Goal: Task Accomplishment & Management: Use online tool/utility

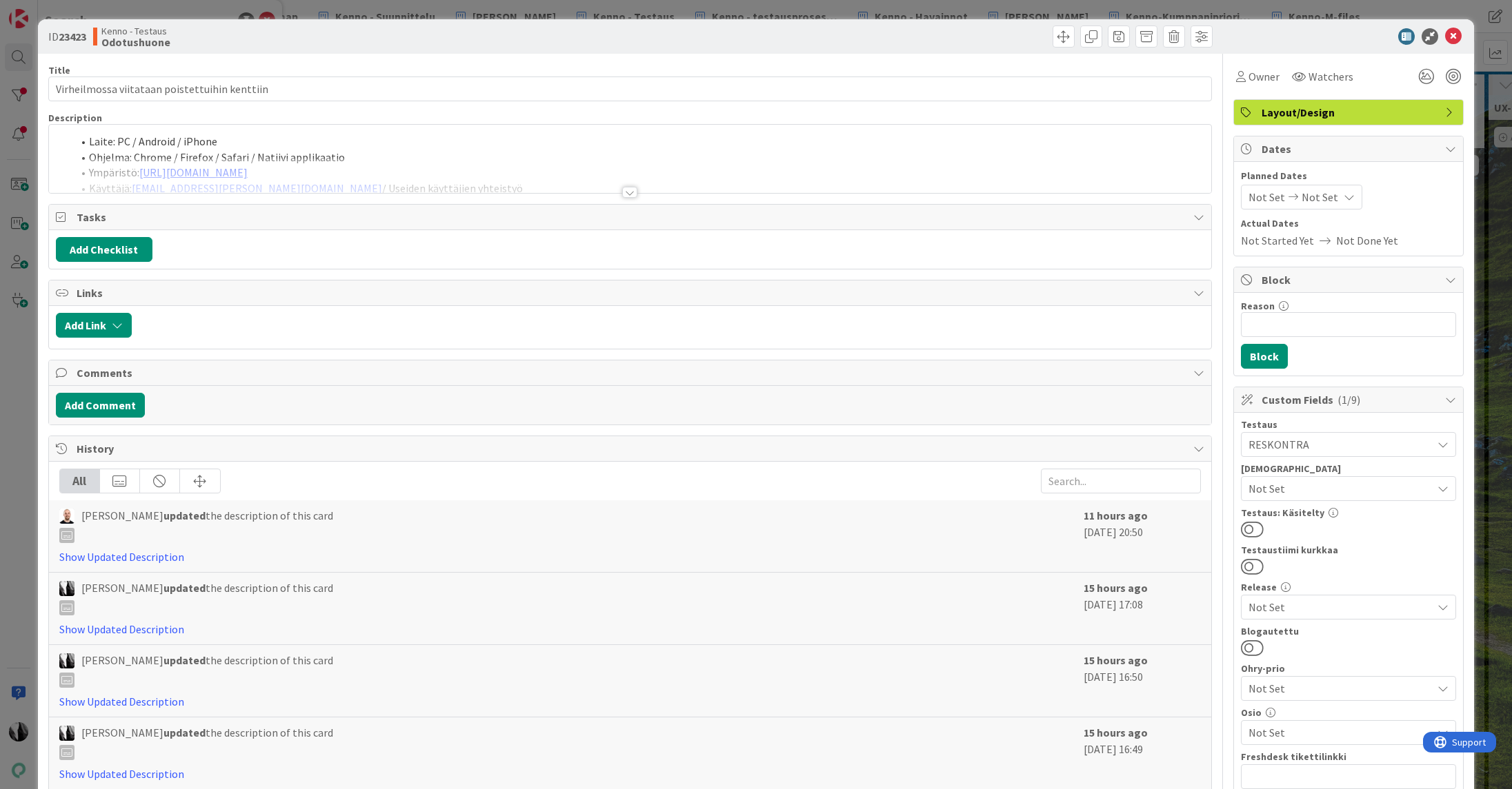
click at [631, 189] on div at bounding box center [629, 192] width 16 height 11
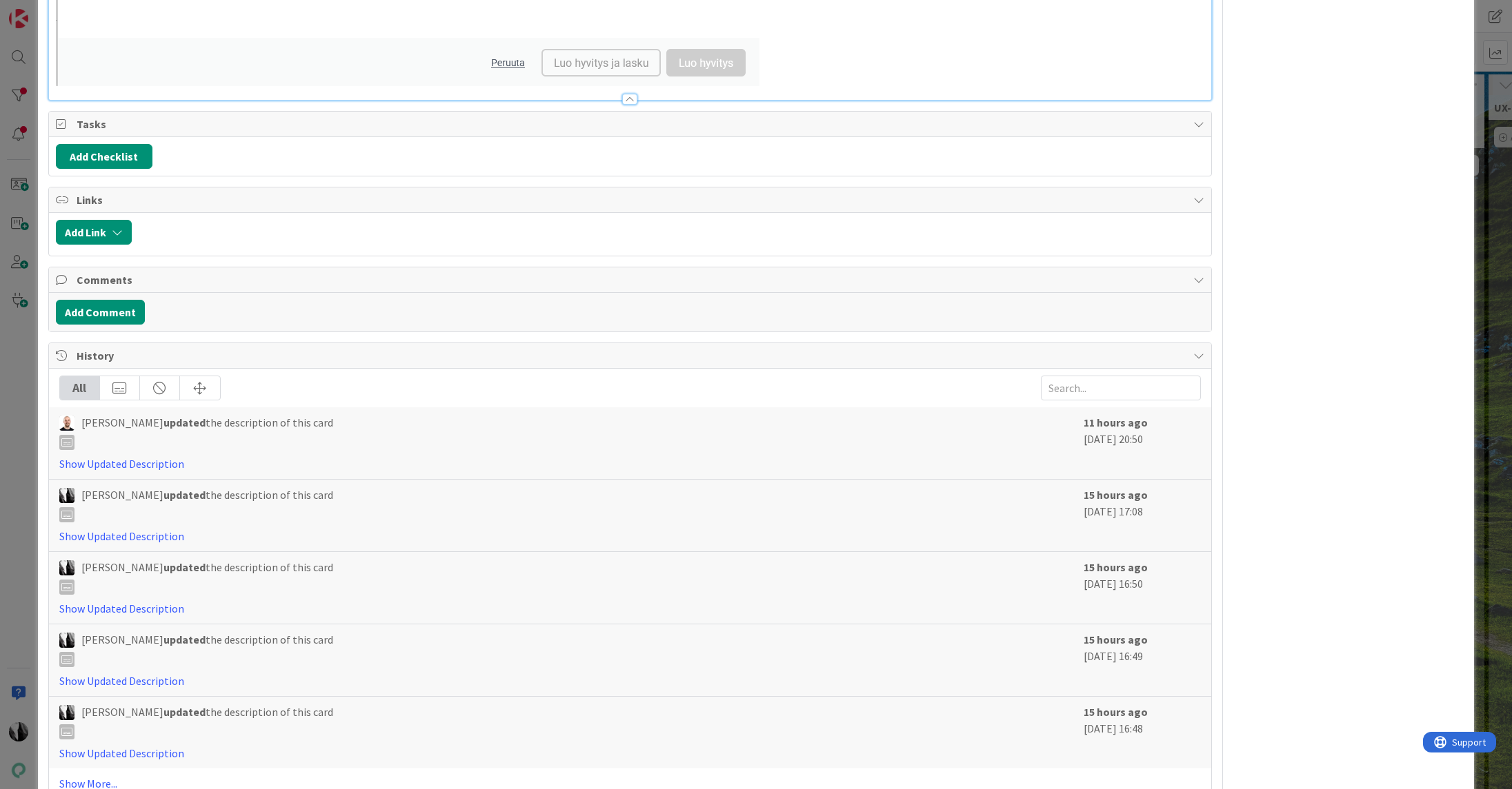
scroll to position [1890, 0]
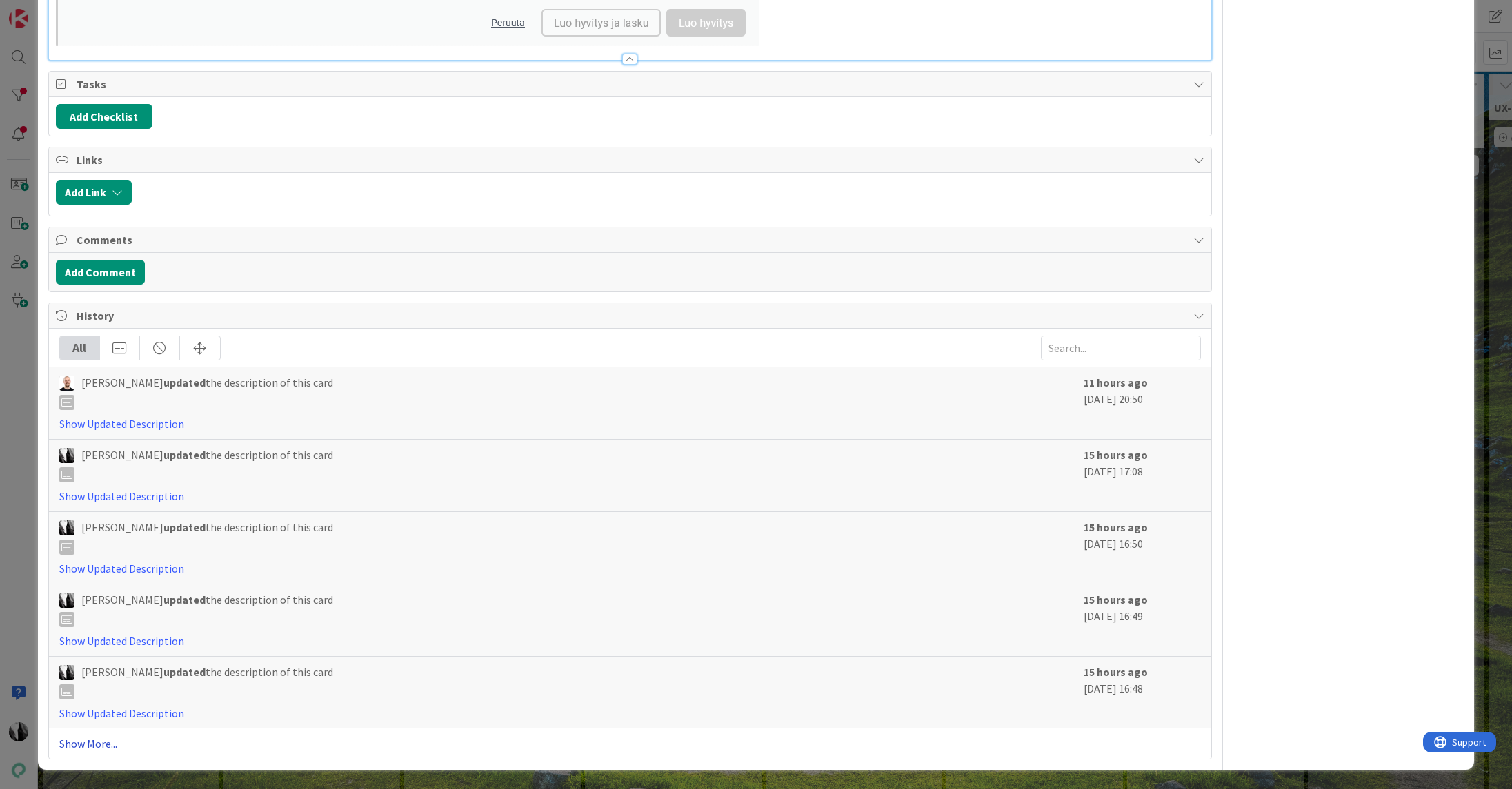
click at [106, 743] on link "Show More..." at bounding box center [630, 744] width 1142 height 16
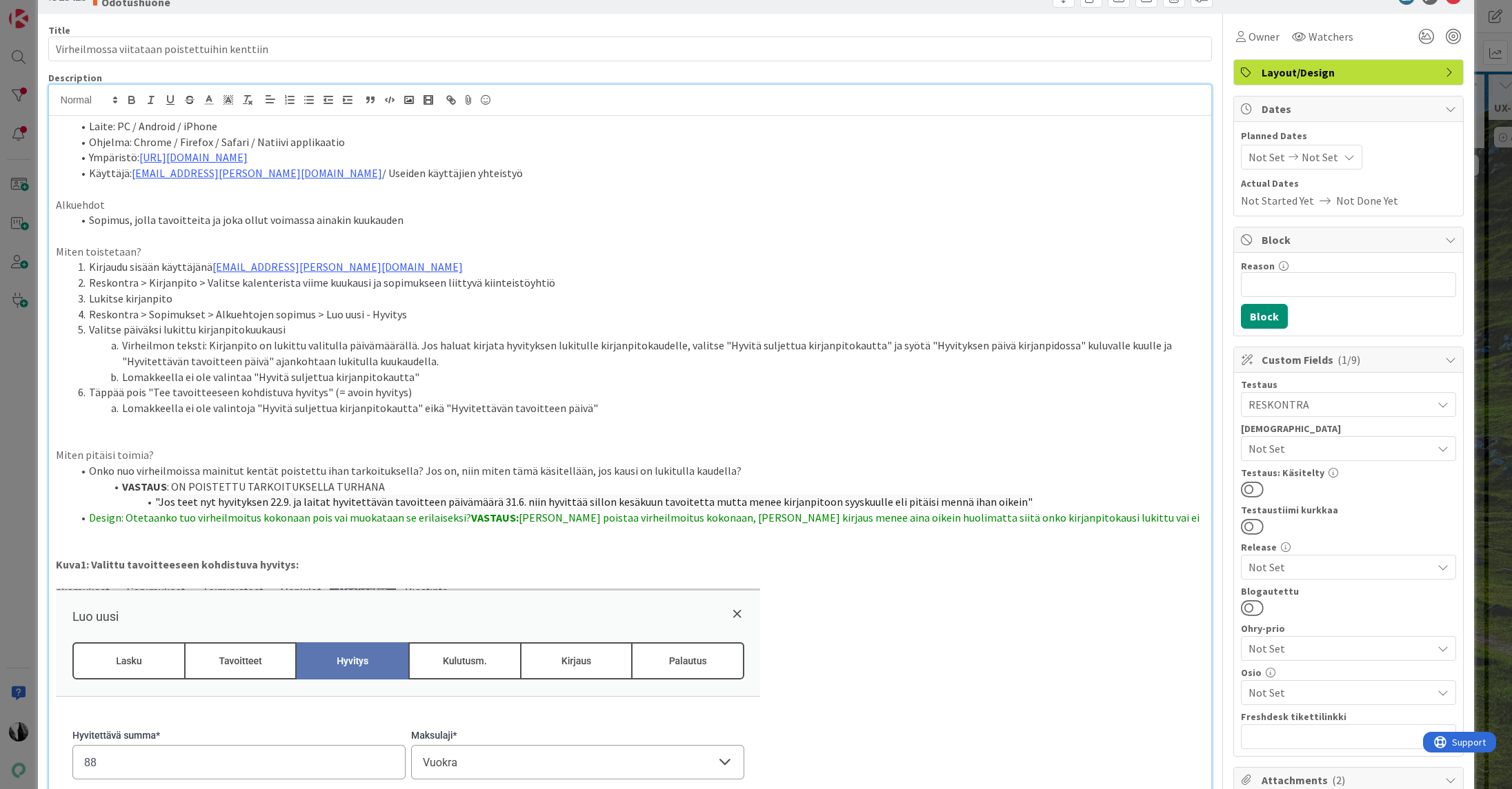
scroll to position [0, 0]
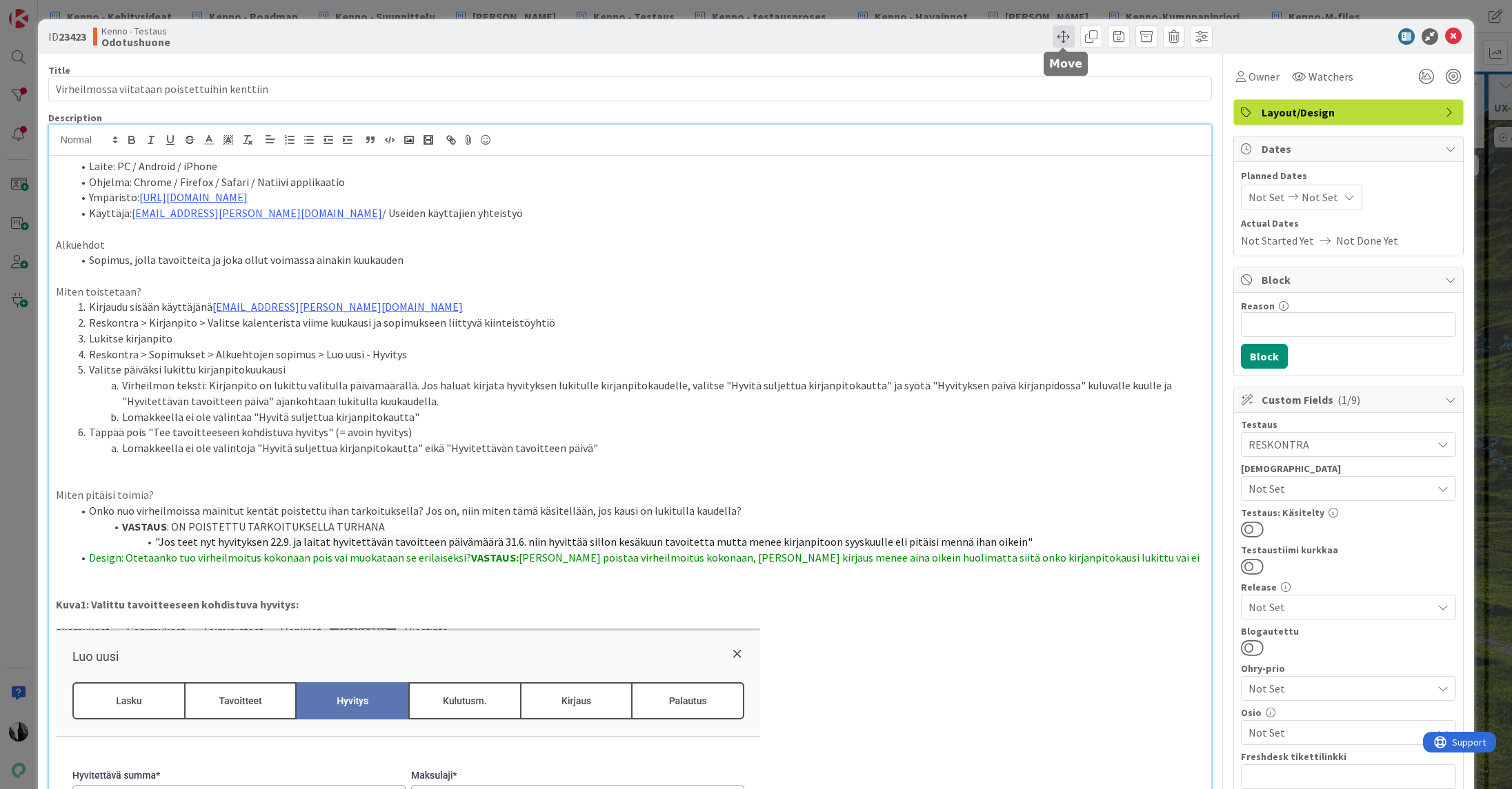
click at [1064, 35] on span at bounding box center [1063, 37] width 22 height 22
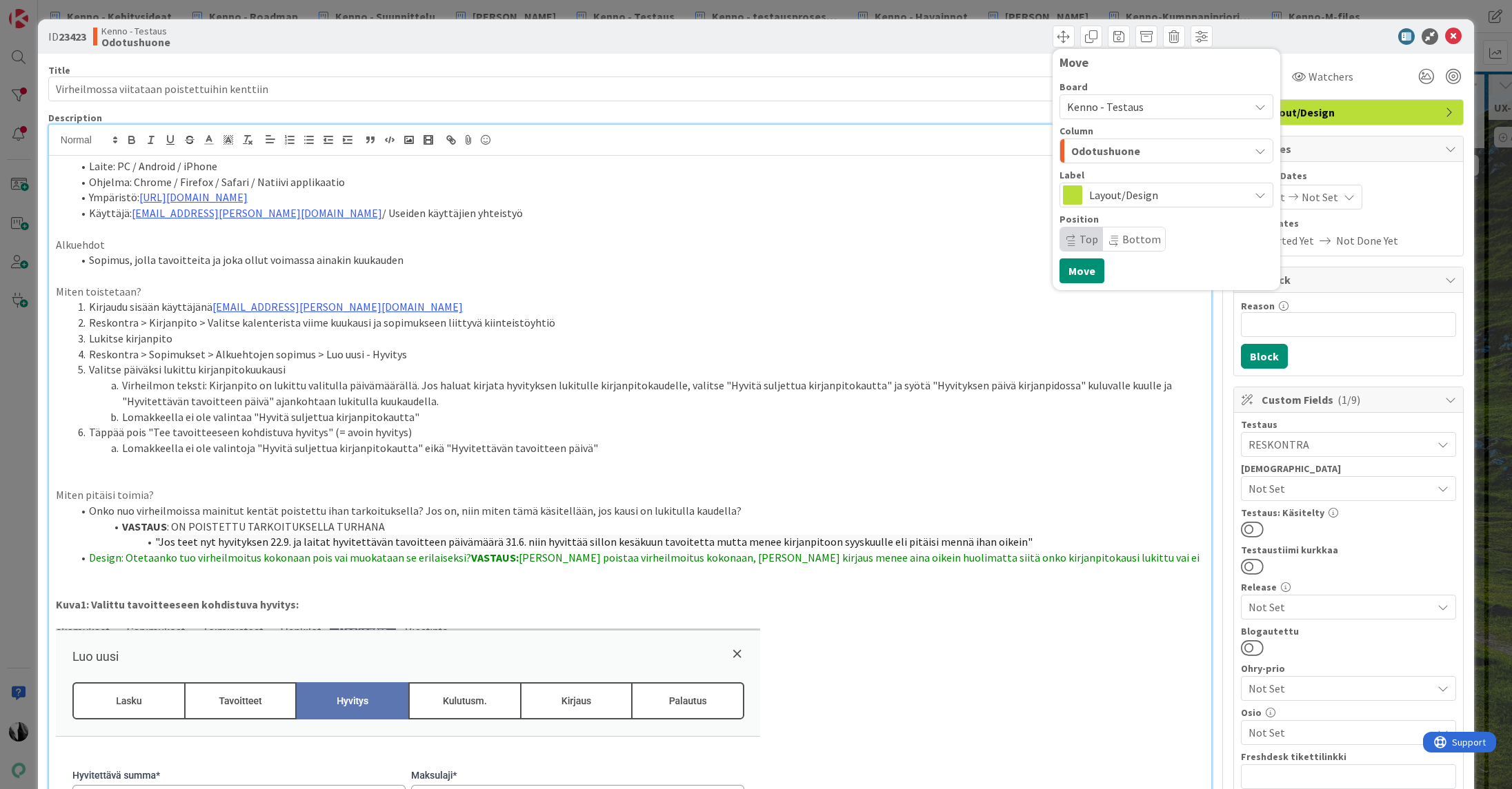
click at [1164, 108] on span "Kenno - Testaus" at bounding box center [1154, 106] width 175 height 19
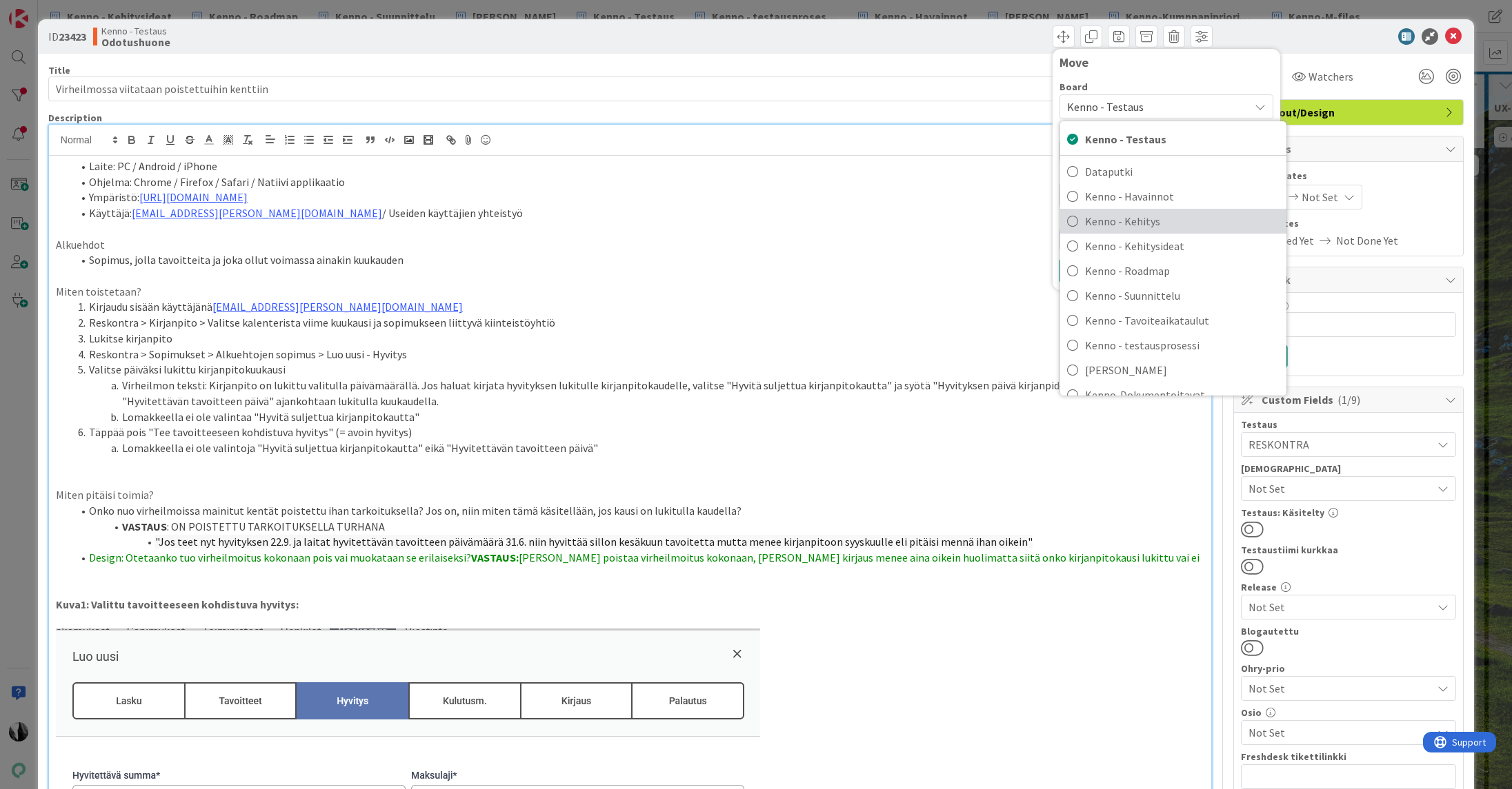
click at [1154, 225] on span "Kenno - Kehitys" at bounding box center [1182, 221] width 194 height 21
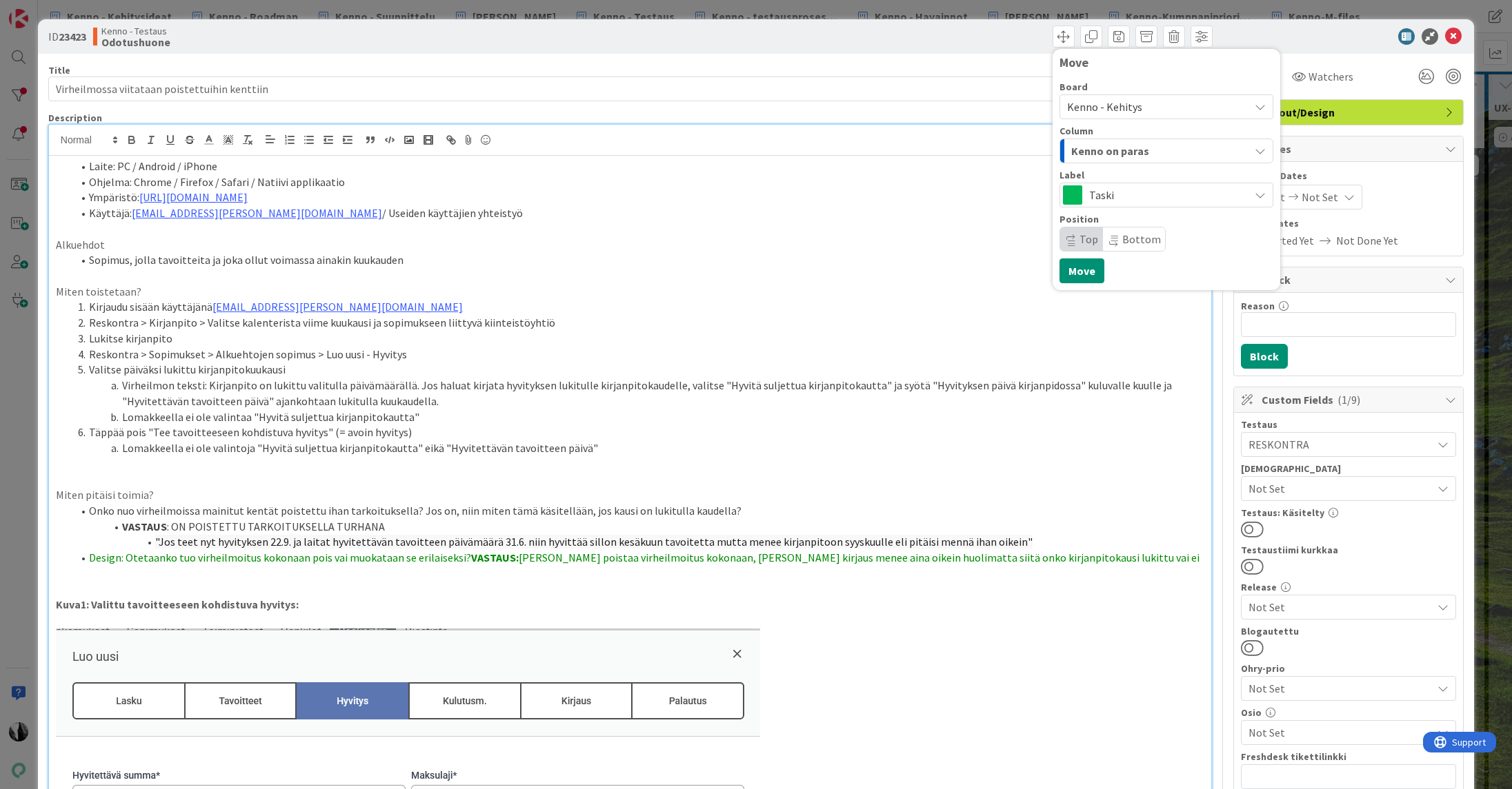
click at [1148, 146] on div "Kenno on paras" at bounding box center [1158, 151] width 181 height 22
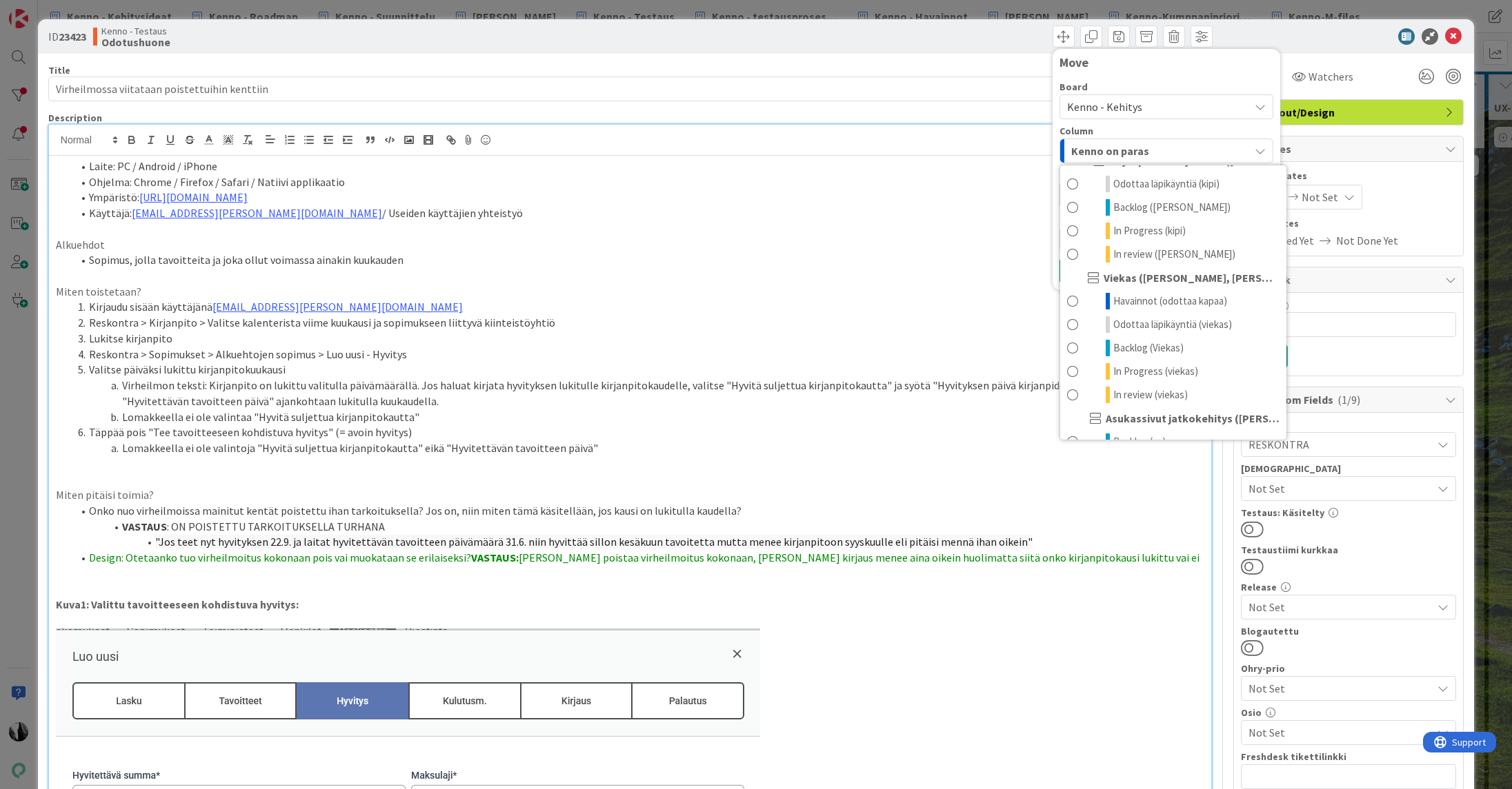
scroll to position [696, 0]
click at [1140, 289] on span "Havainnot (odottaa kapaa)" at bounding box center [1170, 294] width 114 height 16
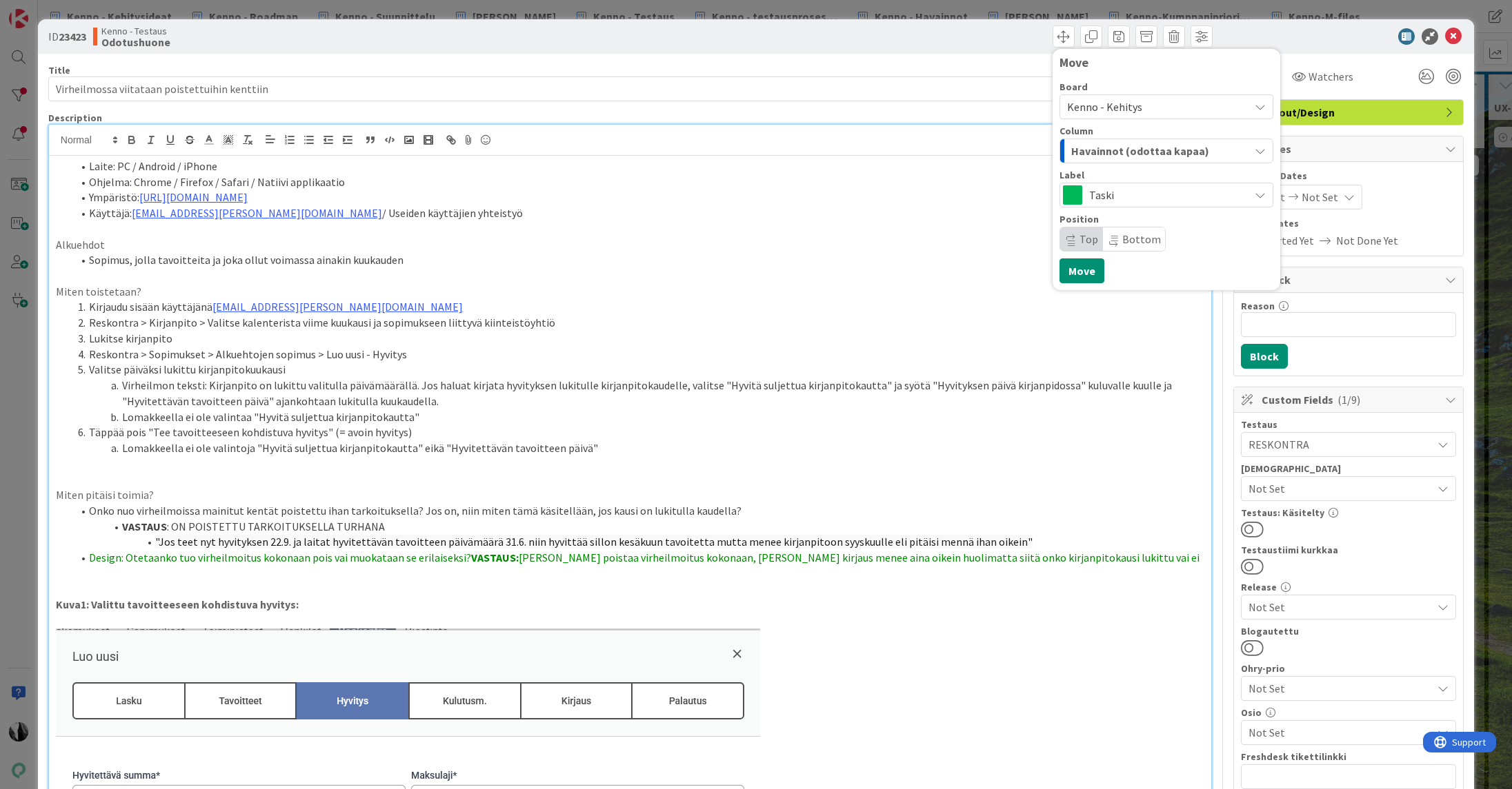
click at [1189, 192] on span "Taski" at bounding box center [1165, 195] width 153 height 19
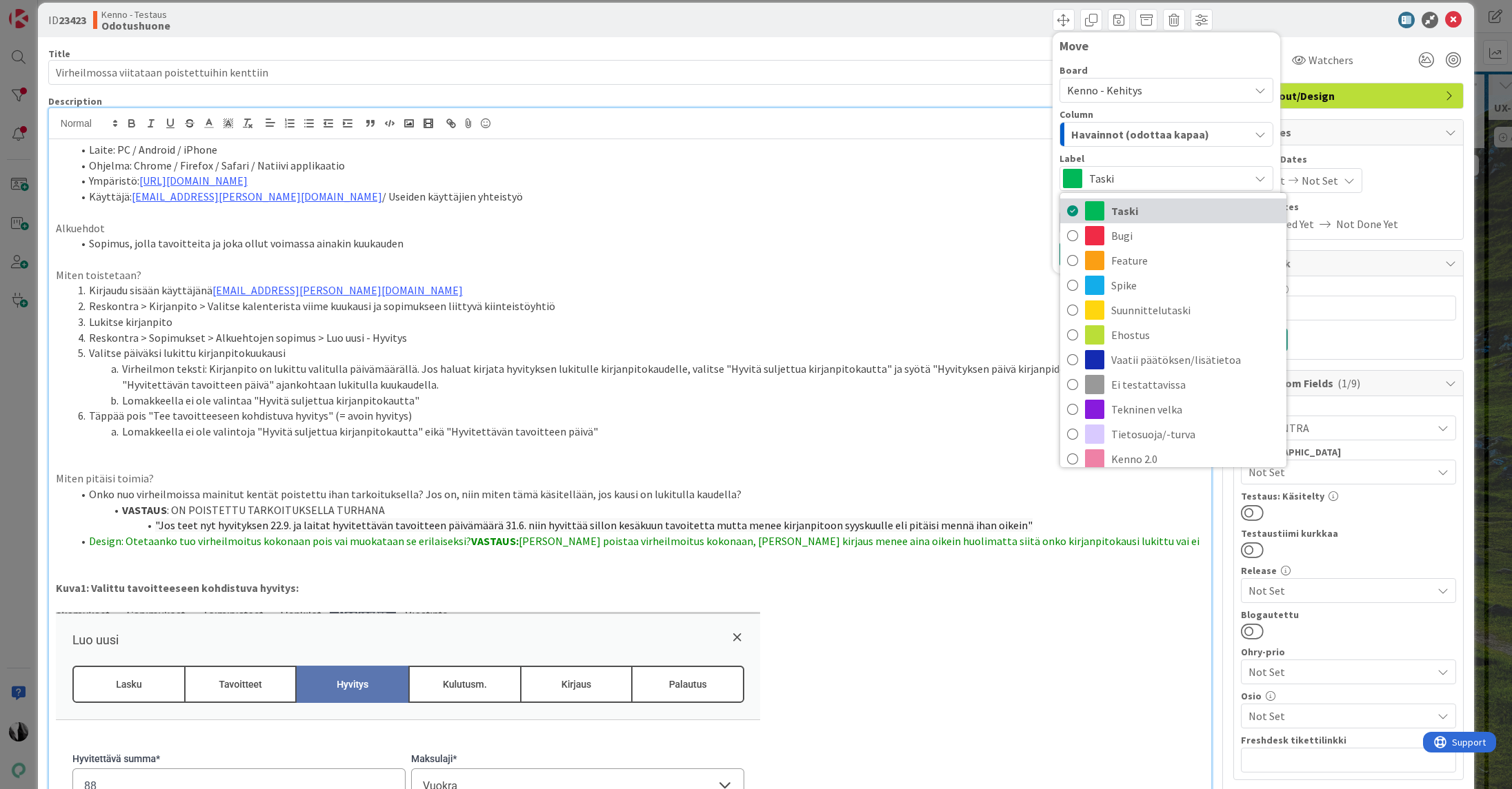
scroll to position [21, 0]
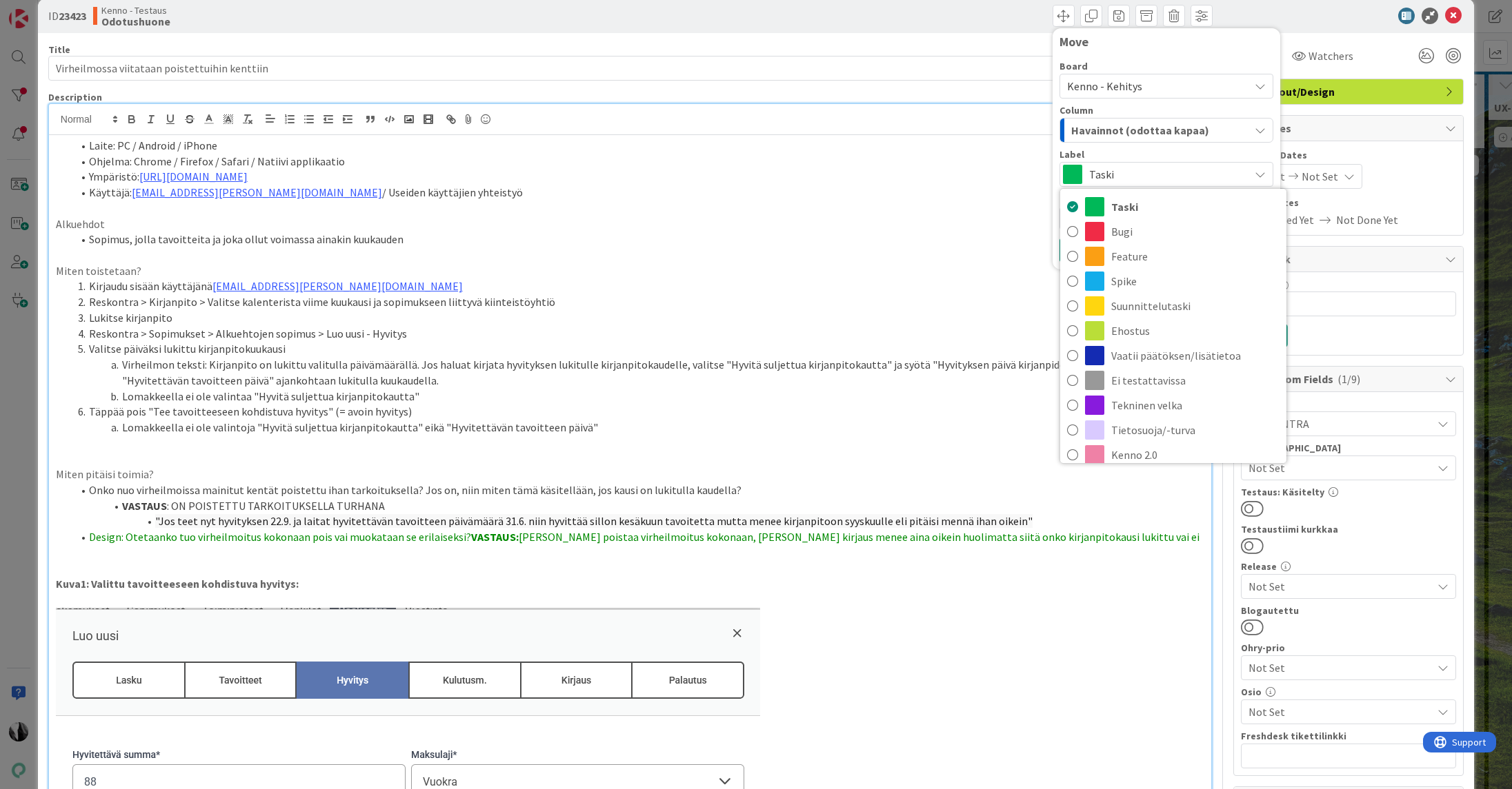
click at [1181, 125] on span "Havainnot (odottaa kapaa)" at bounding box center [1140, 131] width 138 height 18
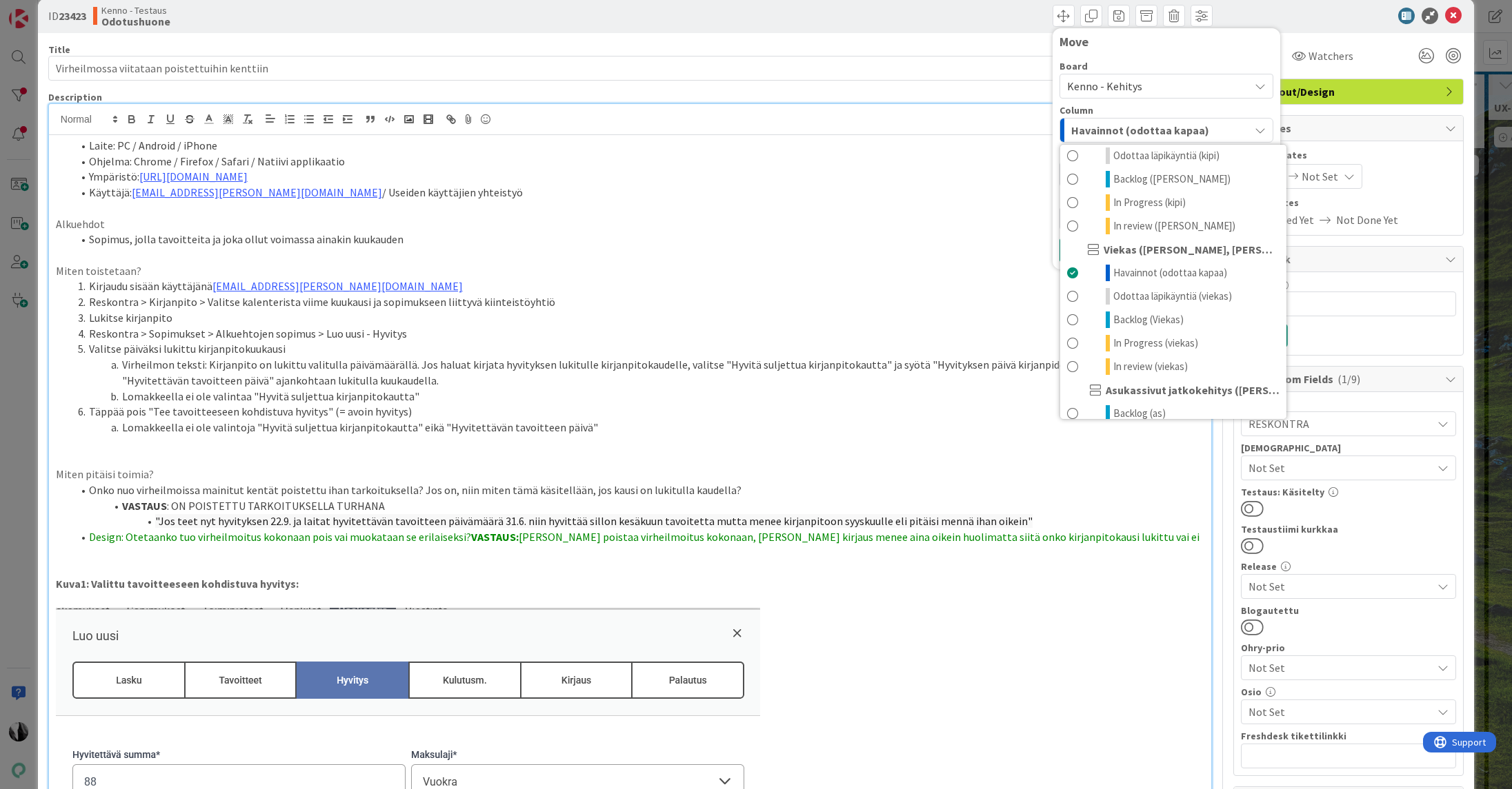
scroll to position [24, 0]
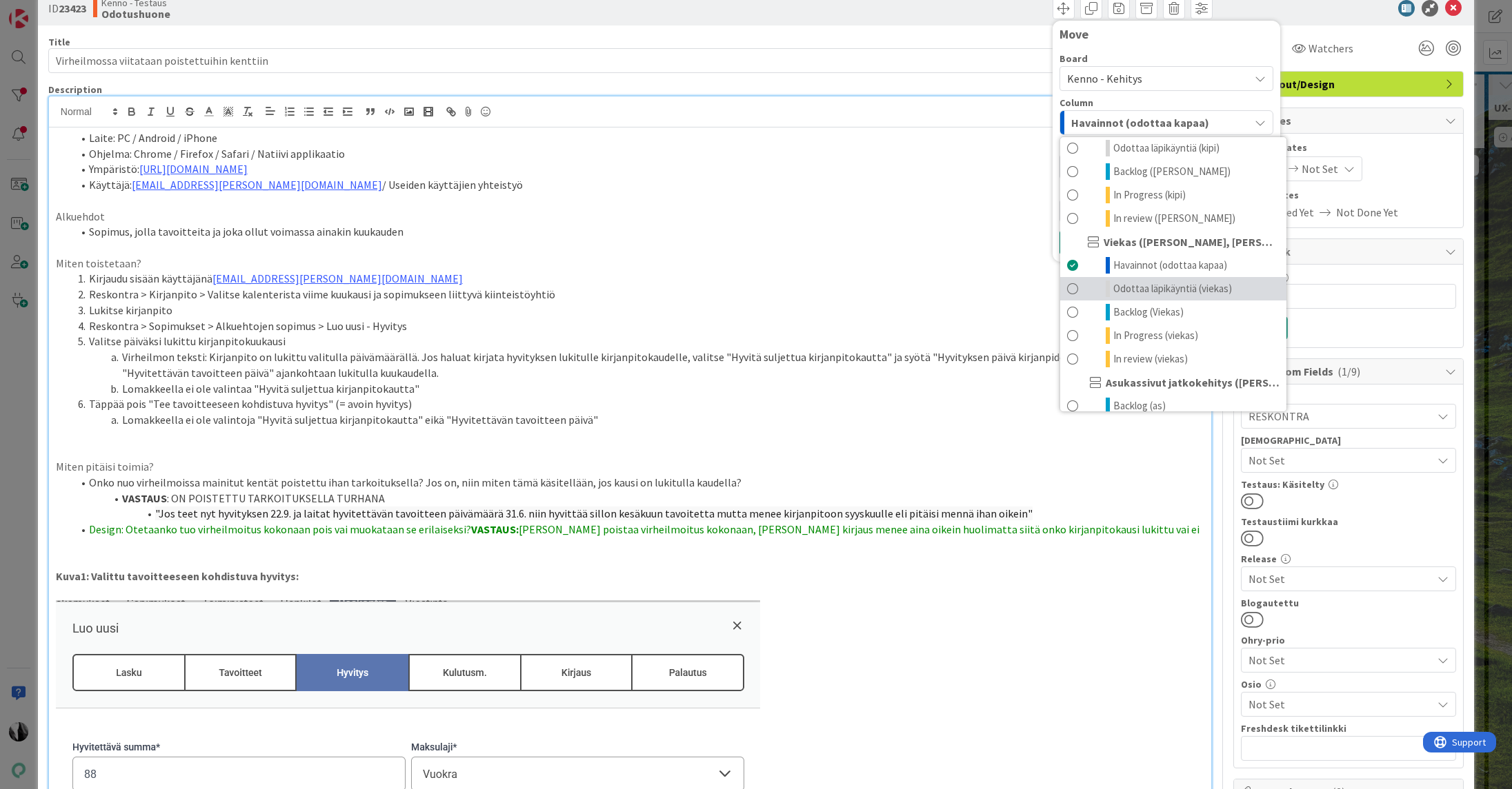
click at [1178, 286] on span "Odottaa läpikäyntiä (viekas)" at bounding box center [1173, 289] width 119 height 16
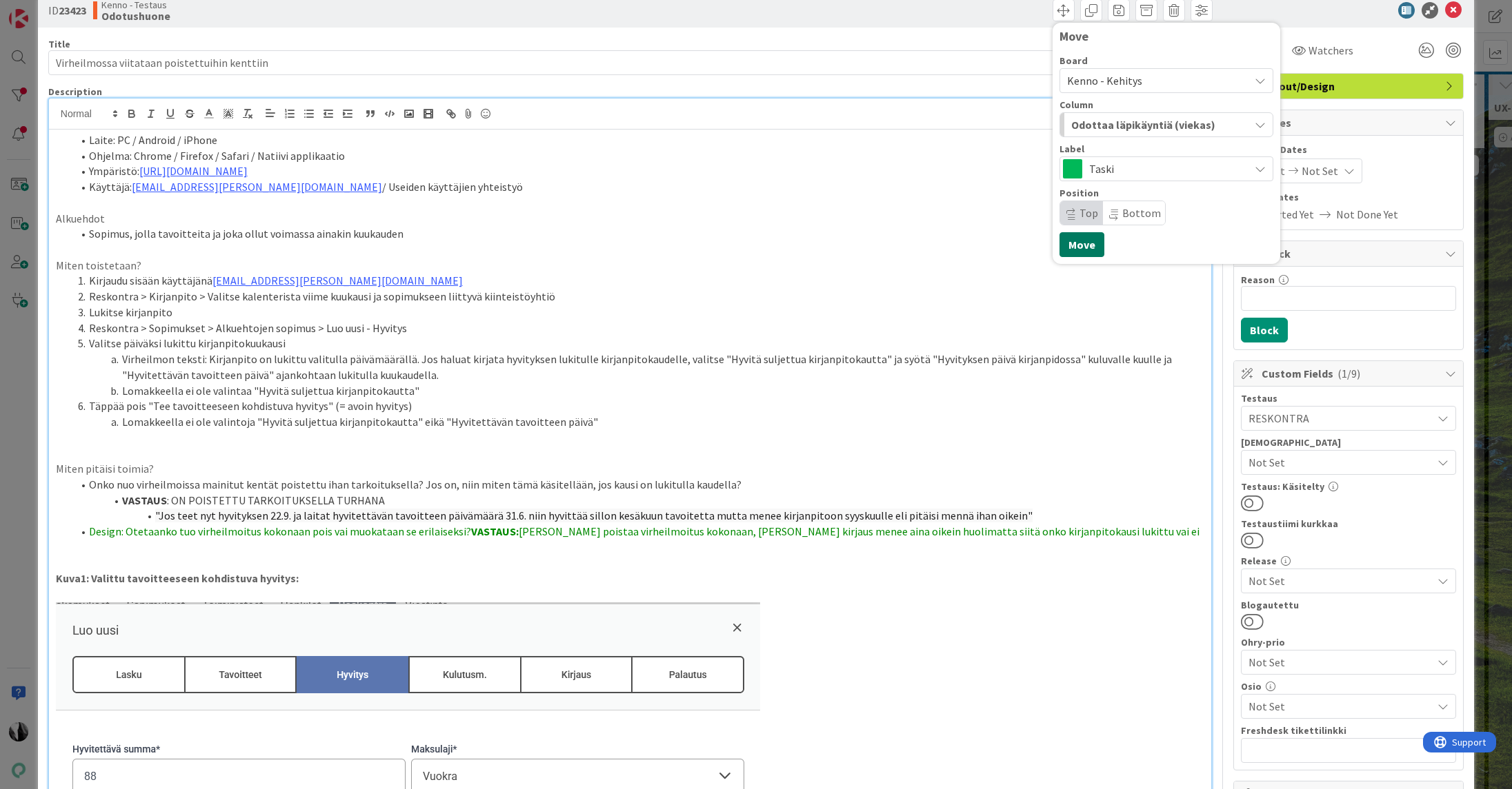
scroll to position [29, 0]
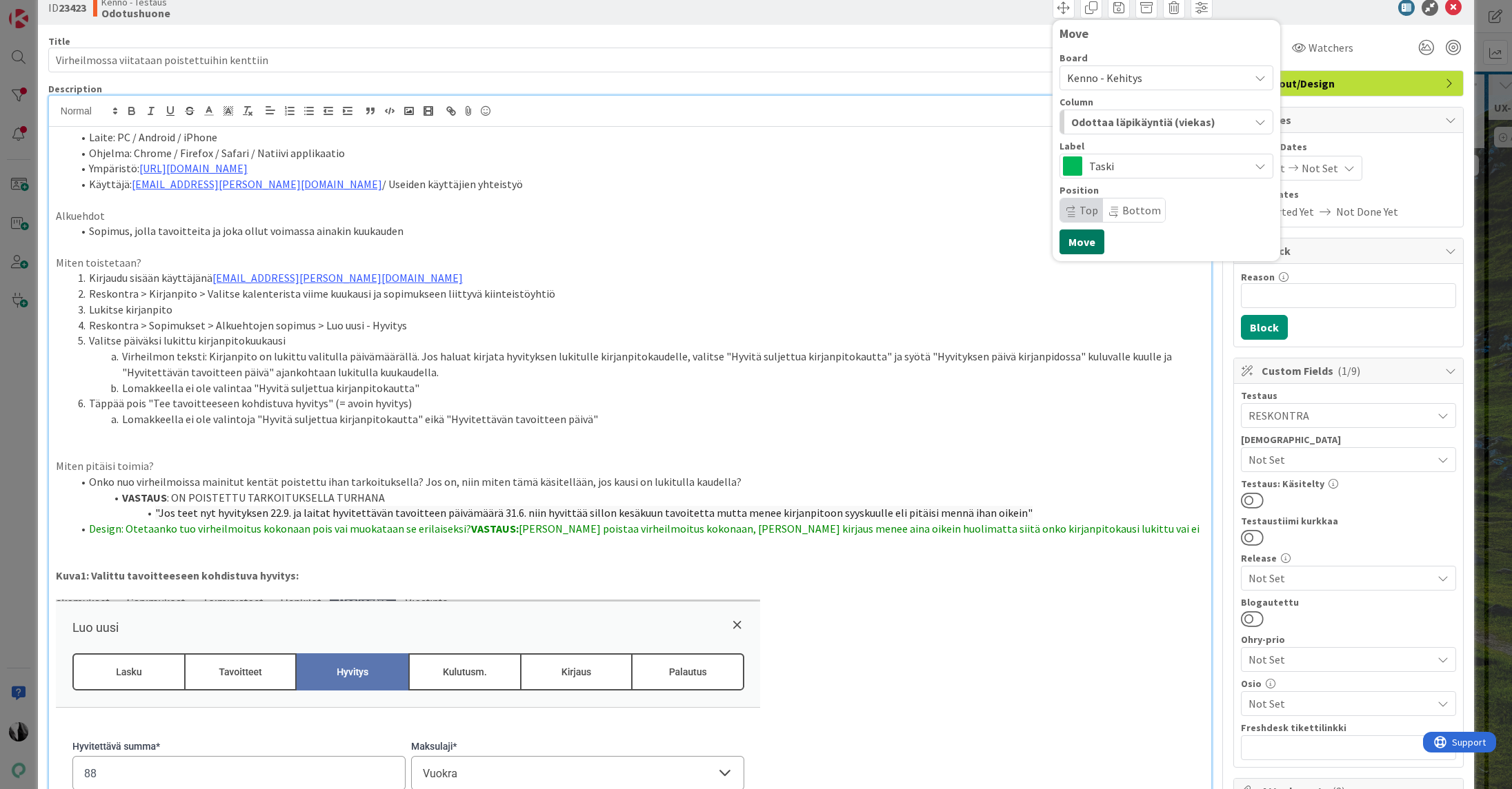
click at [1077, 240] on button "Move" at bounding box center [1082, 242] width 45 height 25
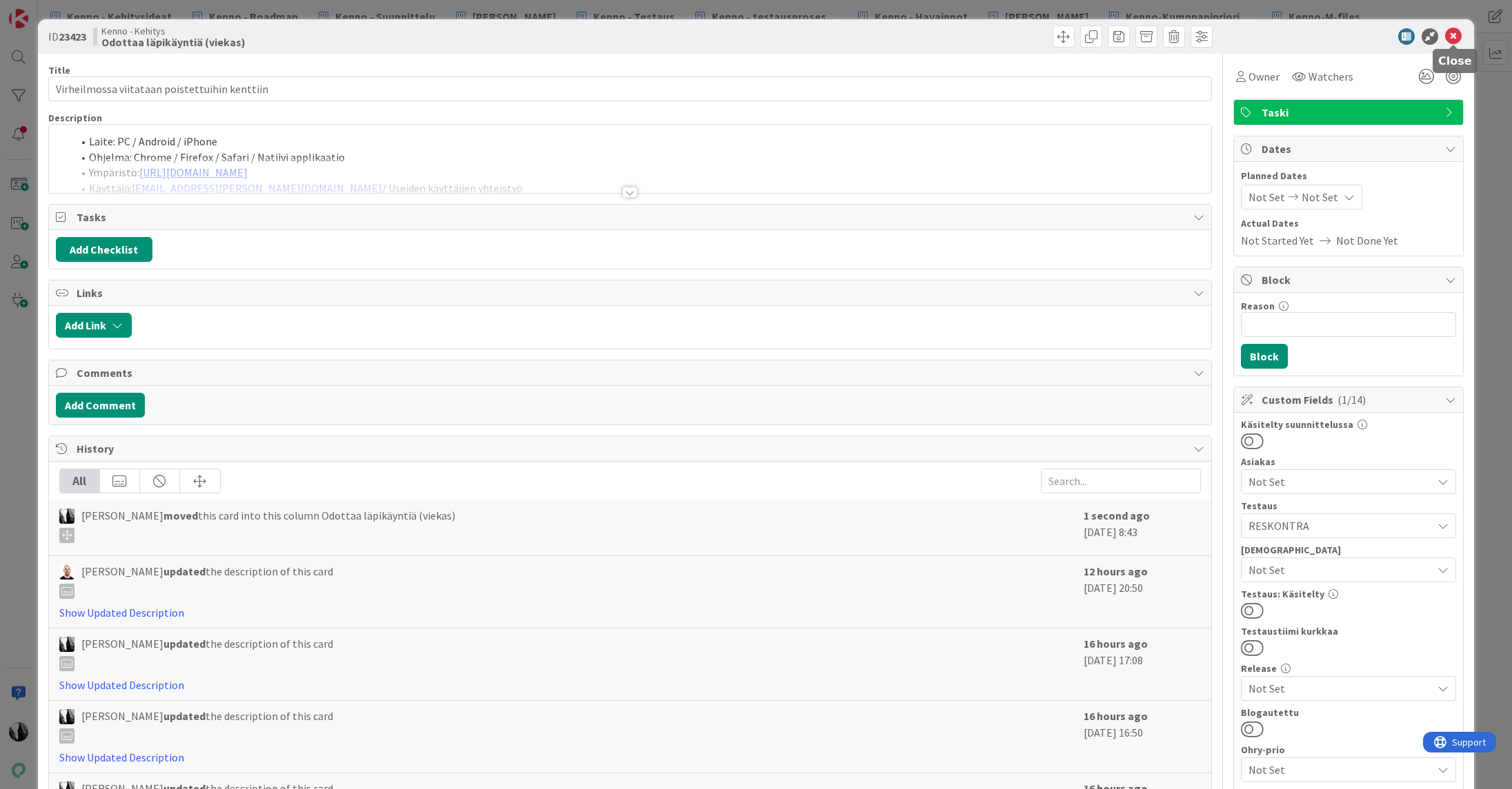
click at [1457, 34] on icon at bounding box center [1453, 37] width 16 height 16
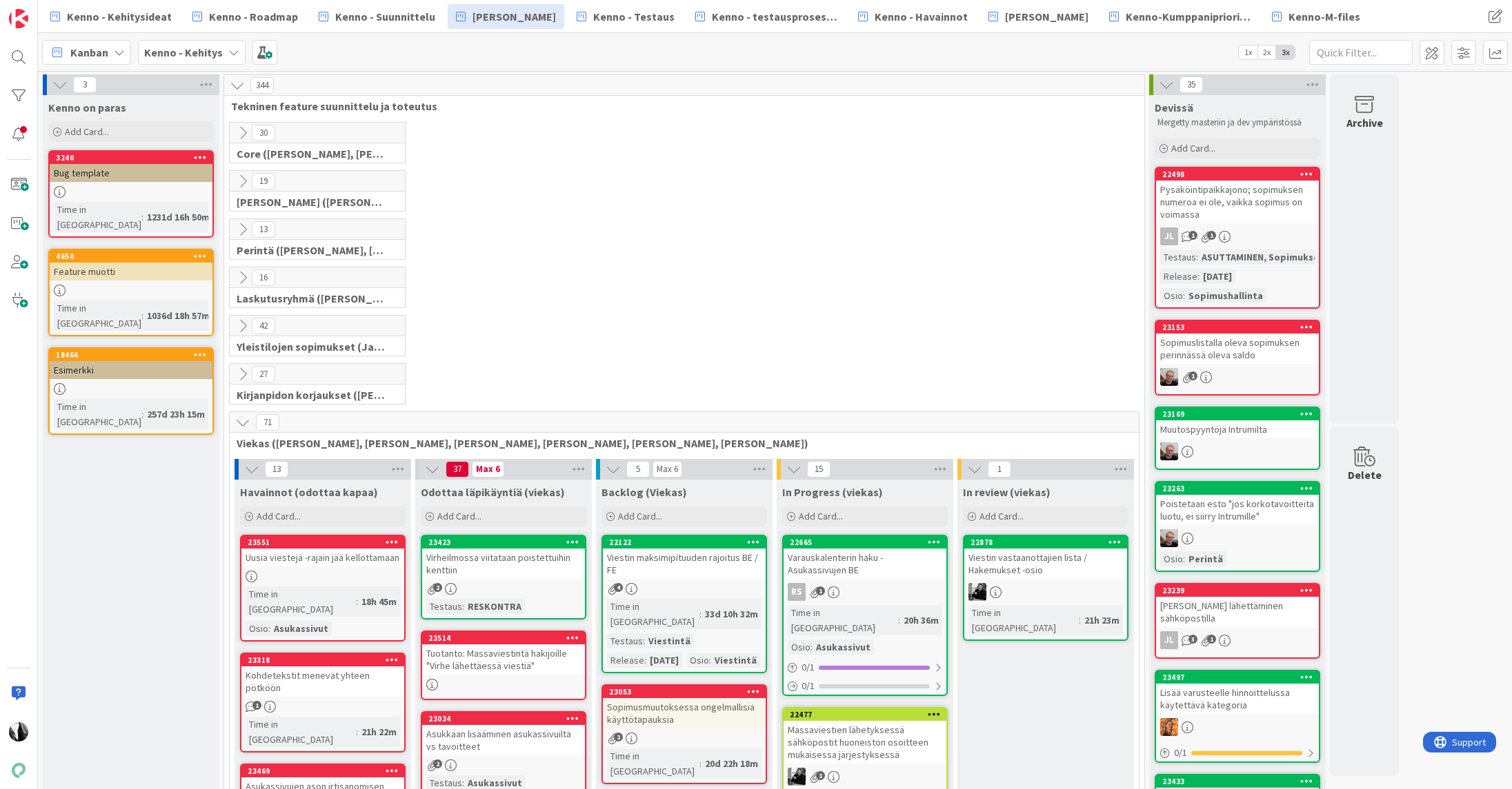
scroll to position [1, 0]
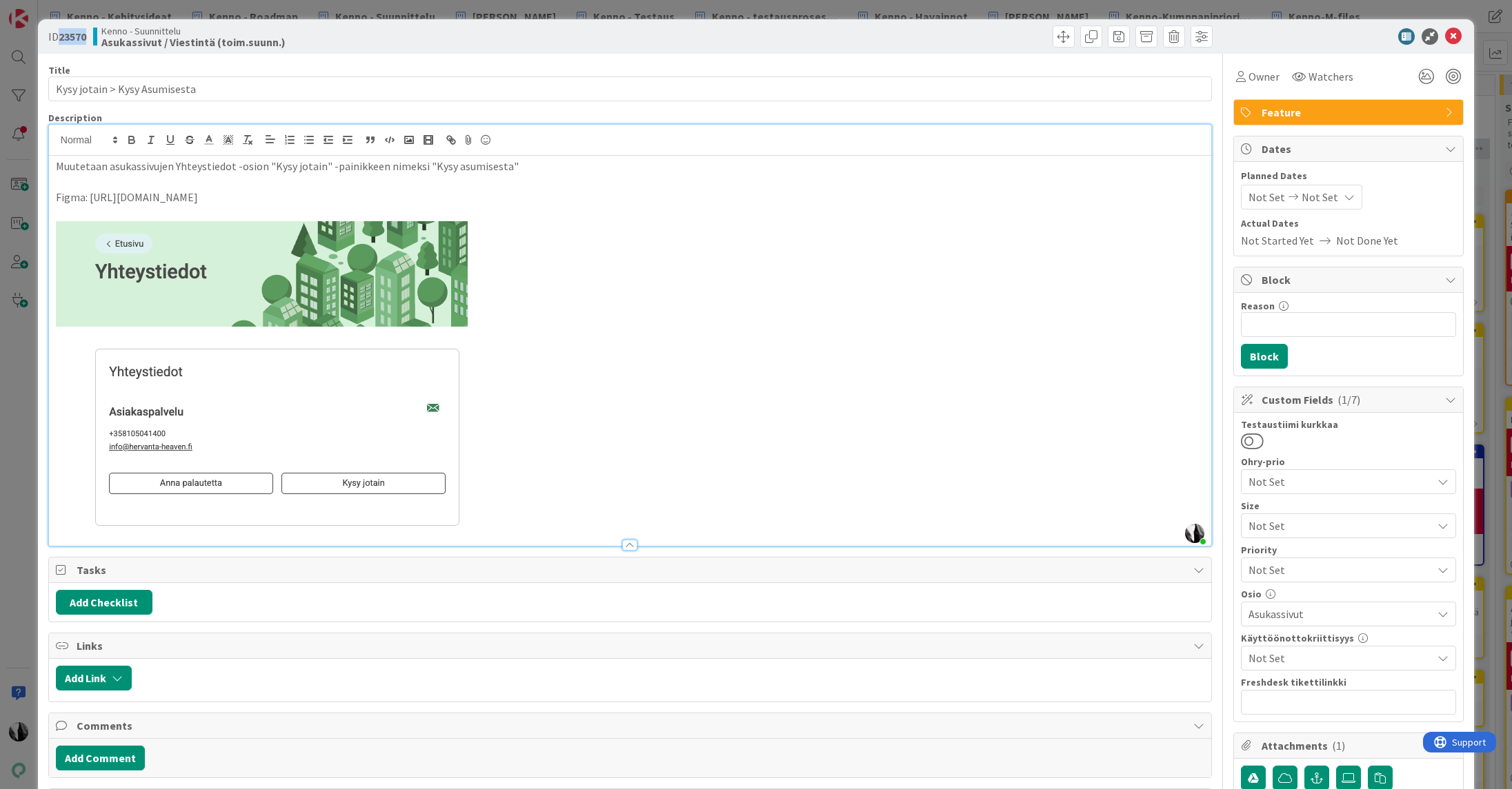
scroll to position [351, 0]
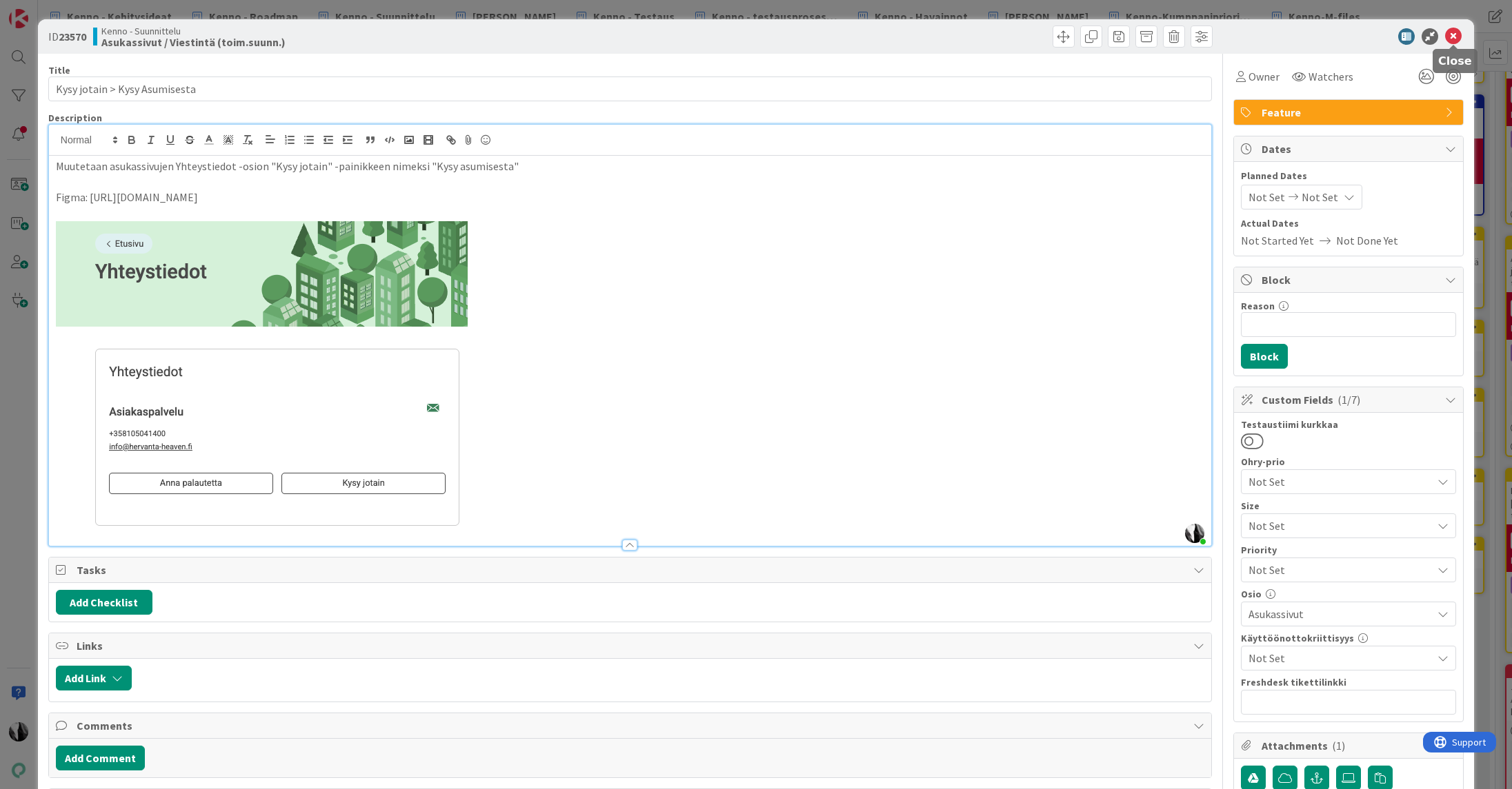
drag, startPoint x: 1452, startPoint y: 35, endPoint x: 1349, endPoint y: 46, distance: 103.6
click at [1452, 35] on icon at bounding box center [1453, 37] width 16 height 16
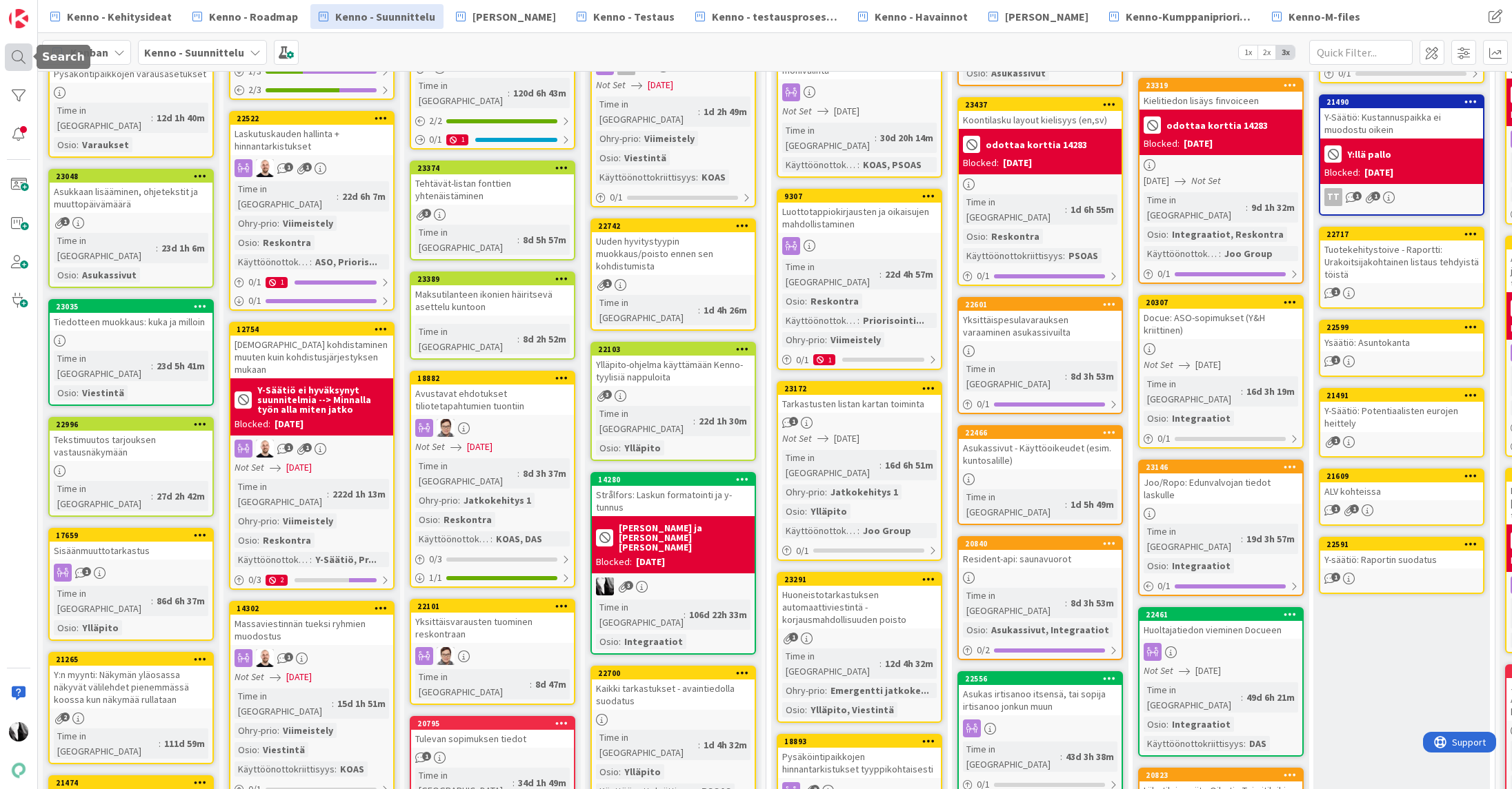
click at [21, 58] on div at bounding box center [18, 57] width 27 height 27
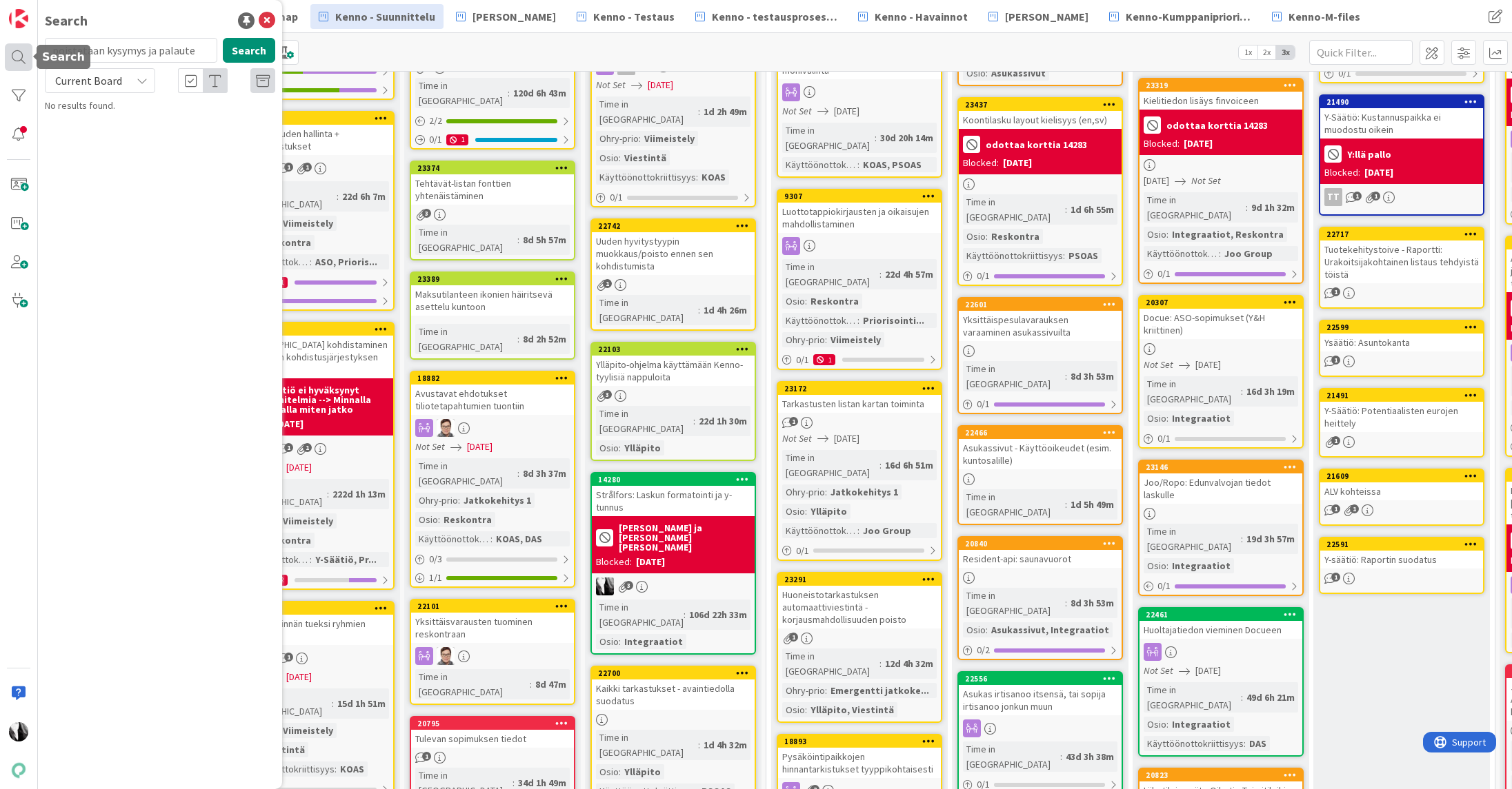
drag, startPoint x: 183, startPoint y: 50, endPoint x: 23, endPoint y: 51, distance: 160.0
click at [22, 51] on div "Search poistetaan kysymys ja palaute Search Current Board No results found." at bounding box center [18, 394] width 38 height 789
type input "23568"
click at [103, 80] on span "Current Board" at bounding box center [88, 81] width 67 height 14
click at [108, 136] on span "All Boards" at bounding box center [124, 137] width 144 height 21
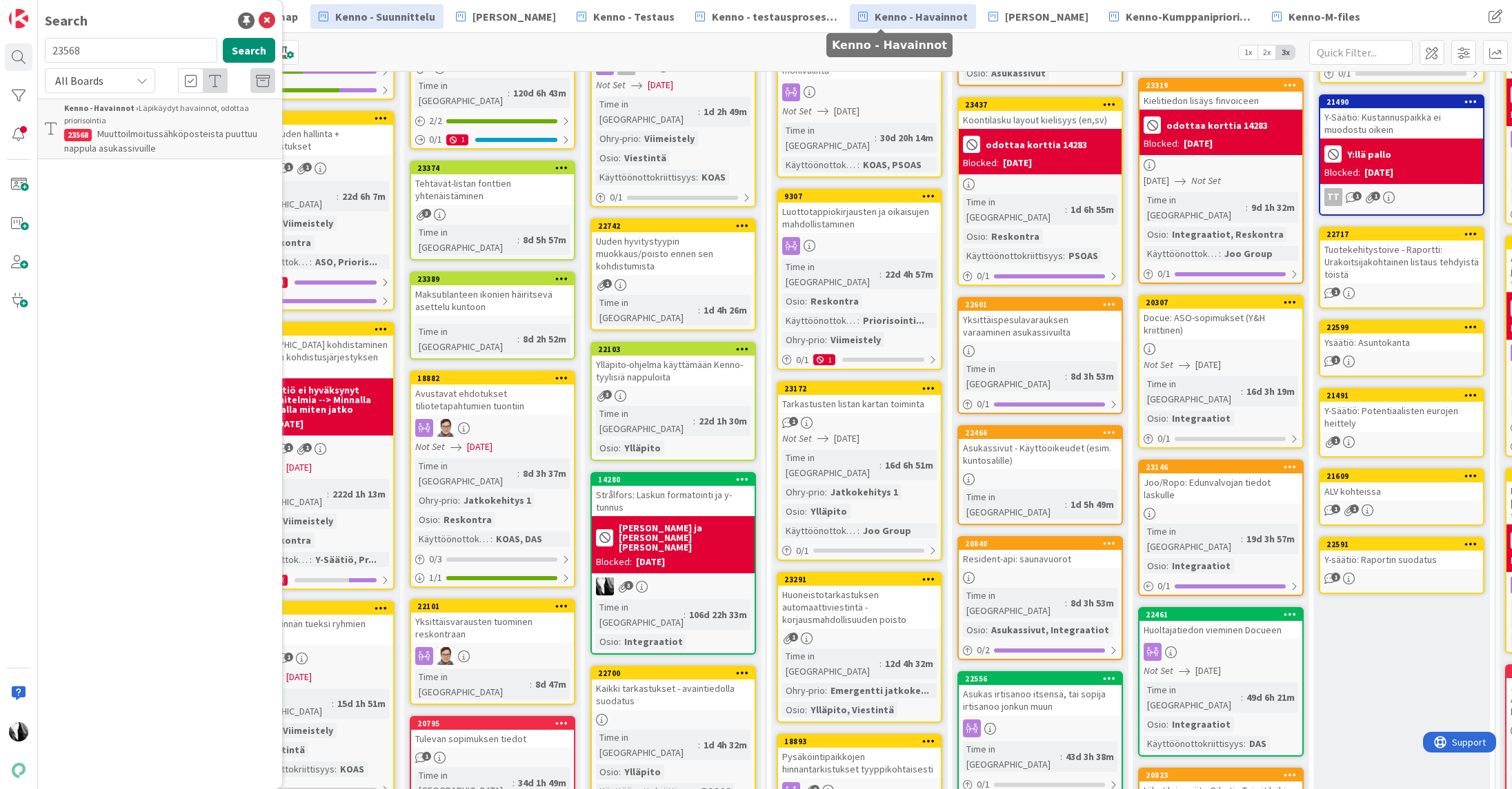
click at [876, 18] on span "Kenno - Havainnot" at bounding box center [921, 16] width 93 height 16
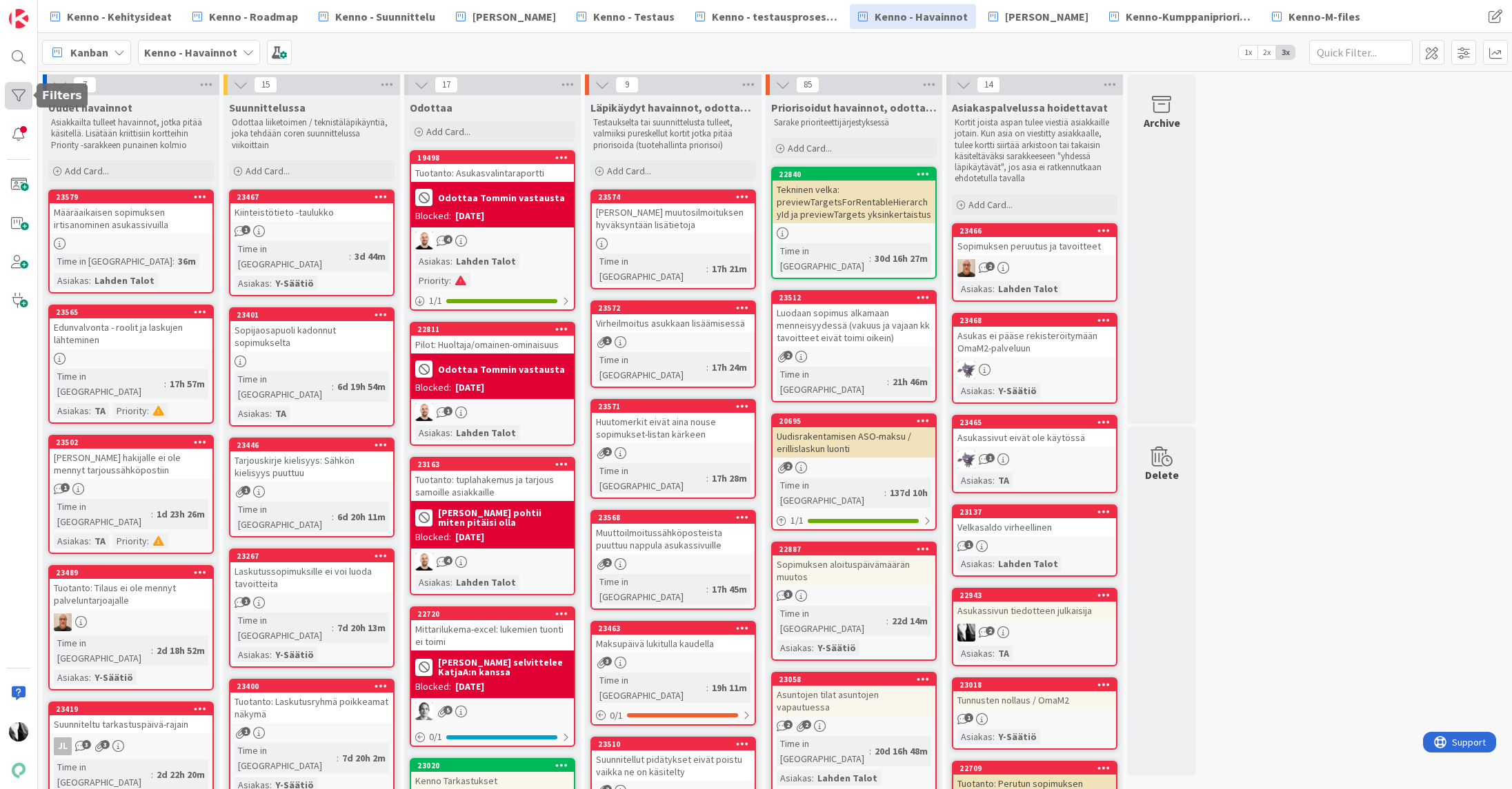
click at [18, 94] on div at bounding box center [18, 96] width 27 height 27
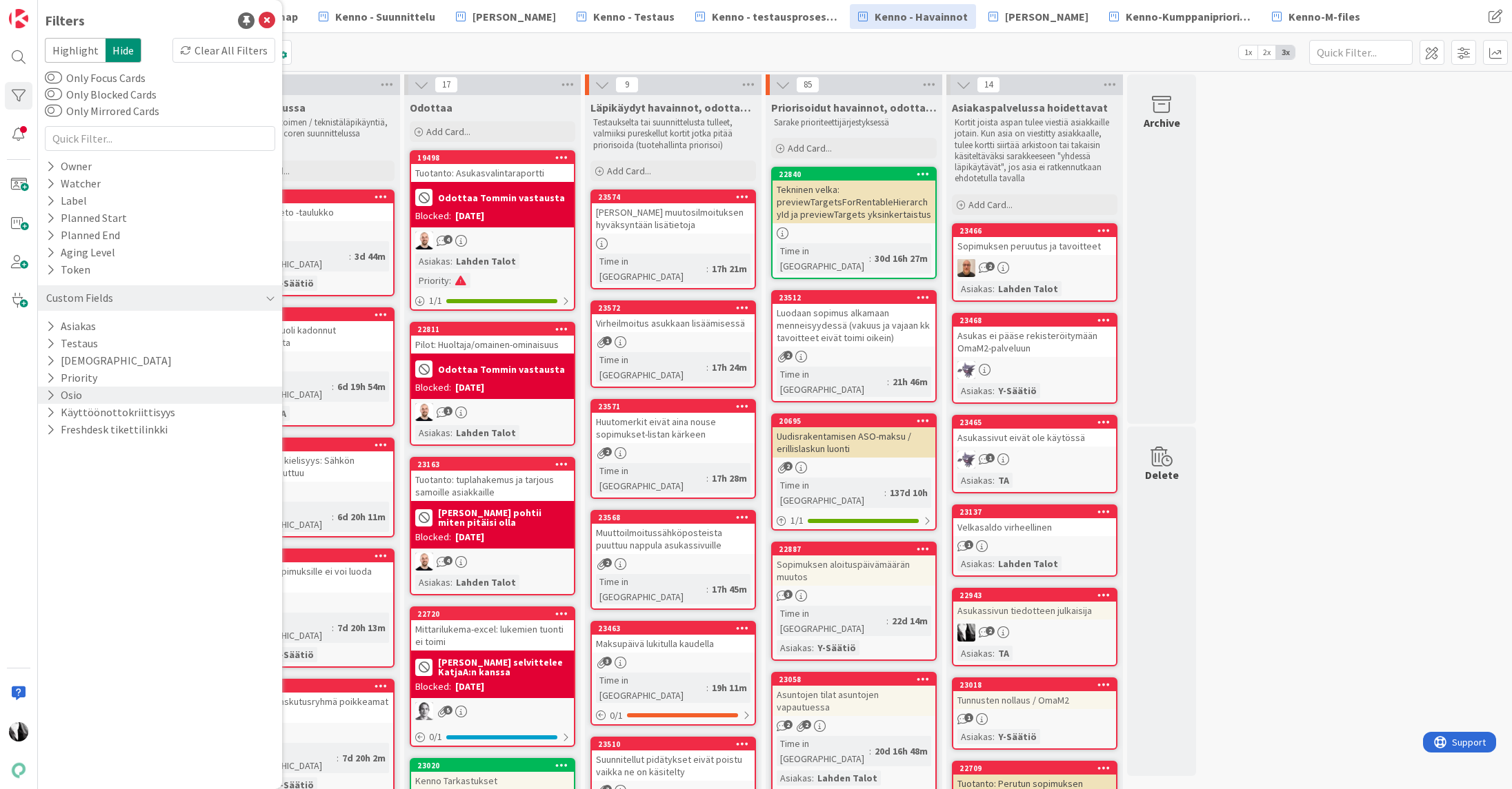
click at [93, 393] on div "Osio" at bounding box center [159, 395] width 245 height 17
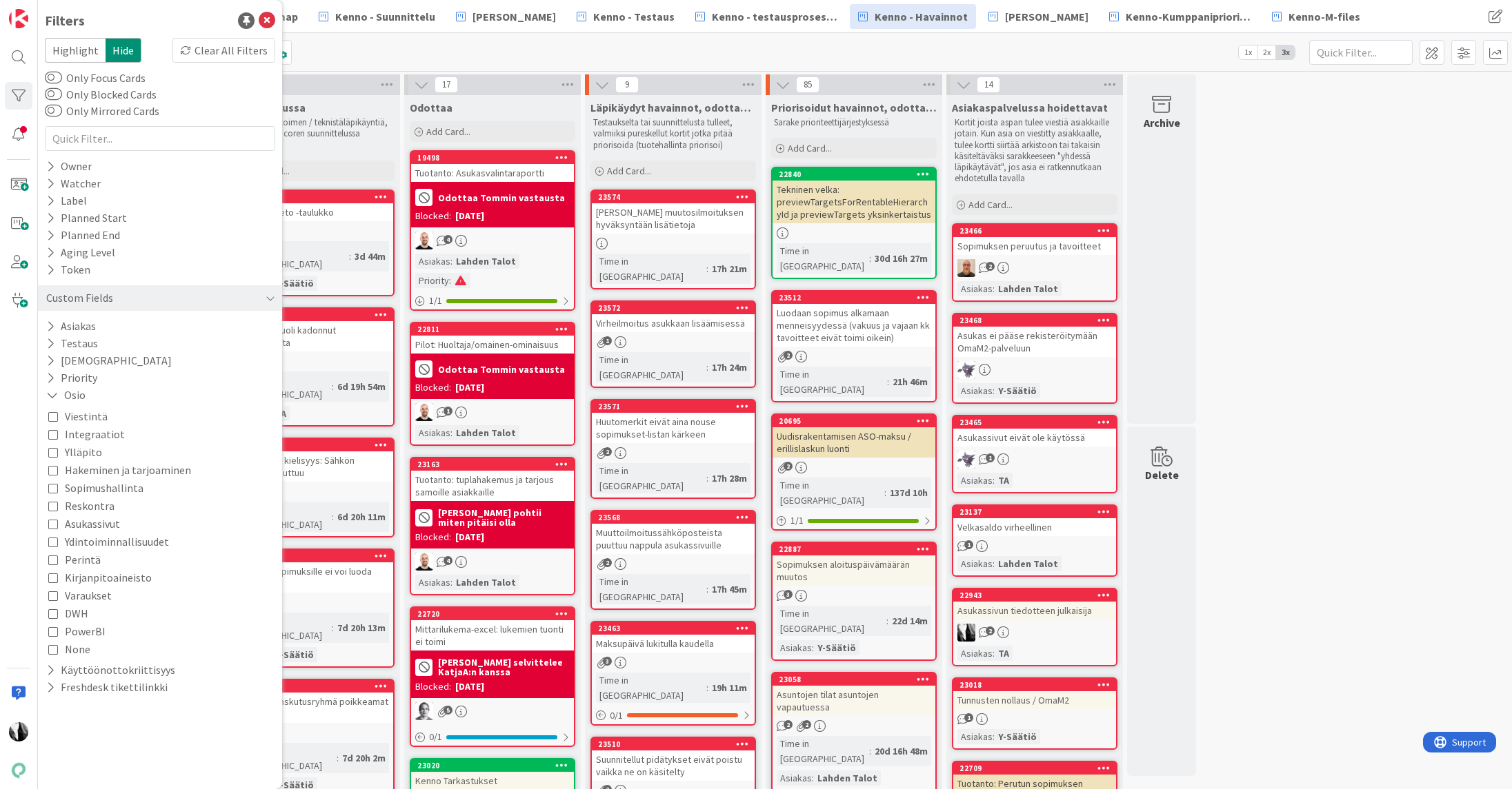
click at [101, 519] on span "Asukassivut" at bounding box center [92, 524] width 55 height 18
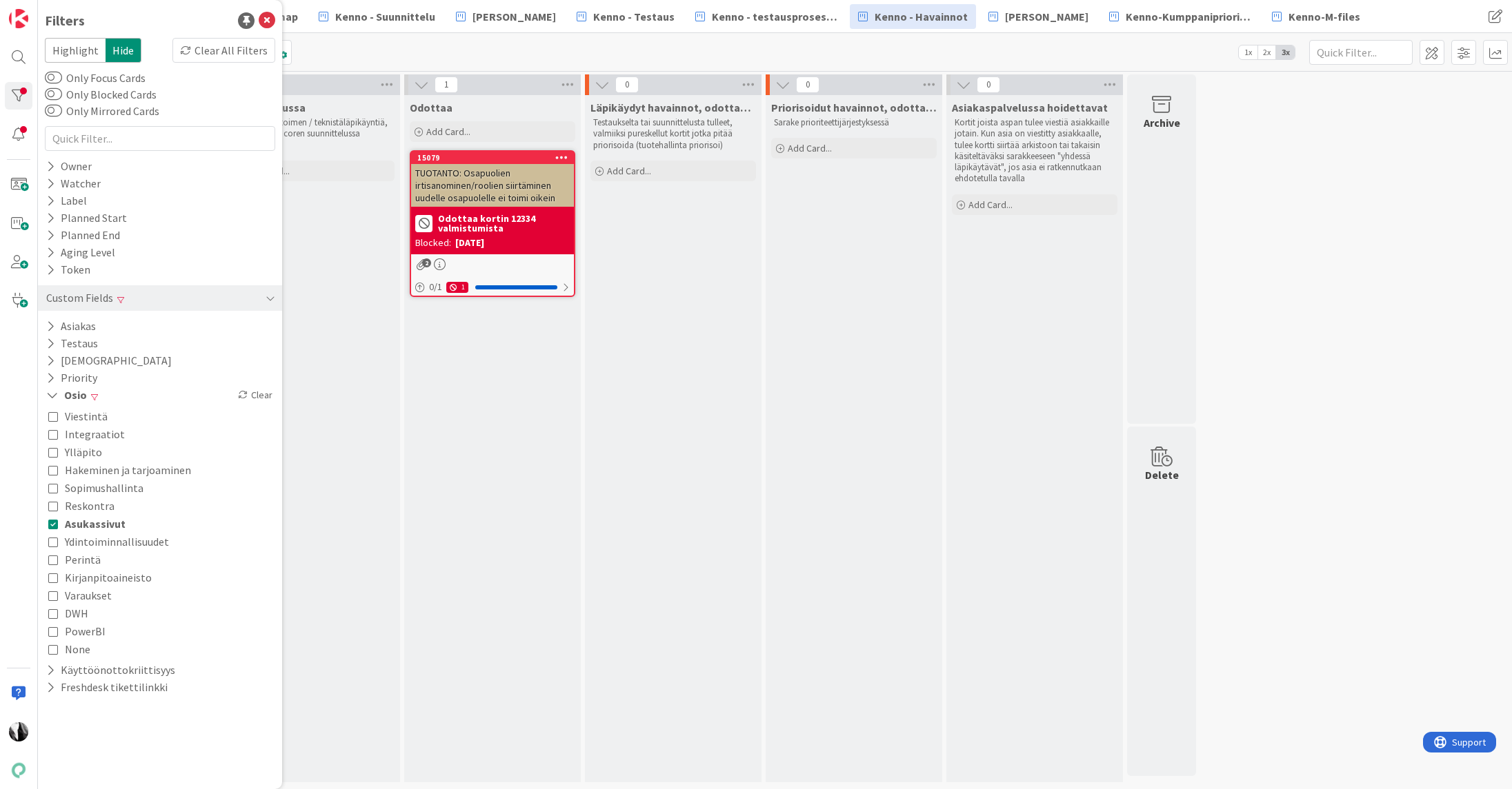
drag, startPoint x: 367, startPoint y: 262, endPoint x: 364, endPoint y: 253, distance: 9.5
click at [367, 261] on div "Suunnittelussa Odottaa liiketoimen / teknistäläpikäyntiä, joka tehdään coren su…" at bounding box center [311, 438] width 177 height 687
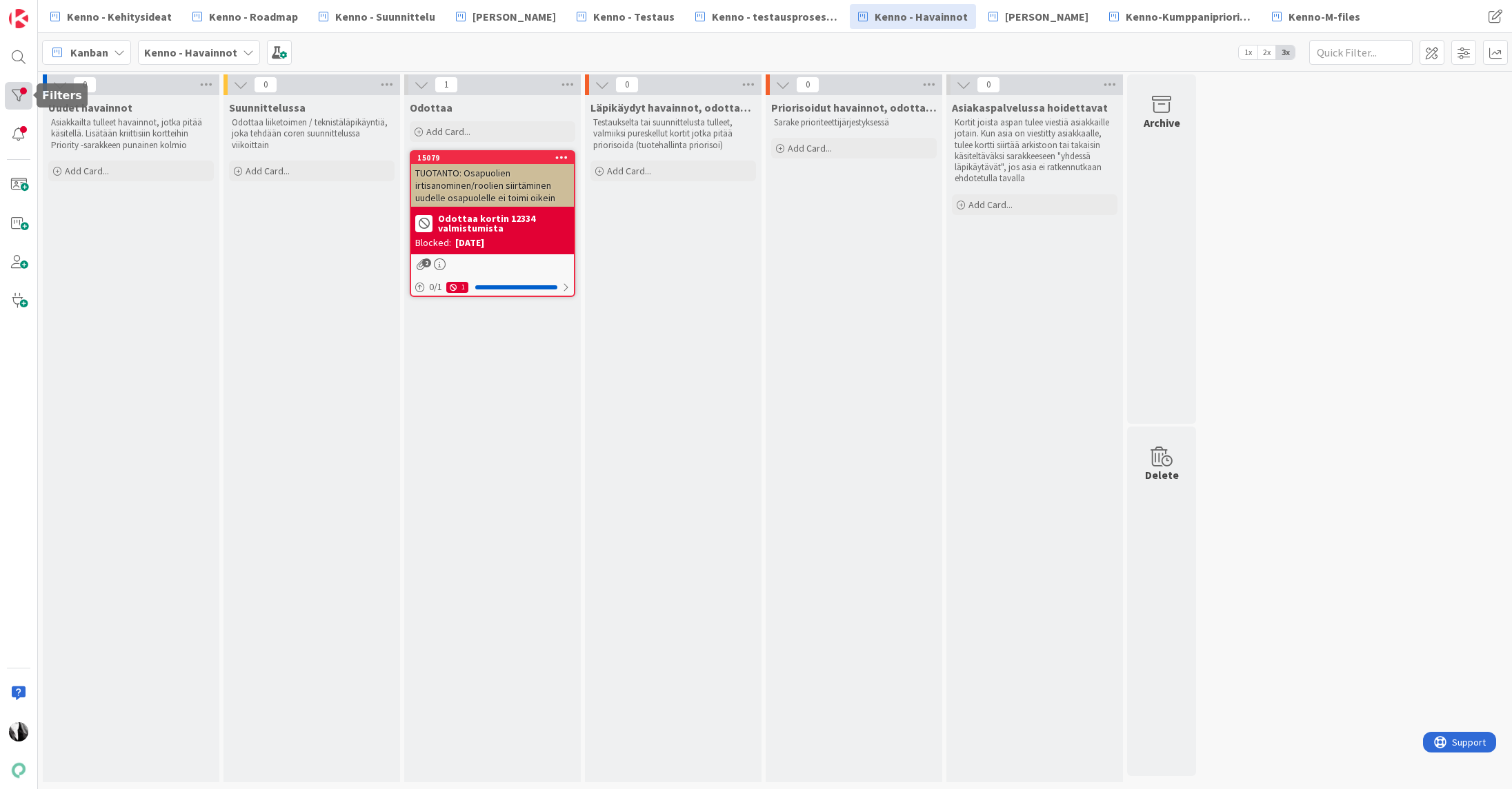
click at [12, 91] on div at bounding box center [18, 96] width 27 height 27
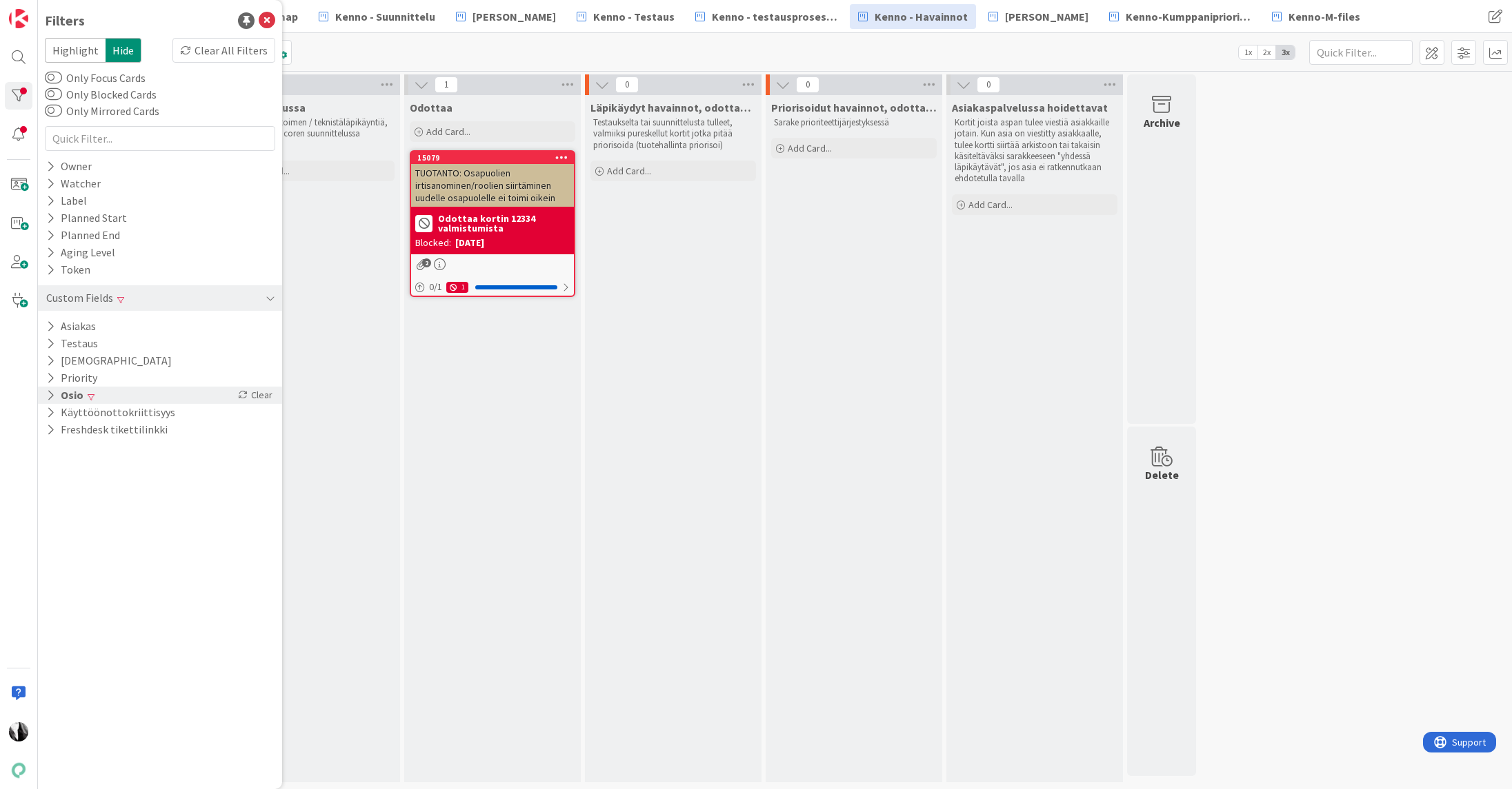
drag, startPoint x: 264, startPoint y: 395, endPoint x: 271, endPoint y: 399, distance: 8.1
click at [264, 395] on div "Clear" at bounding box center [256, 395] width 40 height 17
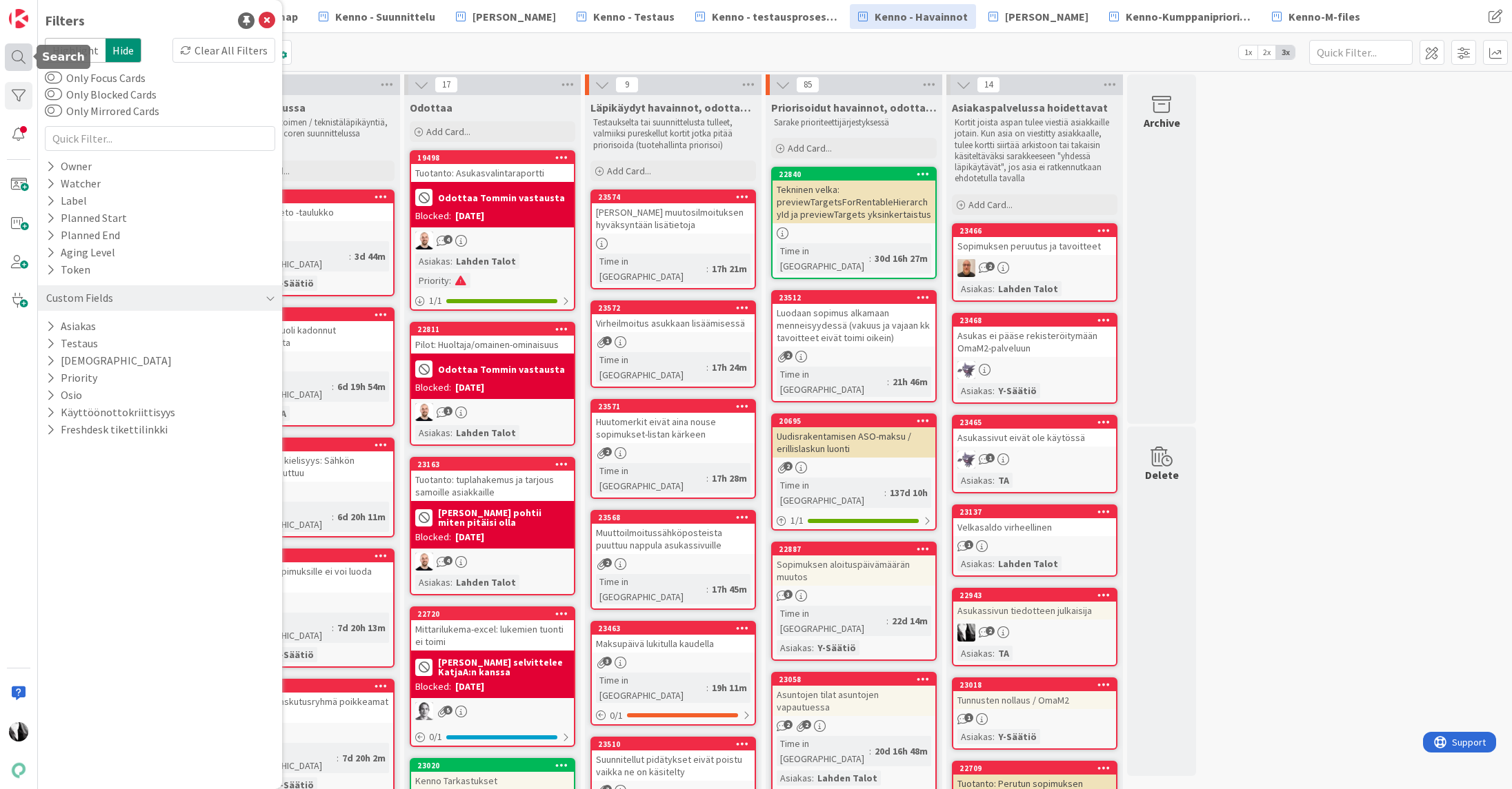
click at [18, 55] on div at bounding box center [18, 57] width 27 height 27
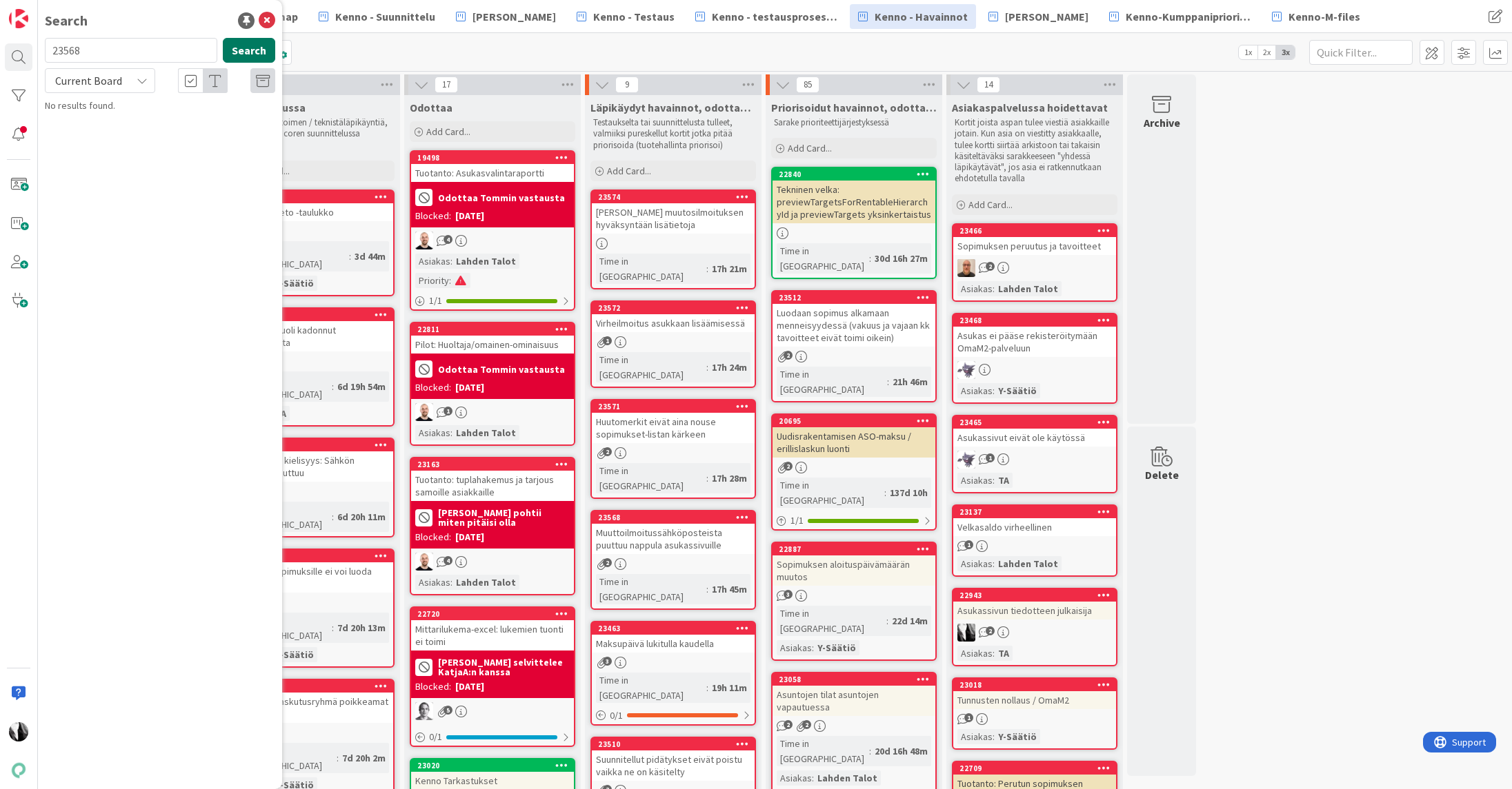
click at [239, 52] on button "Search" at bounding box center [248, 49] width 52 height 25
click at [152, 127] on p "Muuttoilmoitussähköposteista puuttuu nappula asukassivuille" at bounding box center [169, 142] width 211 height 29
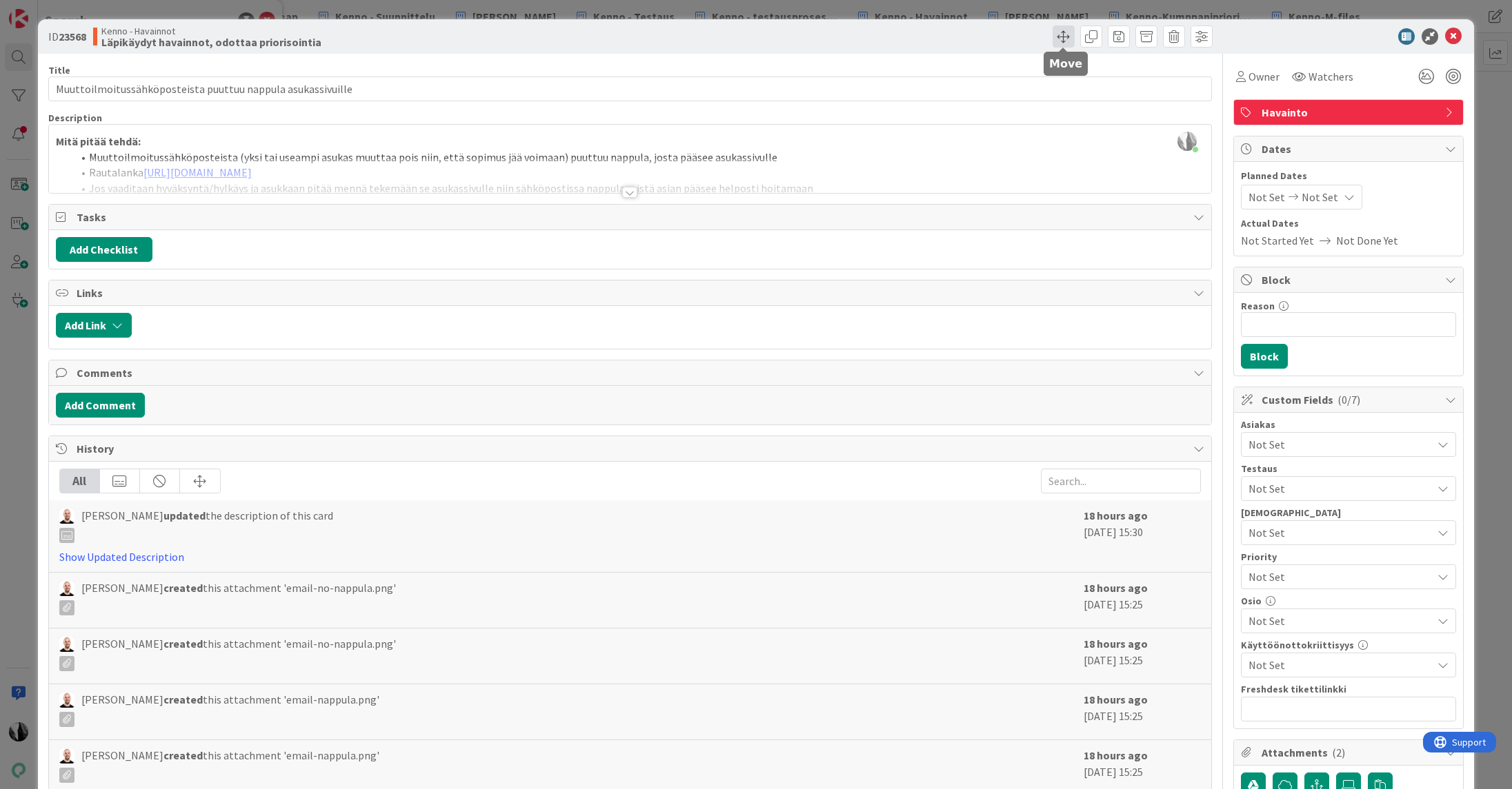
click at [1067, 38] on span at bounding box center [1063, 37] width 22 height 22
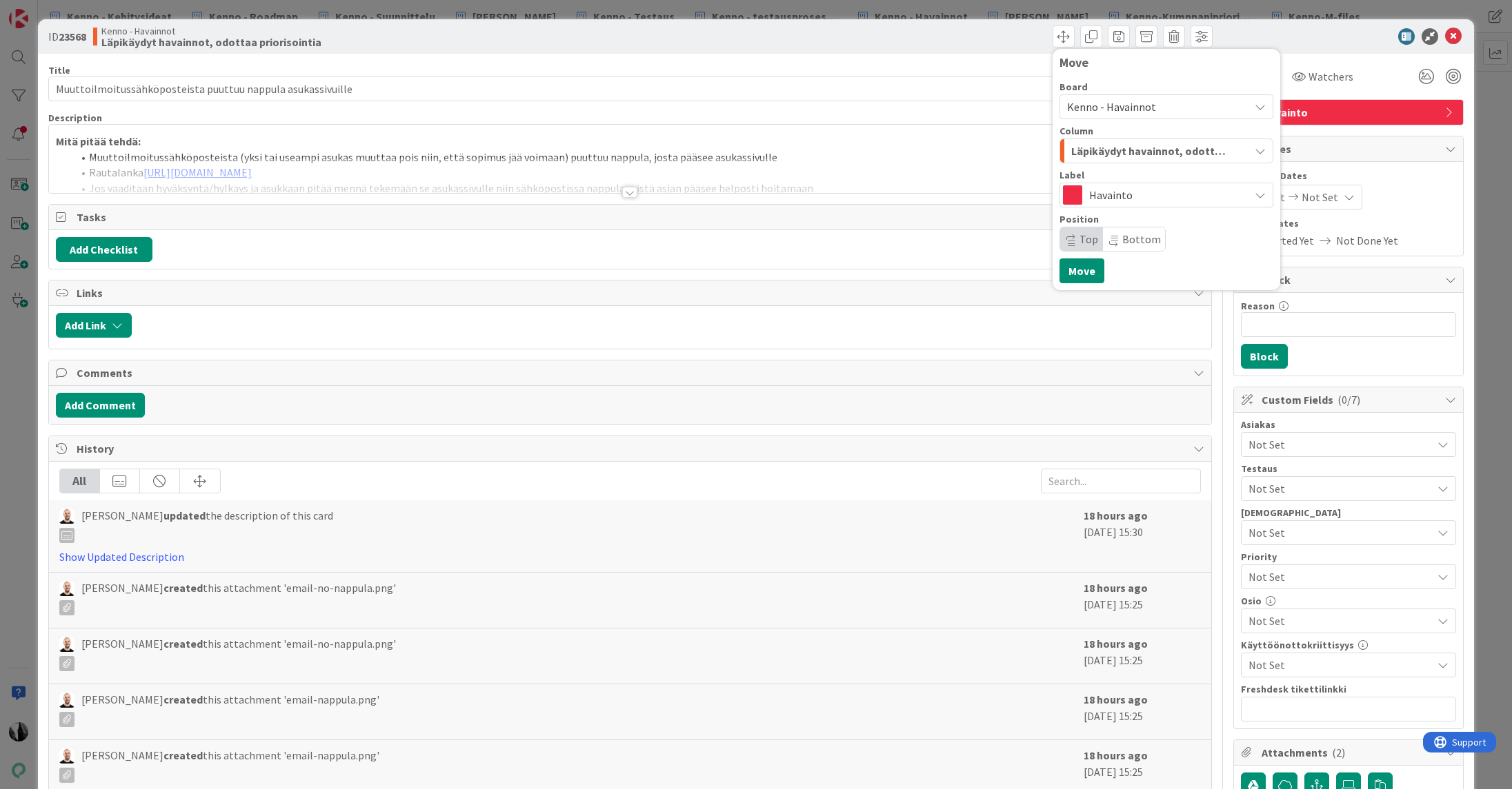
click at [1103, 105] on span "Kenno - Havainnot" at bounding box center [1111, 106] width 89 height 14
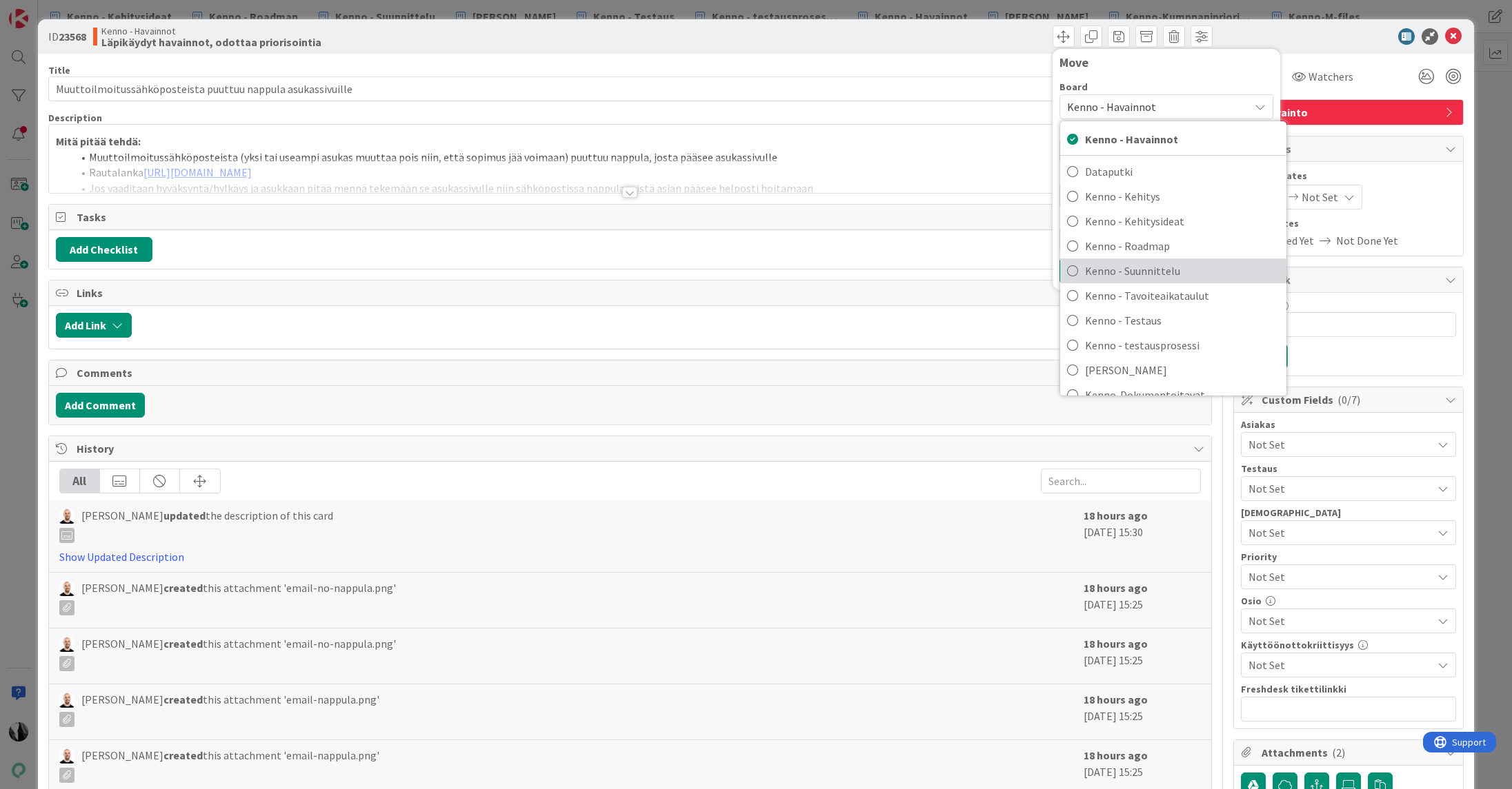
click at [1141, 266] on span "Kenno - Suunnittelu" at bounding box center [1182, 271] width 194 height 21
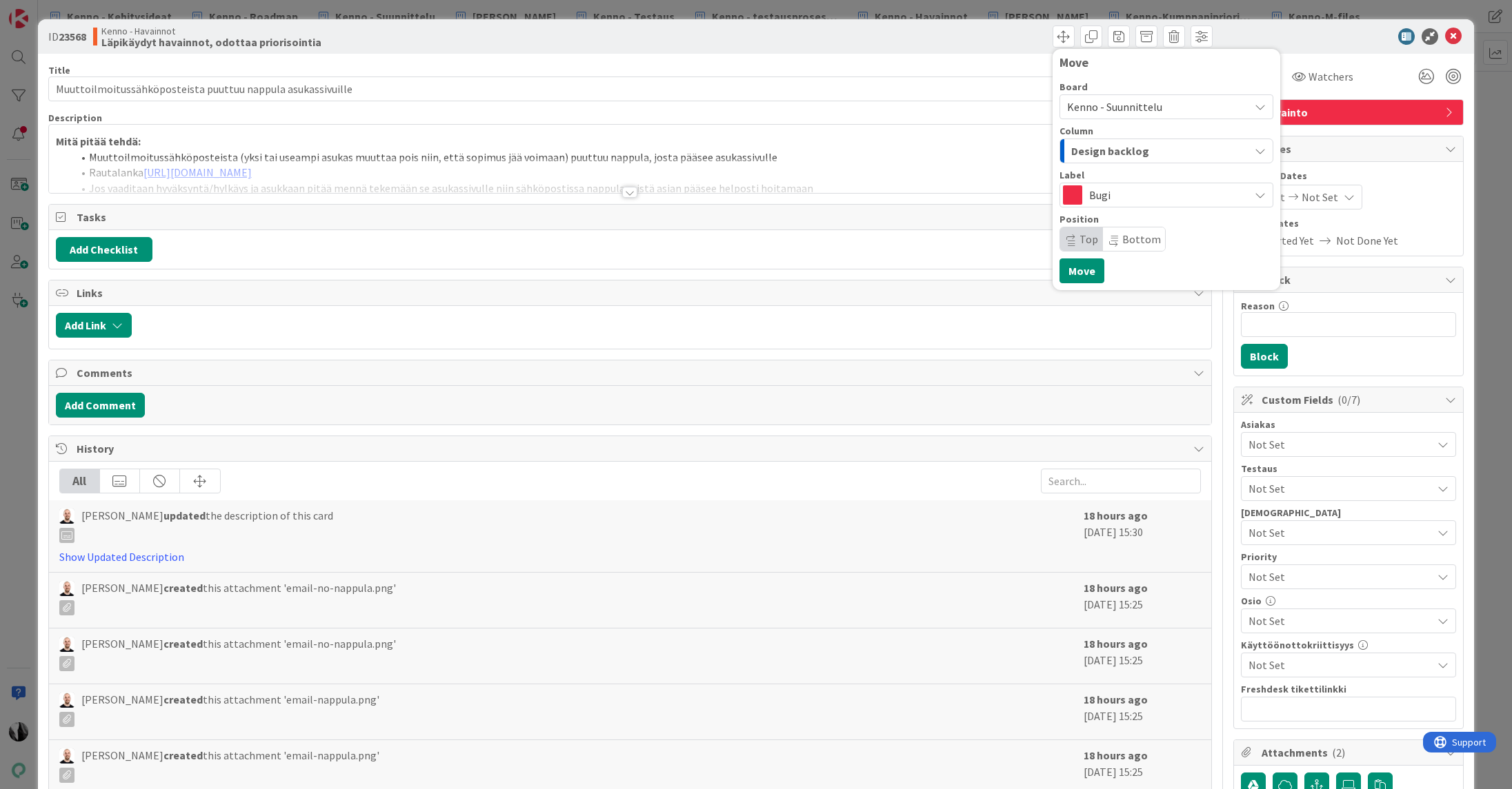
click at [1143, 149] on span "Design backlog" at bounding box center [1110, 151] width 78 height 18
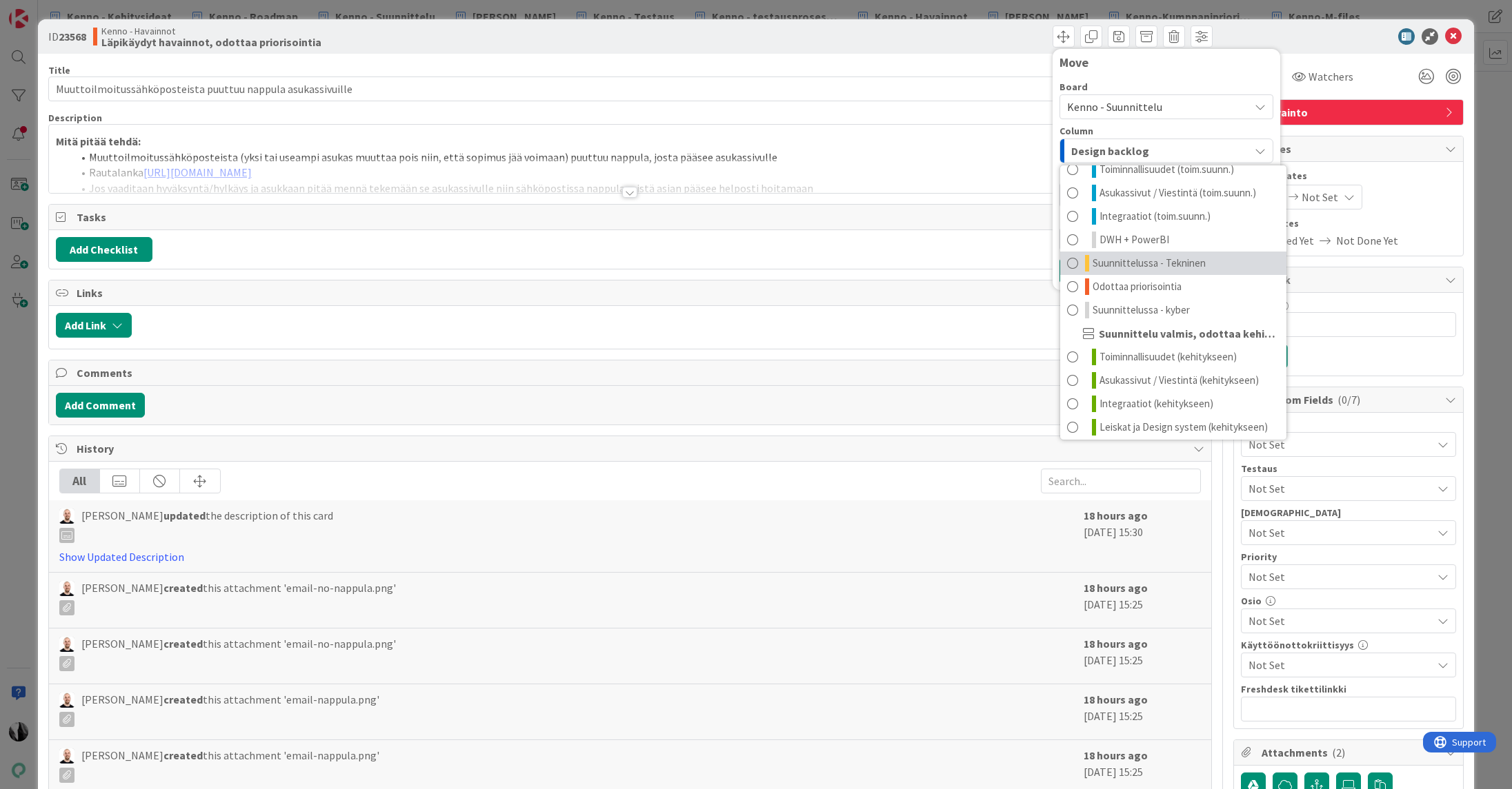
scroll to position [135, 0]
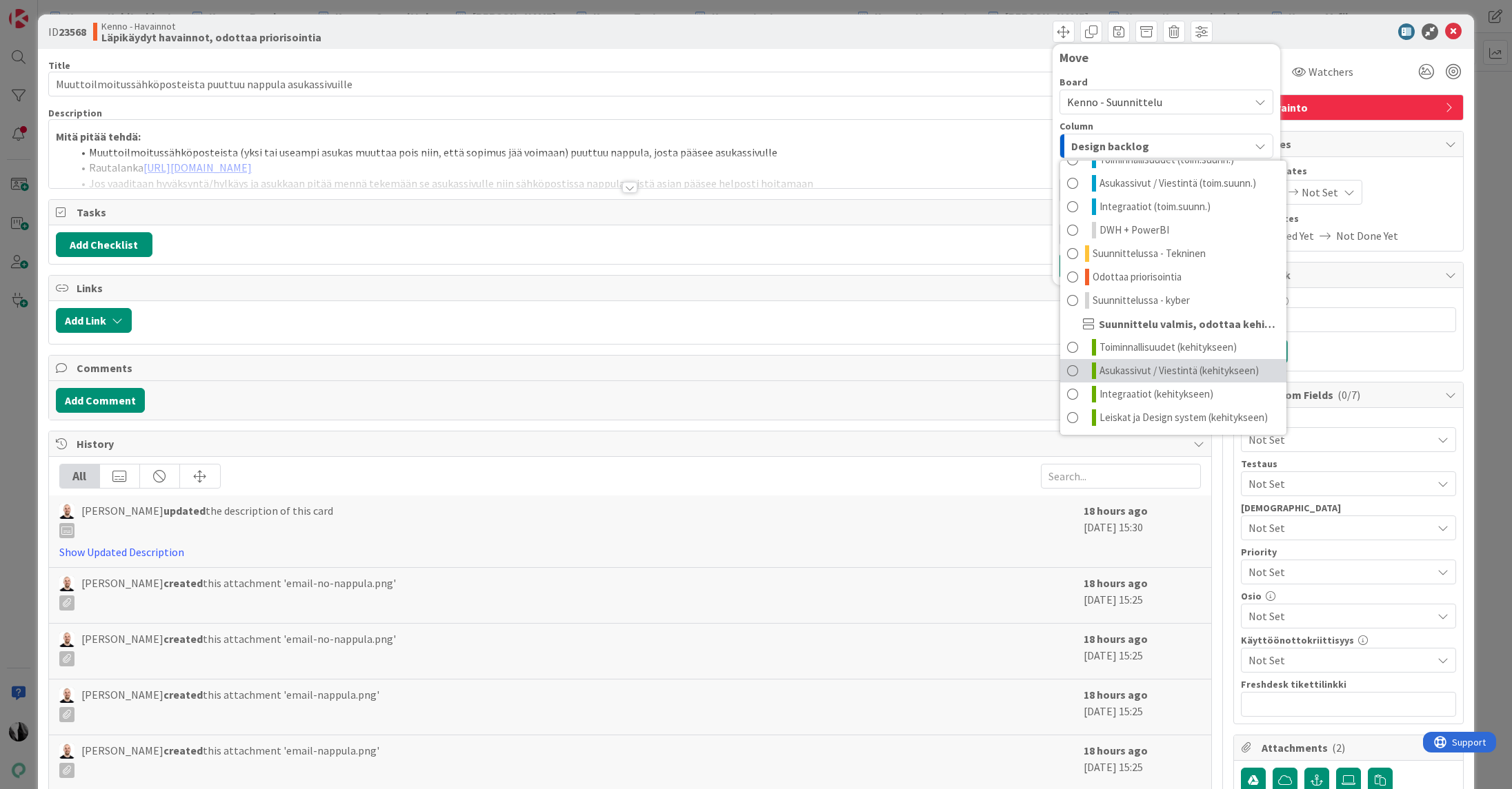
click at [1172, 373] on span "Asukassivut / Viestintä (kehitykseen)" at bounding box center [1180, 371] width 159 height 16
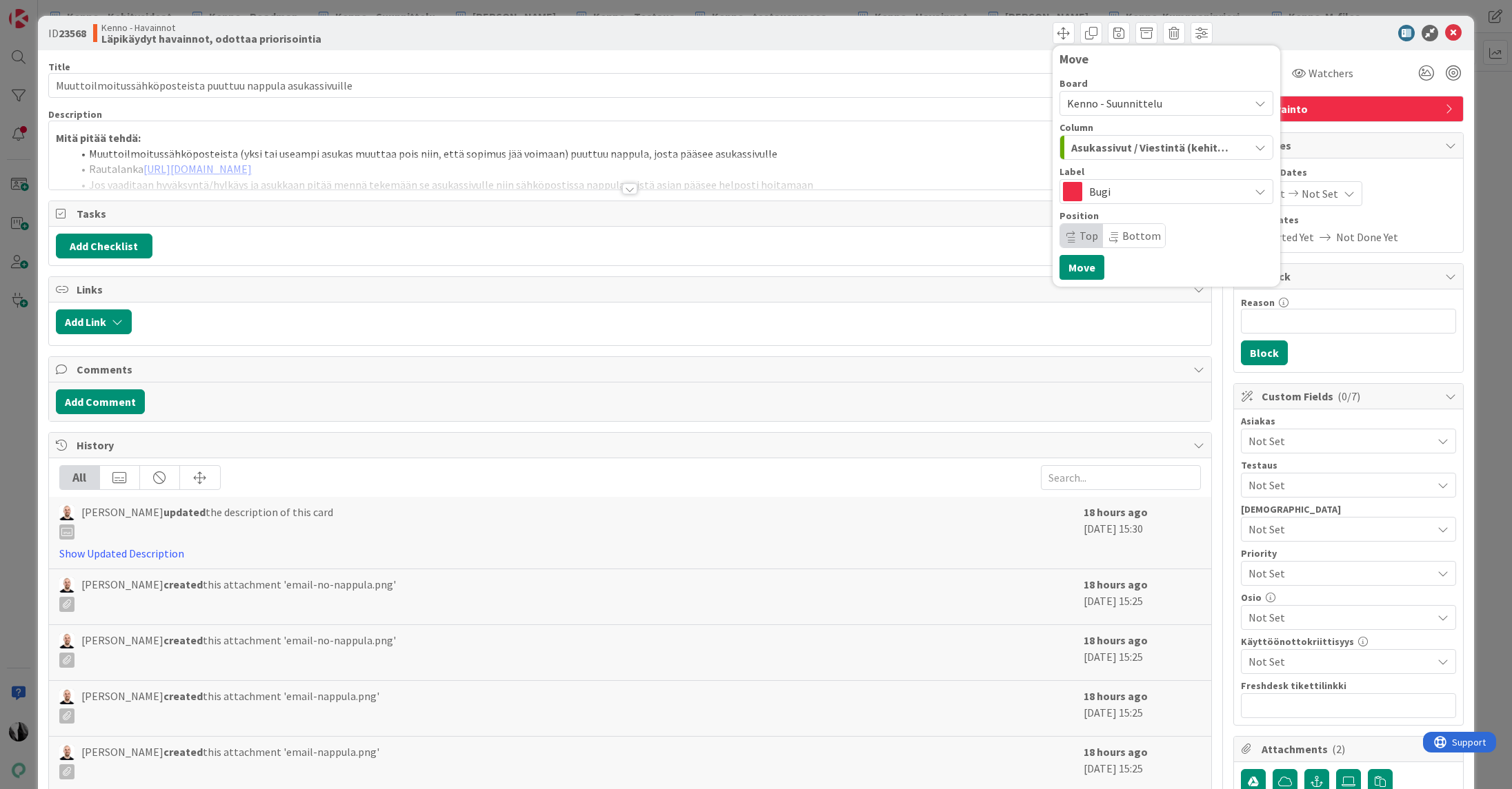
scroll to position [2, 0]
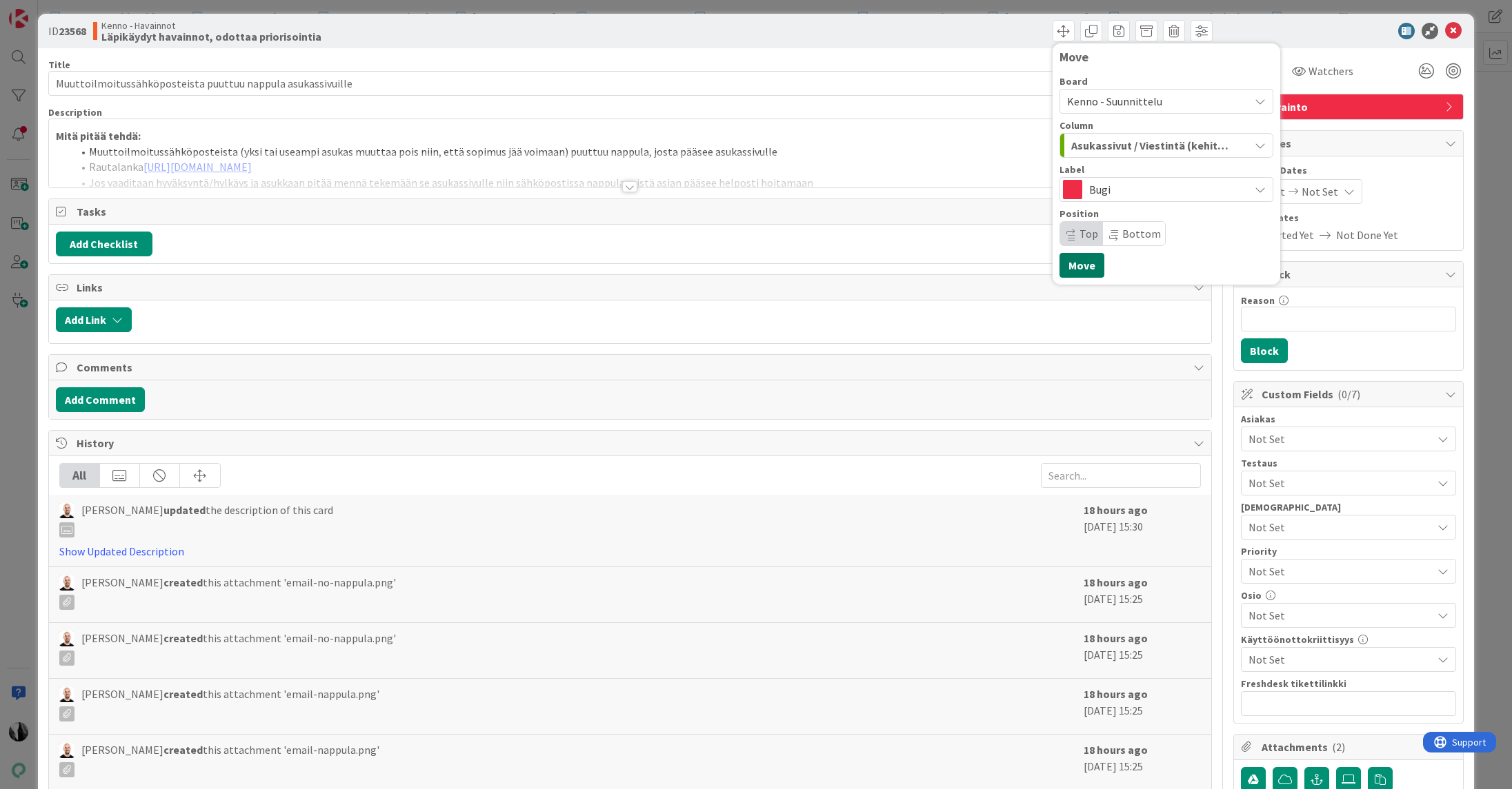
click at [1083, 268] on button "Move" at bounding box center [1082, 265] width 45 height 25
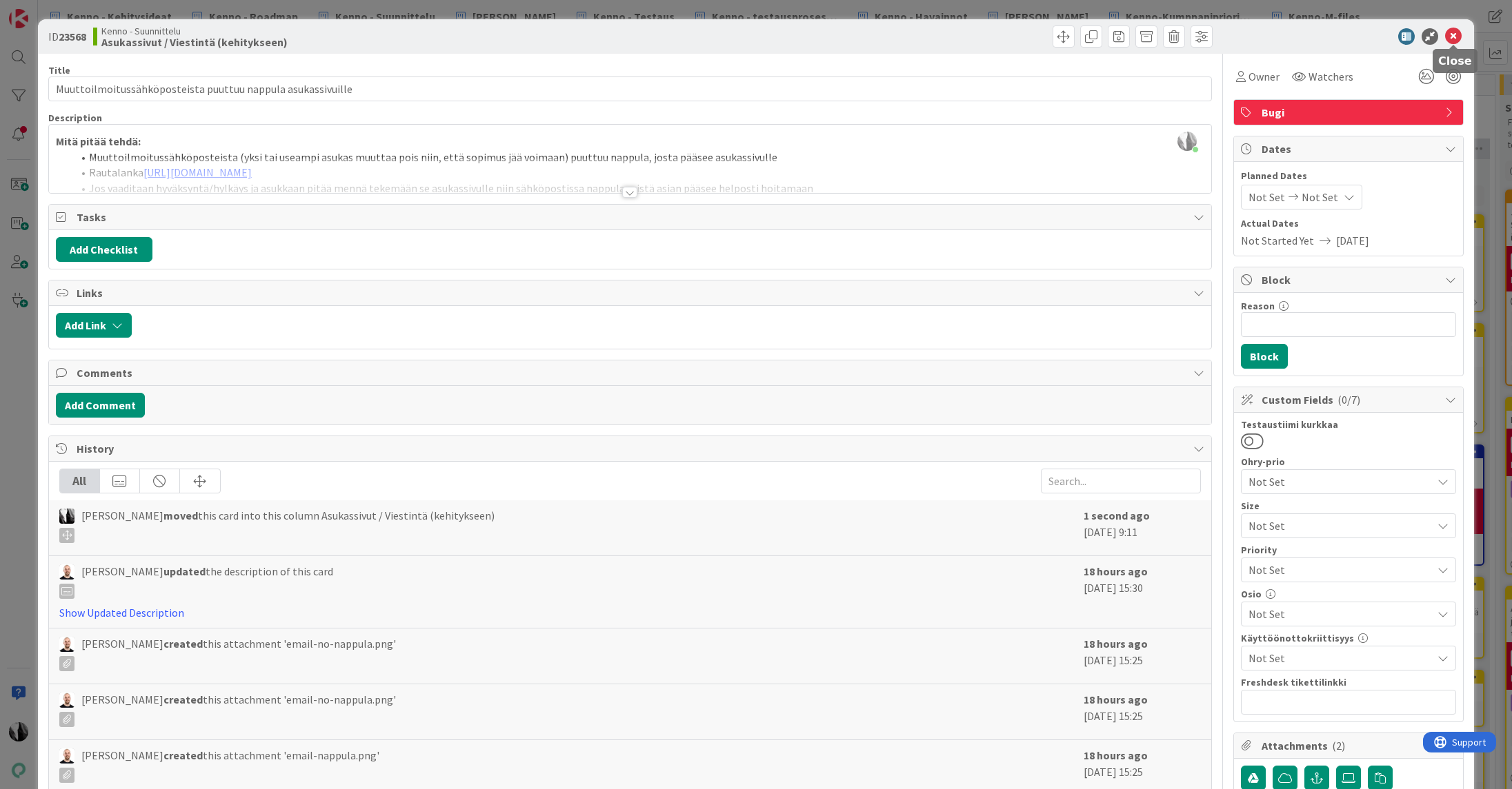
click at [1452, 33] on icon at bounding box center [1453, 37] width 16 height 16
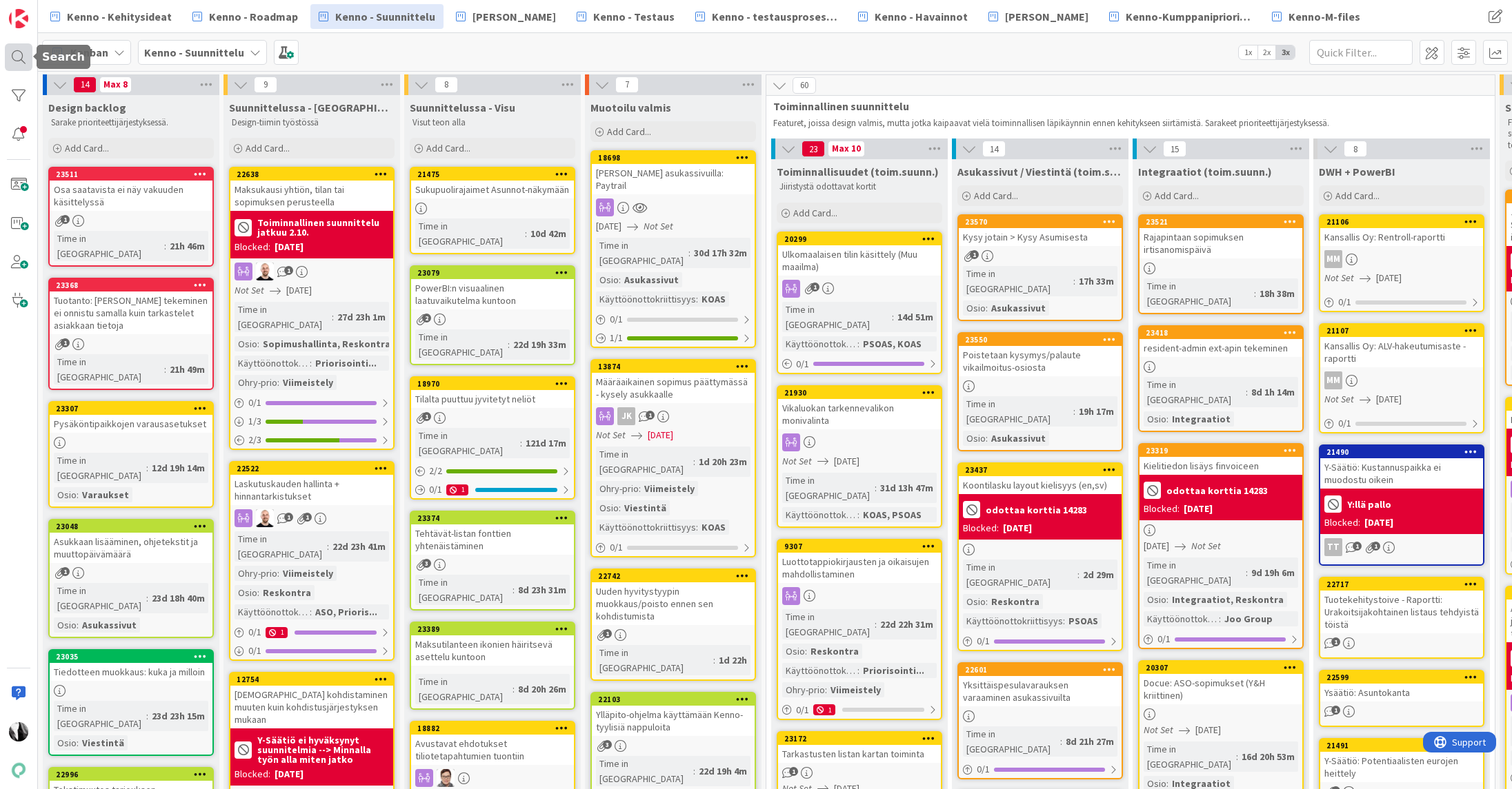
click at [16, 53] on div at bounding box center [18, 57] width 27 height 27
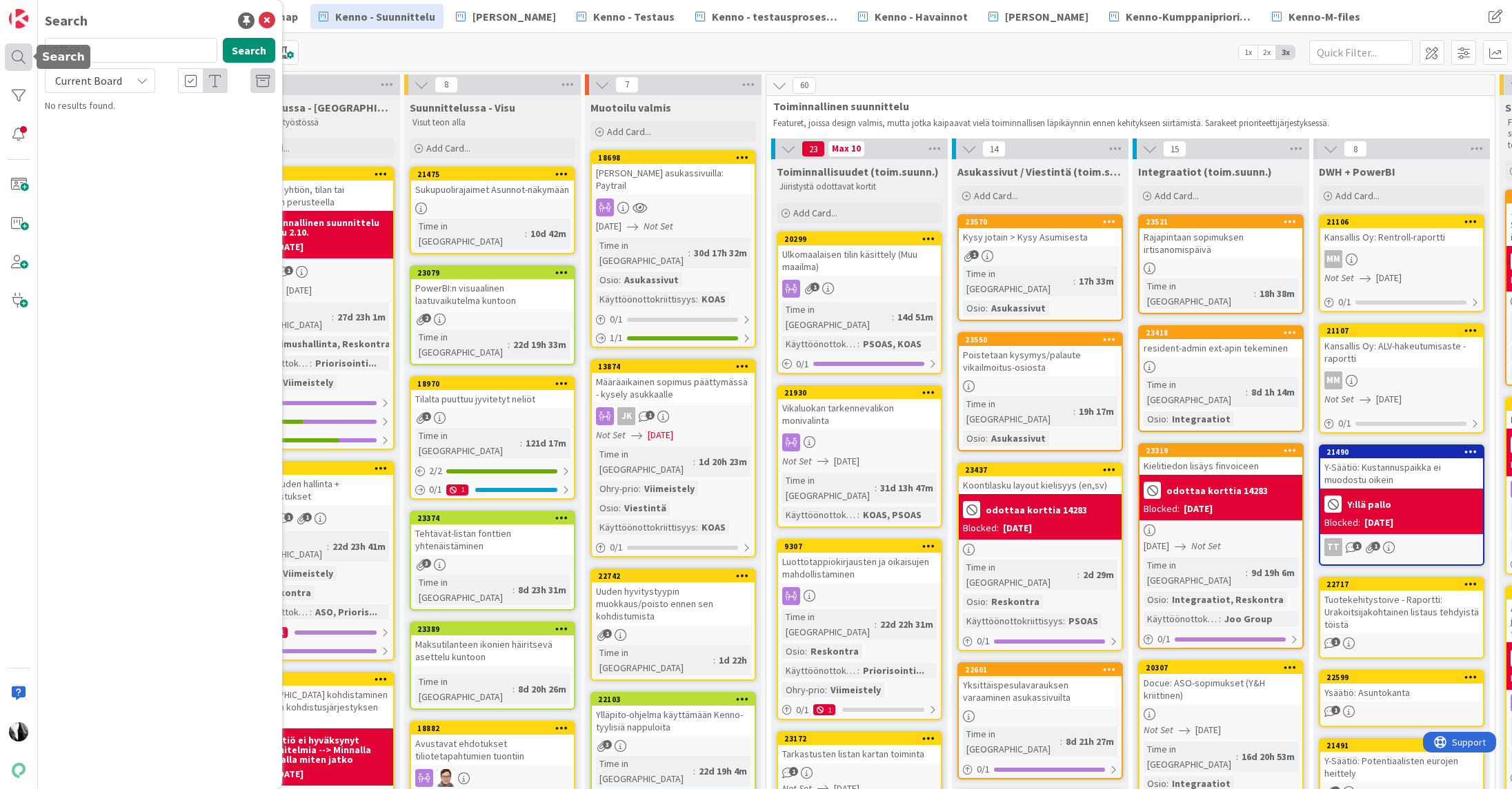
drag, startPoint x: 114, startPoint y: 51, endPoint x: 29, endPoint y: 48, distance: 85.1
click at [23, 48] on div "Search 23568 Search Current Board No results found." at bounding box center [18, 394] width 38 height 789
type input "23571"
click at [238, 49] on button "Search" at bounding box center [248, 49] width 52 height 25
click at [118, 82] on span "Current Board" at bounding box center [88, 81] width 67 height 14
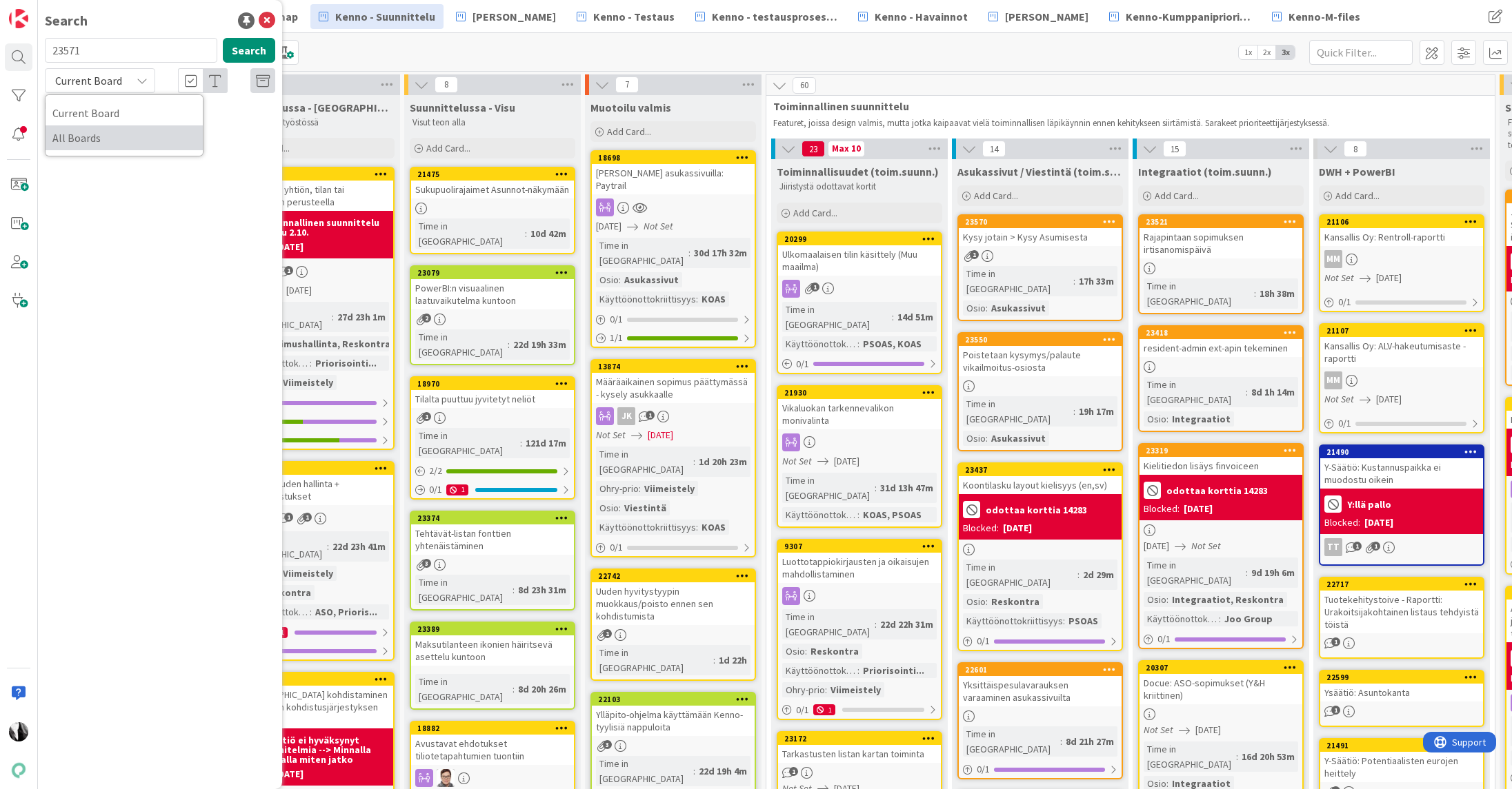
click at [92, 134] on span "All Boards" at bounding box center [124, 137] width 144 height 21
click at [132, 135] on span "Huutomerkit eivät aina nouse sopimukset-listan kärkeen" at bounding box center [168, 140] width 207 height 27
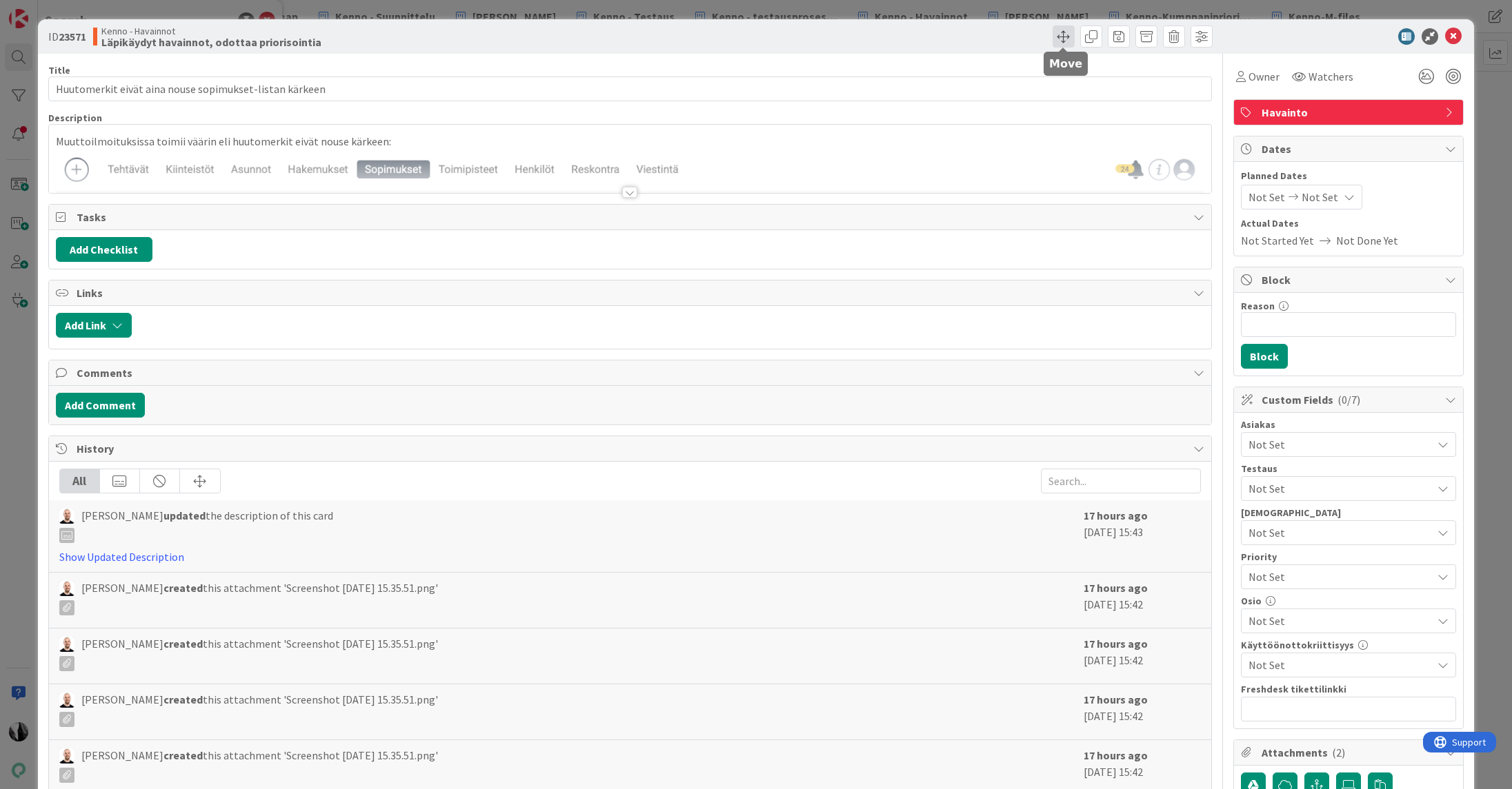
click at [1067, 37] on span at bounding box center [1063, 37] width 22 height 22
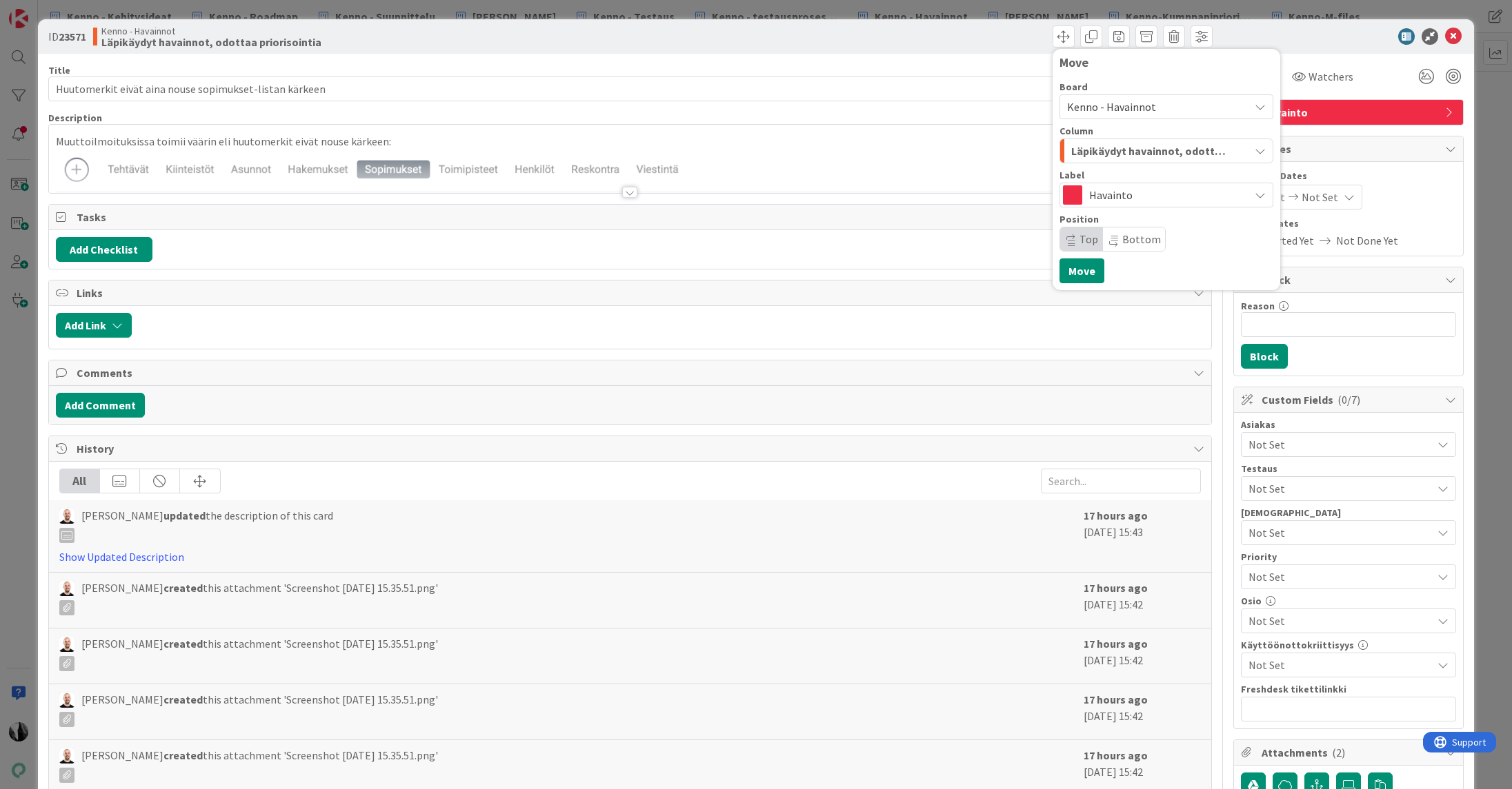
click at [1125, 102] on span "Kenno - Havainnot" at bounding box center [1111, 106] width 89 height 14
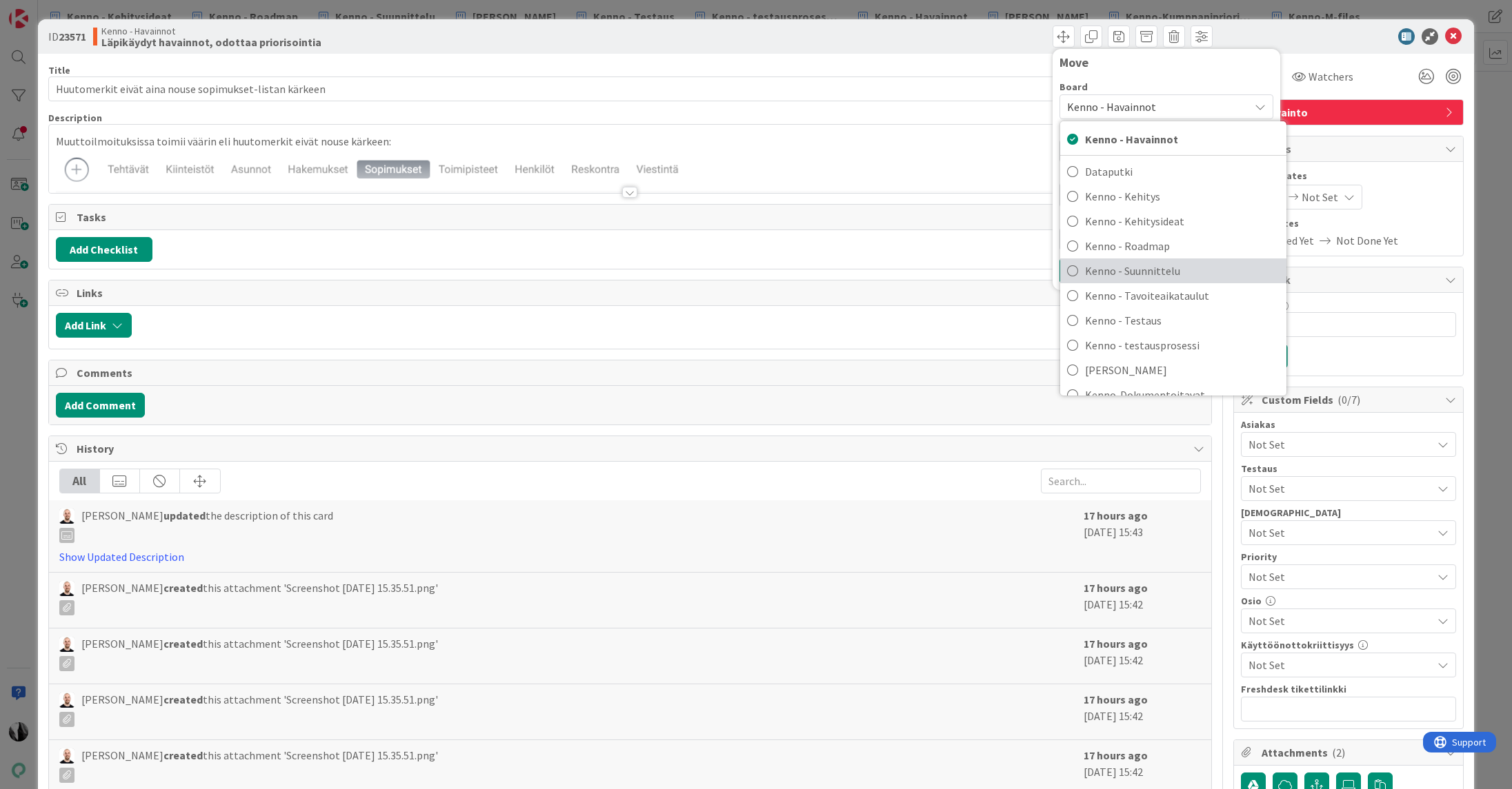
click at [1148, 270] on span "Kenno - Suunnittelu" at bounding box center [1182, 271] width 194 height 21
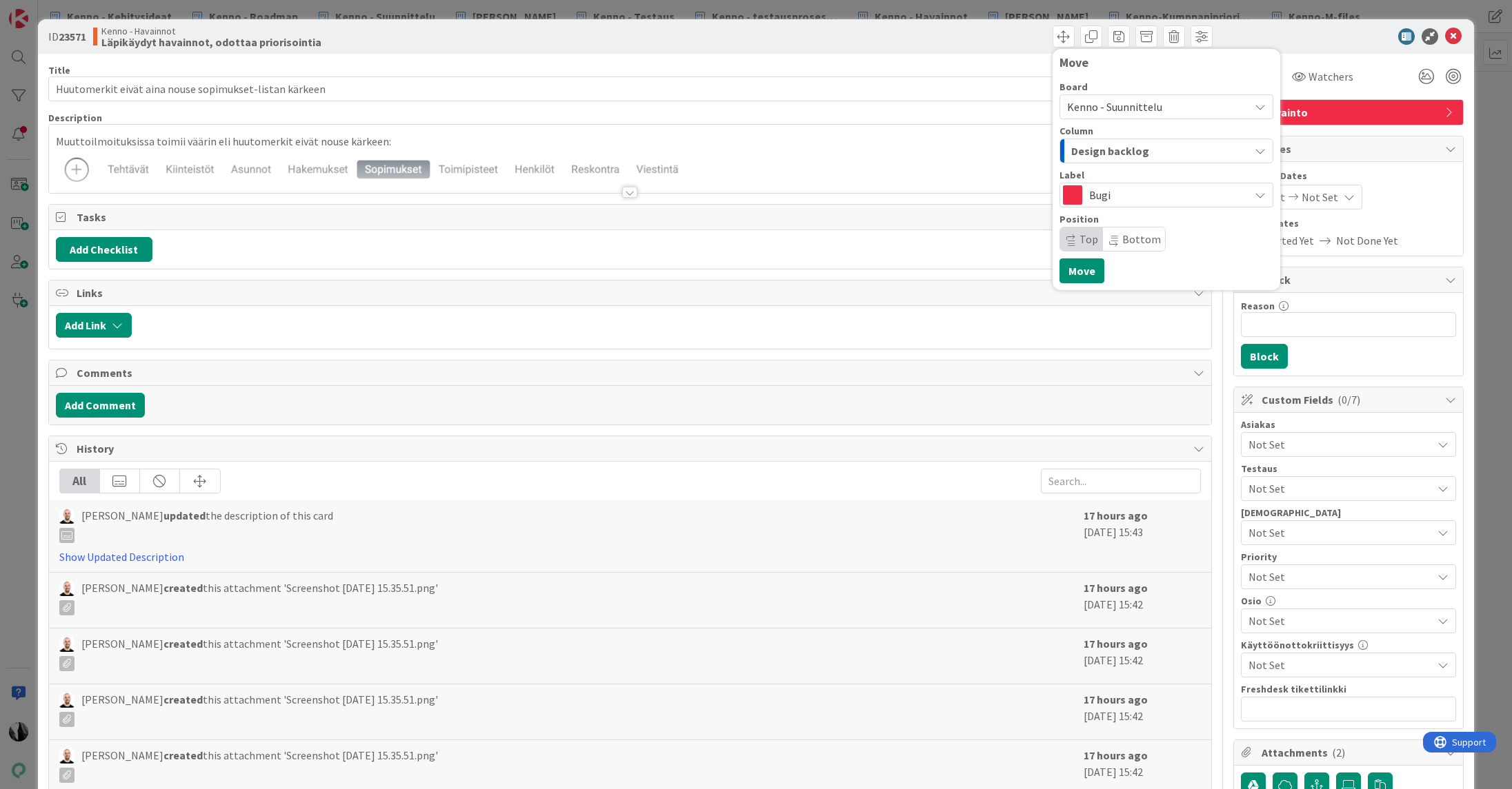
click at [1145, 149] on div "Design backlog" at bounding box center [1158, 151] width 181 height 22
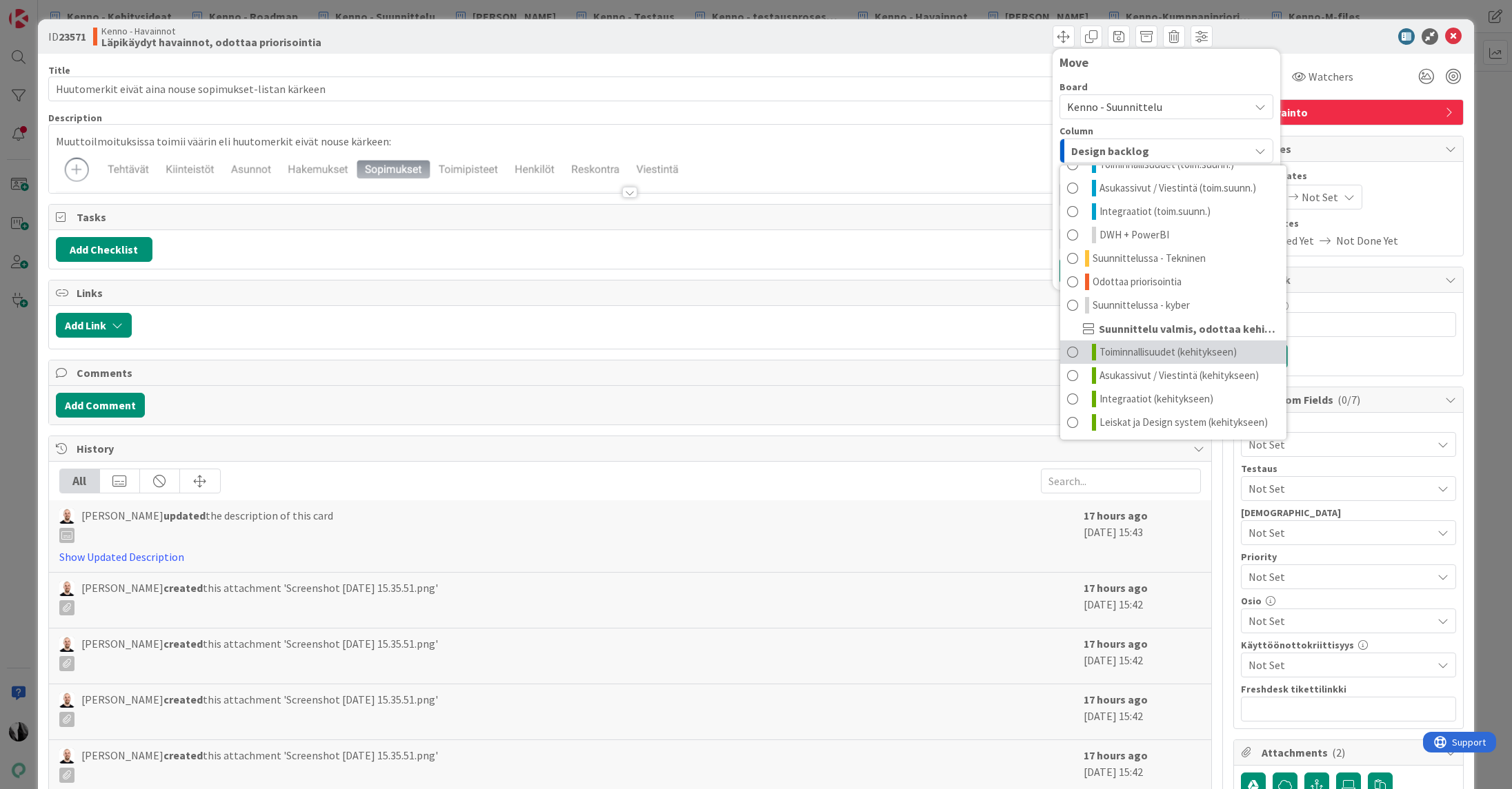
scroll to position [7, 0]
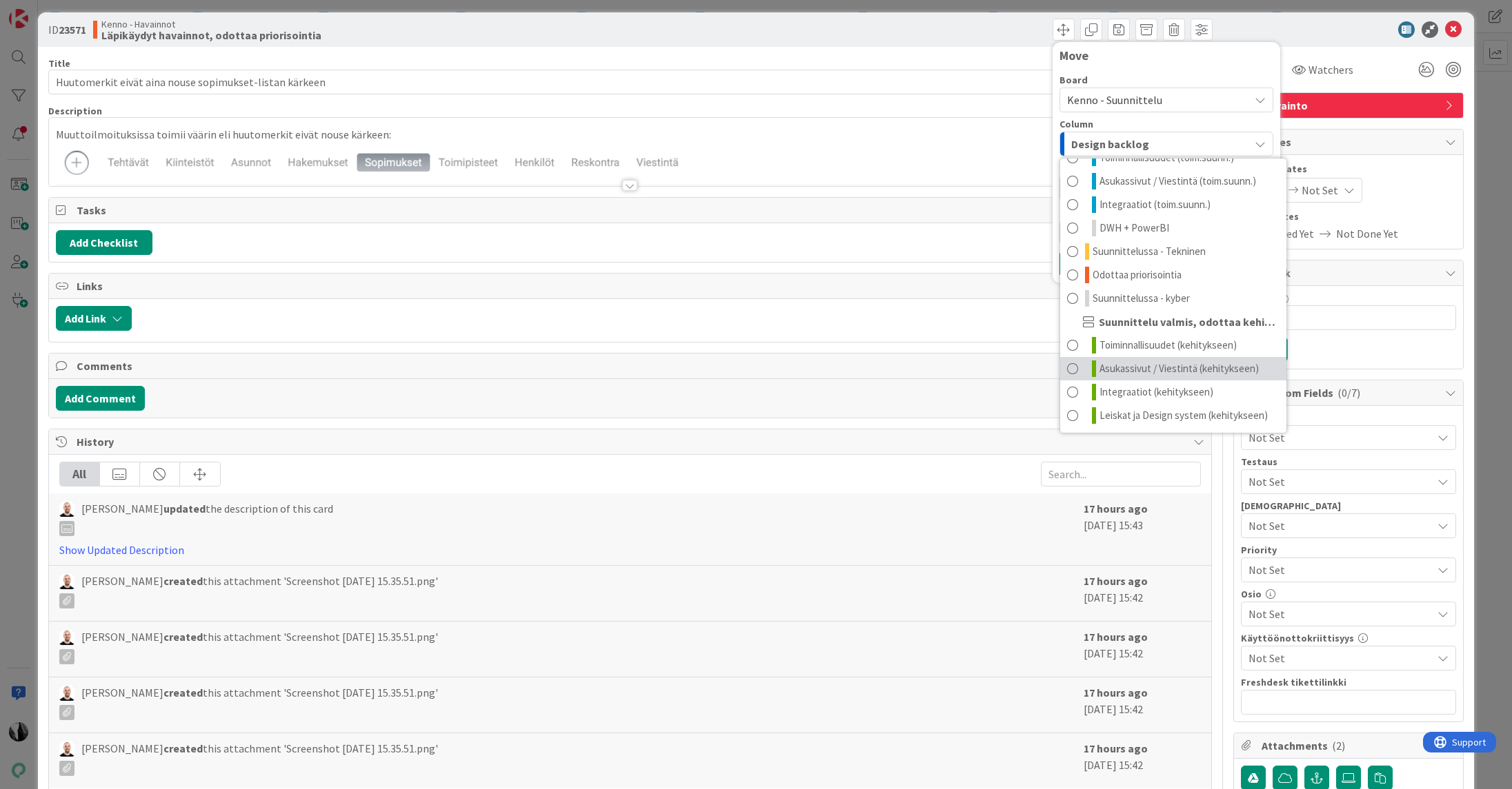
click at [1194, 369] on span "Asukassivut / Viestintä (kehitykseen)" at bounding box center [1180, 369] width 159 height 16
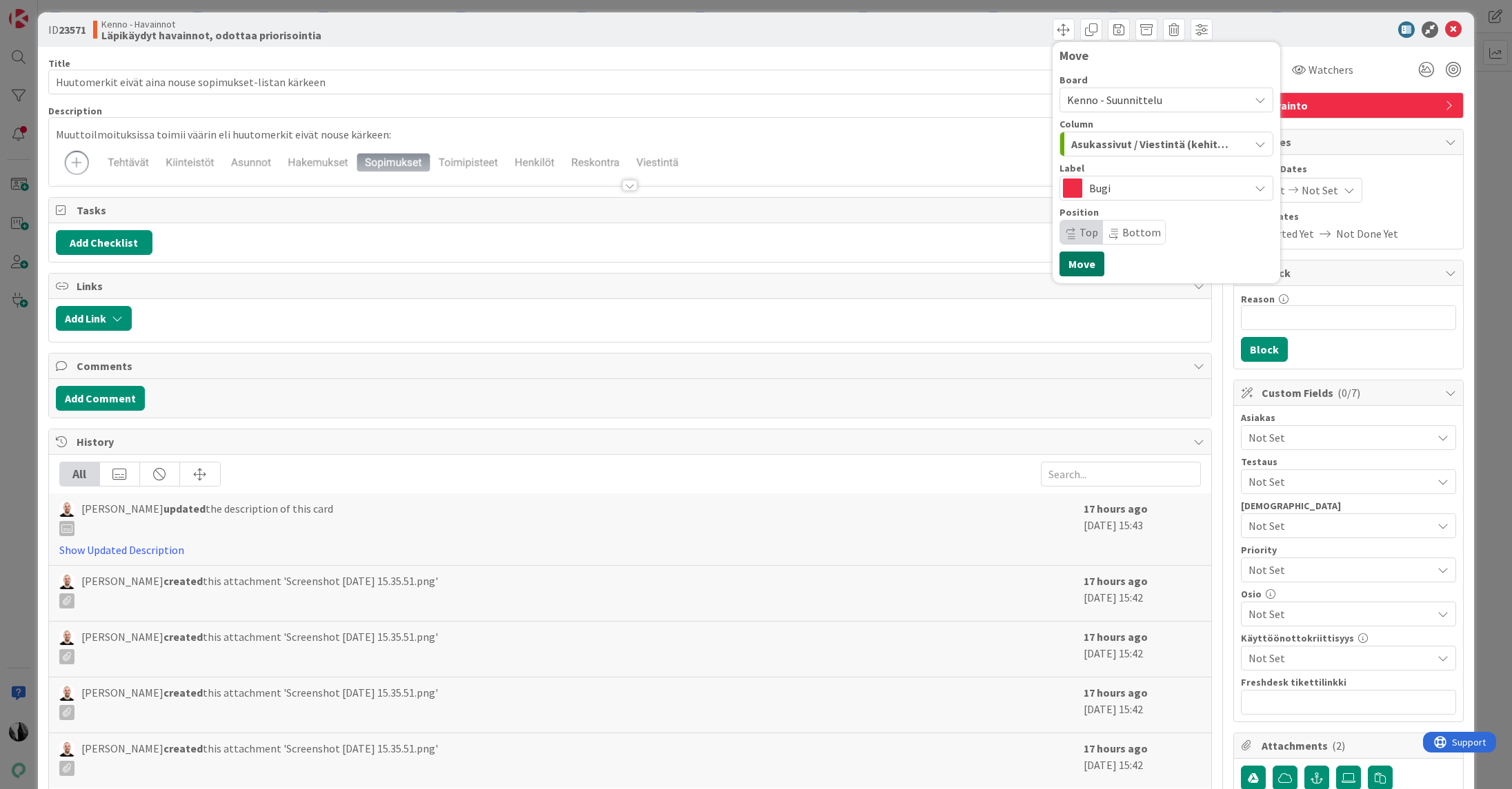
click at [1086, 262] on button "Move" at bounding box center [1082, 264] width 45 height 25
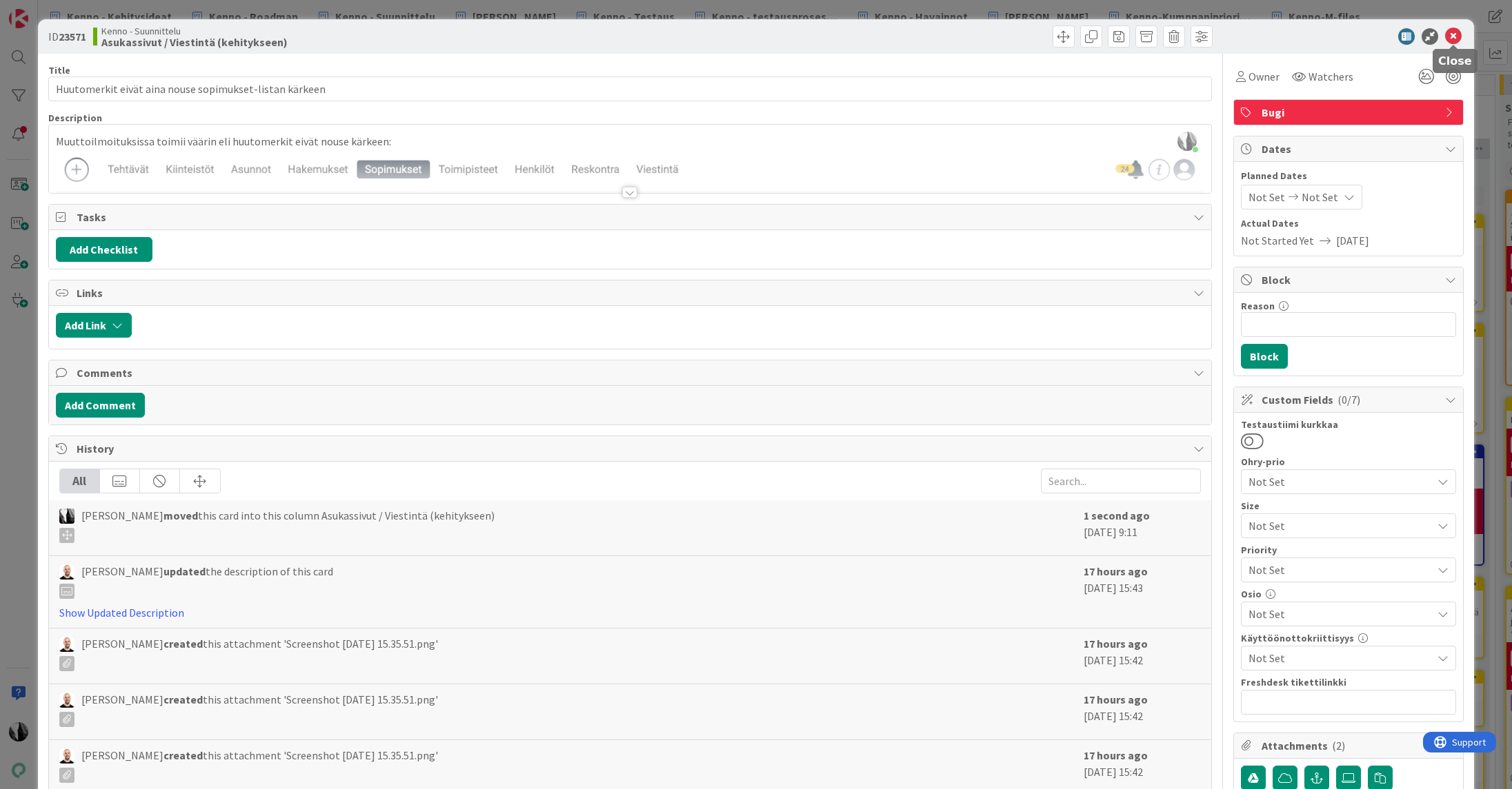
click at [1456, 35] on icon at bounding box center [1453, 37] width 16 height 16
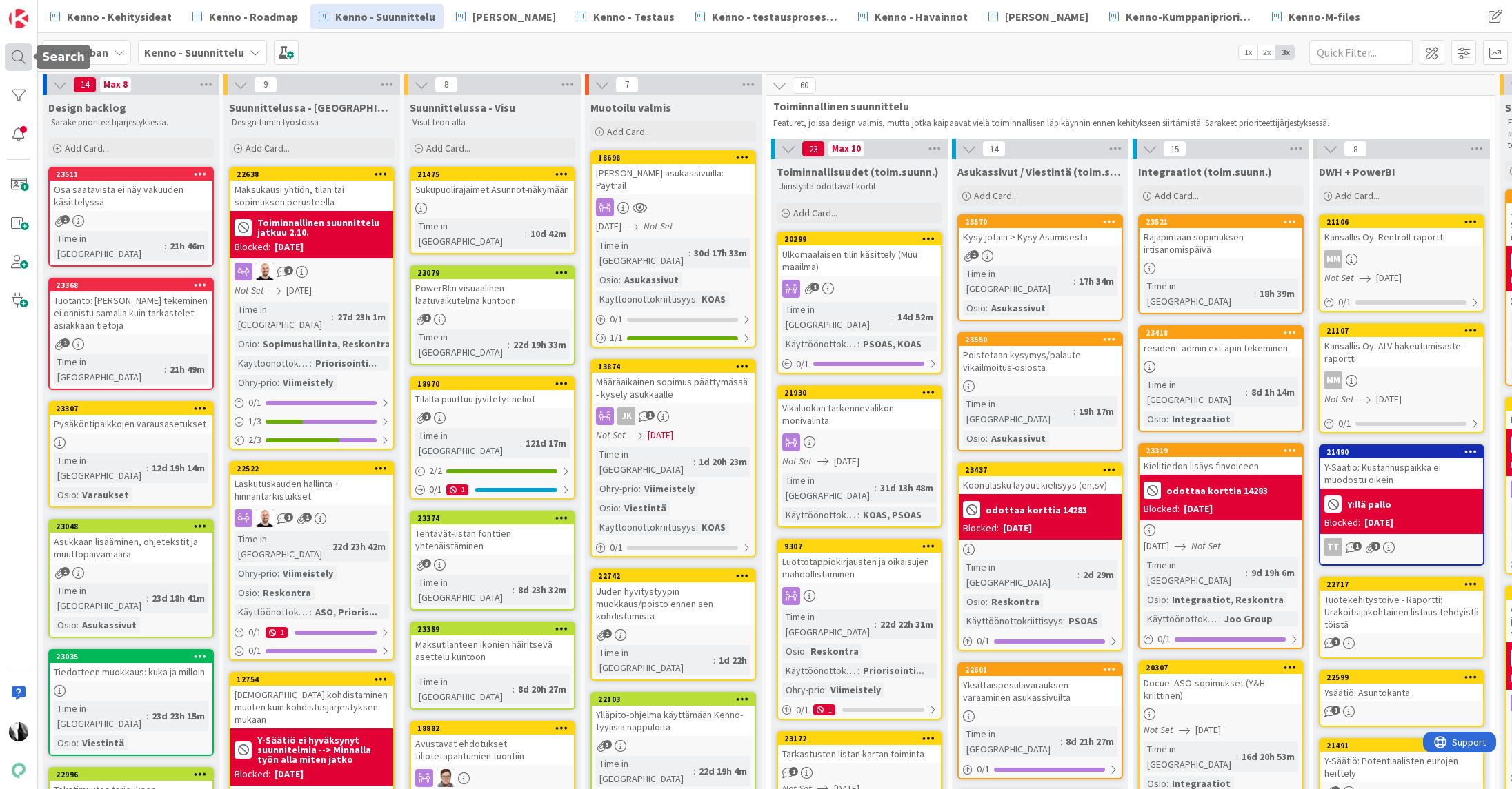
click at [21, 55] on div at bounding box center [18, 57] width 27 height 27
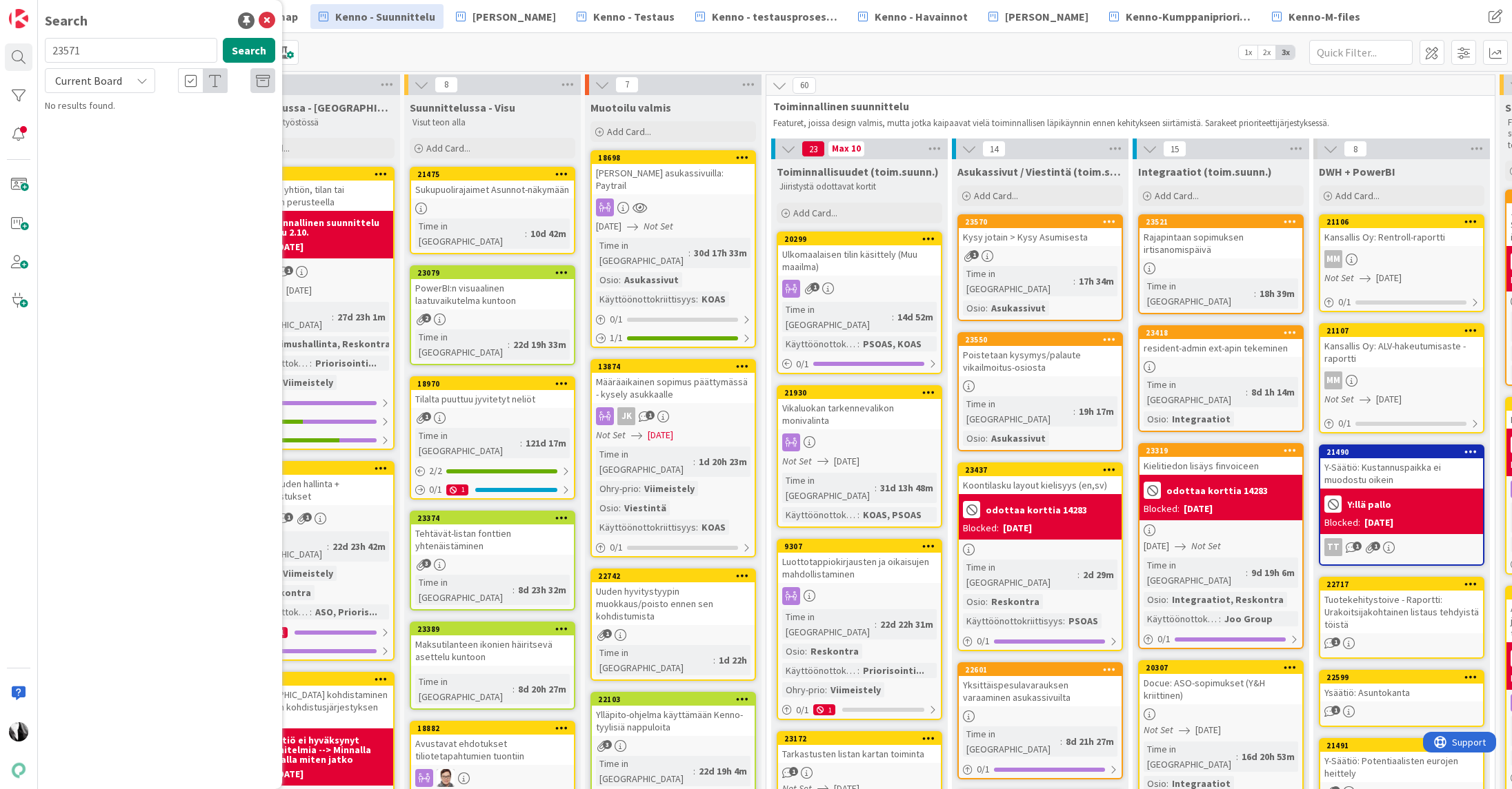
drag, startPoint x: 113, startPoint y: 49, endPoint x: 51, endPoint y: 49, distance: 62.0
click at [42, 49] on div "23571 Search" at bounding box center [160, 52] width 247 height 30
type input "23572"
click at [128, 82] on div "Current Board" at bounding box center [100, 81] width 111 height 25
click at [108, 127] on span "All Boards" at bounding box center [124, 137] width 144 height 21
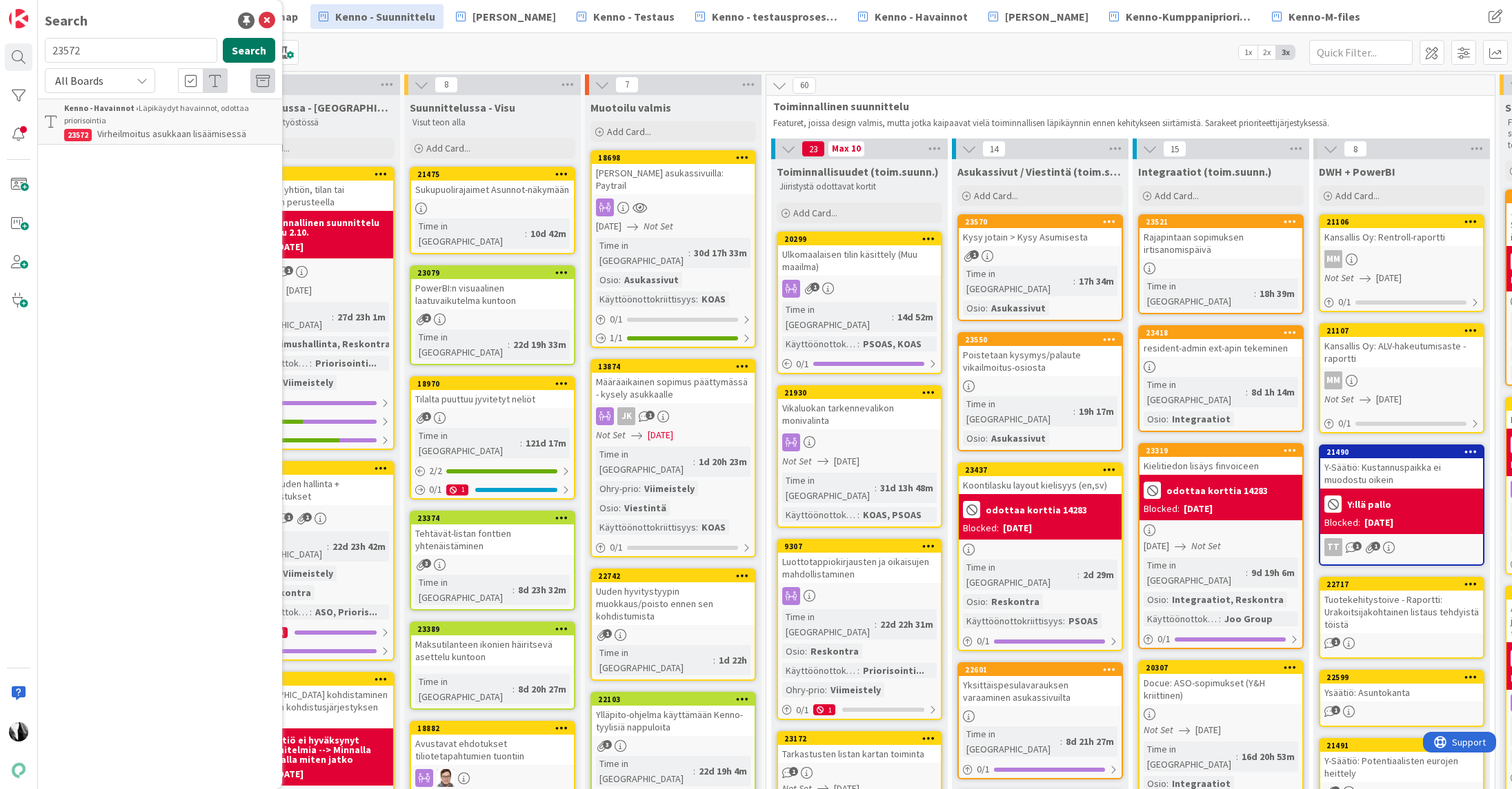
click at [255, 45] on button "Search" at bounding box center [248, 49] width 52 height 25
click at [181, 117] on div "Kenno - Havainnot › Läpikäydyt havainnot, odottaa priorisointia" at bounding box center [169, 113] width 211 height 25
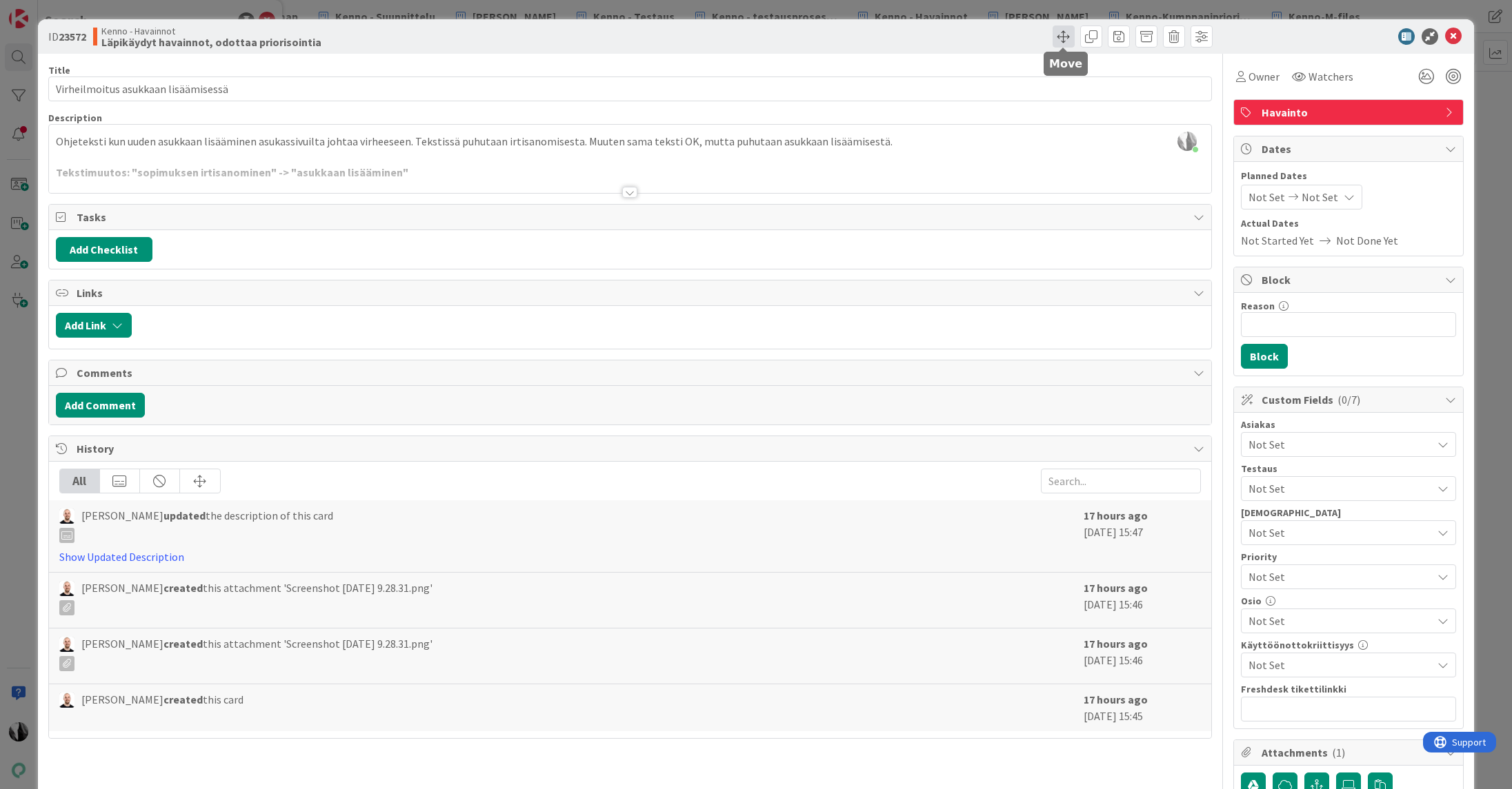
click at [1066, 37] on span at bounding box center [1063, 37] width 22 height 22
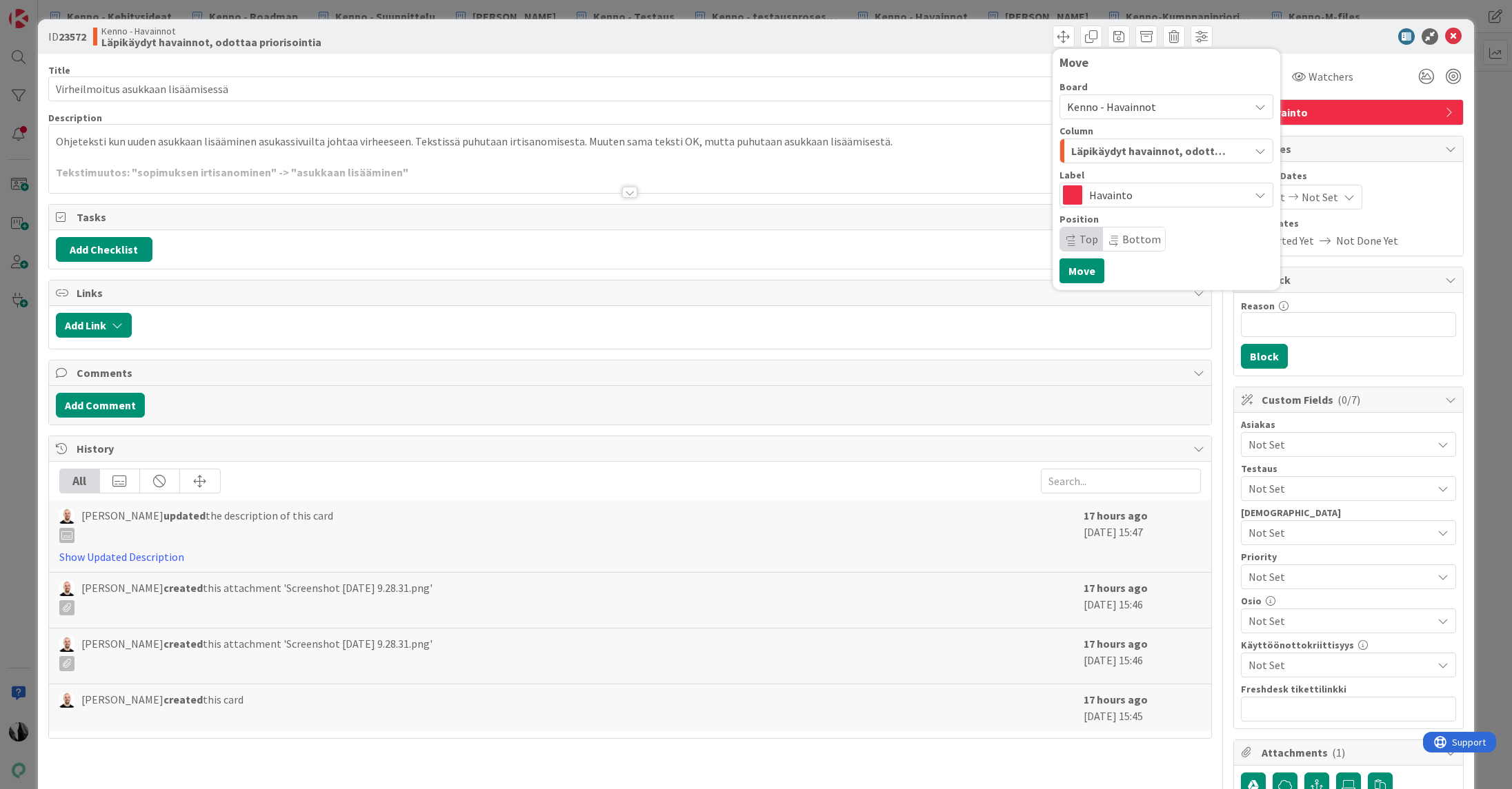
click at [1105, 108] on span "Kenno - Havainnot" at bounding box center [1111, 106] width 89 height 14
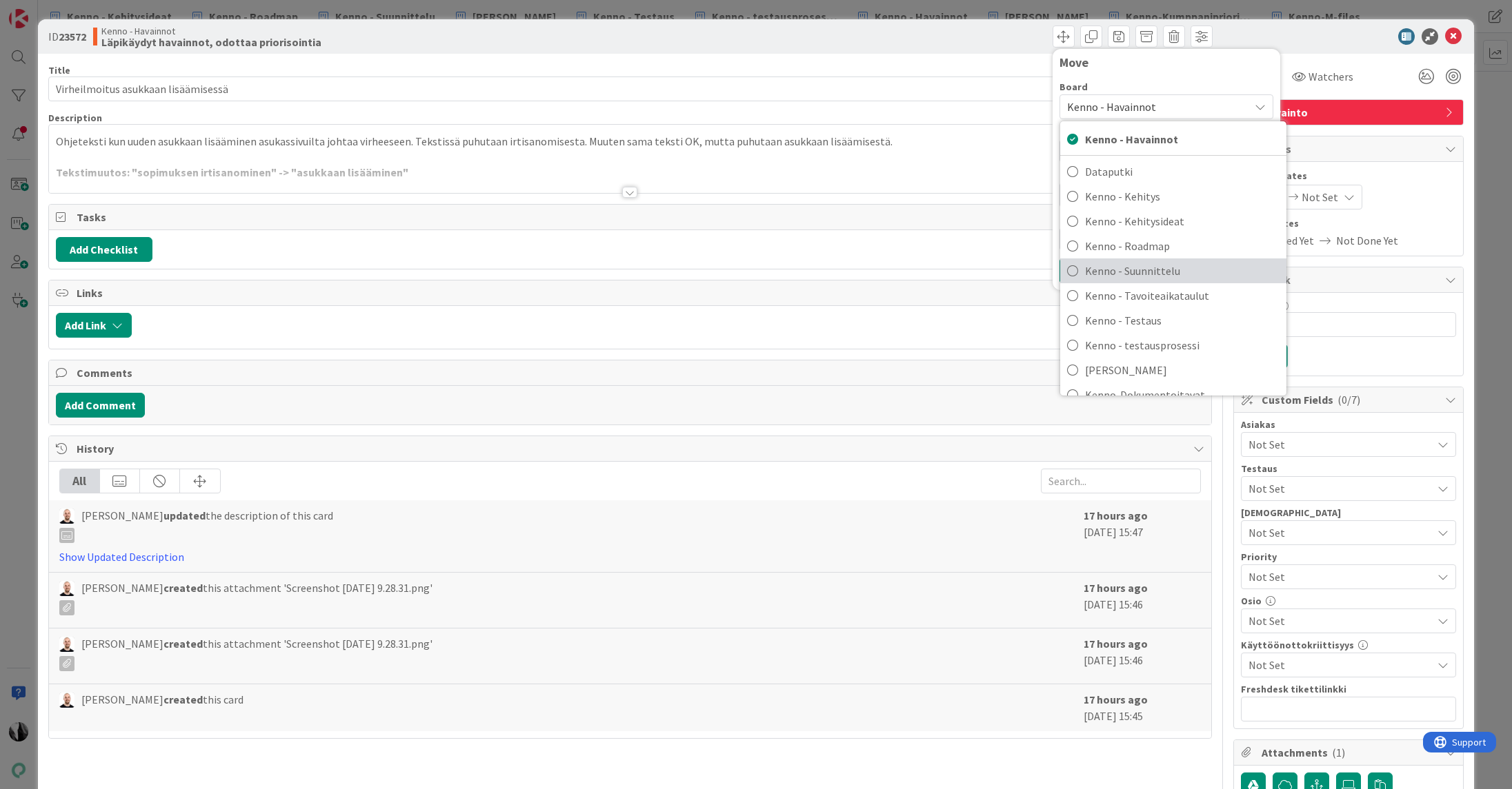
click at [1138, 261] on span "Kenno - Suunnittelu" at bounding box center [1182, 271] width 194 height 21
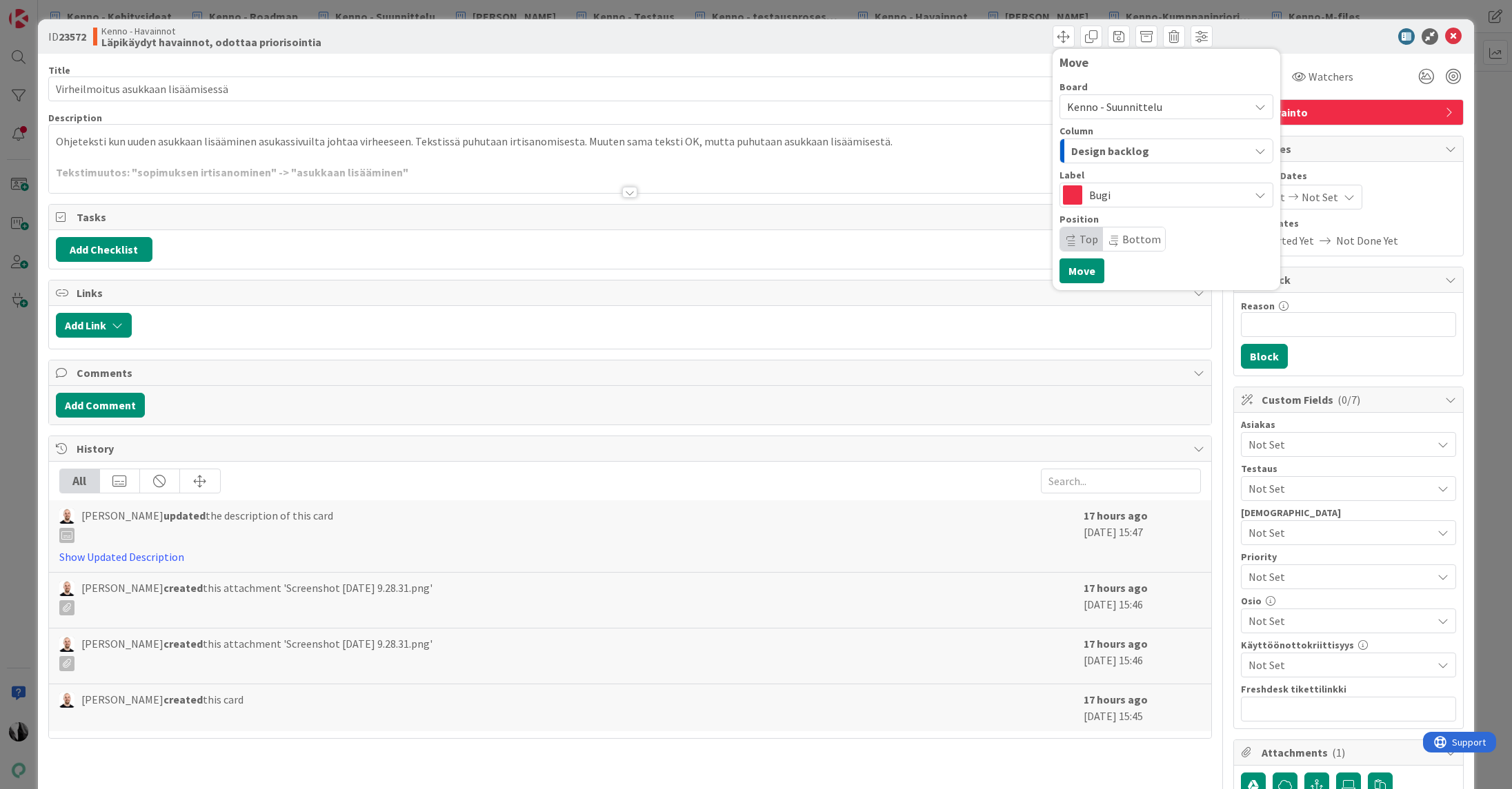
click at [1154, 149] on div "Design backlog" at bounding box center [1158, 151] width 181 height 22
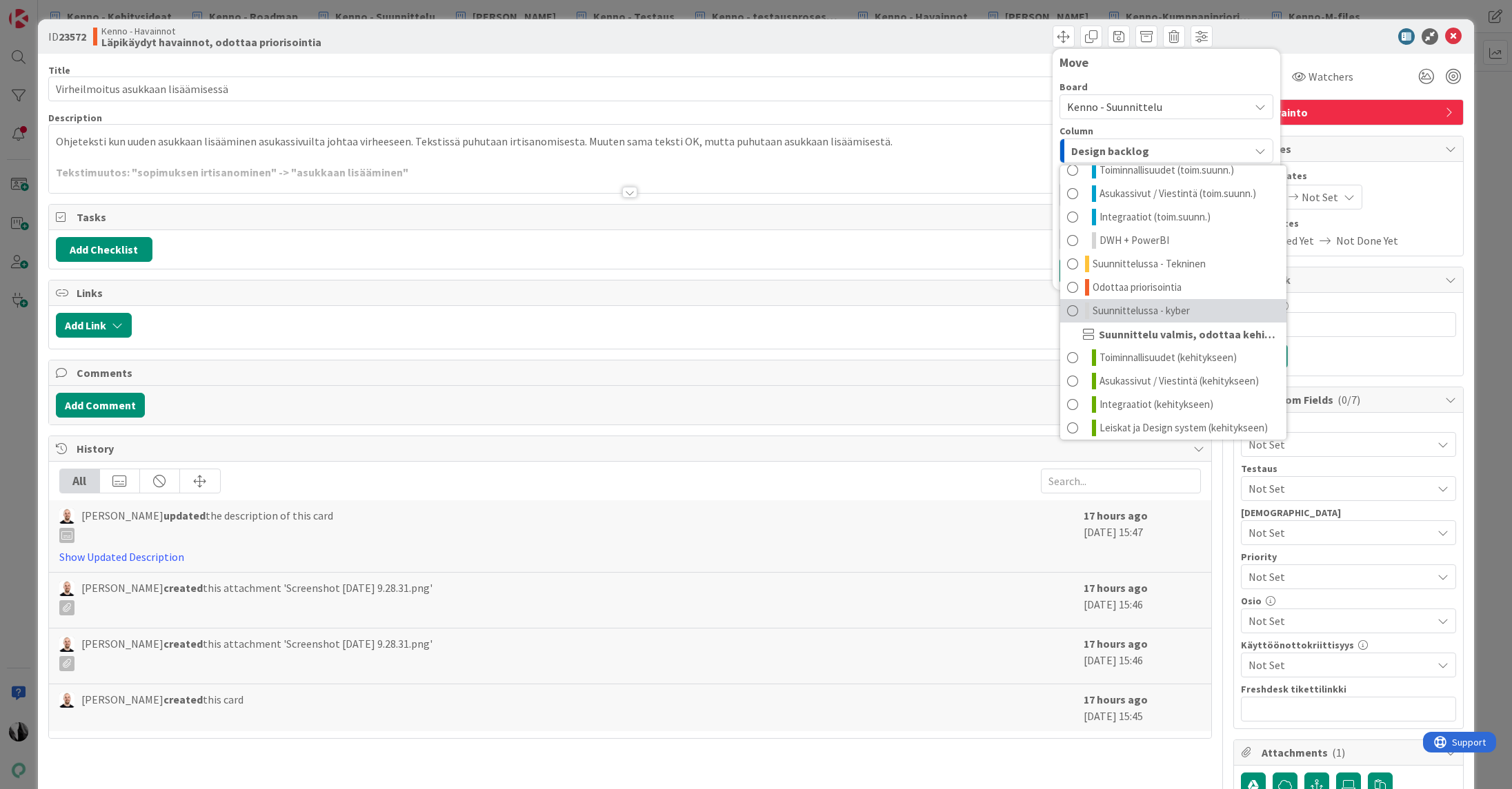
scroll to position [129, 0]
click at [1174, 373] on span "Asukassivut / Viestintä (kehitykseen)" at bounding box center [1180, 382] width 159 height 16
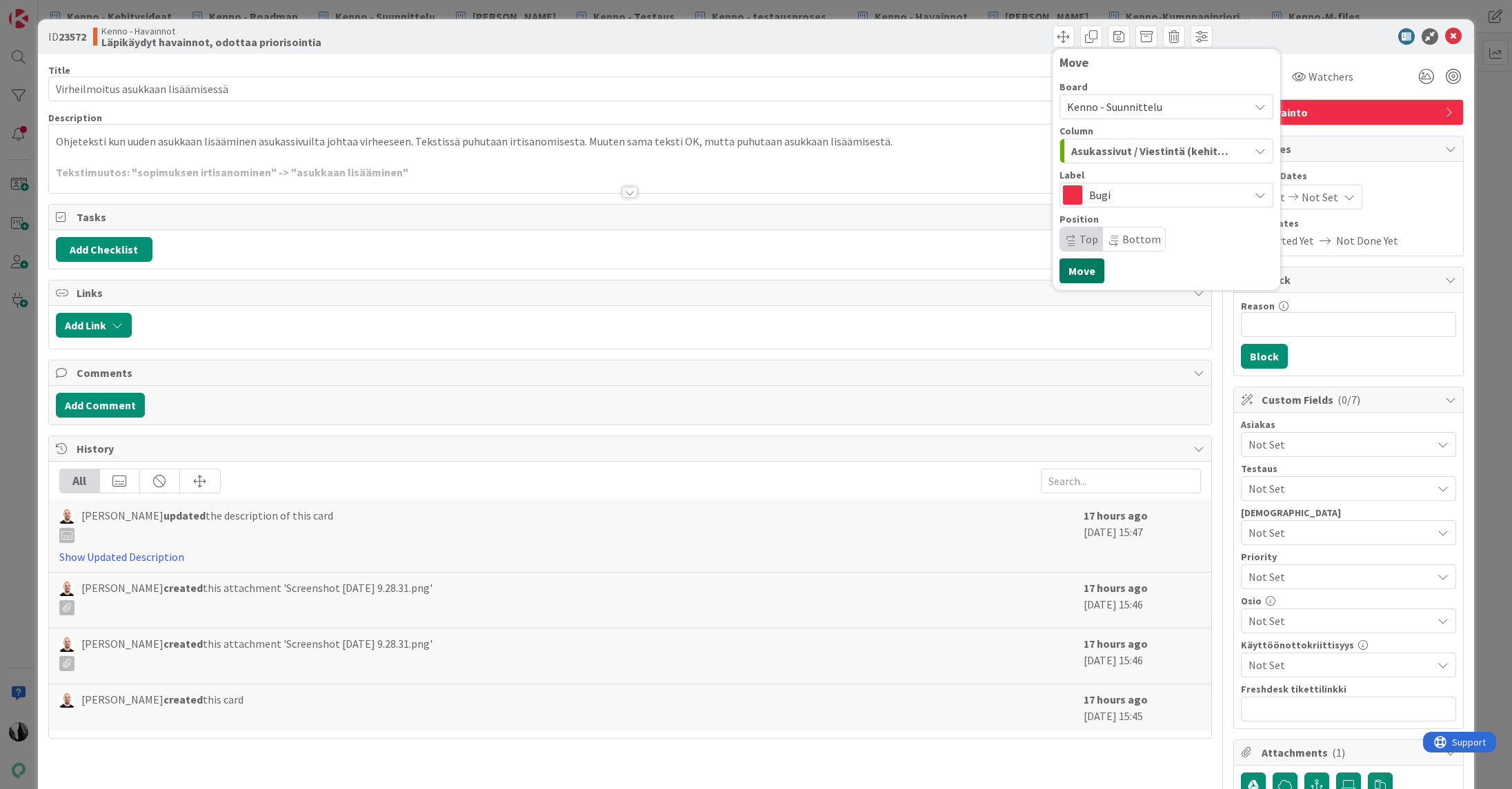
click at [1086, 273] on button "Move" at bounding box center [1082, 270] width 45 height 25
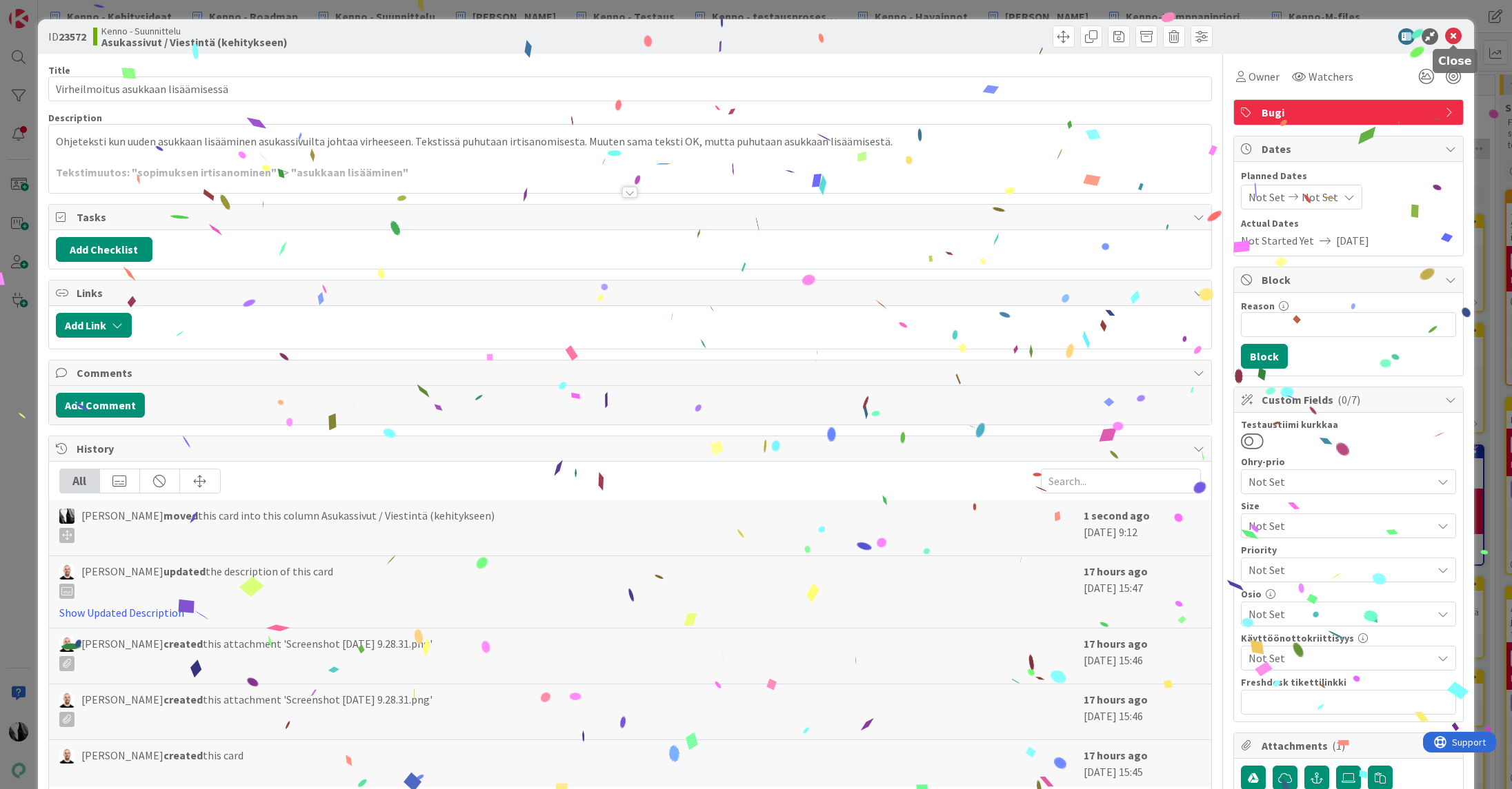
click at [1454, 34] on icon at bounding box center [1453, 37] width 16 height 16
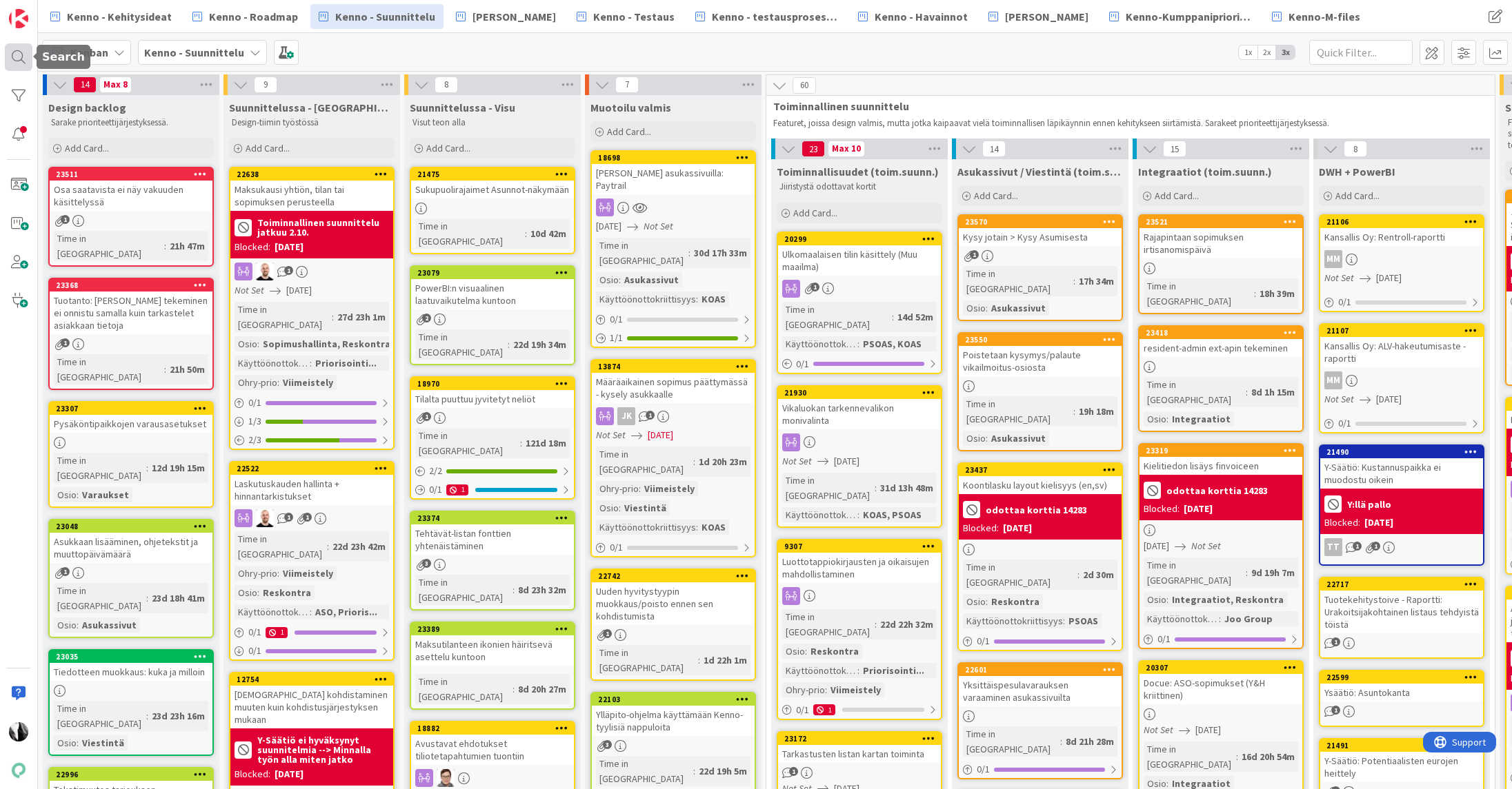
click at [17, 57] on div at bounding box center [18, 57] width 27 height 27
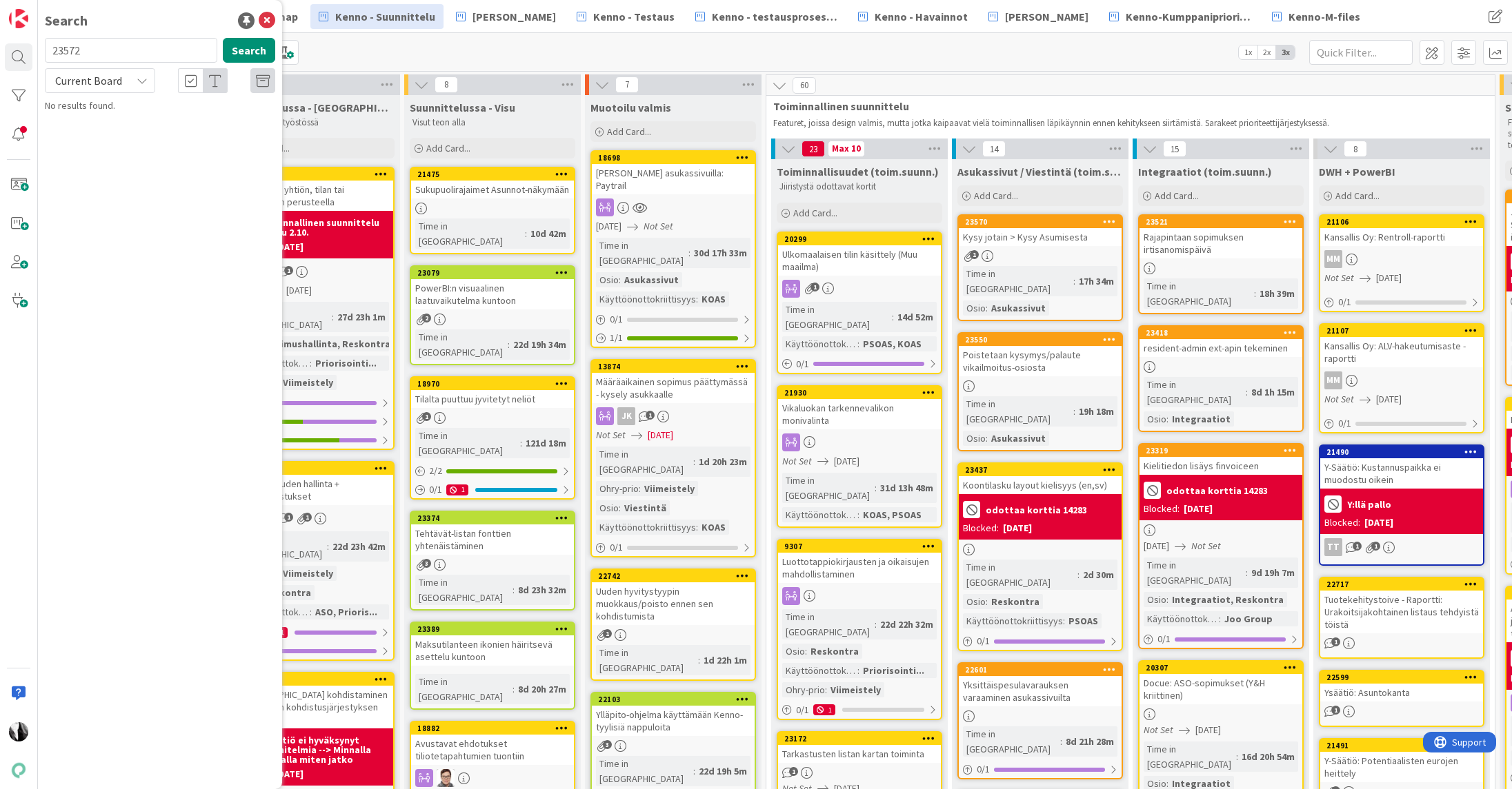
drag, startPoint x: 81, startPoint y: 49, endPoint x: 51, endPoint y: 49, distance: 30.0
click at [51, 49] on input "23572" at bounding box center [131, 49] width 172 height 25
type input "23574"
click at [122, 80] on span "Current Board" at bounding box center [88, 81] width 71 height 19
click at [121, 130] on span "All Boards" at bounding box center [124, 137] width 144 height 21
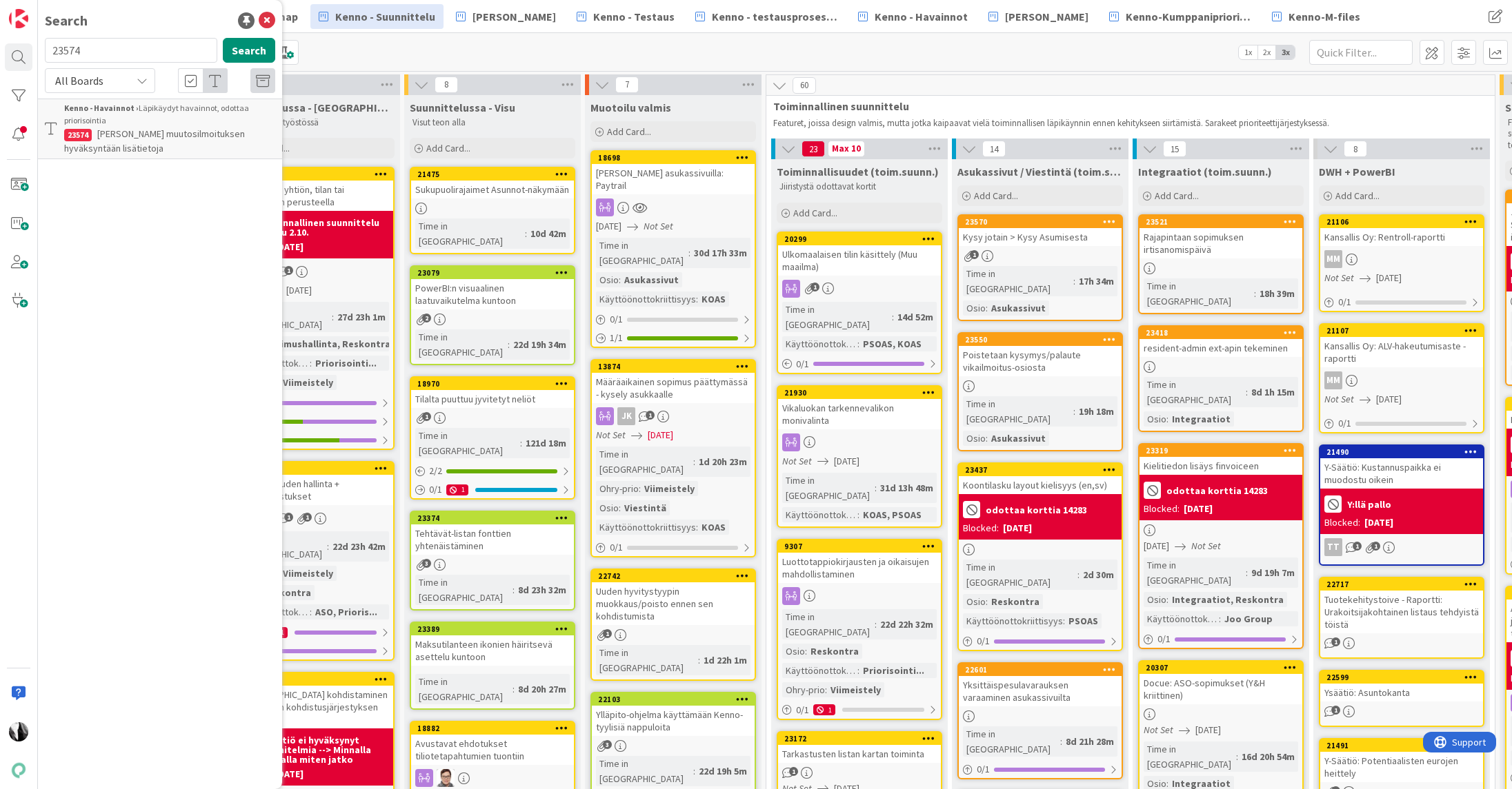
click at [153, 146] on p "Kennon muutosilmoituksen hyväksyntään lisätietoja" at bounding box center [169, 142] width 211 height 29
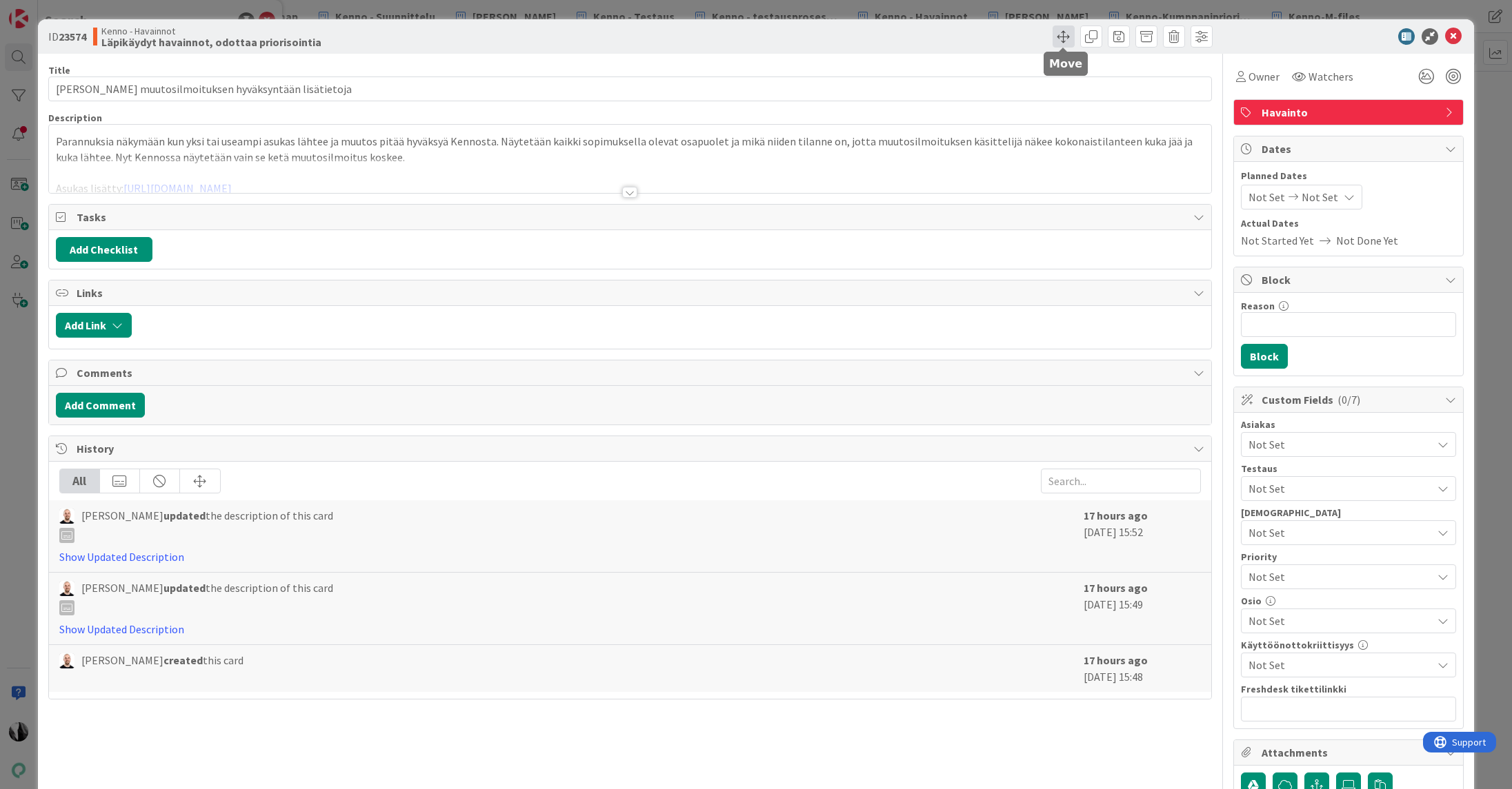
click at [1067, 38] on span at bounding box center [1063, 37] width 22 height 22
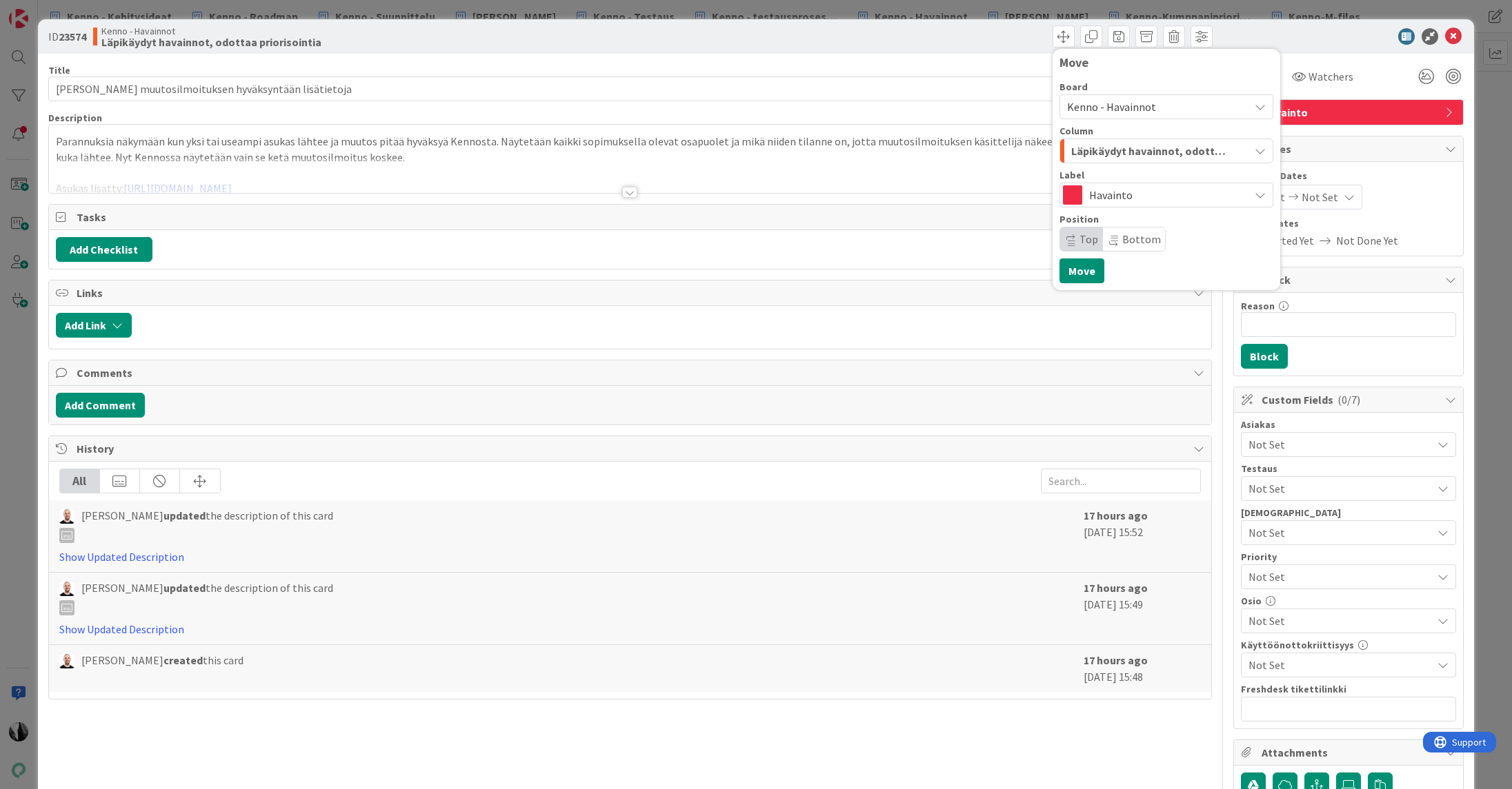
click at [1105, 105] on span "Kenno - Havainnot" at bounding box center [1111, 106] width 89 height 14
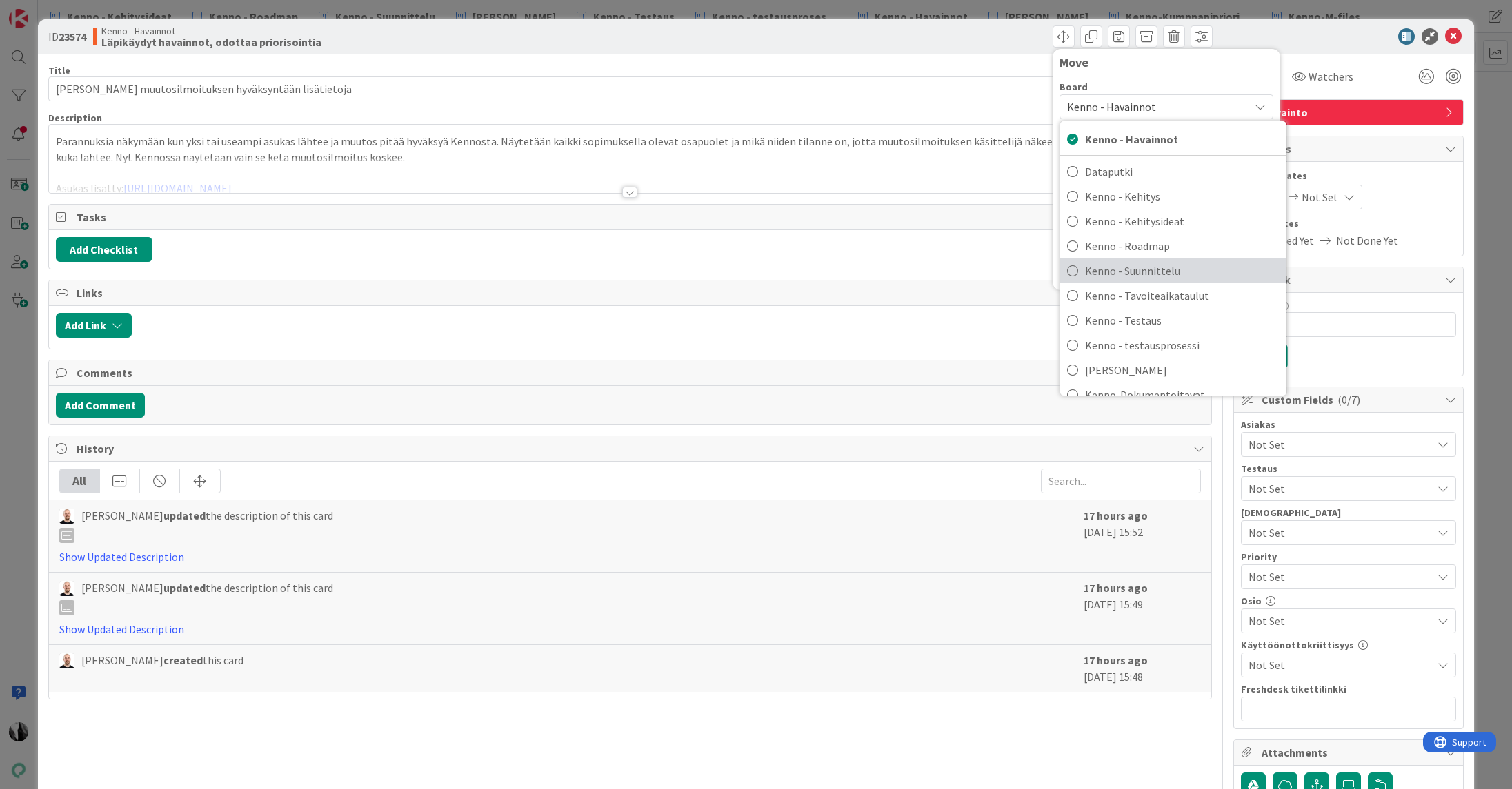
click at [1126, 270] on span "Kenno - Suunnittelu" at bounding box center [1182, 271] width 194 height 21
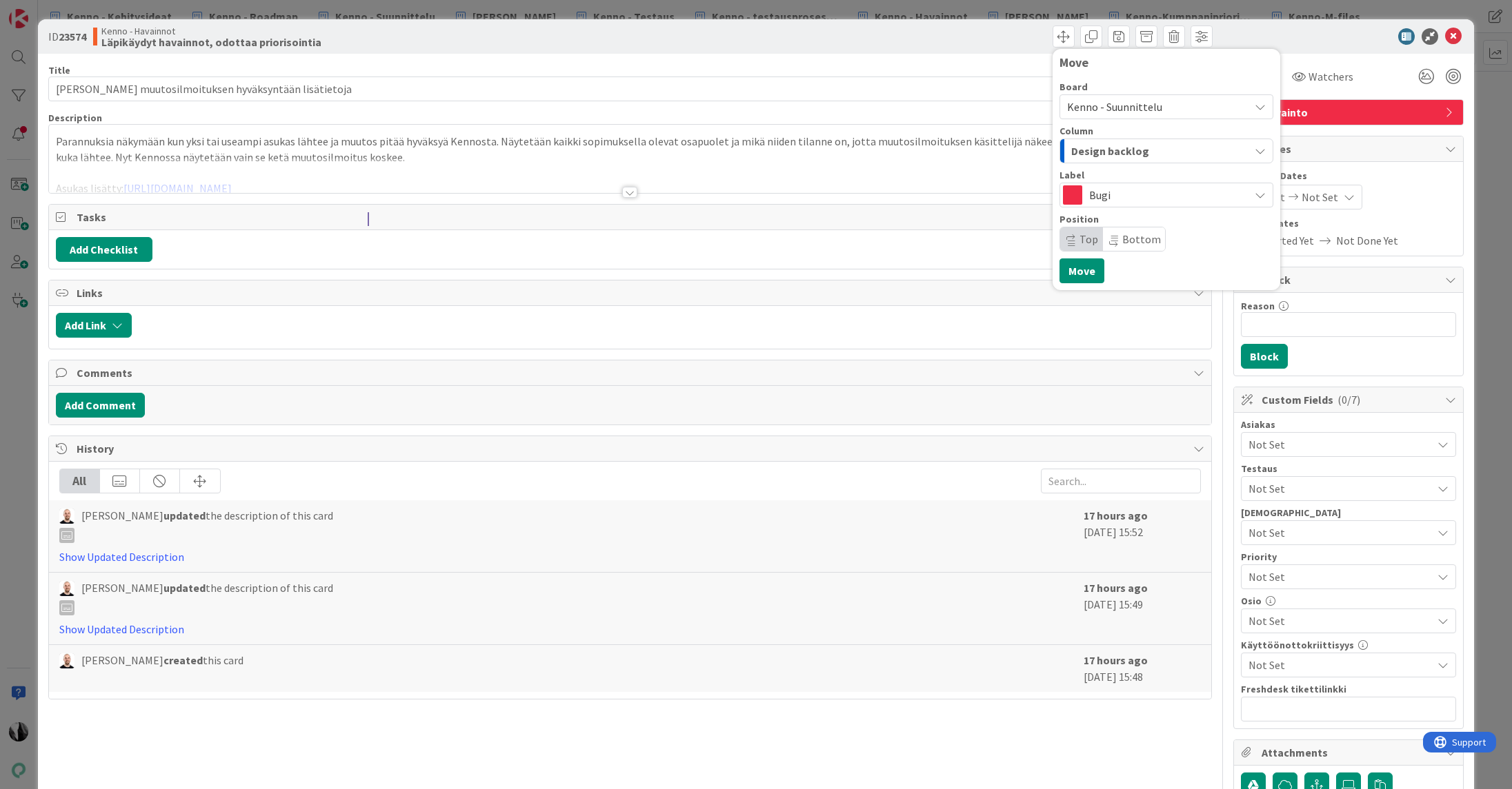
click at [1137, 149] on span "Design backlog" at bounding box center [1110, 151] width 78 height 18
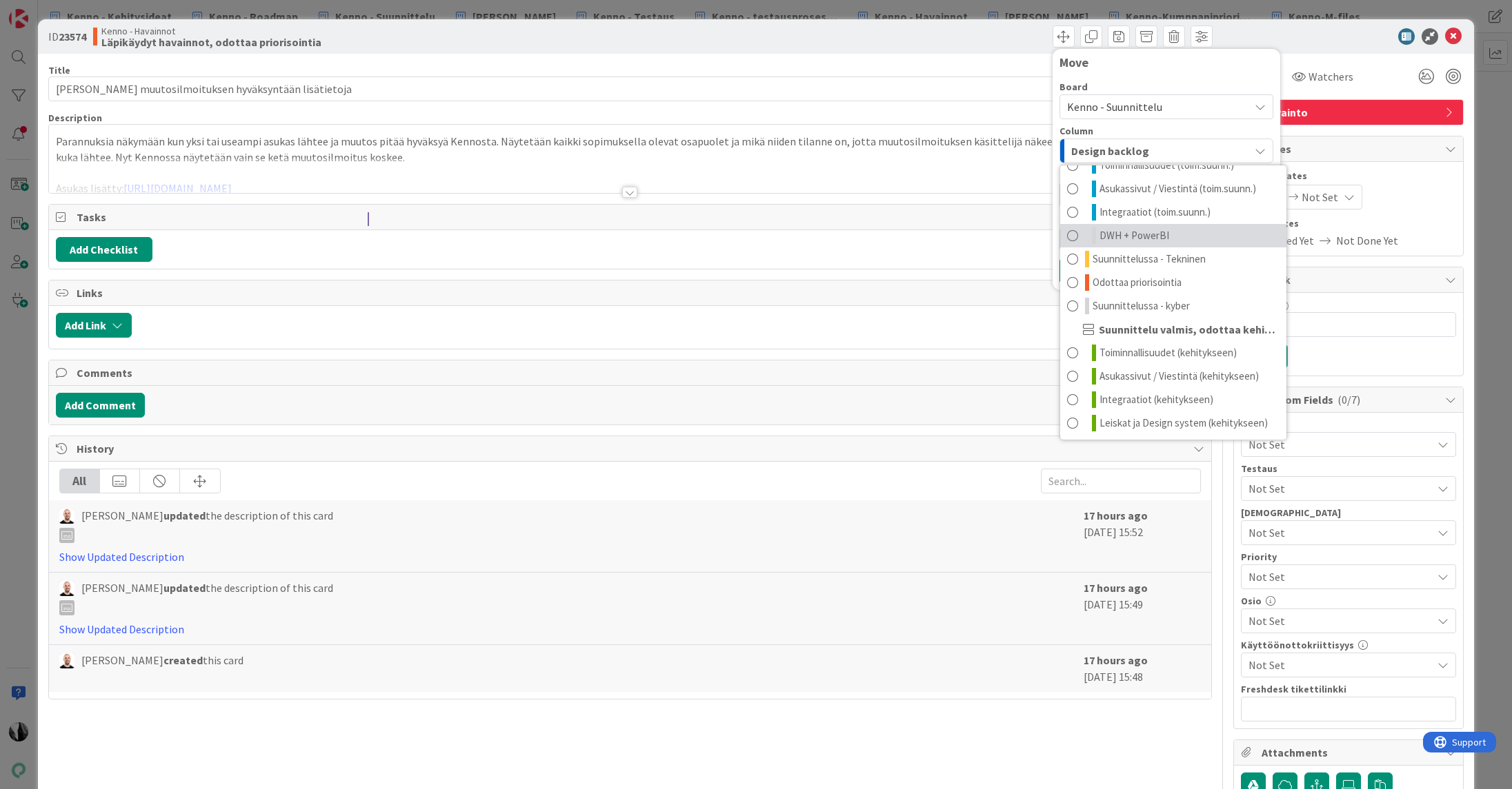
scroll to position [135, 0]
click at [1168, 367] on span "Asukassivut / Viestintä (kehitykseen)" at bounding box center [1180, 375] width 159 height 16
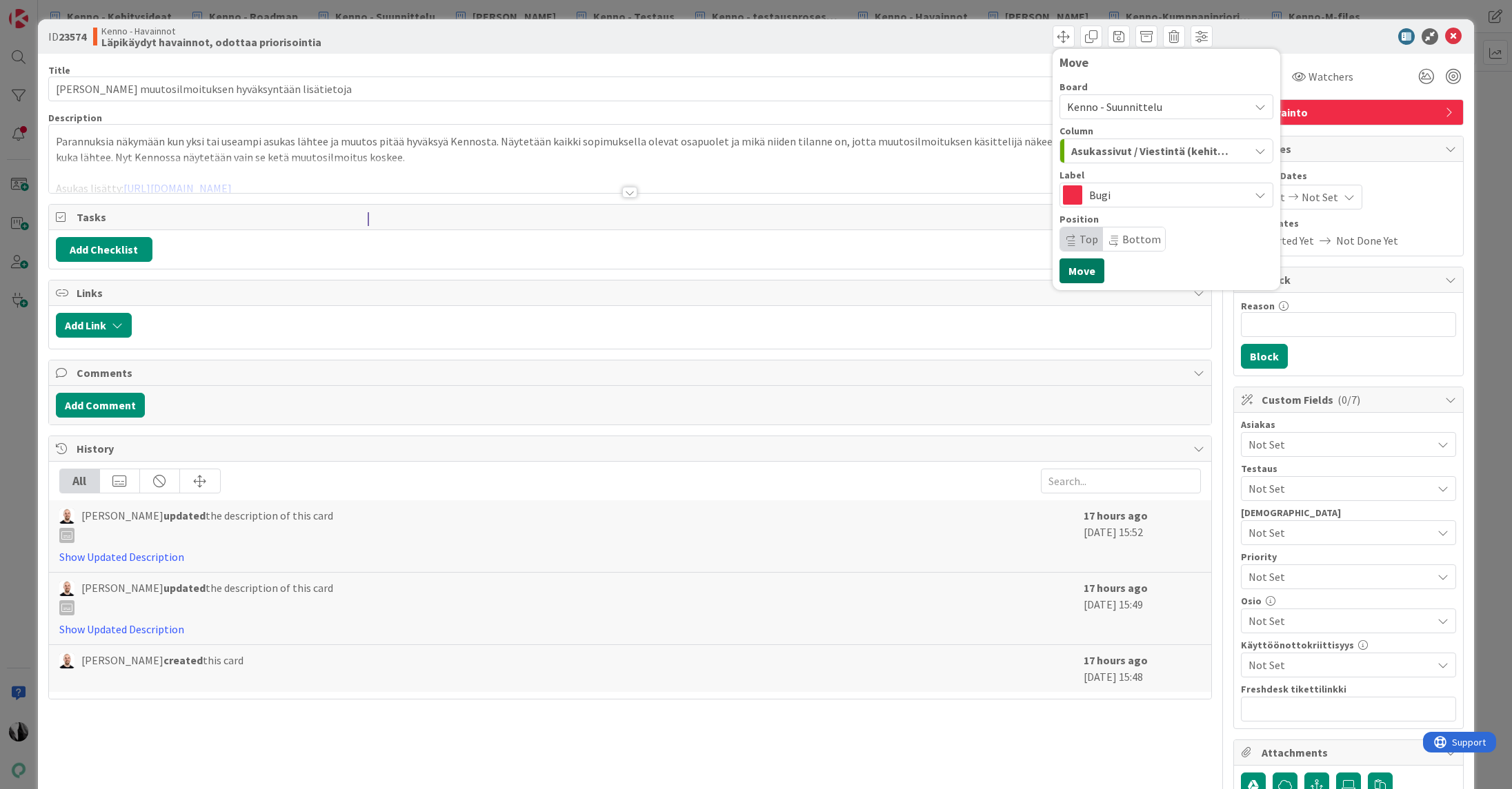
click at [1091, 267] on button "Move" at bounding box center [1082, 270] width 45 height 25
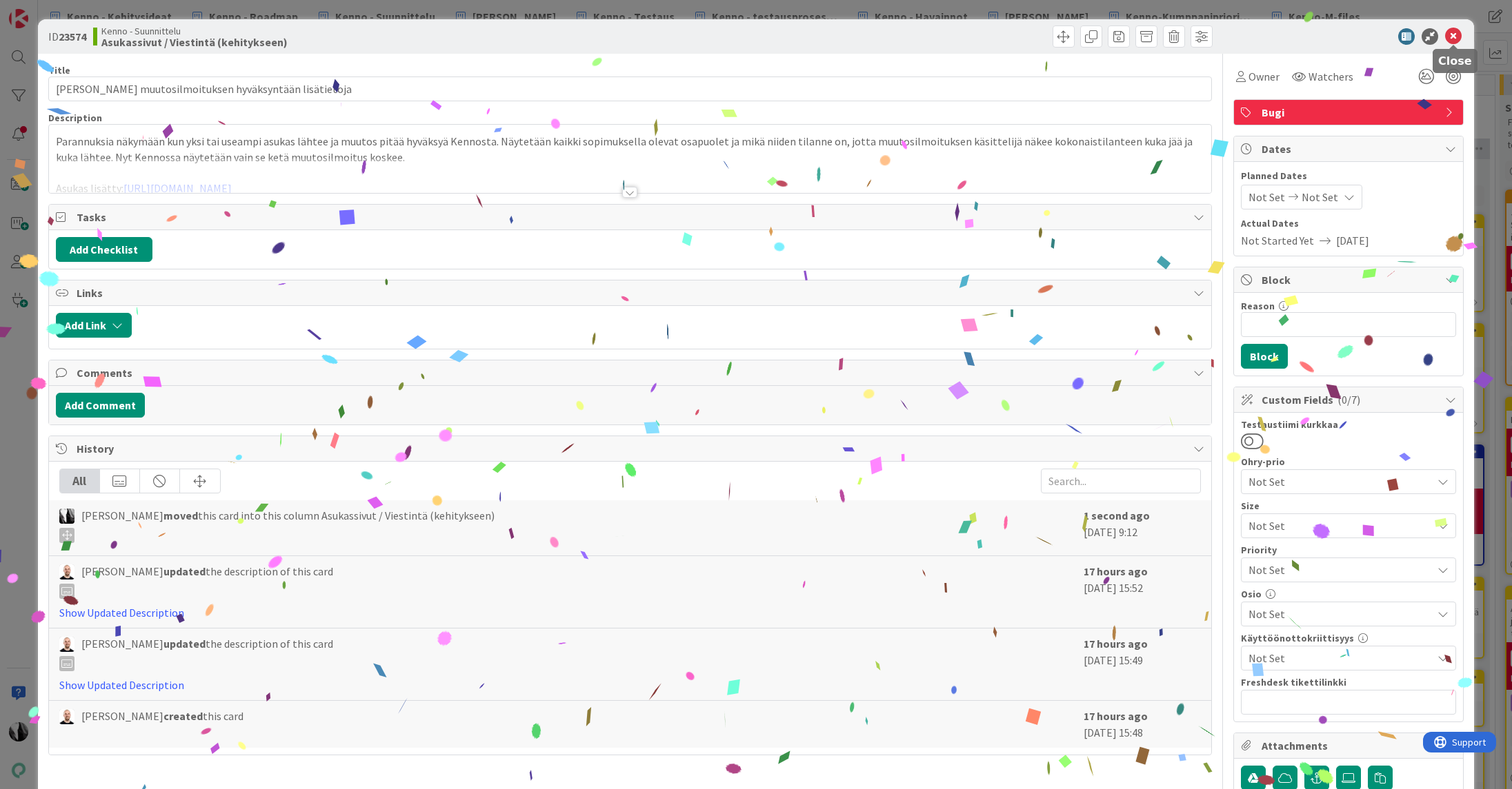
click at [1455, 35] on icon at bounding box center [1453, 37] width 16 height 16
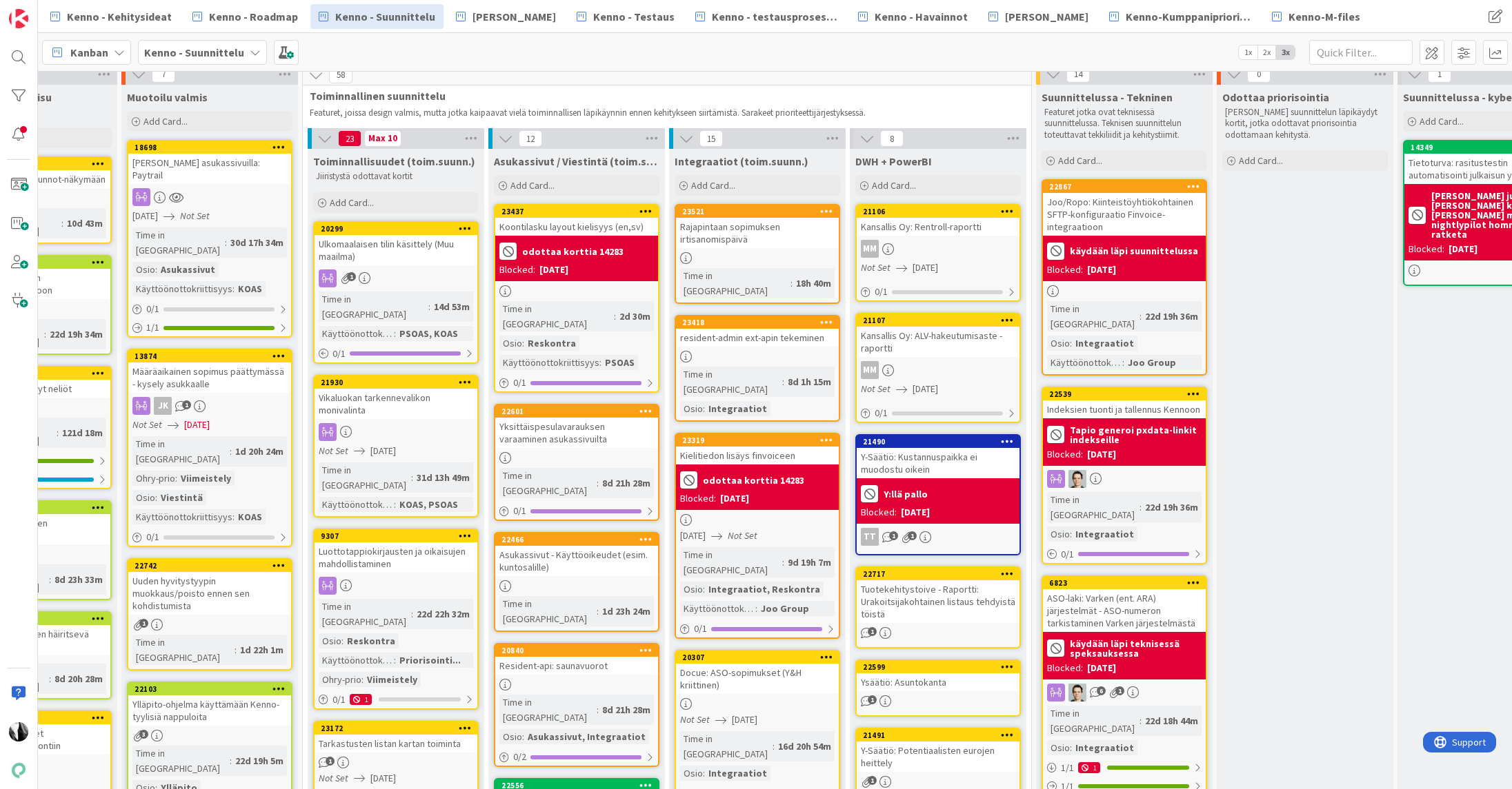
scroll to position [12, 463]
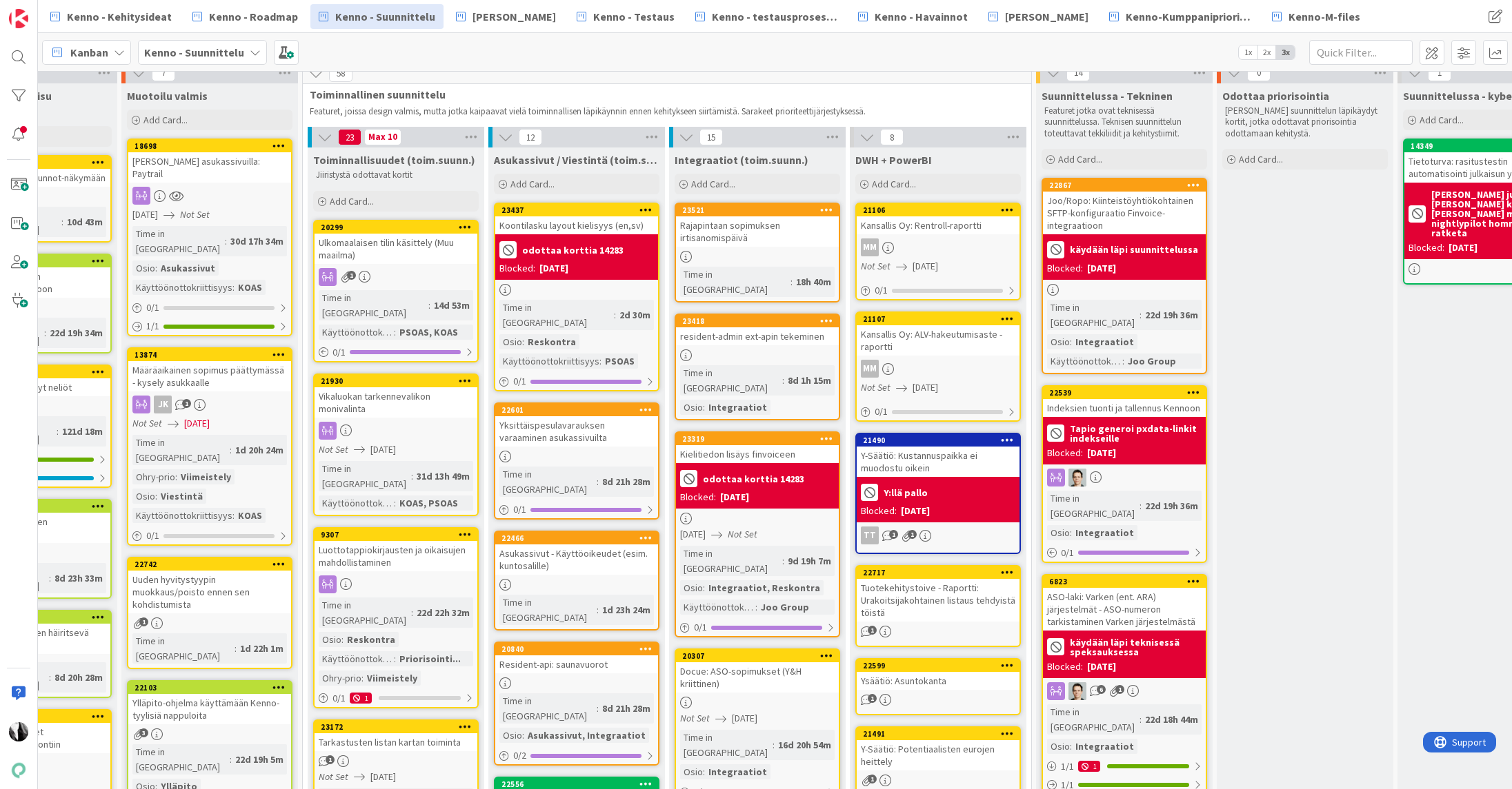
drag, startPoint x: 1207, startPoint y: 505, endPoint x: 1489, endPoint y: 457, distance: 286.1
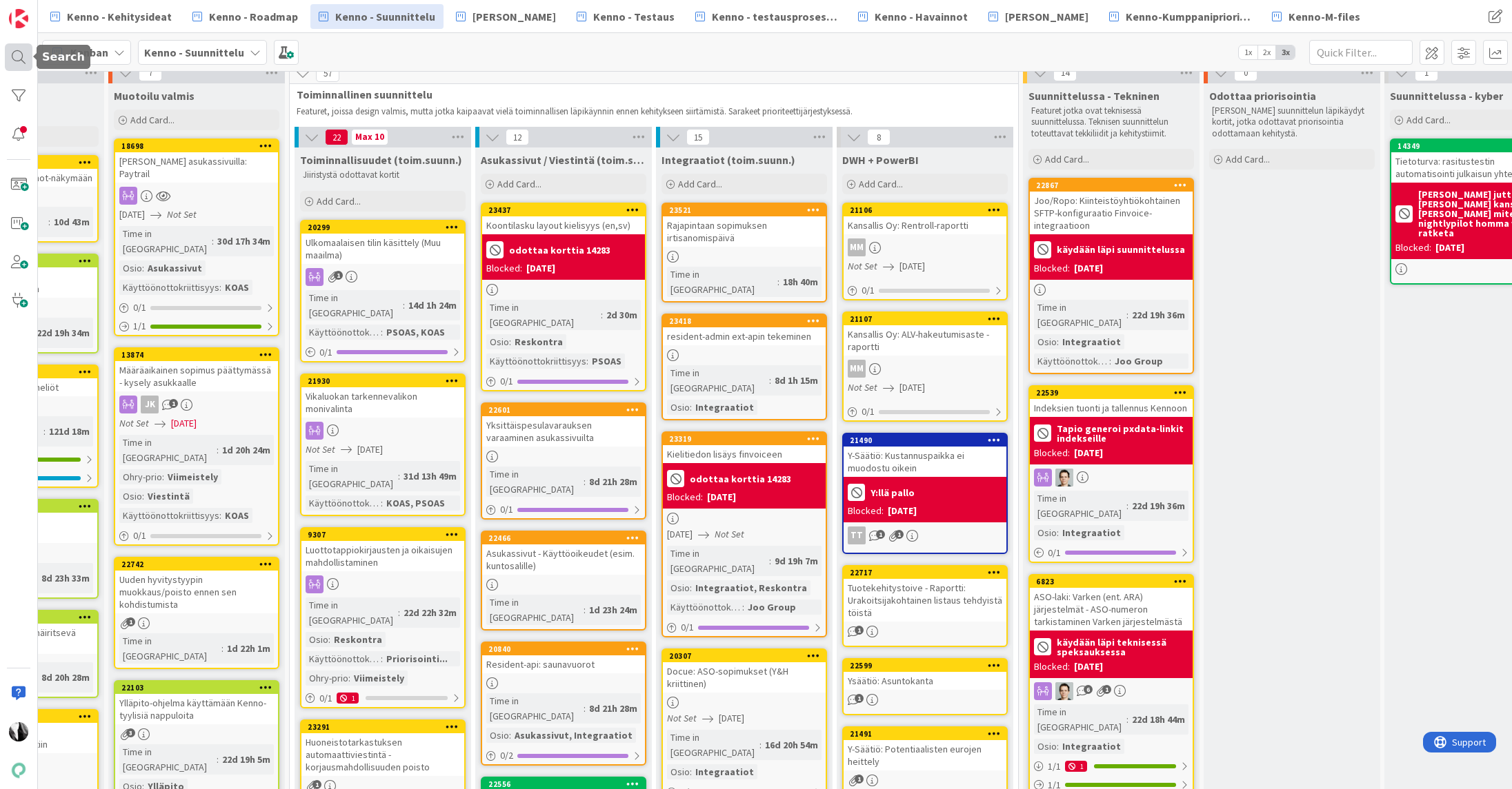
click at [21, 58] on div at bounding box center [18, 57] width 27 height 27
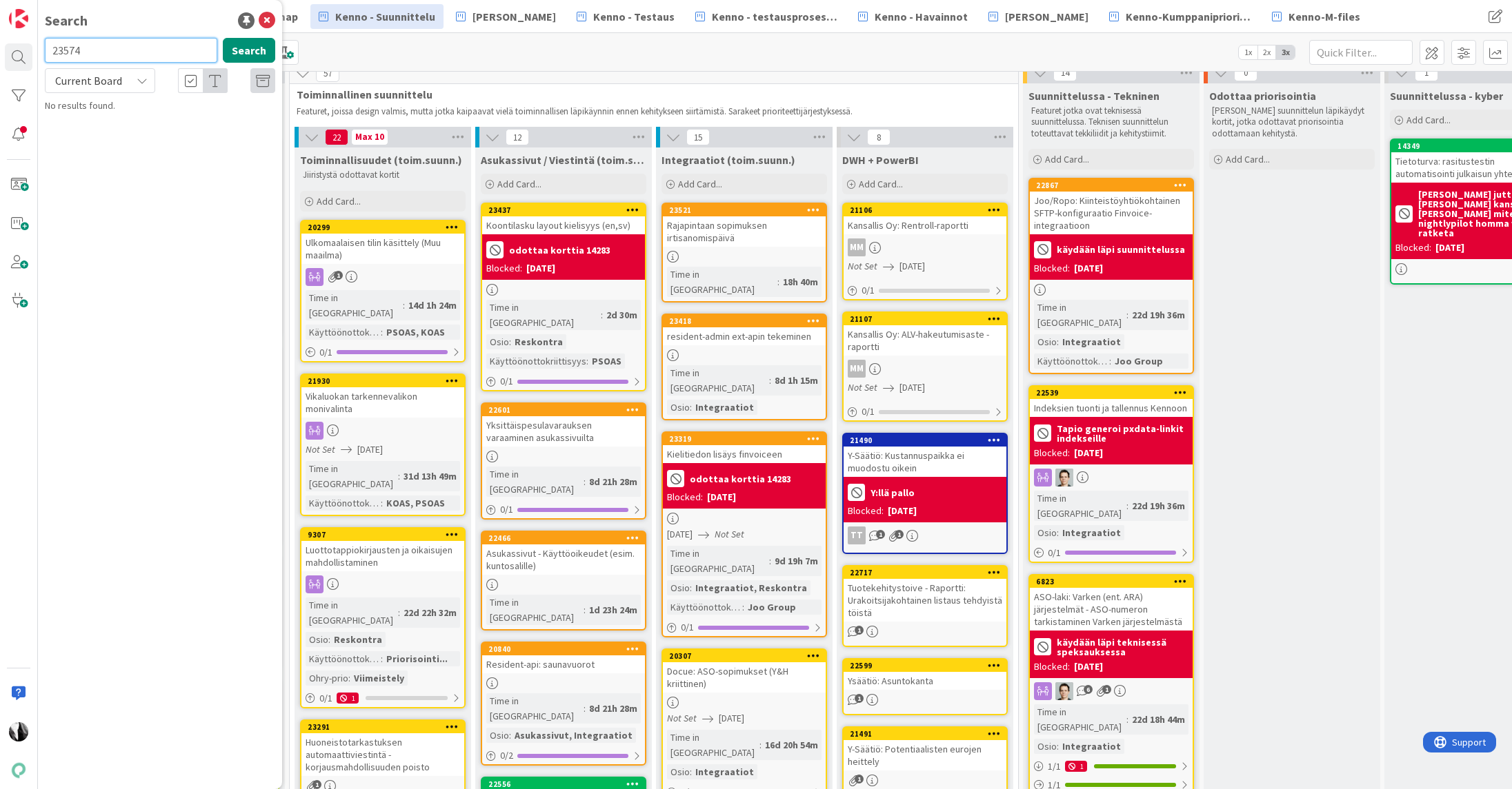
drag, startPoint x: 157, startPoint y: 49, endPoint x: 52, endPoint y: 49, distance: 105.0
click at [41, 53] on div "23574 Search" at bounding box center [160, 52] width 247 height 30
click at [117, 77] on span "Current Board" at bounding box center [88, 81] width 67 height 14
click at [100, 133] on span "All Boards" at bounding box center [124, 137] width 144 height 21
click at [244, 49] on button "Search" at bounding box center [248, 49] width 52 height 25
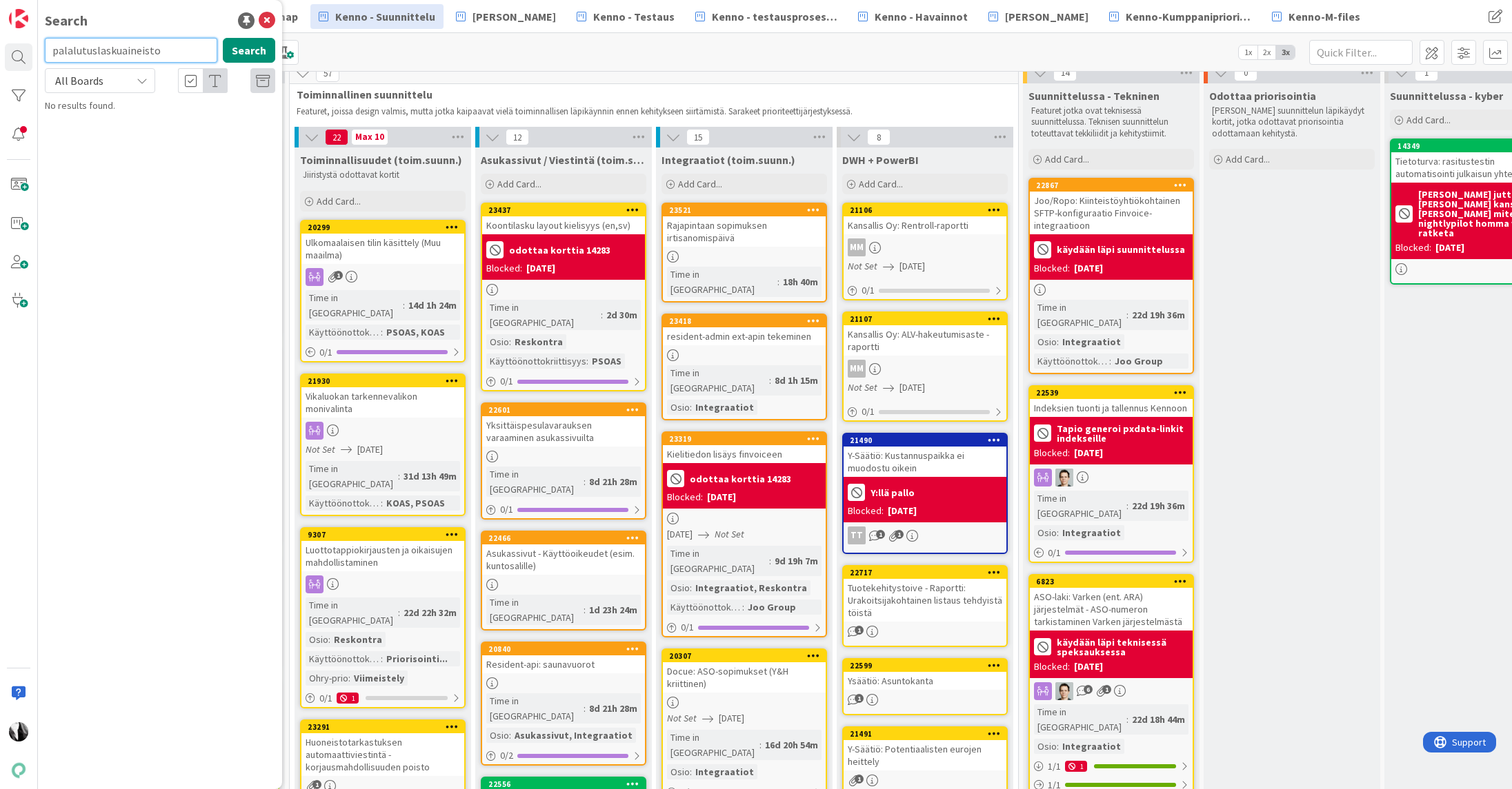
drag, startPoint x: 174, startPoint y: 50, endPoint x: 95, endPoint y: 53, distance: 79.1
click at [95, 53] on input "palalutuslaskuaineisto" at bounding box center [131, 49] width 172 height 25
type input "palalutusaineisto"
click at [255, 49] on button "Search" at bounding box center [248, 49] width 52 height 25
drag, startPoint x: 86, startPoint y: 49, endPoint x: 51, endPoint y: 49, distance: 35.0
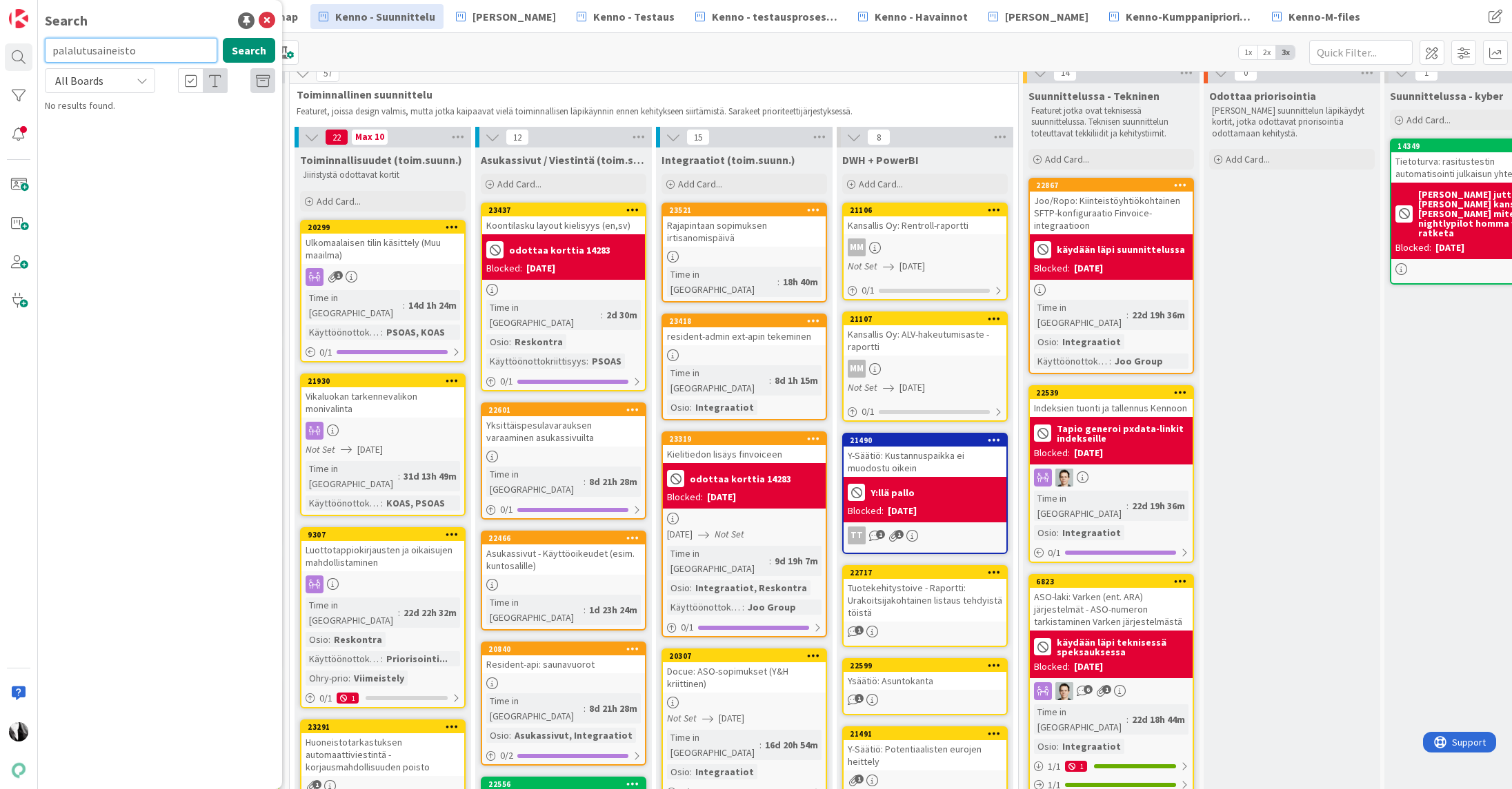
click at [51, 49] on input "palalutusaineisto" at bounding box center [131, 49] width 172 height 25
click at [600, 18] on span "Kenno - Testaus" at bounding box center [634, 16] width 82 height 16
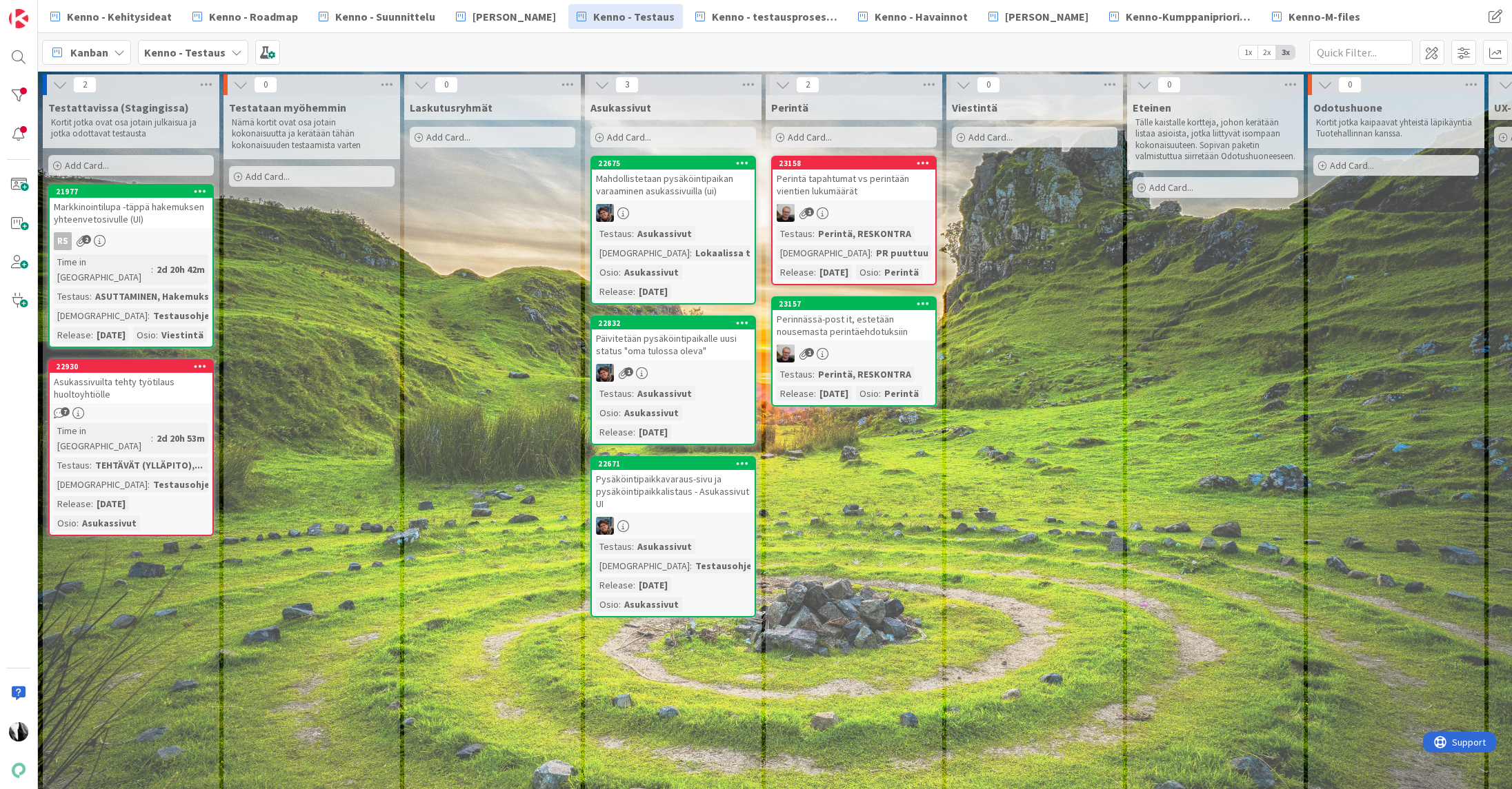
click at [167, 222] on div "Markkinointilupa -täppä hakemuksen yhteenvetosivulle (UI)" at bounding box center [131, 212] width 163 height 30
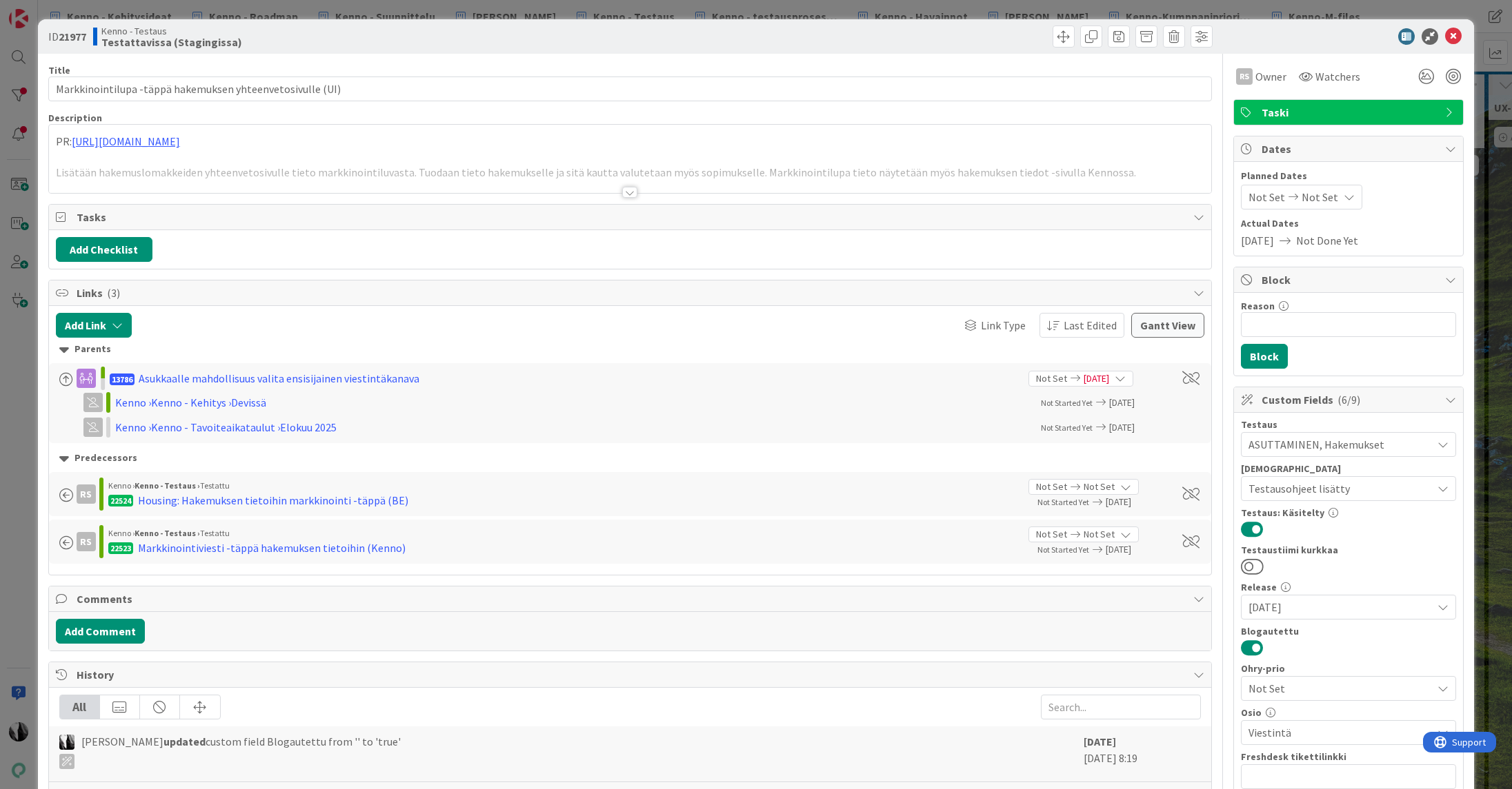
click at [628, 189] on div at bounding box center [629, 192] width 16 height 11
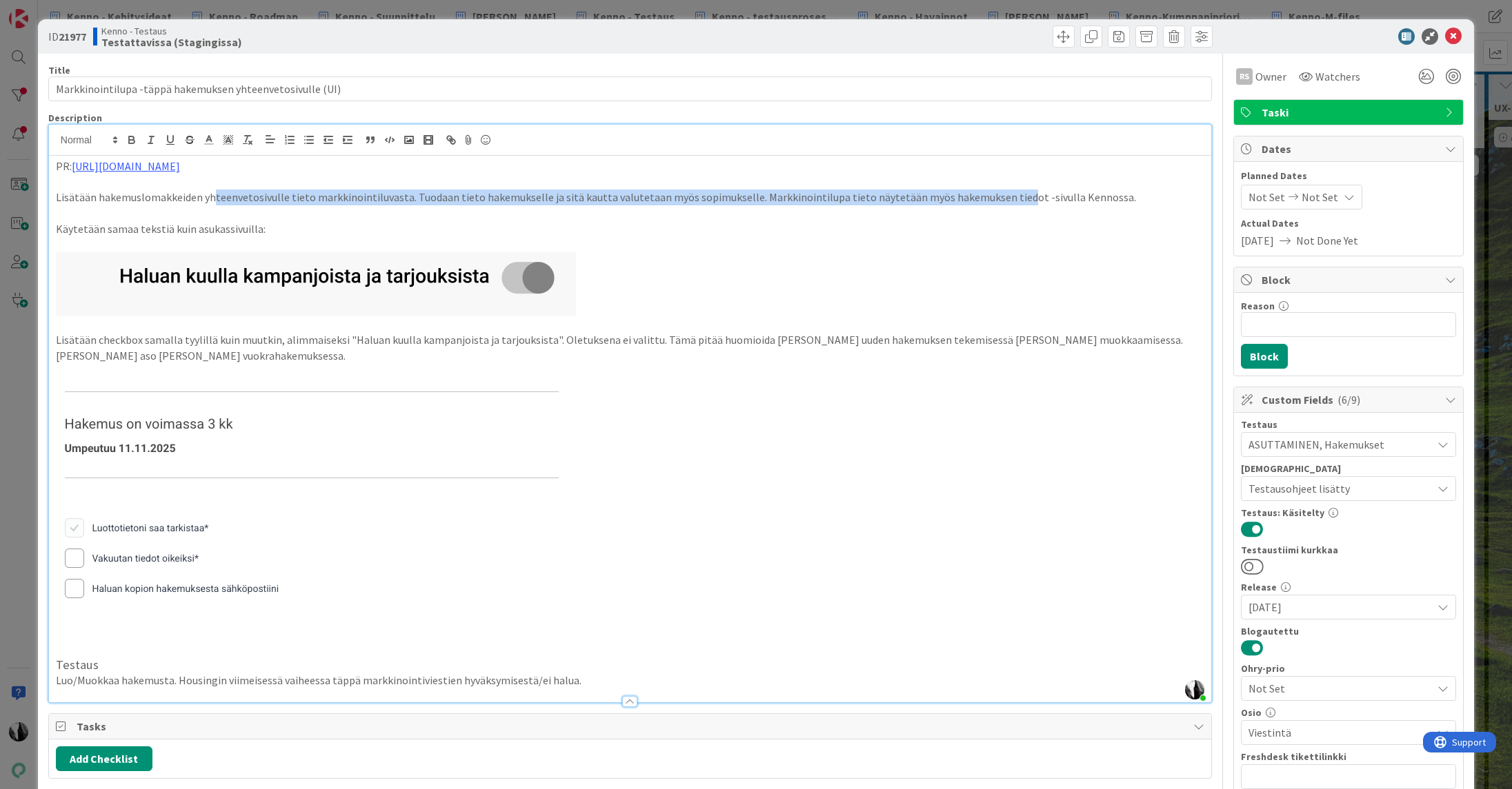
drag, startPoint x: 213, startPoint y: 197, endPoint x: 797, endPoint y: 194, distance: 584.0
click at [1002, 200] on p "Lisätään hakemuslomakkeiden yhteenvetosivulle tieto markkinointiluvasta. Tuodaa…" at bounding box center [630, 197] width 1148 height 16
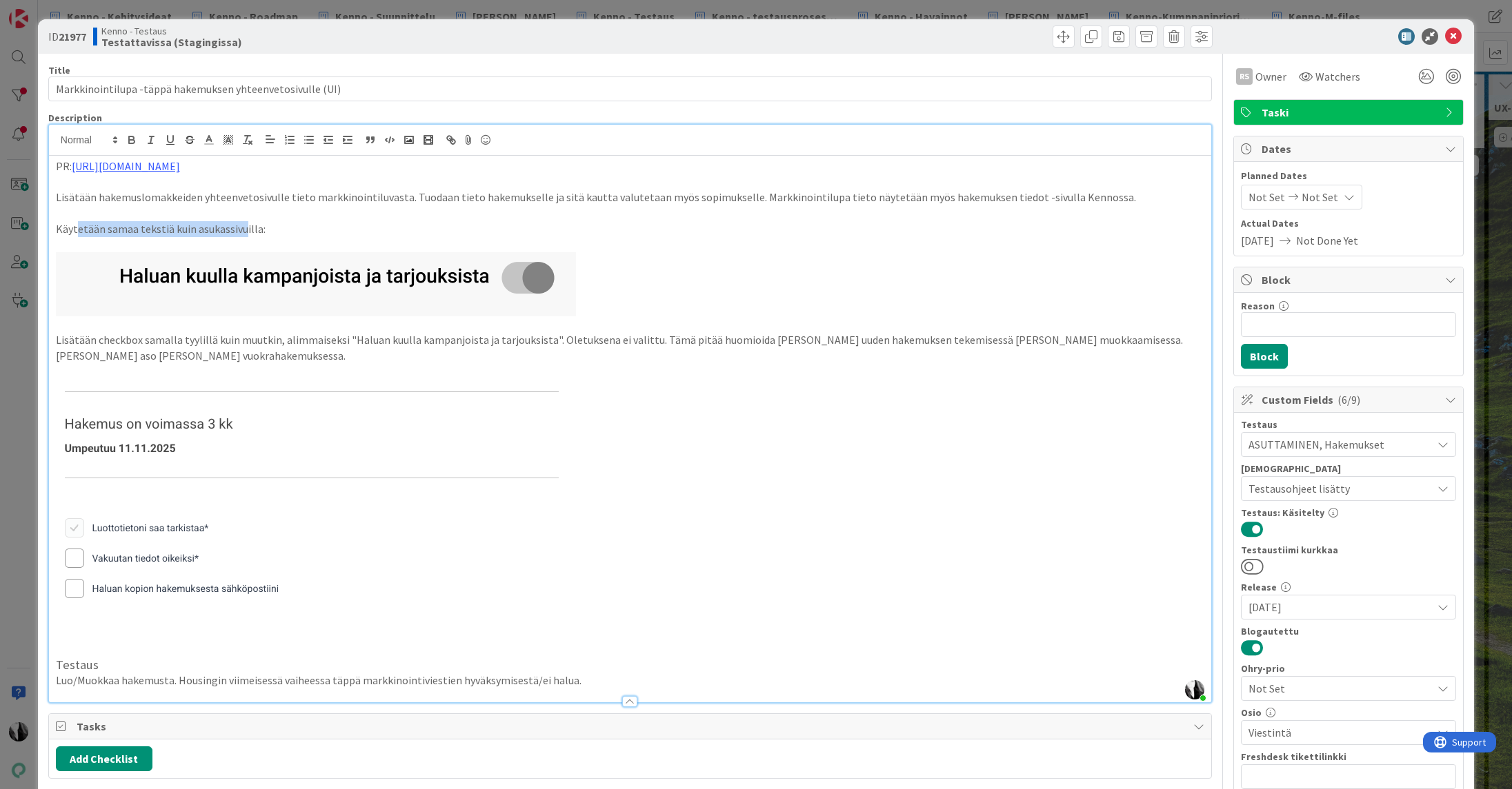
drag, startPoint x: 75, startPoint y: 231, endPoint x: 244, endPoint y: 231, distance: 169.0
click at [244, 231] on p "Käytetään samaa tekstiä kuin asukassivuilla:" at bounding box center [630, 229] width 1148 height 16
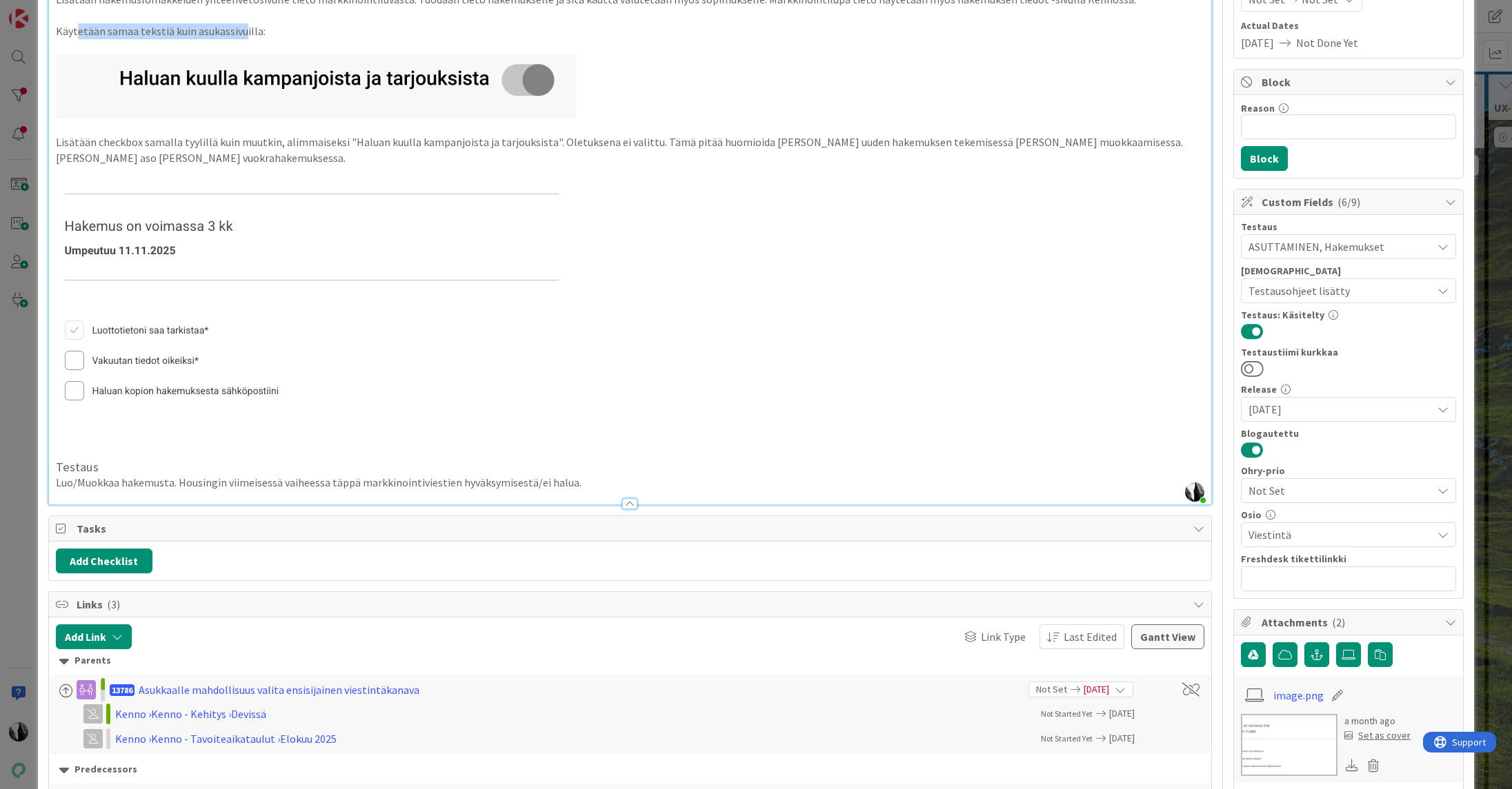
scroll to position [200, 0]
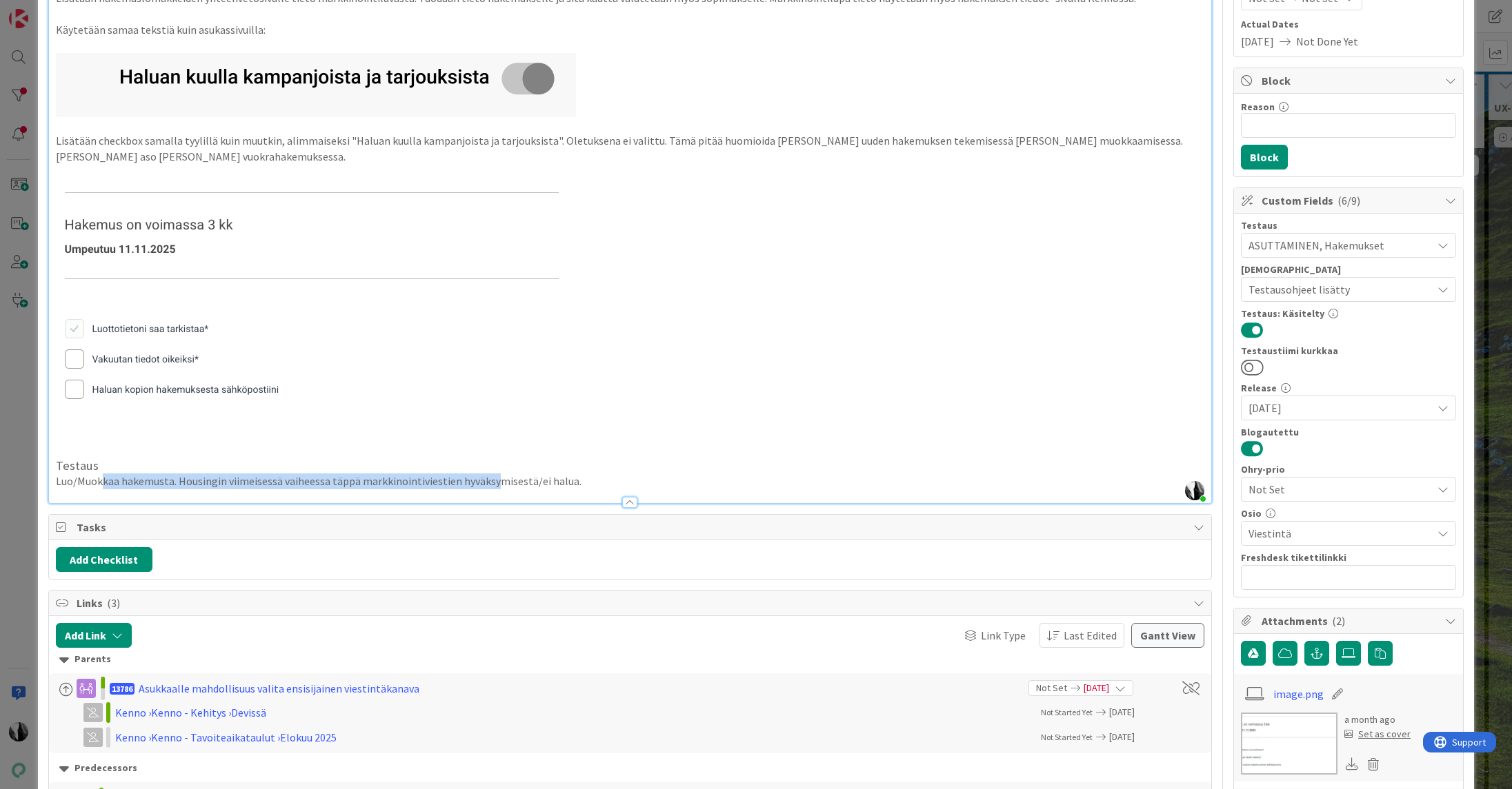
drag, startPoint x: 103, startPoint y: 482, endPoint x: 492, endPoint y: 475, distance: 389.1
click at [492, 475] on p "Luo/Muokkaa hakemusta. Housingin viimeisessä vaiheessa täppä markkinointiviesti…" at bounding box center [630, 481] width 1148 height 16
drag, startPoint x: 505, startPoint y: 480, endPoint x: 541, endPoint y: 475, distance: 36.3
click at [505, 480] on p "Luo/Muokkaa hakemusta. Housingin viimeisessä vaiheessa täppä markkinointiviesti…" at bounding box center [630, 481] width 1148 height 16
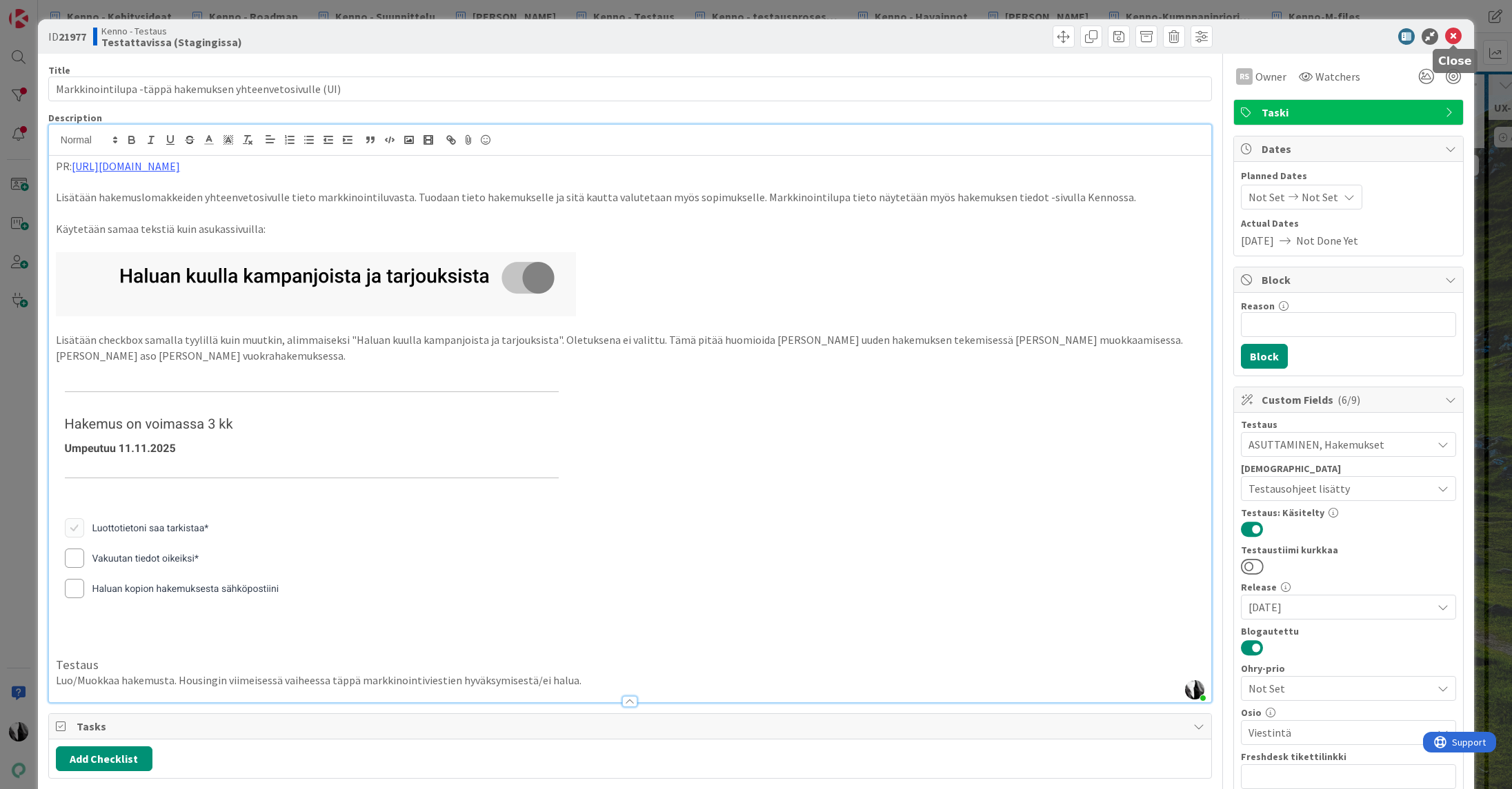
click at [1452, 35] on icon at bounding box center [1453, 37] width 16 height 16
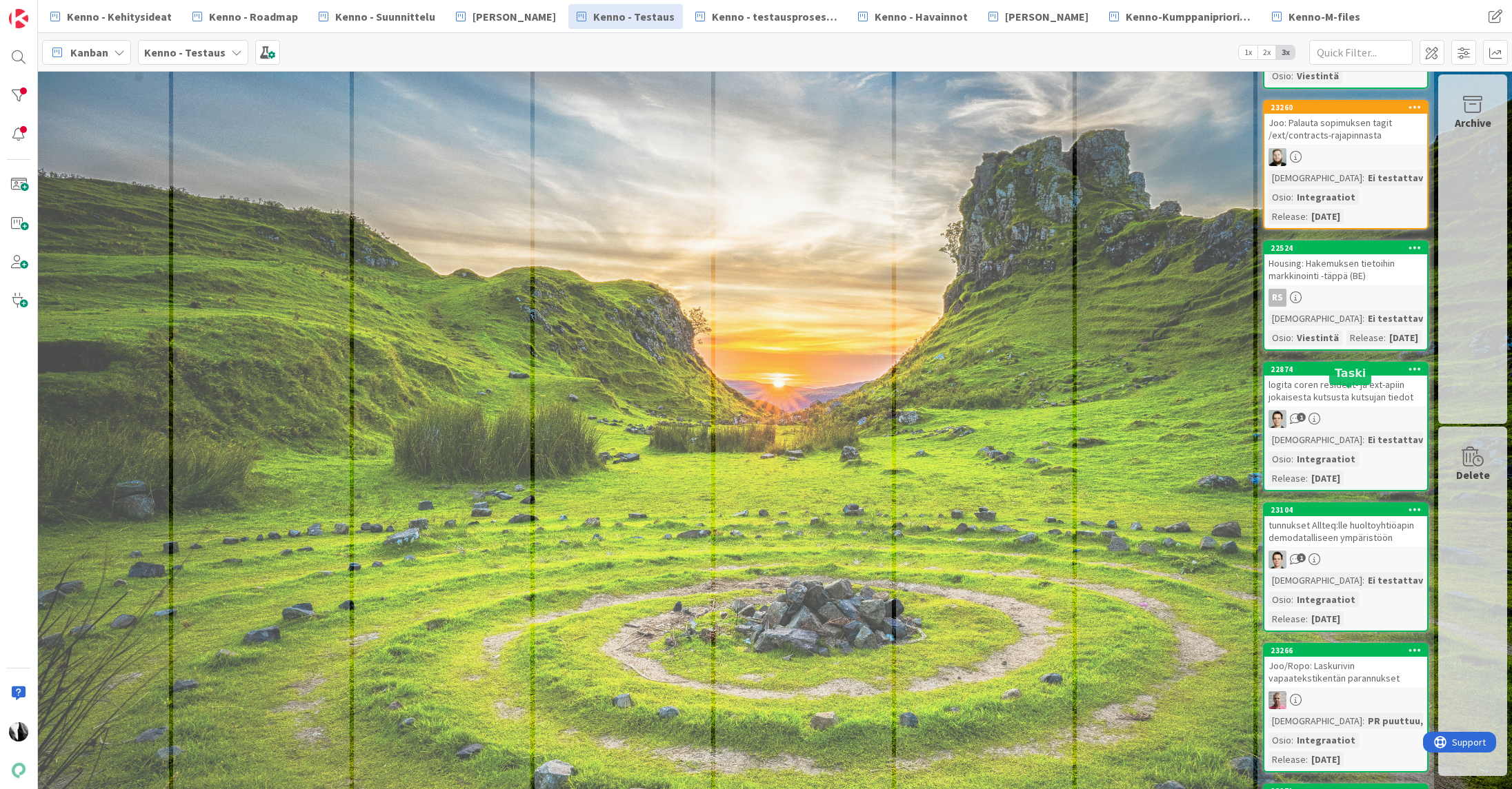
scroll to position [1273, 773]
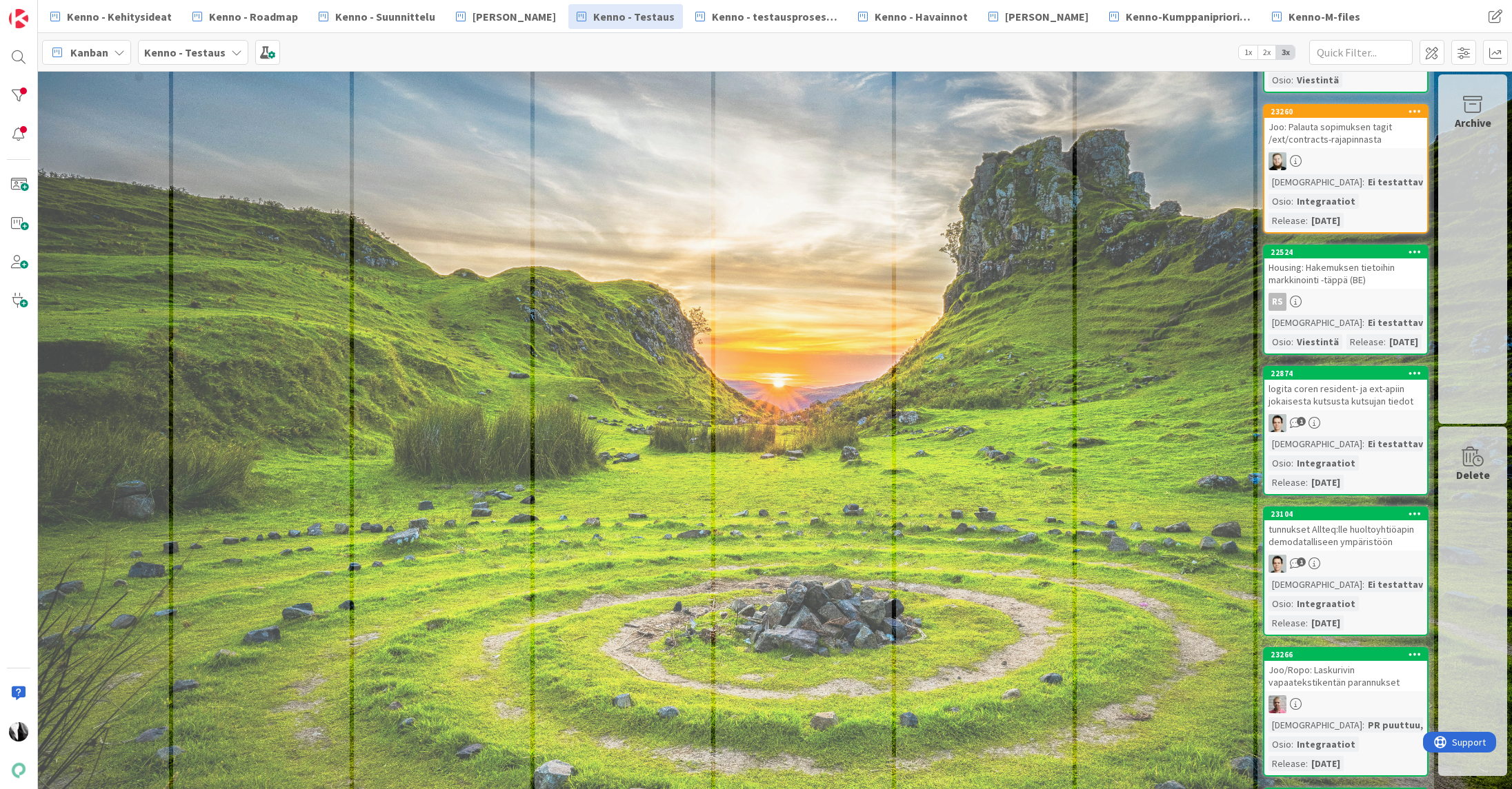
click at [1354, 280] on div "Housing: Hakemuksen tietoihin markkinointi -täppä (BE)" at bounding box center [1346, 273] width 163 height 30
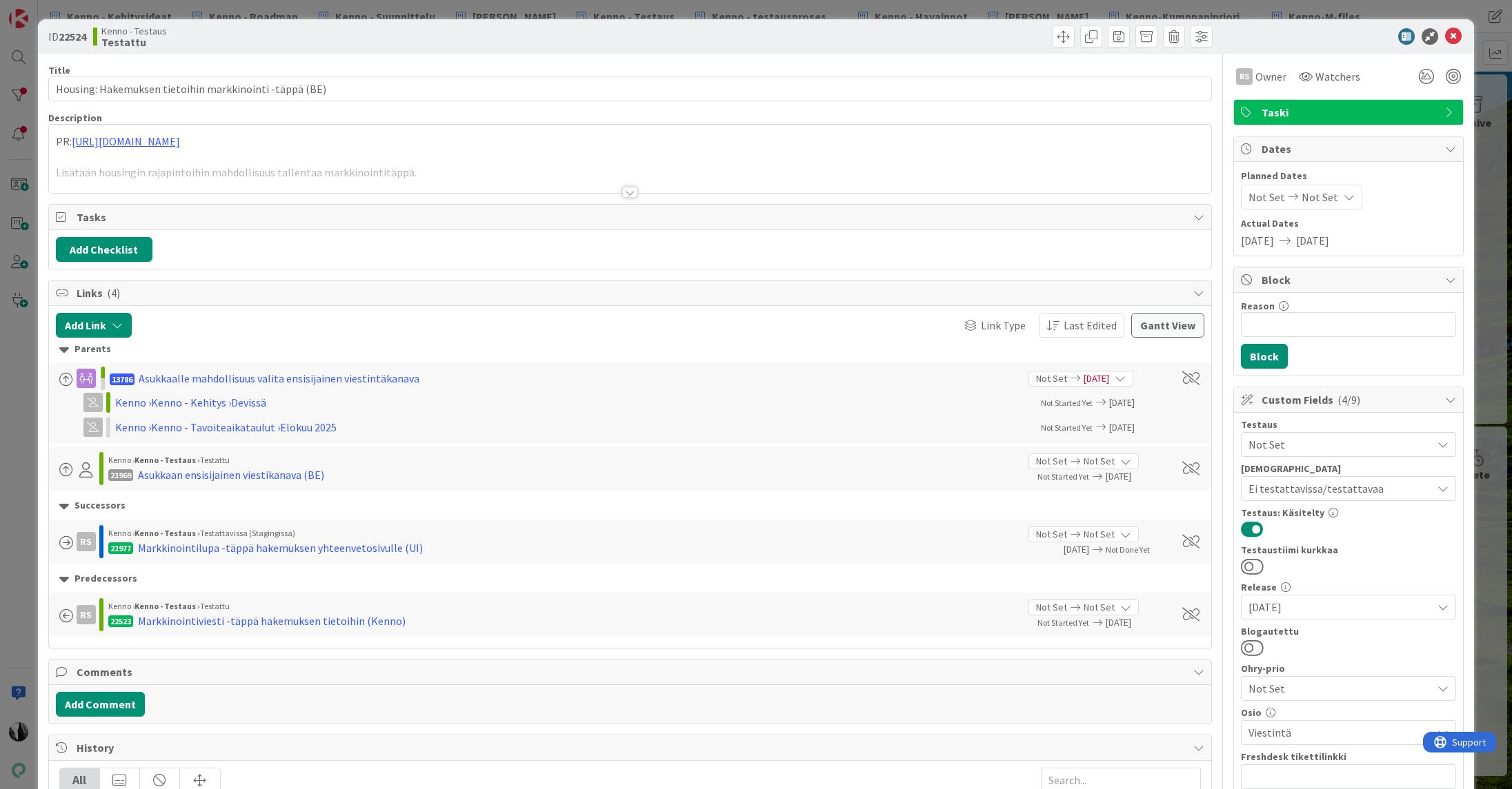
click at [630, 189] on div at bounding box center [629, 192] width 16 height 11
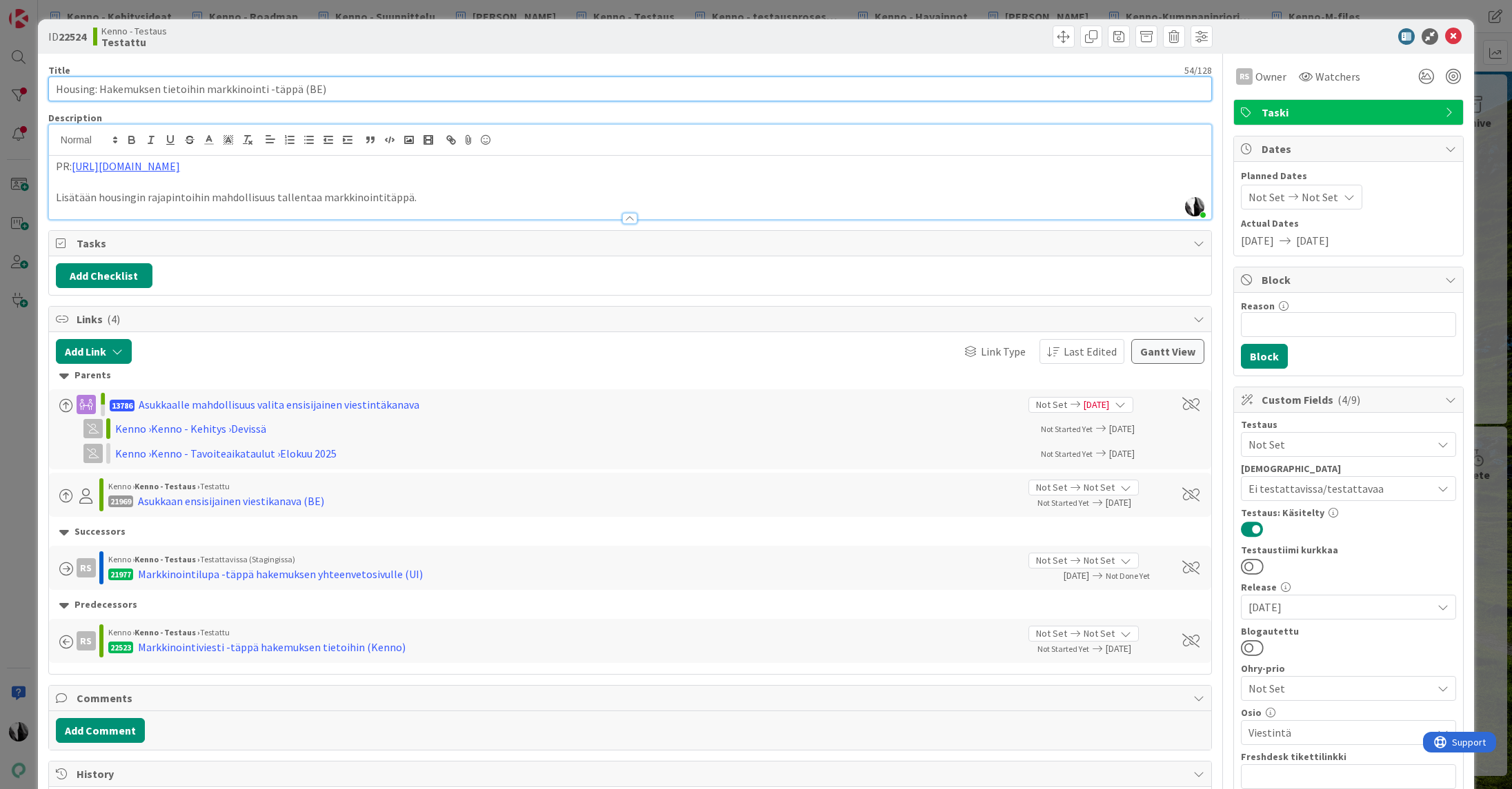
drag, startPoint x: 55, startPoint y: 88, endPoint x: 322, endPoint y: 91, distance: 267.0
click at [322, 91] on input "Housing: Hakemuksen tietoihin markkinointi -täppä (BE)" at bounding box center [630, 89] width 1164 height 25
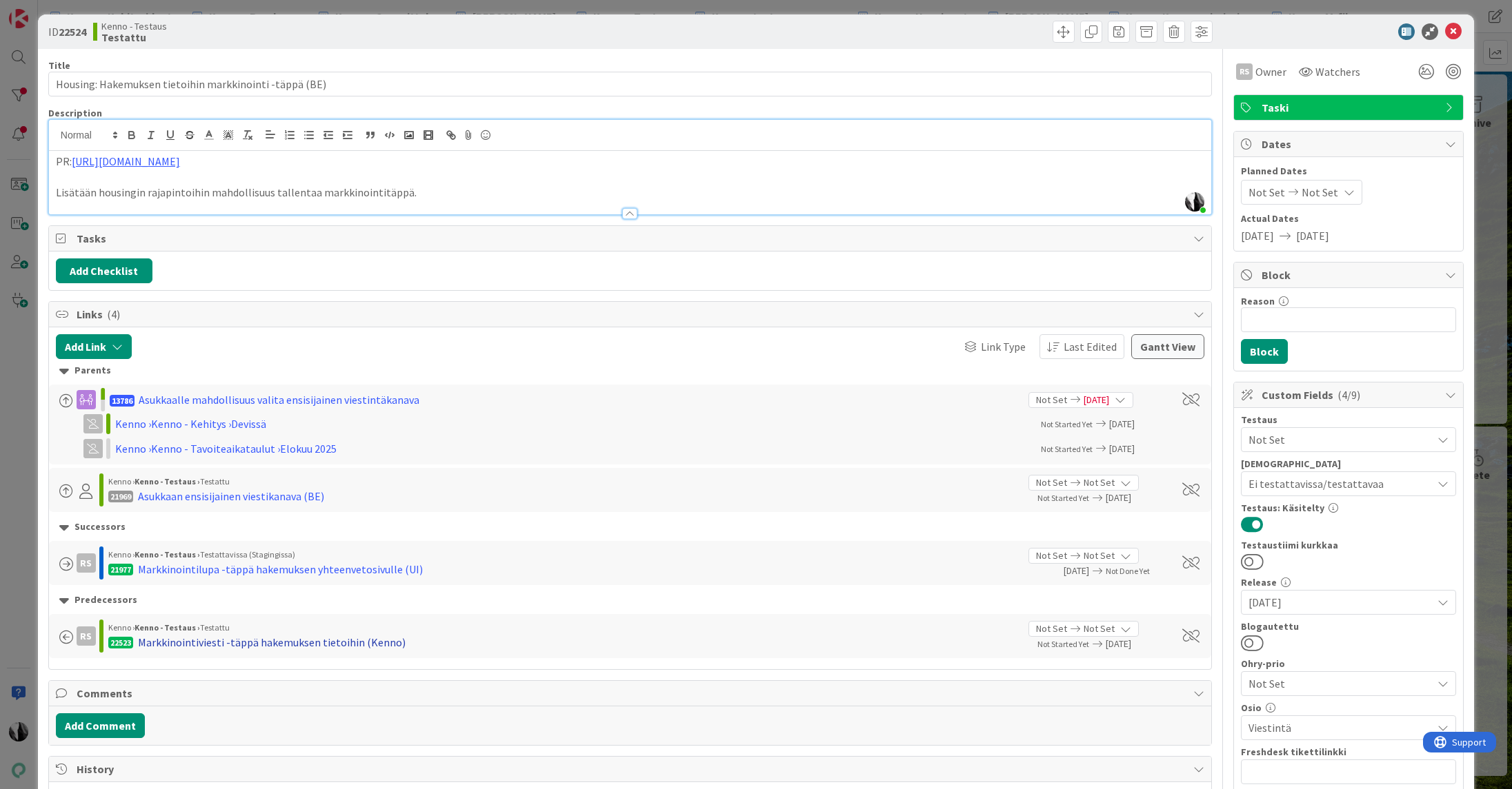
scroll to position [7, 0]
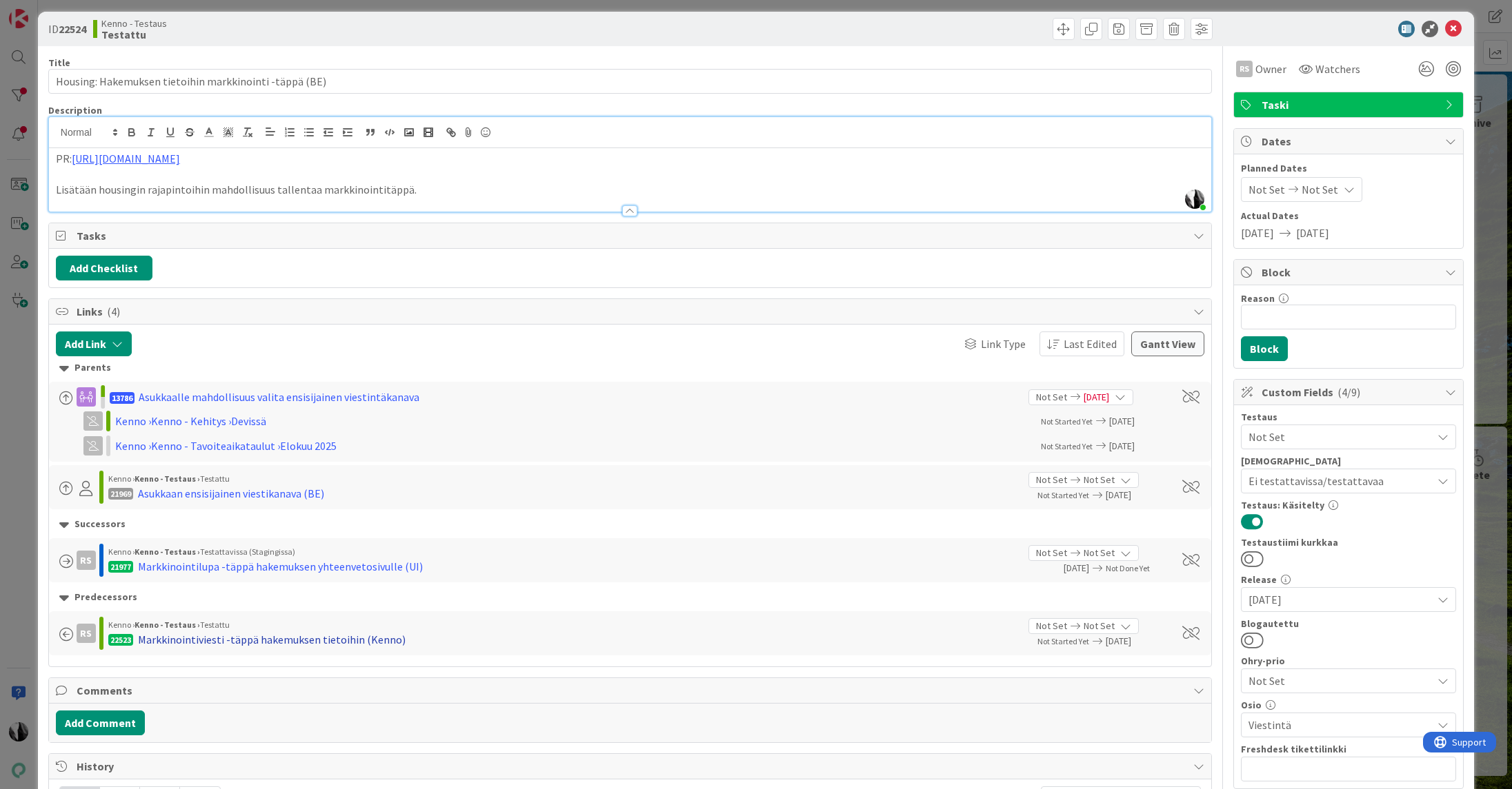
click at [289, 639] on div "Markkinointiviesti -täppä hakemuksen tietoihin (Kenno)" at bounding box center [272, 640] width 267 height 16
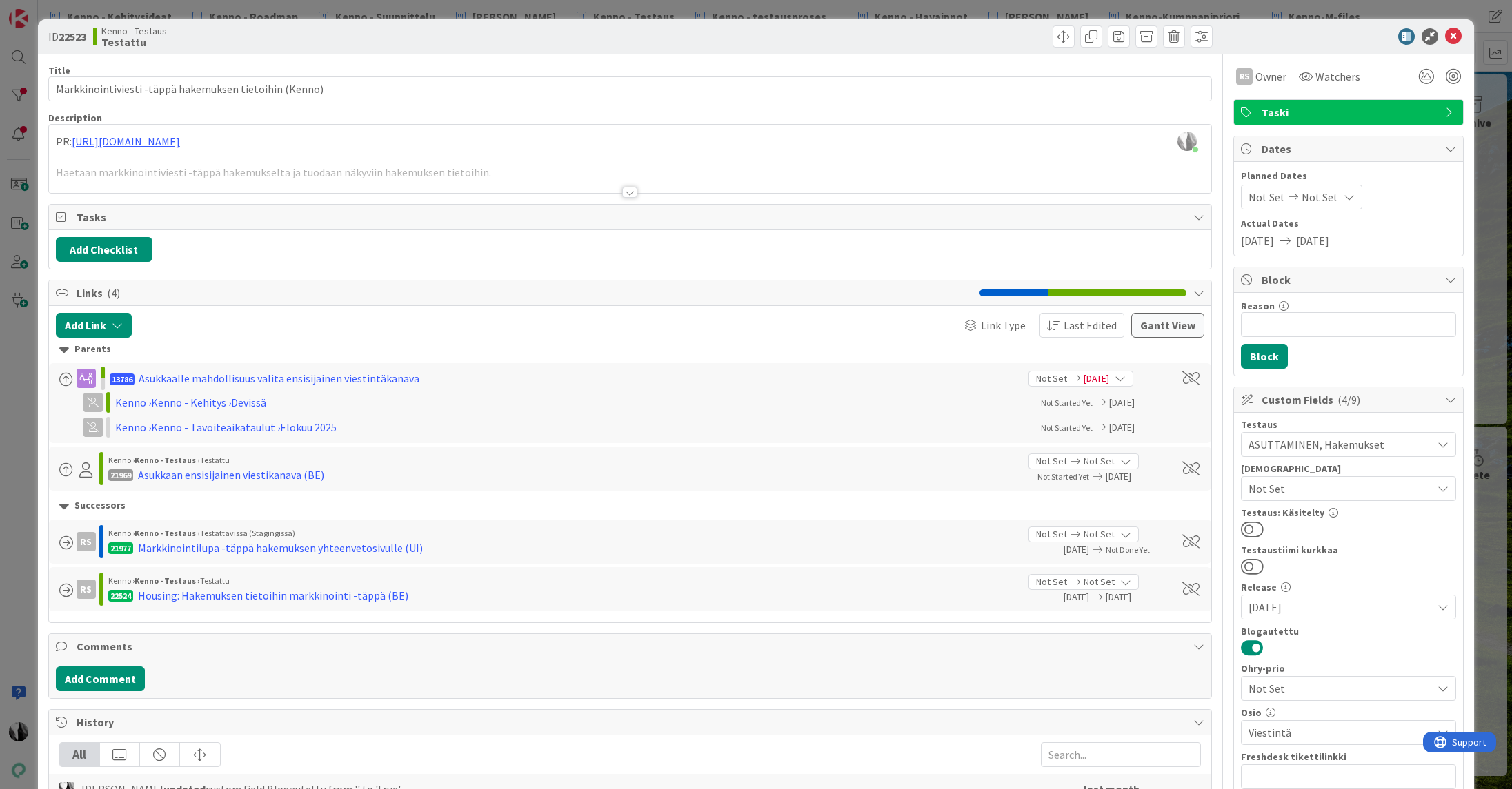
click at [630, 192] on div at bounding box center [629, 192] width 16 height 11
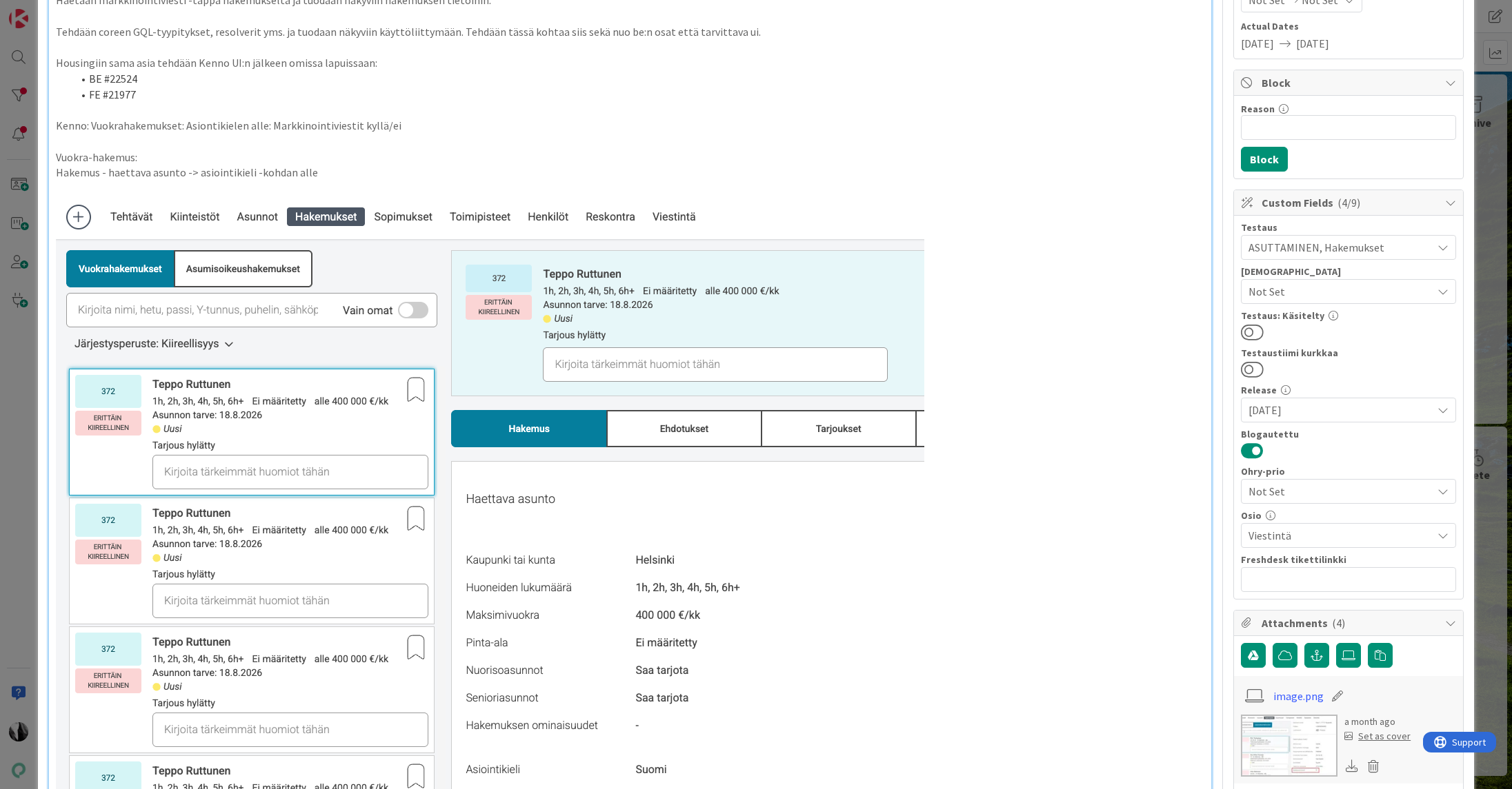
scroll to position [197, 0]
drag, startPoint x: 136, startPoint y: 175, endPoint x: 227, endPoint y: 172, distance: 91.0
click at [227, 172] on p "Hakemus - haettava asunto -> asiointikieli -kohdan alle" at bounding box center [630, 173] width 1148 height 16
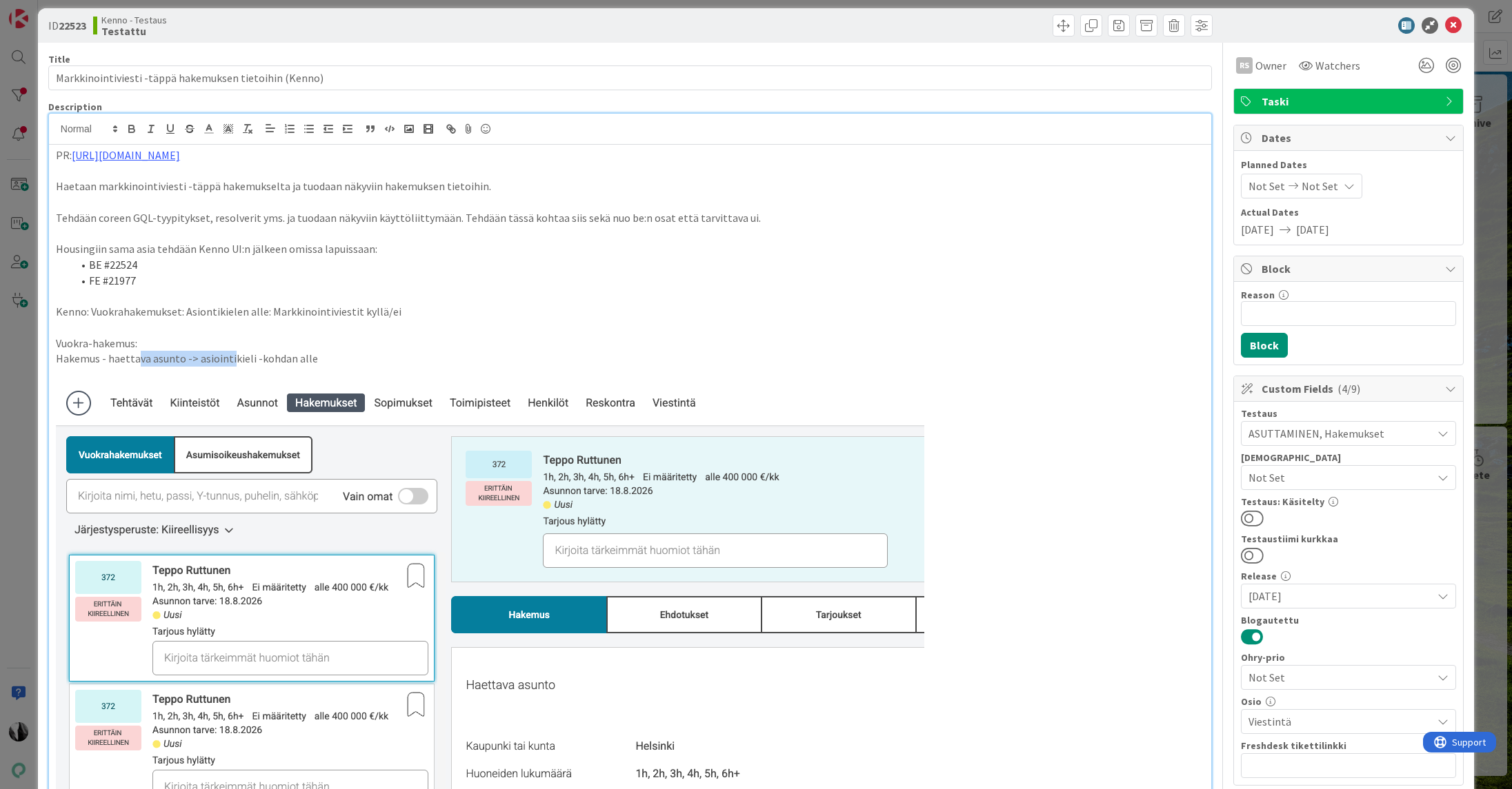
scroll to position [5, 0]
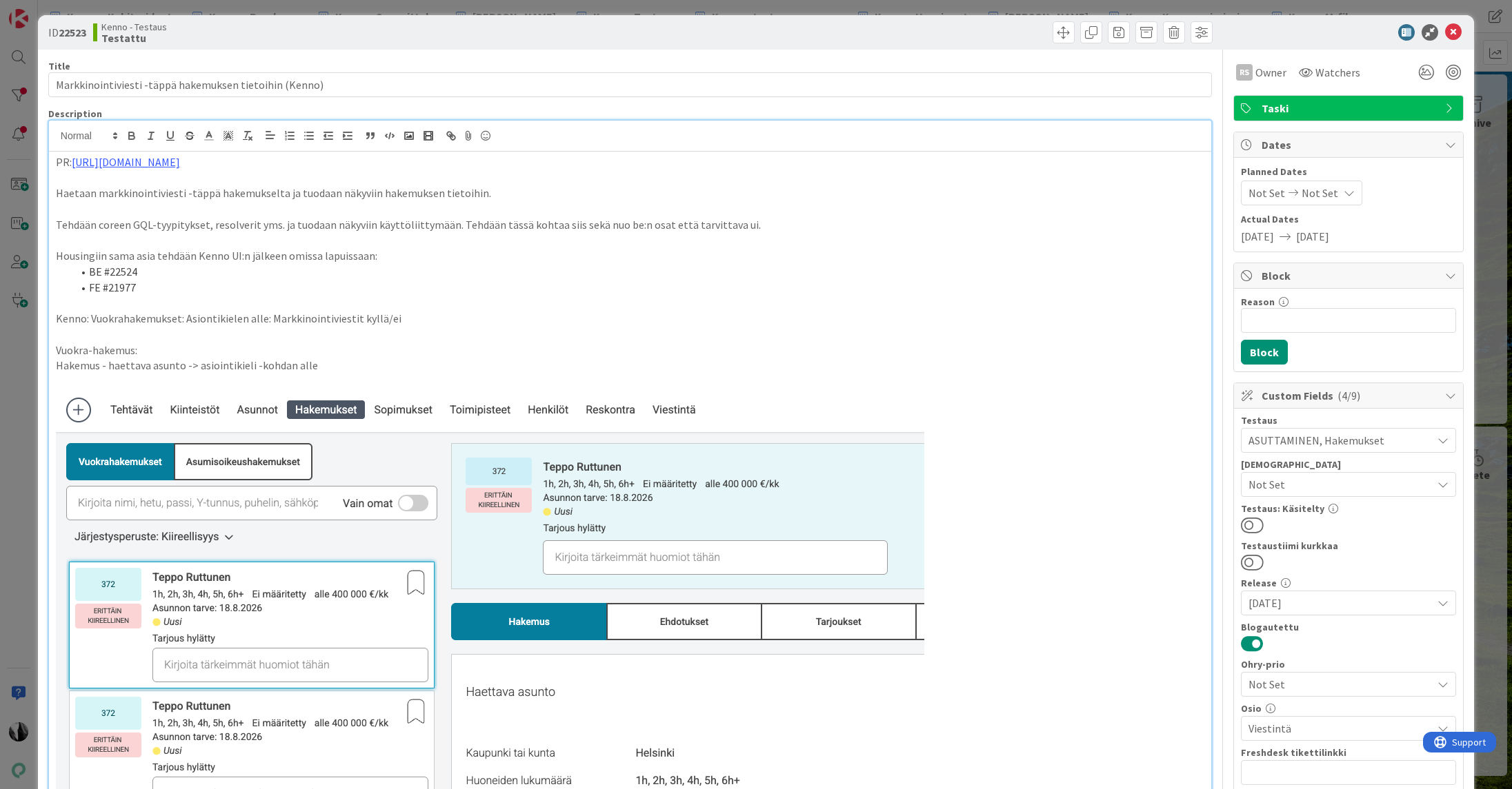
click at [1302, 28] on div at bounding box center [1342, 32] width 245 height 16
click at [1452, 31] on icon at bounding box center [1453, 32] width 16 height 16
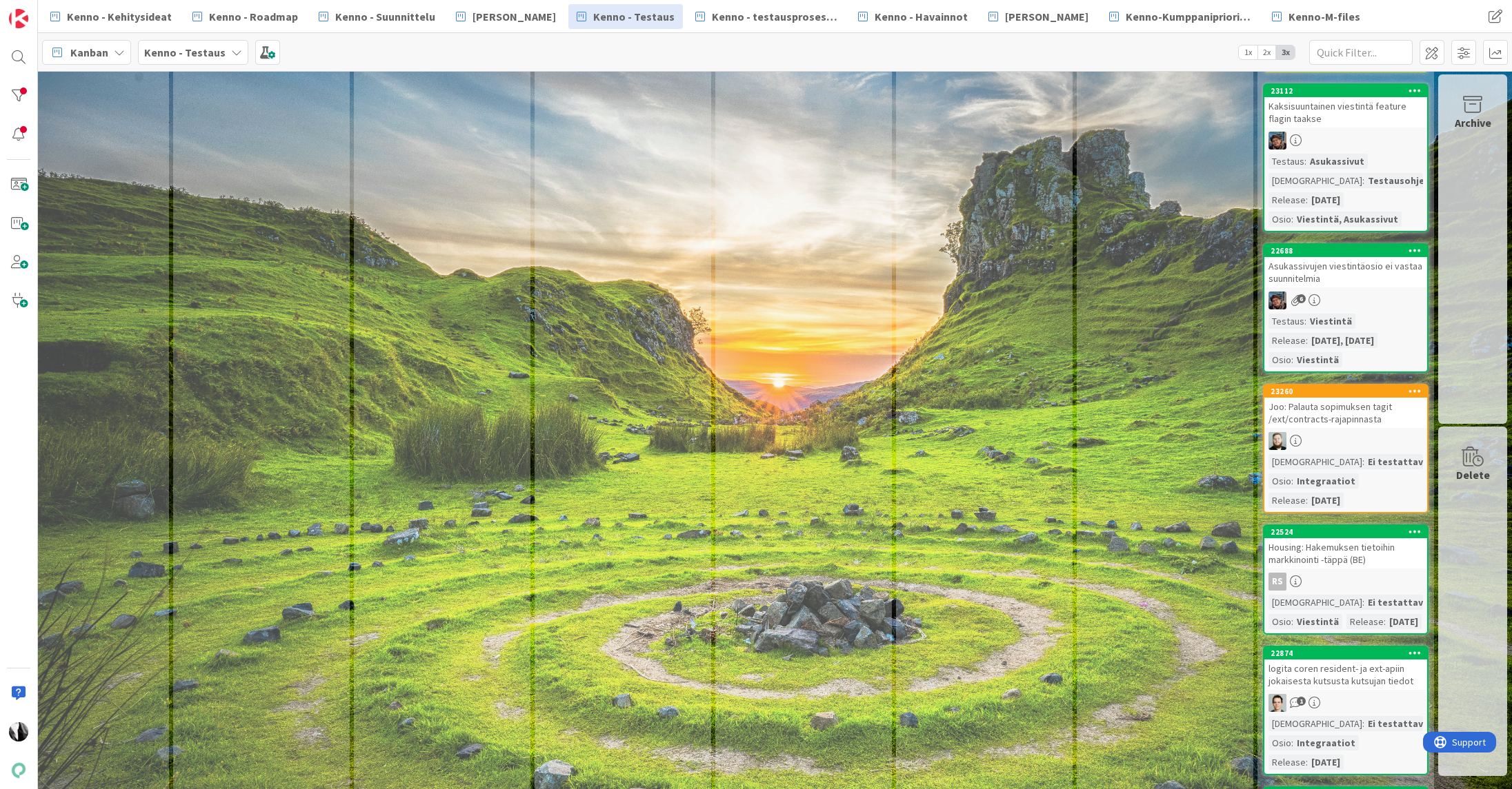
scroll to position [994, 773]
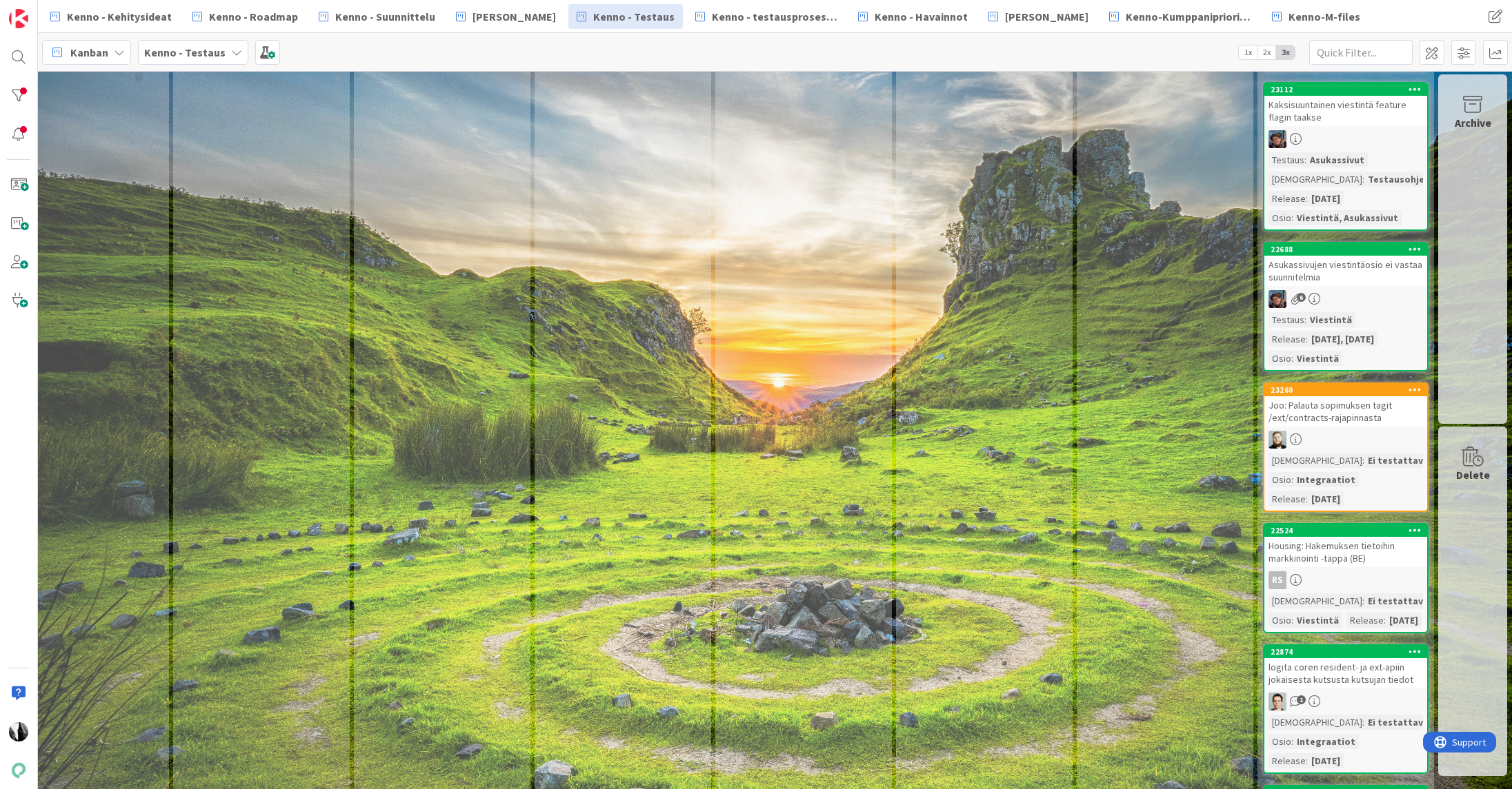
click at [1333, 560] on div "Housing: Hakemuksen tietoihin markkinointi -täppä (BE)" at bounding box center [1346, 552] width 163 height 30
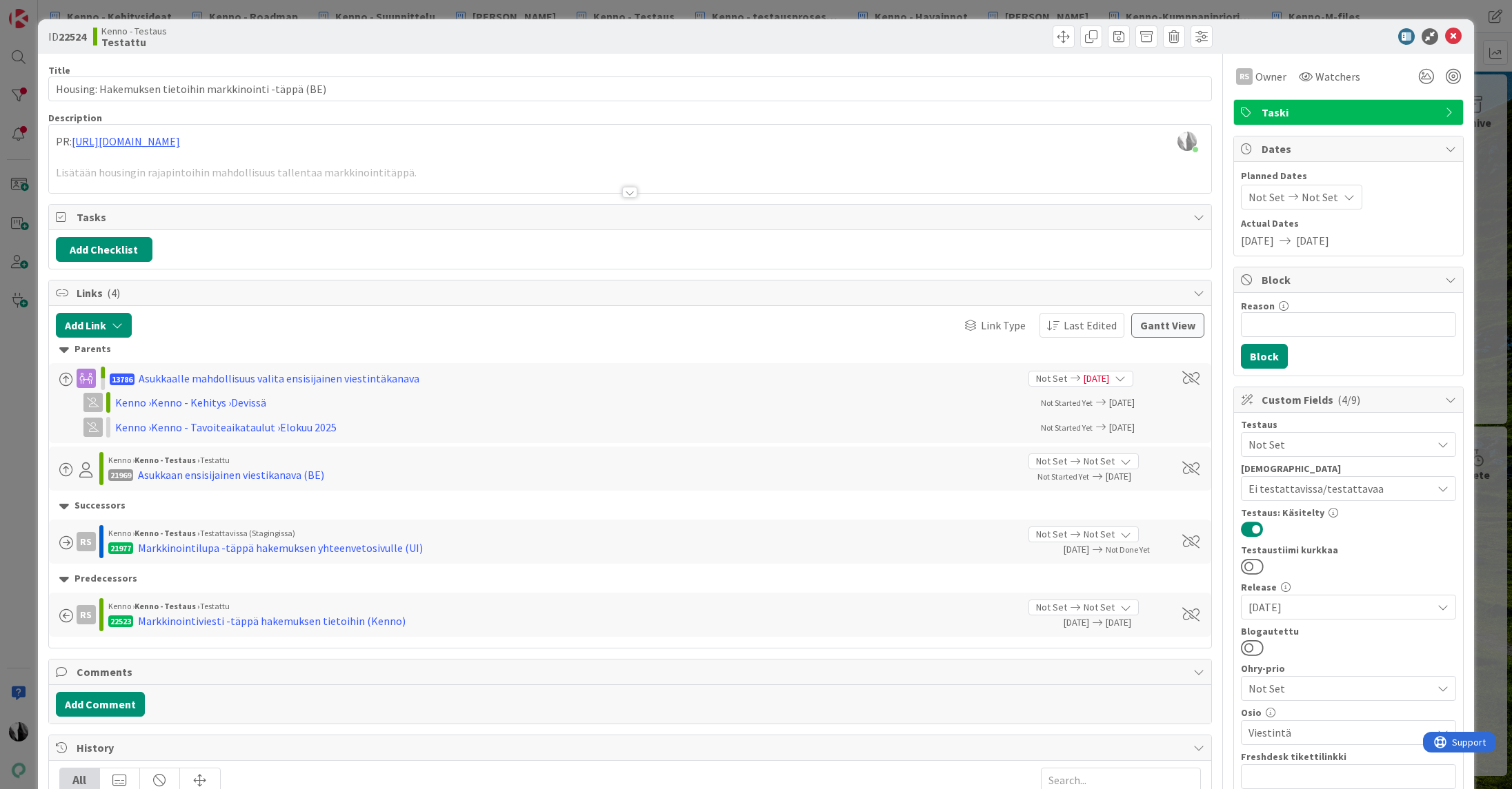
drag, startPoint x: 1327, startPoint y: 33, endPoint x: 1352, endPoint y: 36, distance: 25.2
click at [1327, 33] on div at bounding box center [1342, 37] width 245 height 16
click at [1453, 35] on icon at bounding box center [1453, 37] width 16 height 16
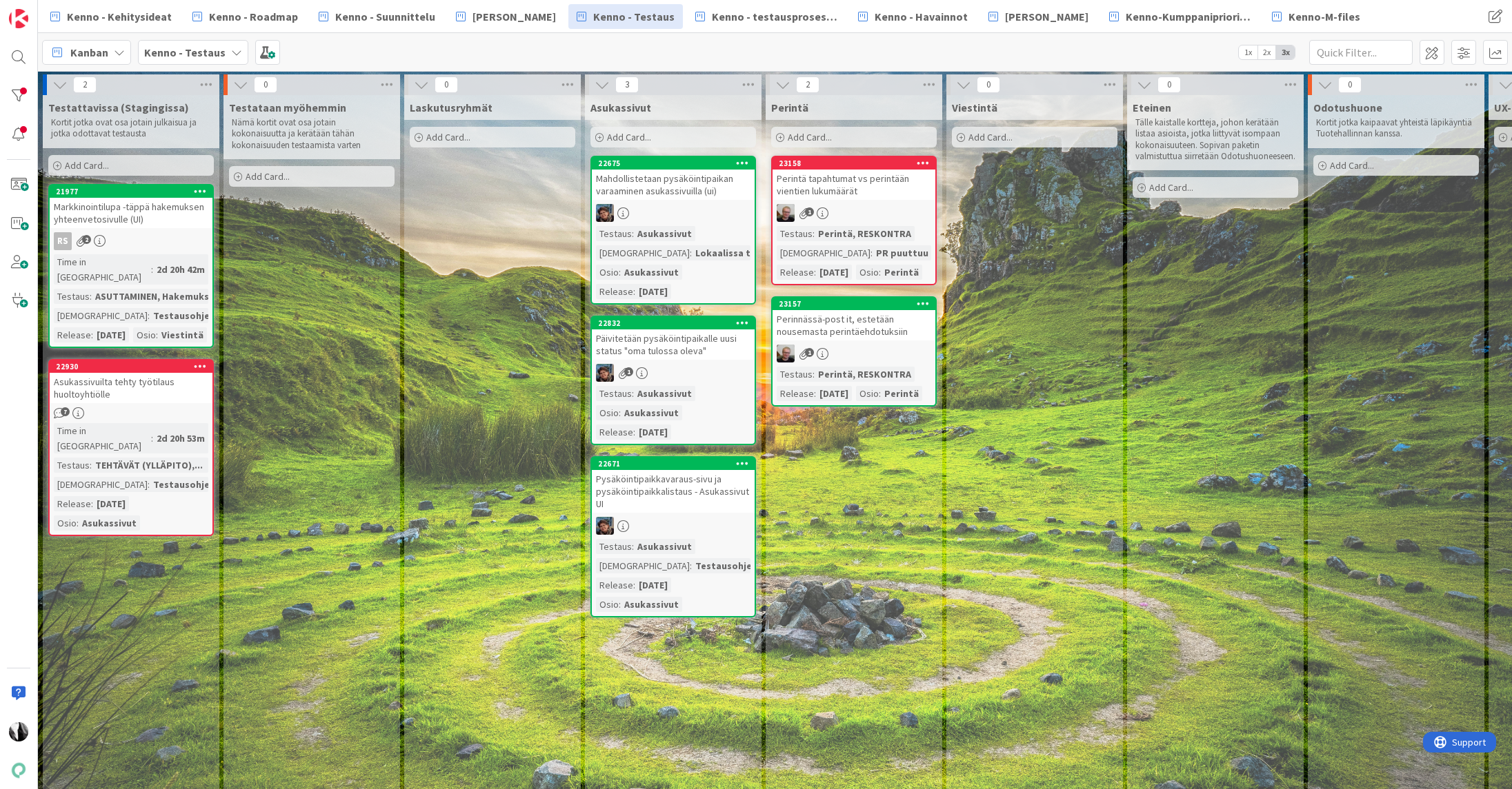
click at [138, 215] on div "Markkinointilupa -täppä hakemuksen yhteenvetosivulle (UI)" at bounding box center [131, 212] width 163 height 30
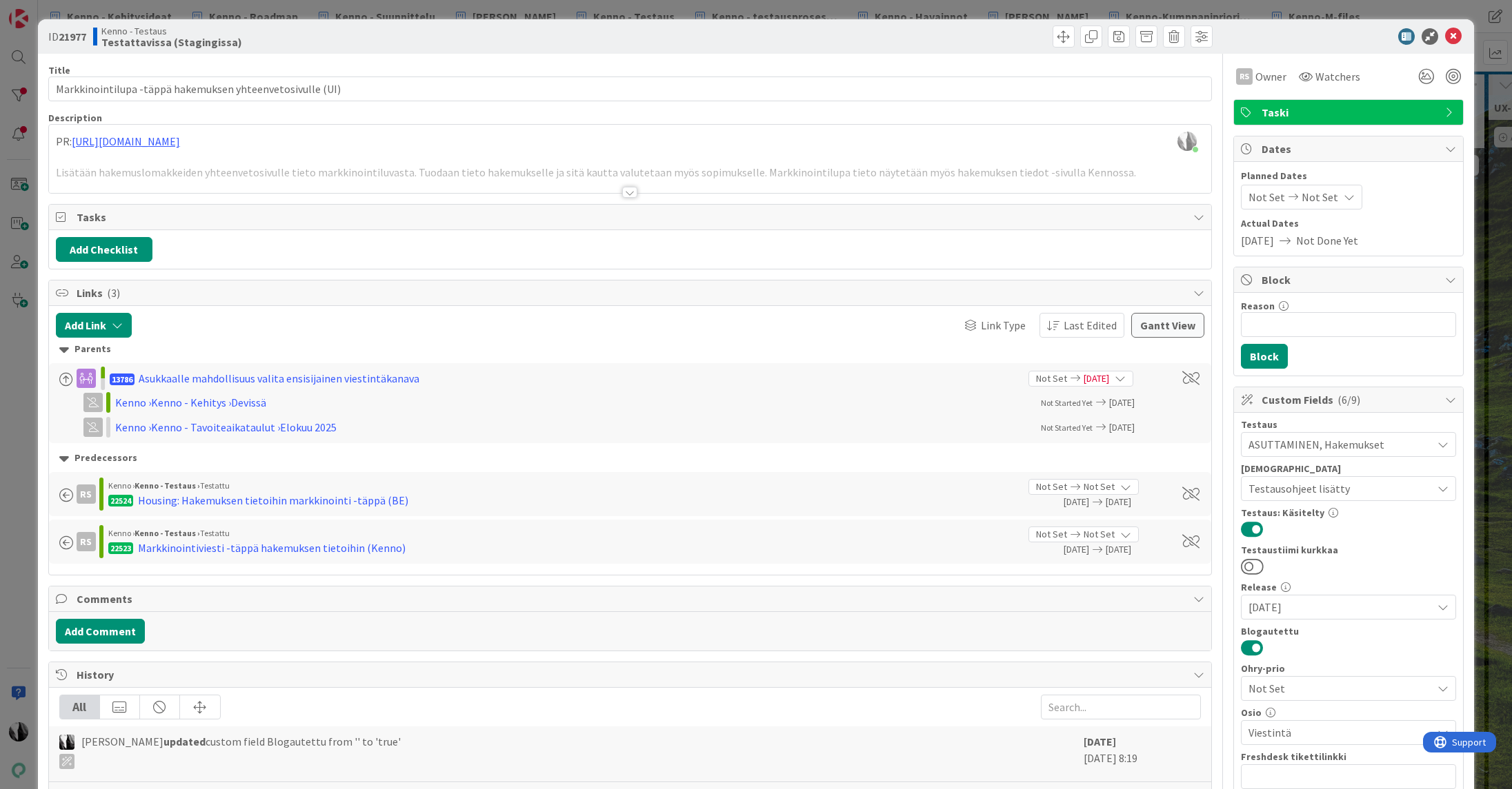
click at [1271, 35] on div at bounding box center [1342, 37] width 245 height 16
click at [1457, 35] on icon at bounding box center [1453, 37] width 16 height 16
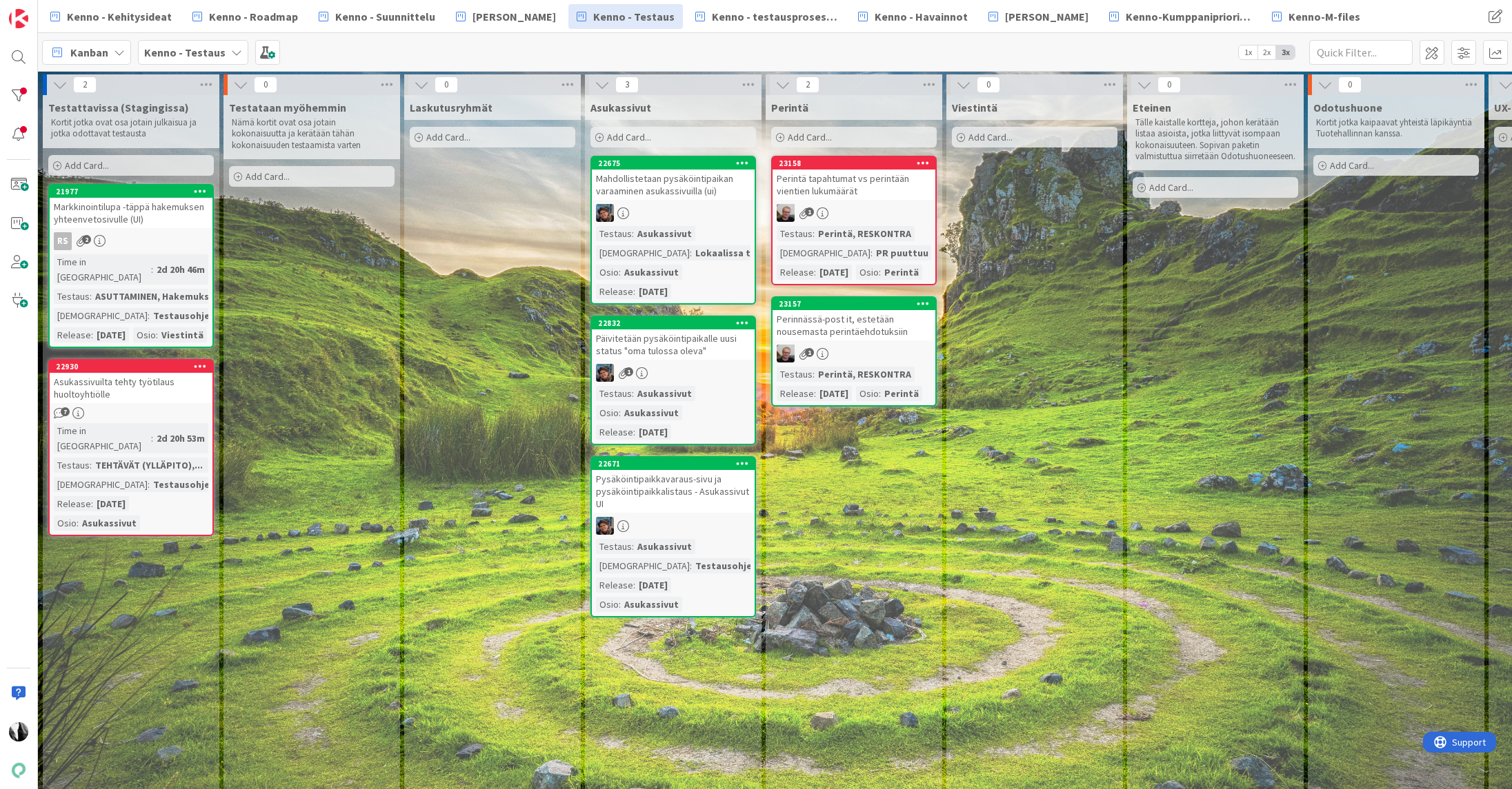
click at [168, 224] on div "Markkinointilupa -täppä hakemuksen yhteenvetosivulle (UI)" at bounding box center [131, 212] width 163 height 30
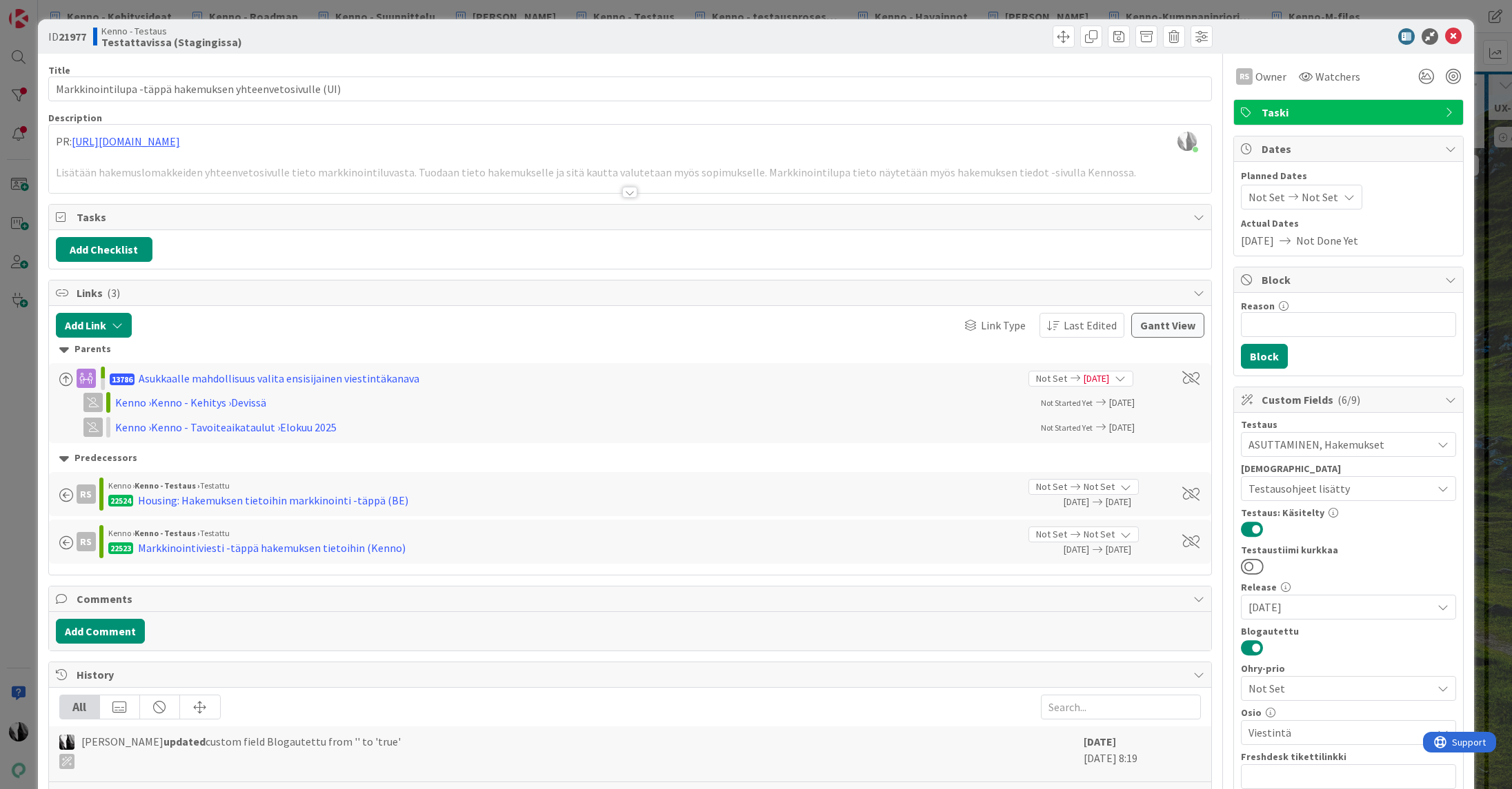
click at [627, 191] on div at bounding box center [629, 192] width 16 height 11
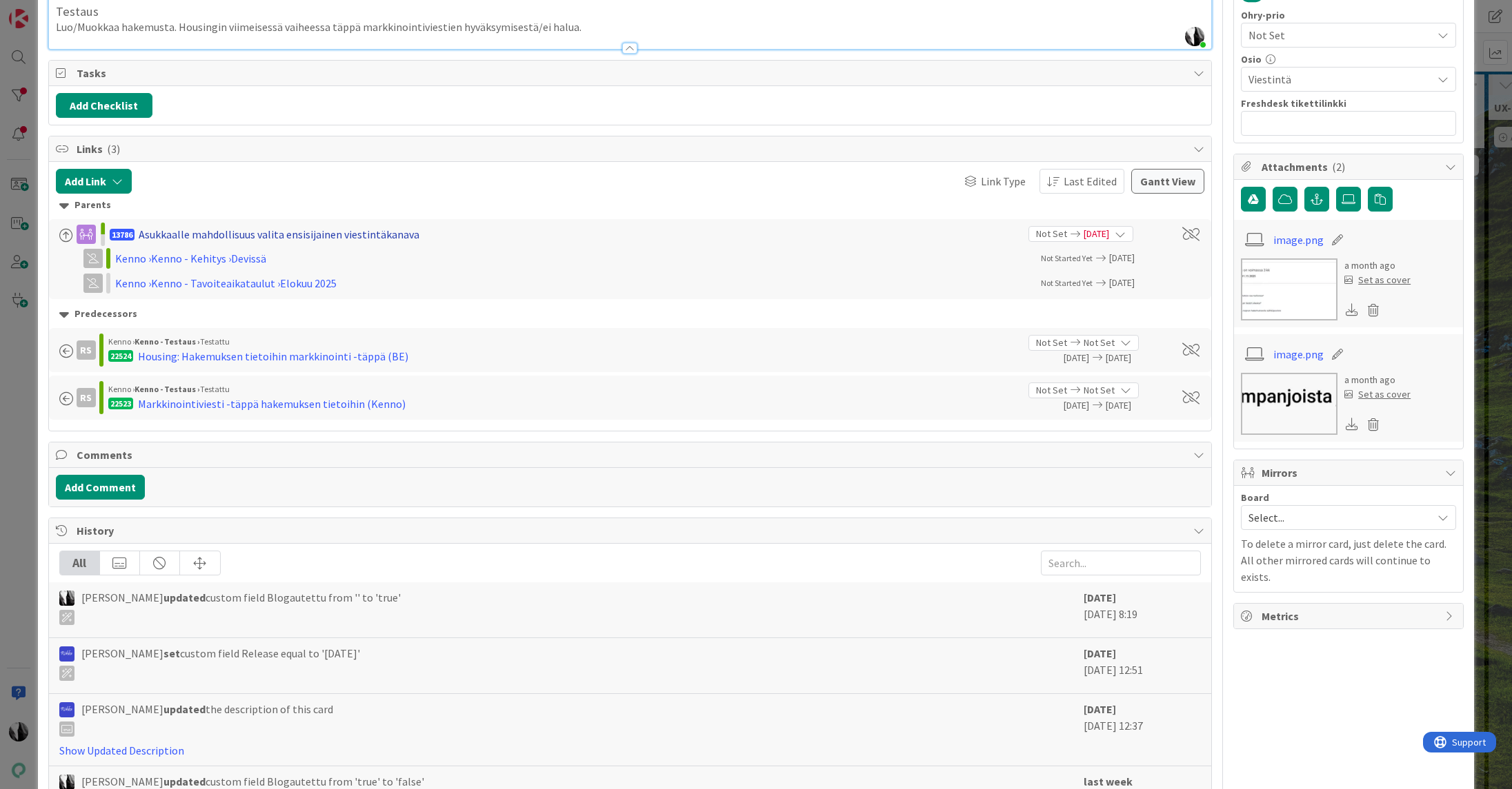
scroll to position [803, 0]
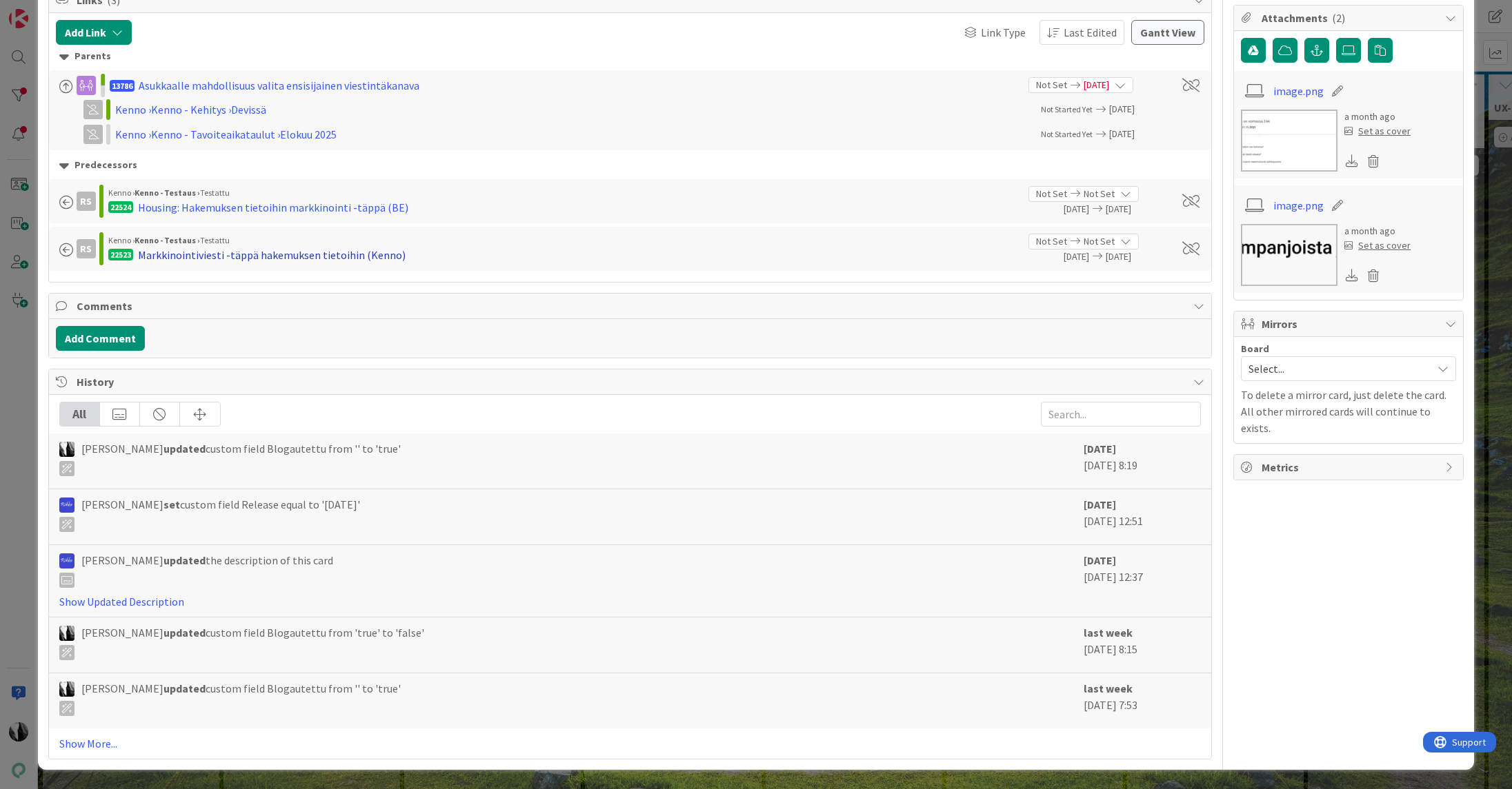
click at [289, 255] on div "Markkinointiviesti -täppä hakemuksen tietoihin (Kenno)" at bounding box center [272, 255] width 267 height 16
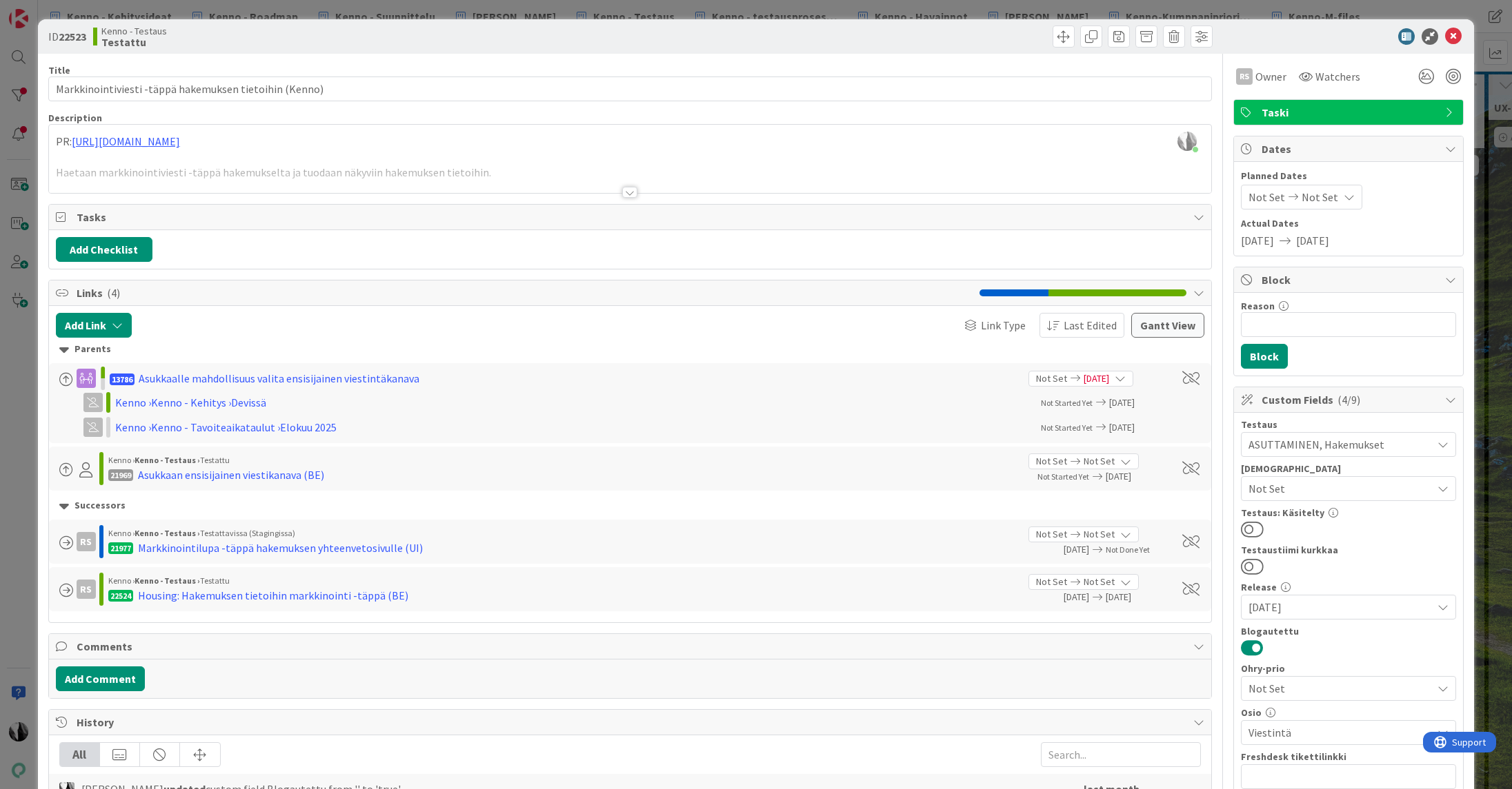
click at [633, 192] on div at bounding box center [629, 192] width 16 height 11
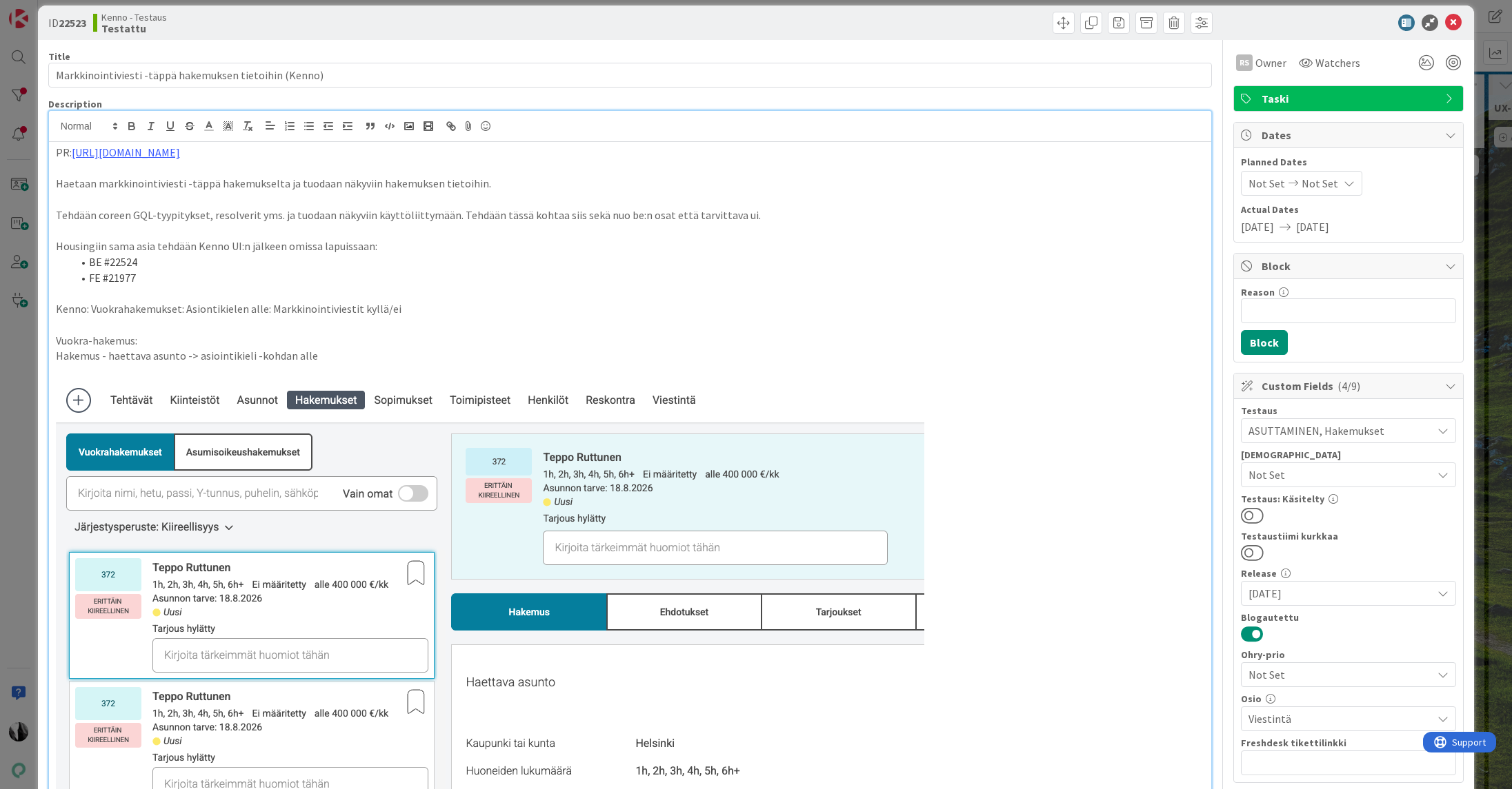
scroll to position [16, 0]
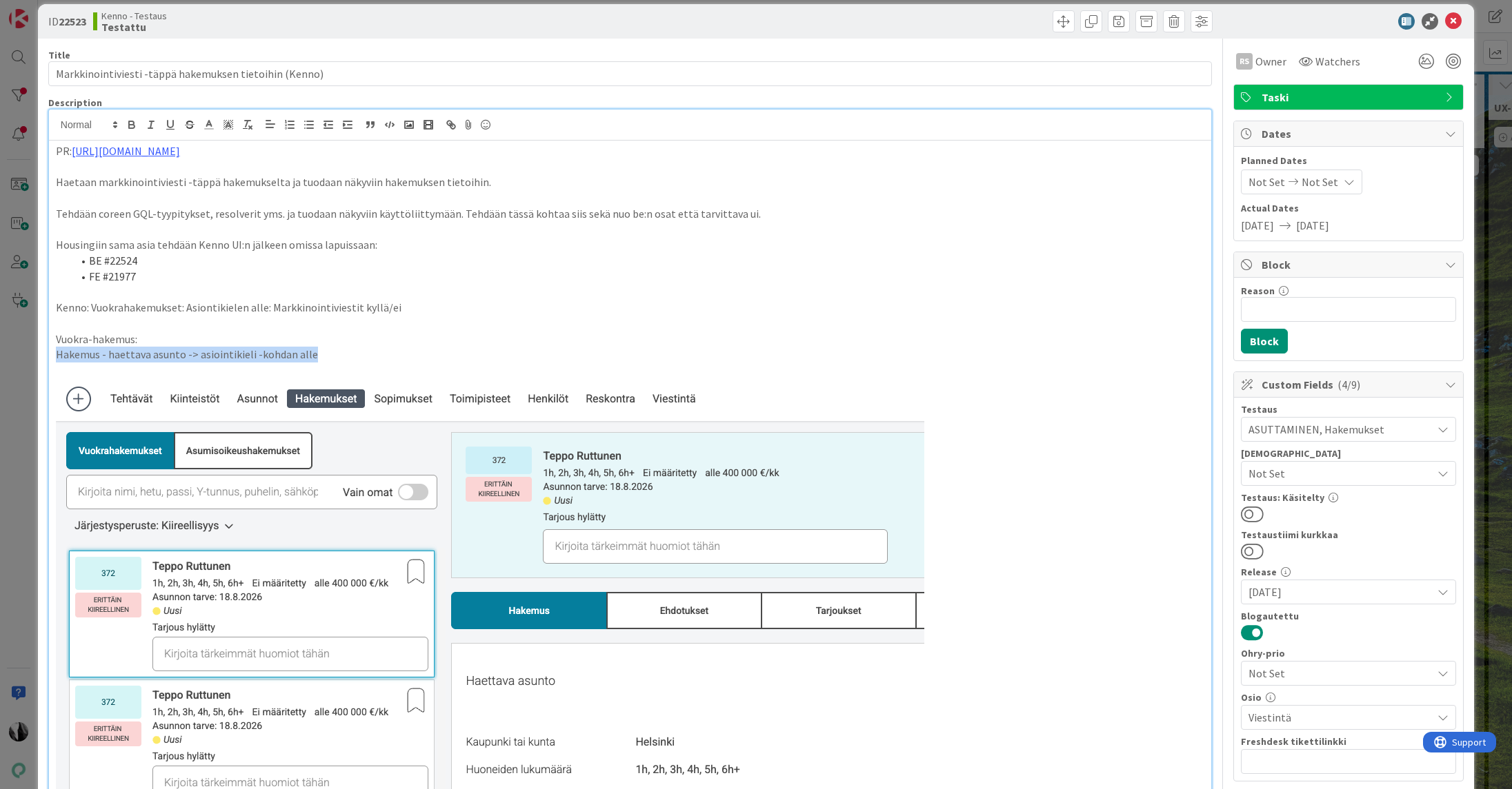
drag, startPoint x: 56, startPoint y: 356, endPoint x: 312, endPoint y: 351, distance: 256.0
click at [312, 351] on p "Hakemus - haettava asunto -> asiointikieli -kohdan alle" at bounding box center [630, 354] width 1148 height 16
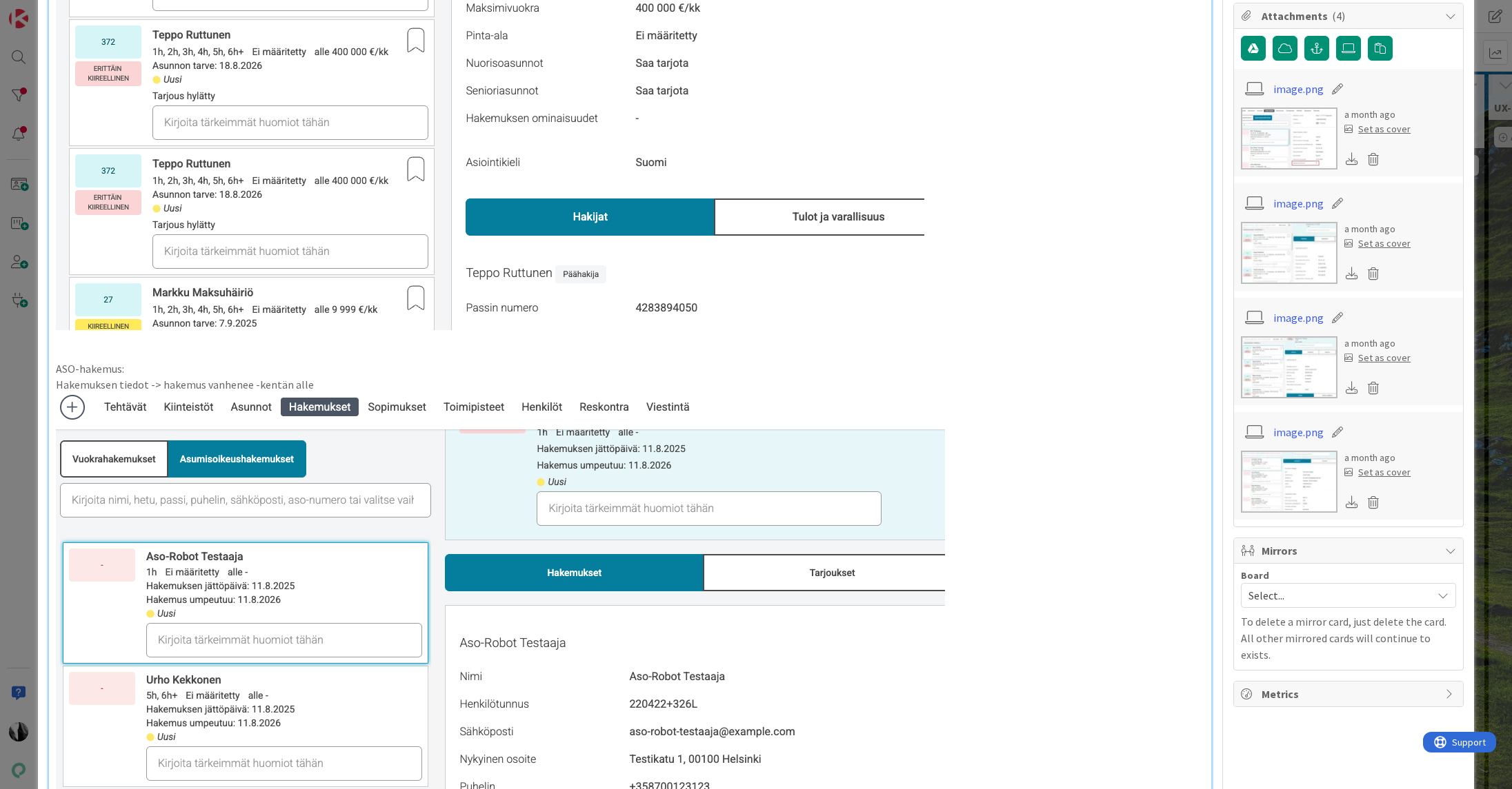
scroll to position [817, 0]
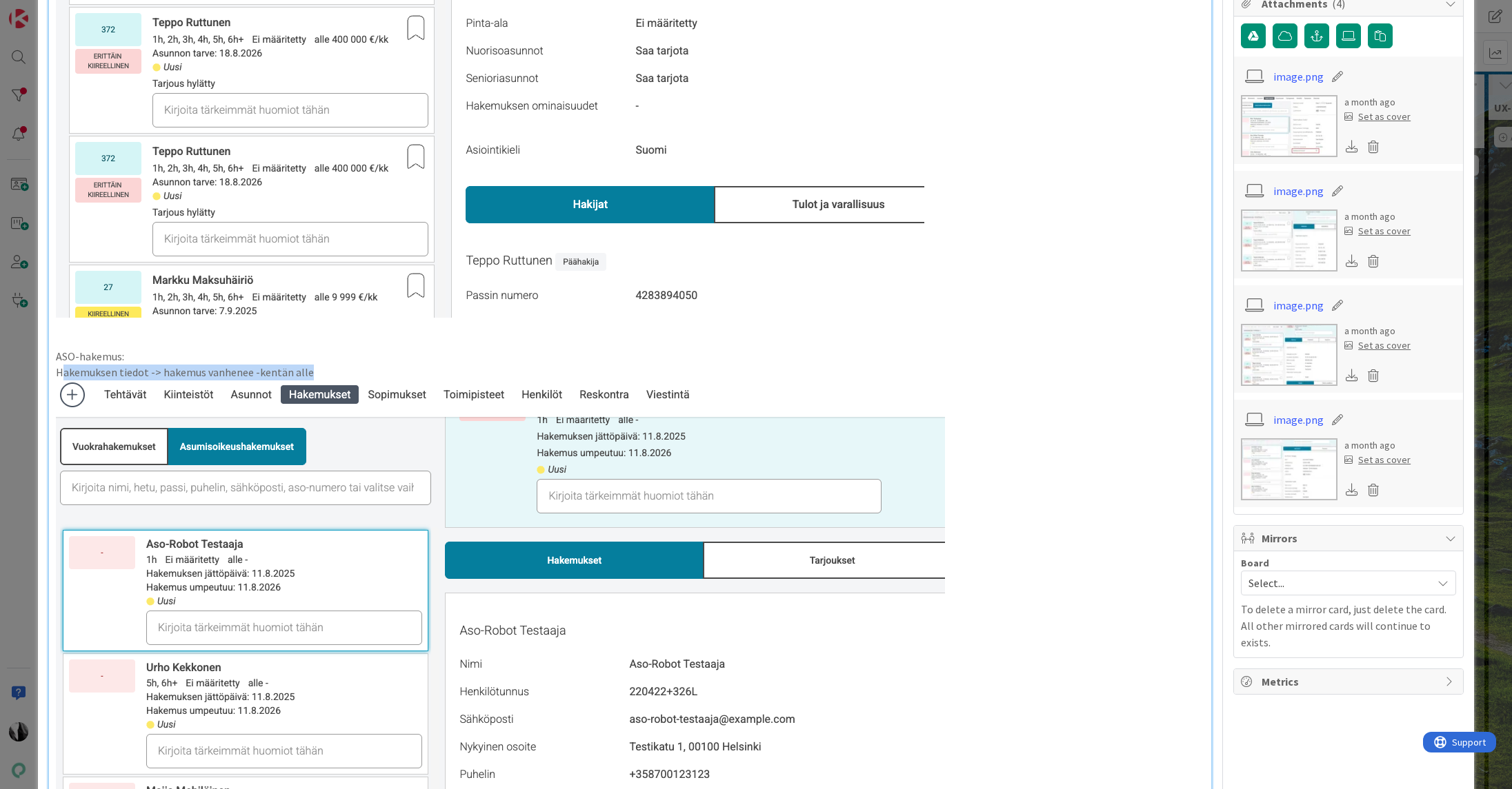
drag, startPoint x: 60, startPoint y: 372, endPoint x: 309, endPoint y: 373, distance: 249.0
click at [309, 373] on p "Hakemuksen tiedot -> hakemus vanhenee -kentän alle" at bounding box center [630, 372] width 1148 height 16
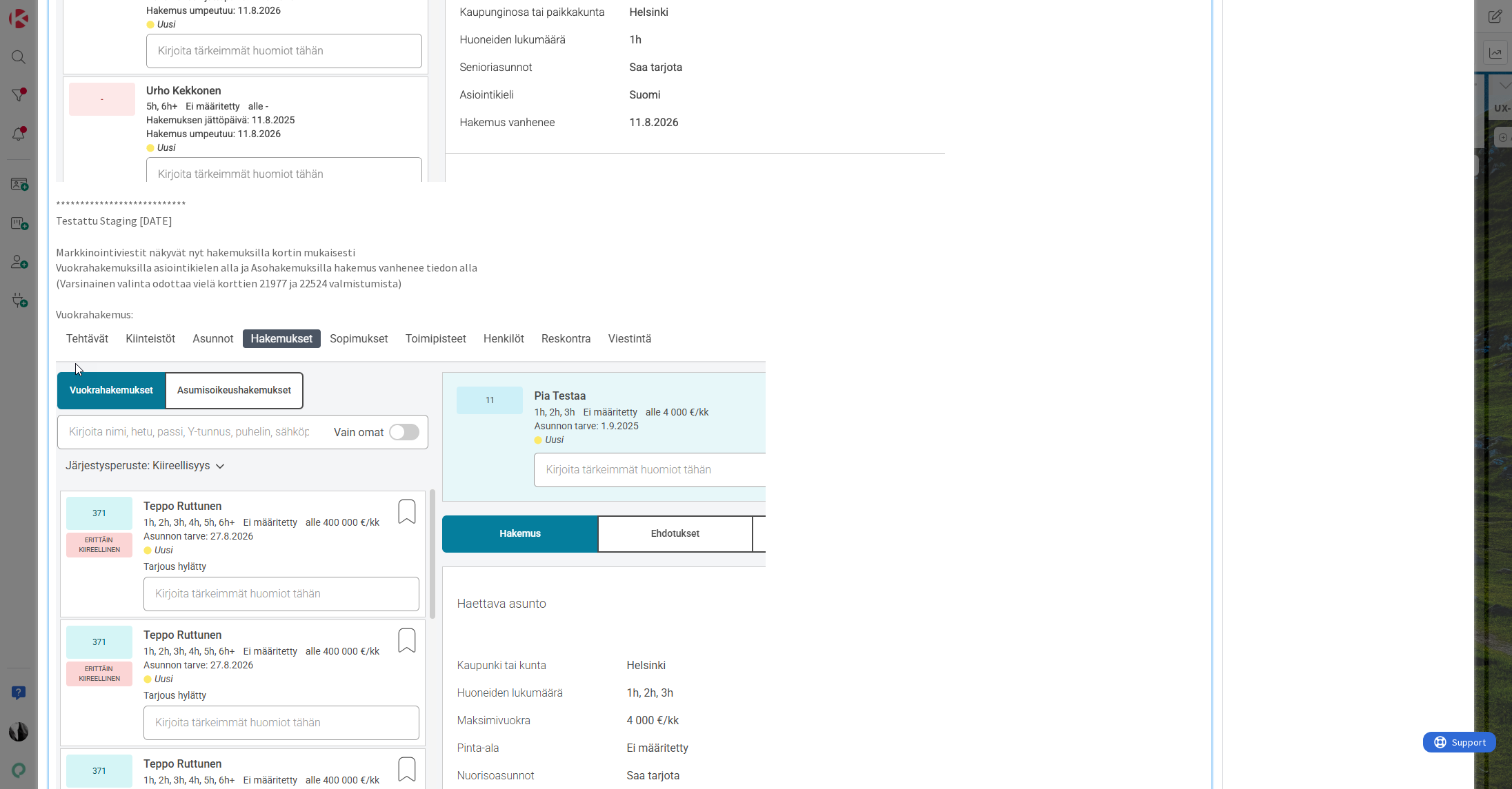
scroll to position [1766, 0]
click at [261, 284] on p "(Varsinainen valinta odottaa vielä korttien 21977 ja 22524 valmistumista)" at bounding box center [630, 282] width 1148 height 16
copy p "21977"
click at [309, 281] on p "(Varsinainen valinta odottaa vielä korttien 21977 ja 22524 valmistumista)" at bounding box center [630, 282] width 1148 height 16
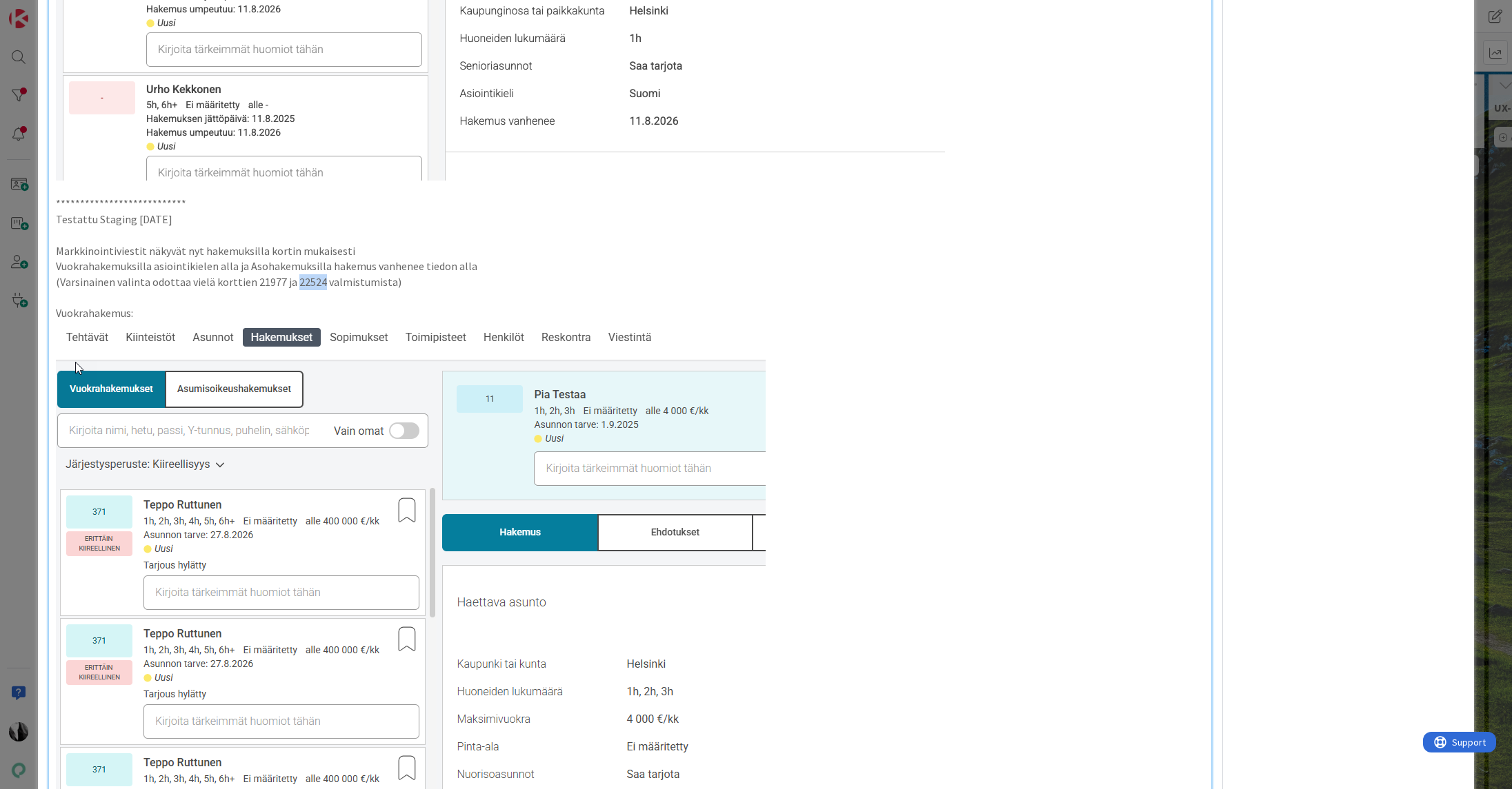
click at [309, 281] on p "(Varsinainen valinta odottaa vielä korttien 21977 ja 22524 valmistumista)" at bounding box center [630, 282] width 1148 height 16
copy p "22524"
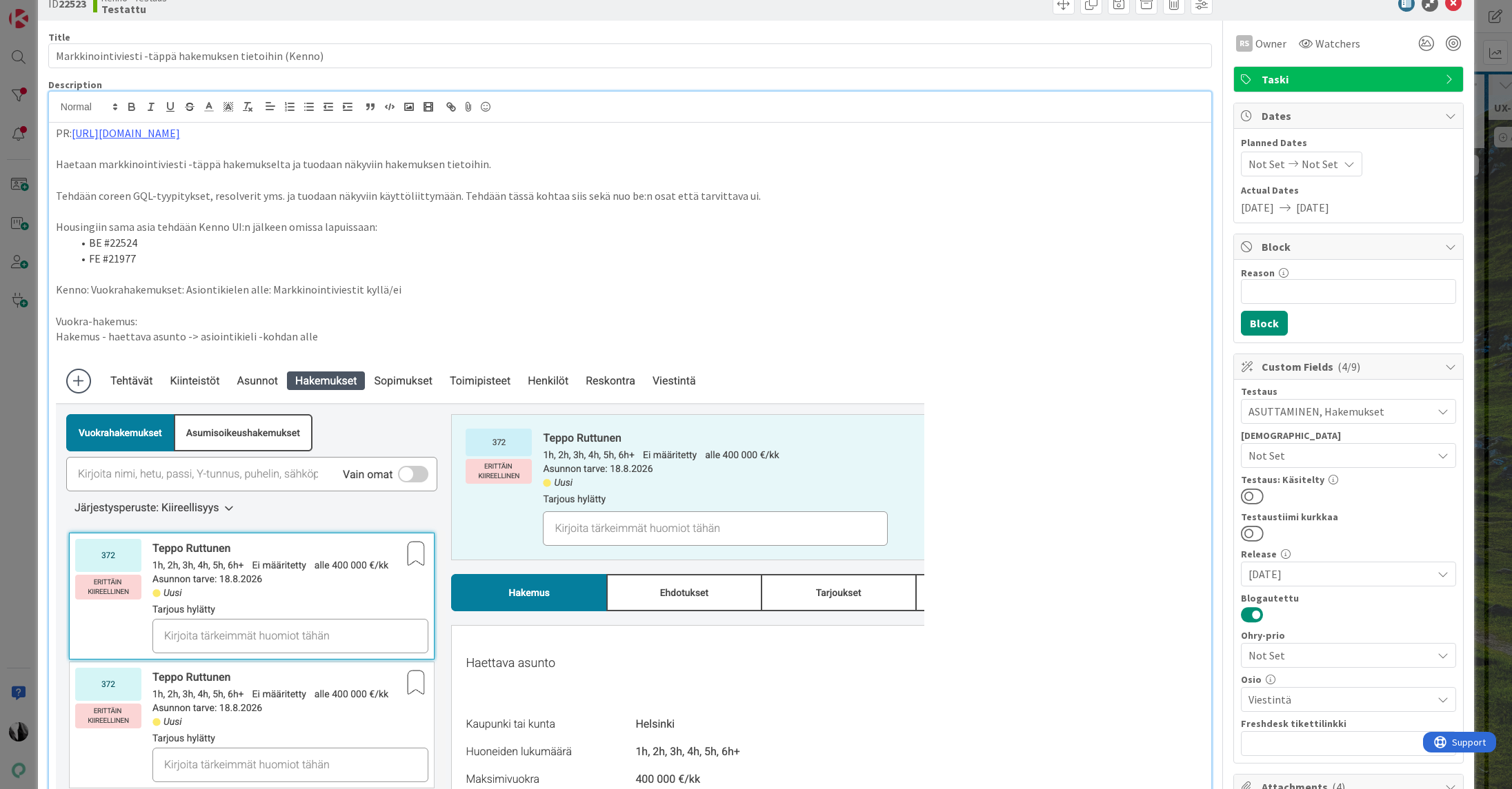
scroll to position [0, 0]
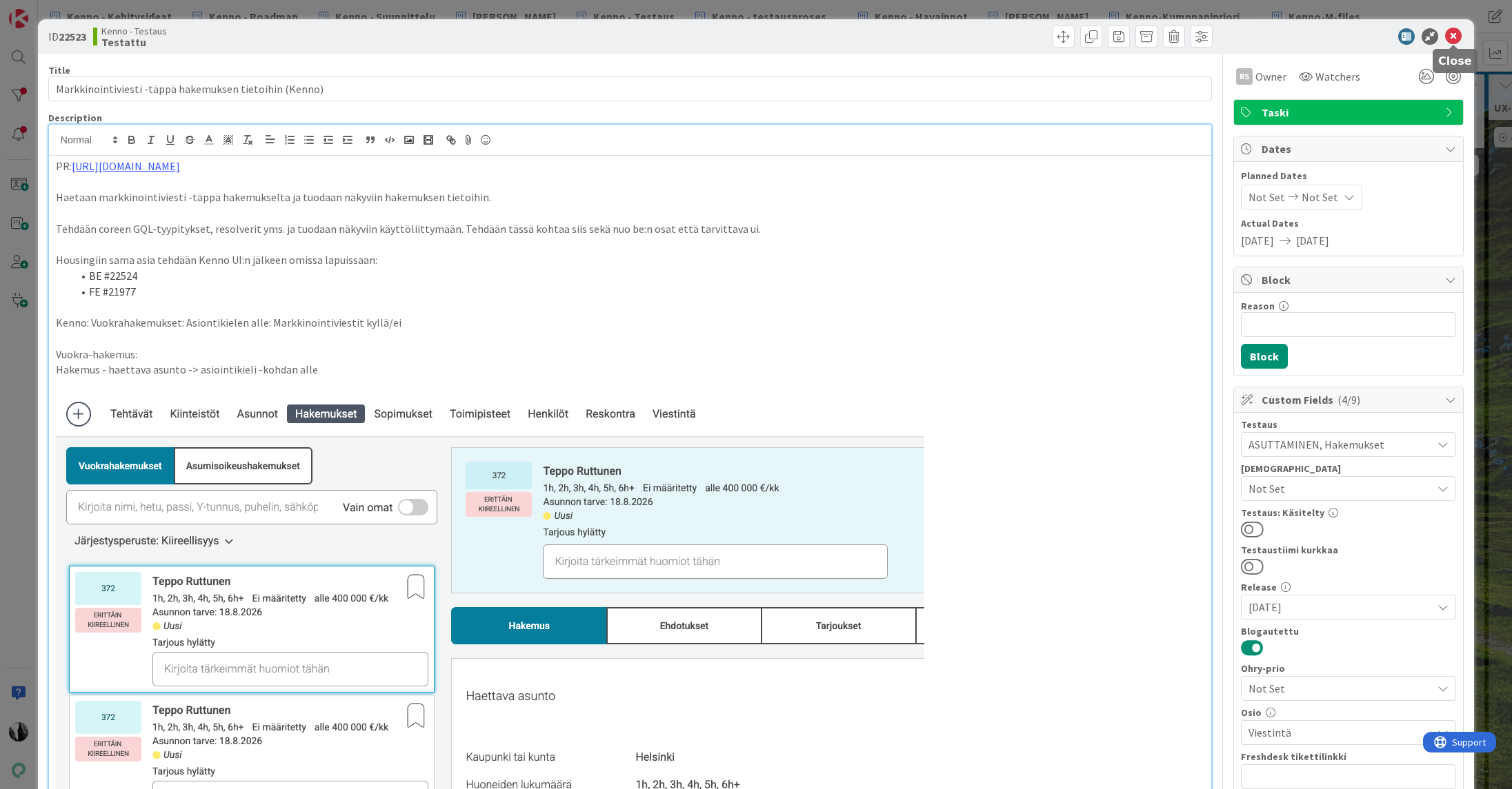
click at [1455, 31] on icon at bounding box center [1453, 37] width 16 height 16
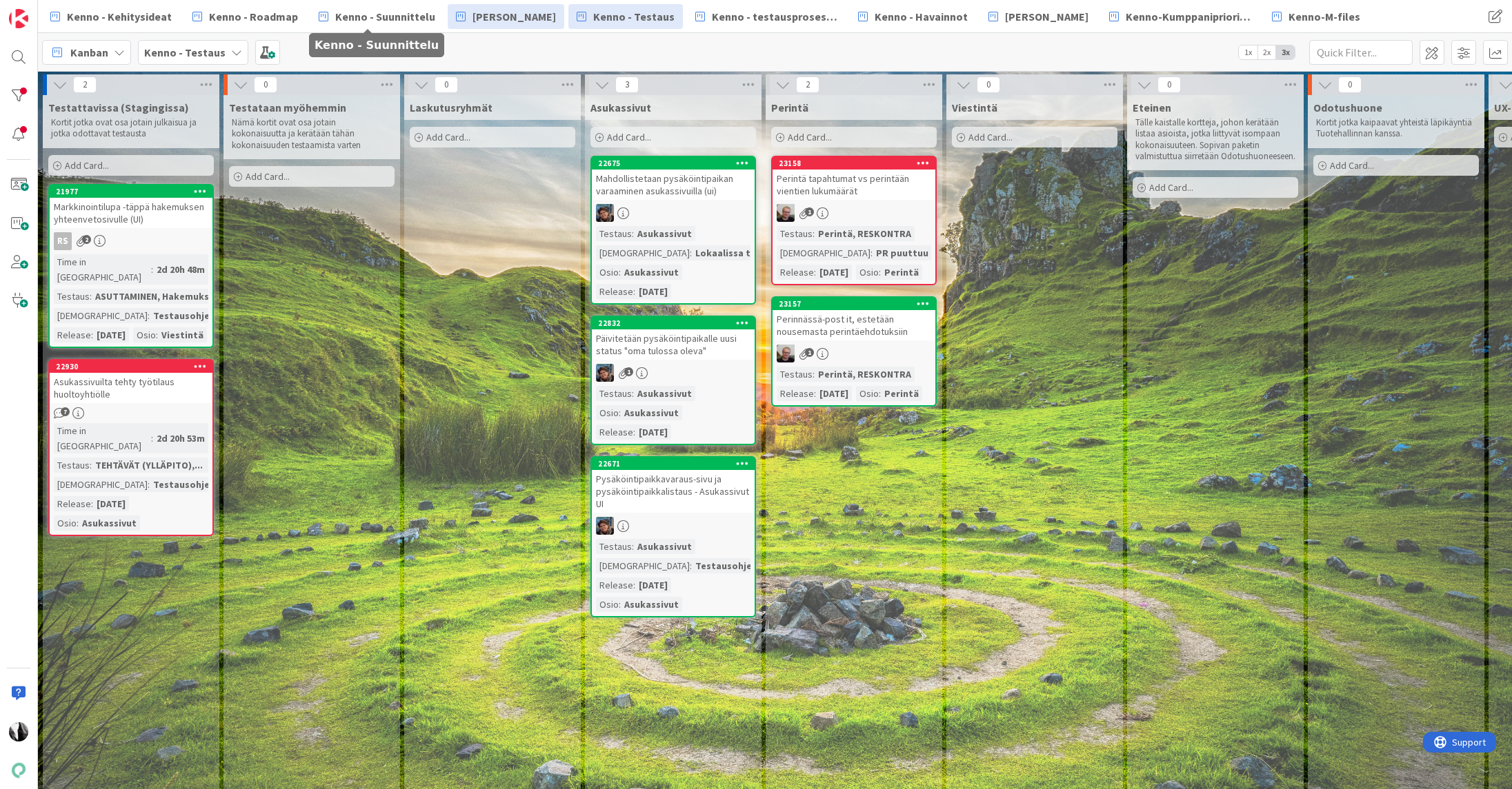
click at [499, 19] on span "[PERSON_NAME]" at bounding box center [514, 16] width 83 height 16
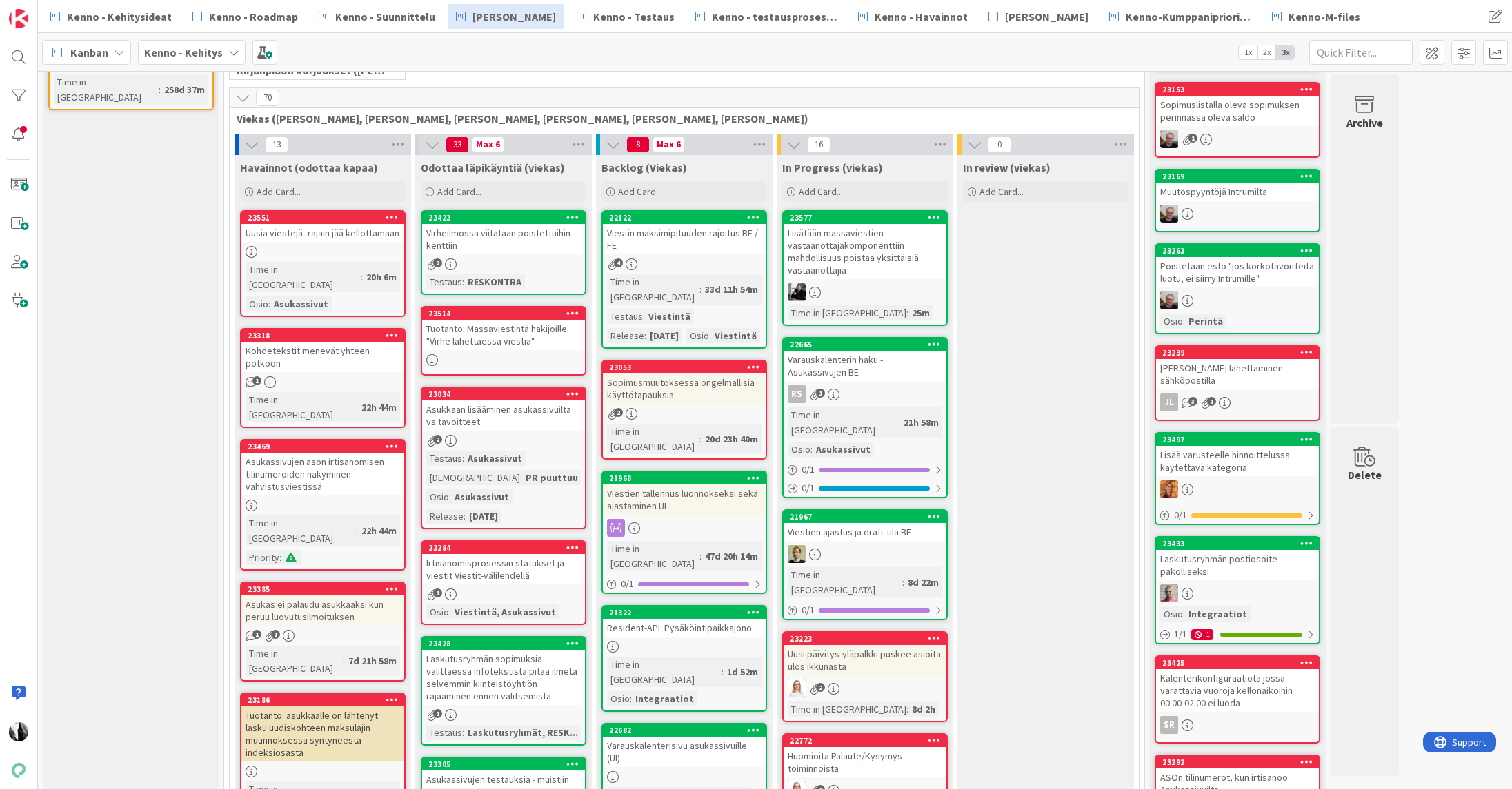
scroll to position [332, 0]
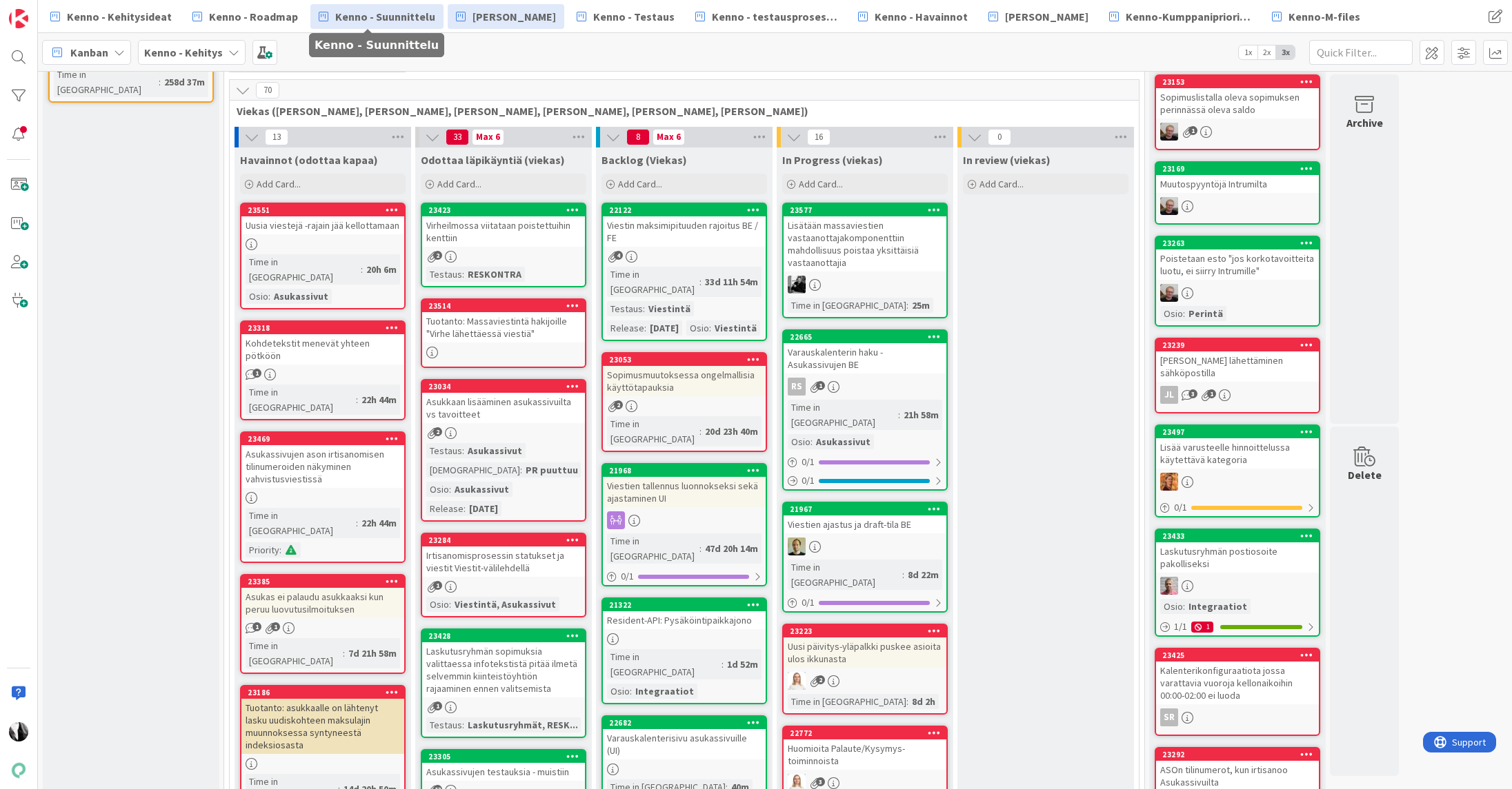
click at [383, 21] on span "Kenno - Suunnittelu" at bounding box center [385, 16] width 100 height 16
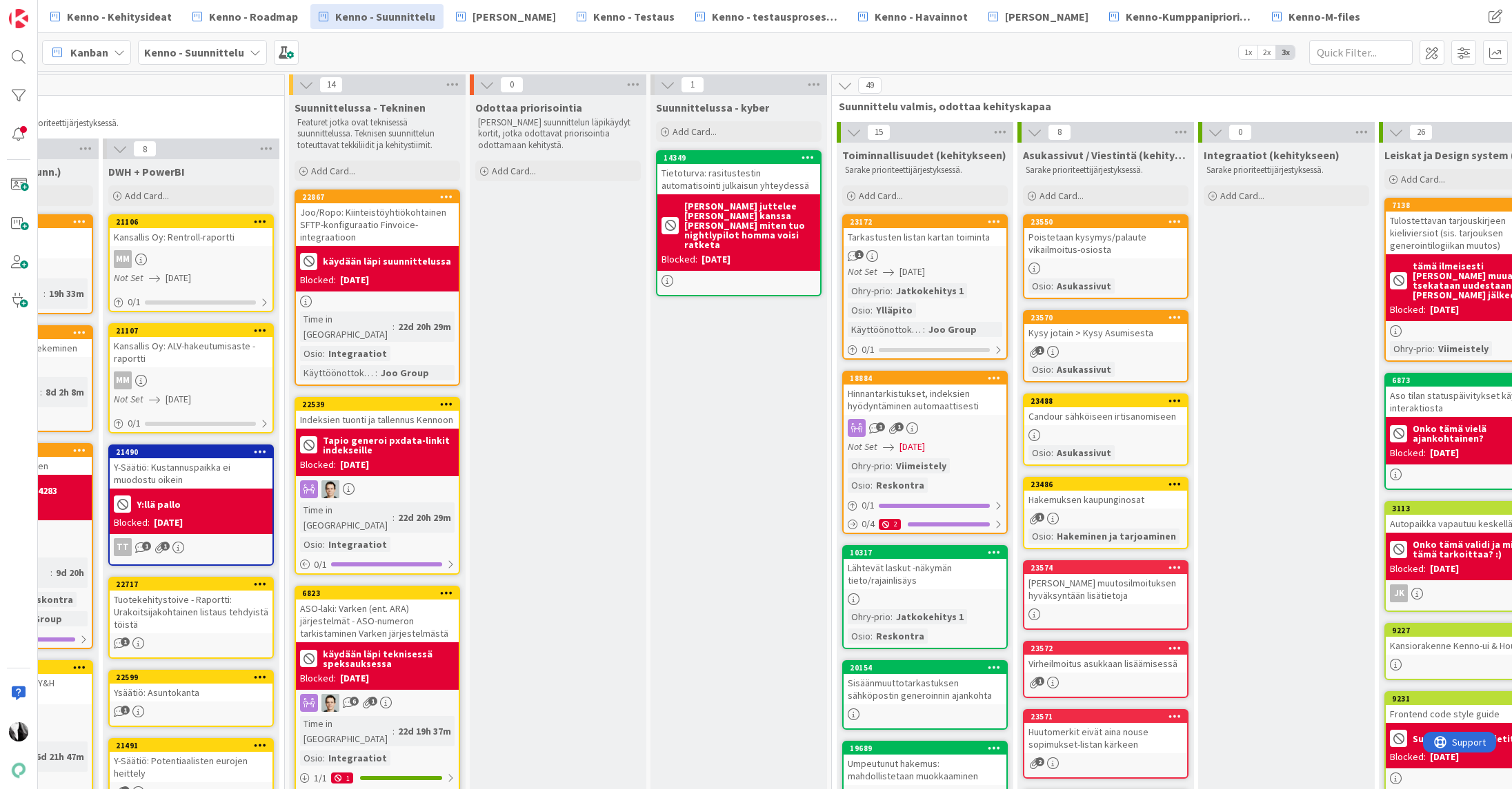
scroll to position [0, 1338]
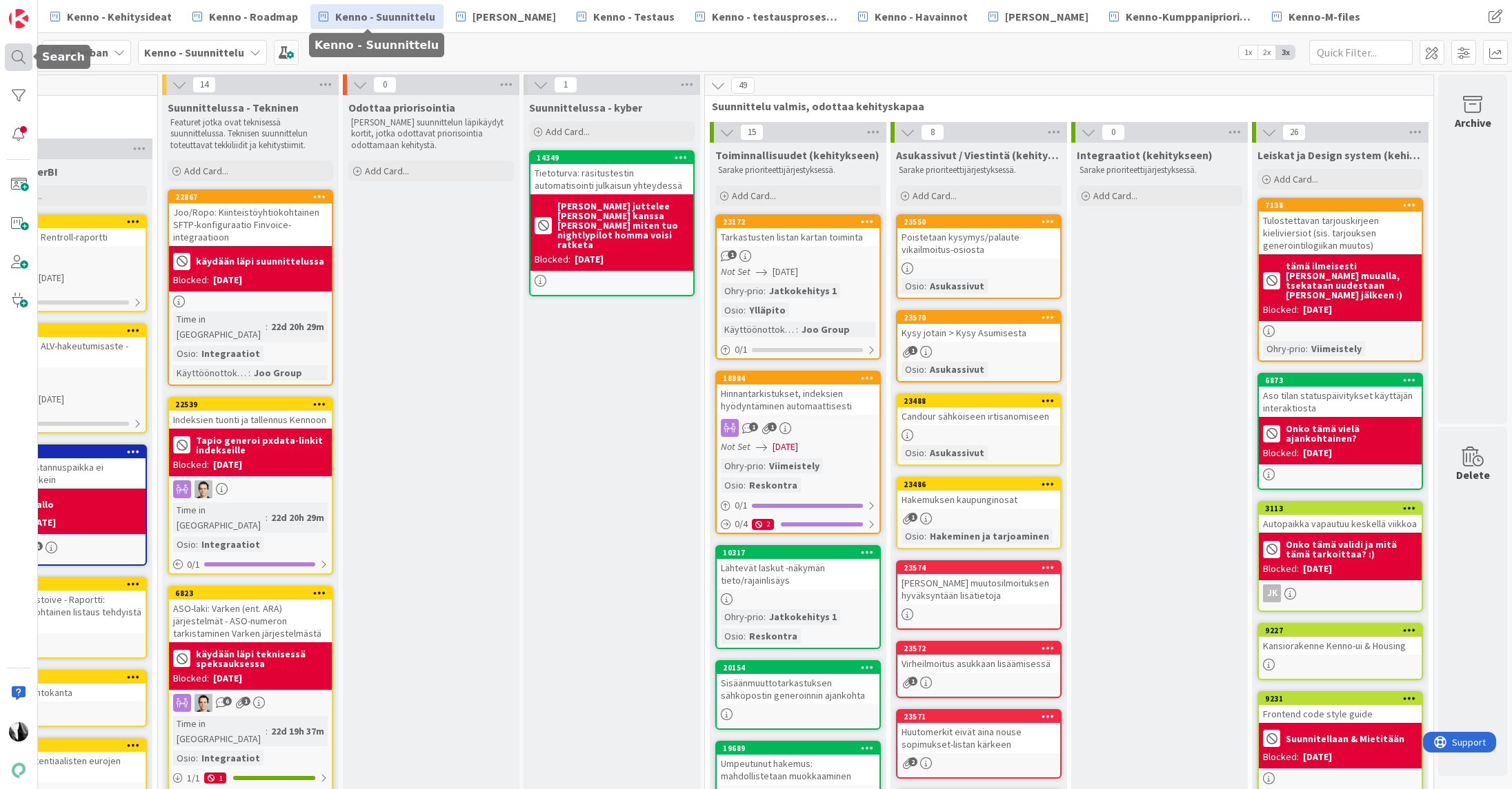
click at [9, 58] on div at bounding box center [18, 57] width 27 height 27
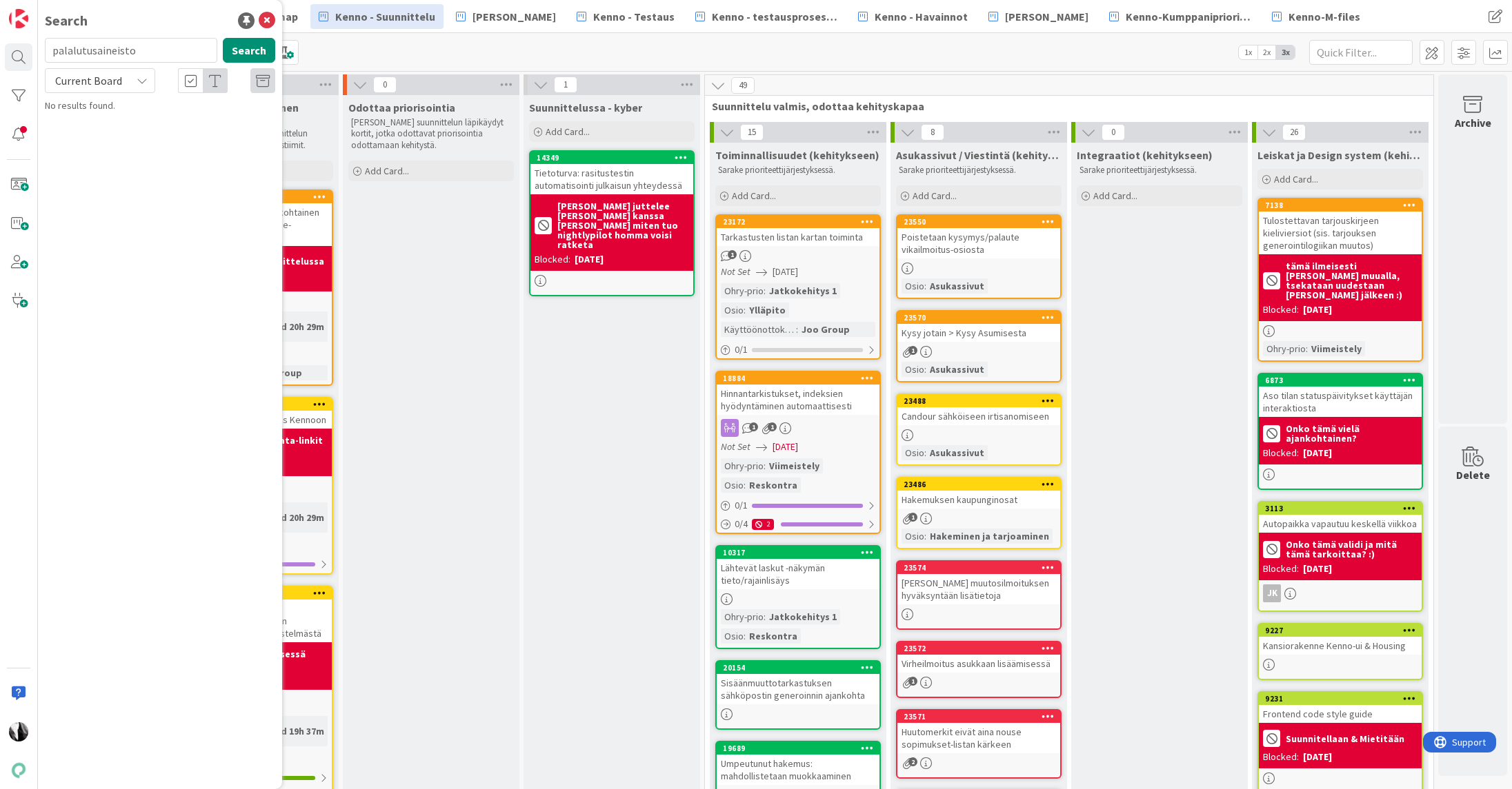
drag, startPoint x: 149, startPoint y: 51, endPoint x: 69, endPoint y: 34, distance: 81.8
click at [65, 37] on div "Search palalutusaineisto Search Current Board No results found." at bounding box center [159, 394] width 245 height 789
type input "22772"
drag, startPoint x: 91, startPoint y: 81, endPoint x: 93, endPoint y: 92, distance: 11.2
click at [91, 81] on span "Current Board" at bounding box center [88, 81] width 67 height 14
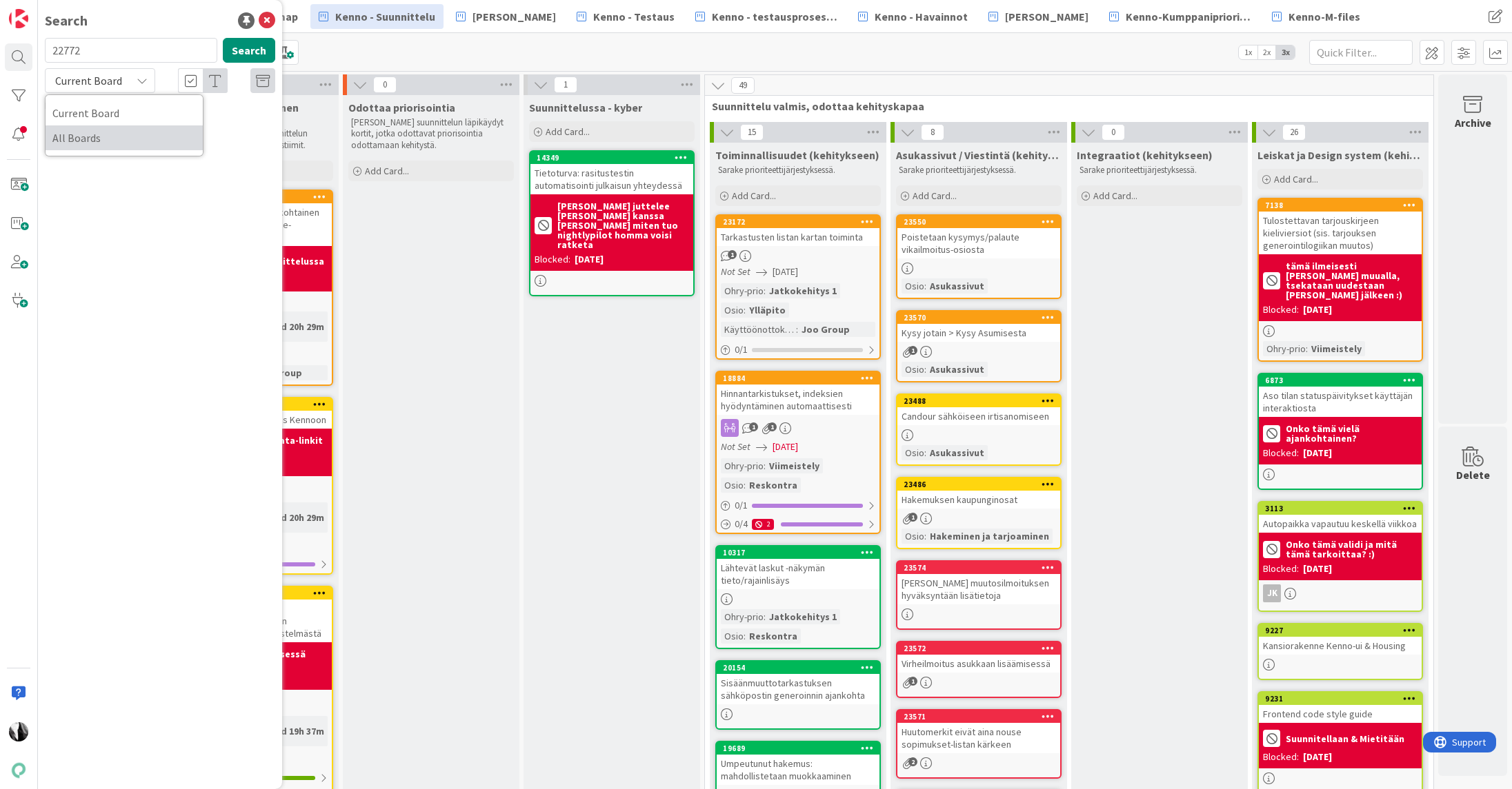
click at [102, 133] on span "All Boards" at bounding box center [124, 137] width 144 height 21
click at [1014, 231] on div "Poistetaan kysymys/palaute vikailmoitus-osiosta" at bounding box center [979, 243] width 163 height 30
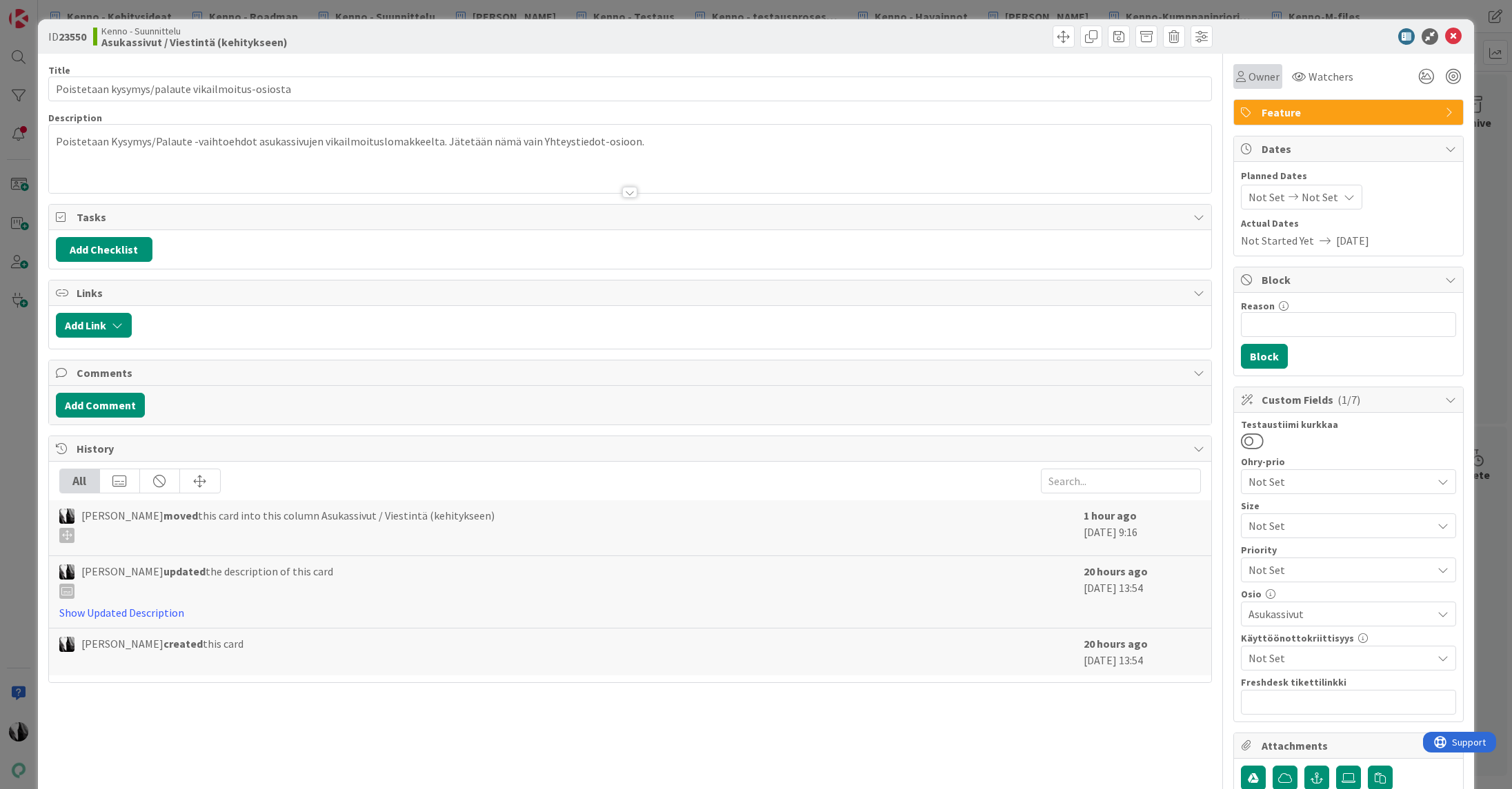
click at [1267, 81] on span "Owner" at bounding box center [1264, 77] width 31 height 16
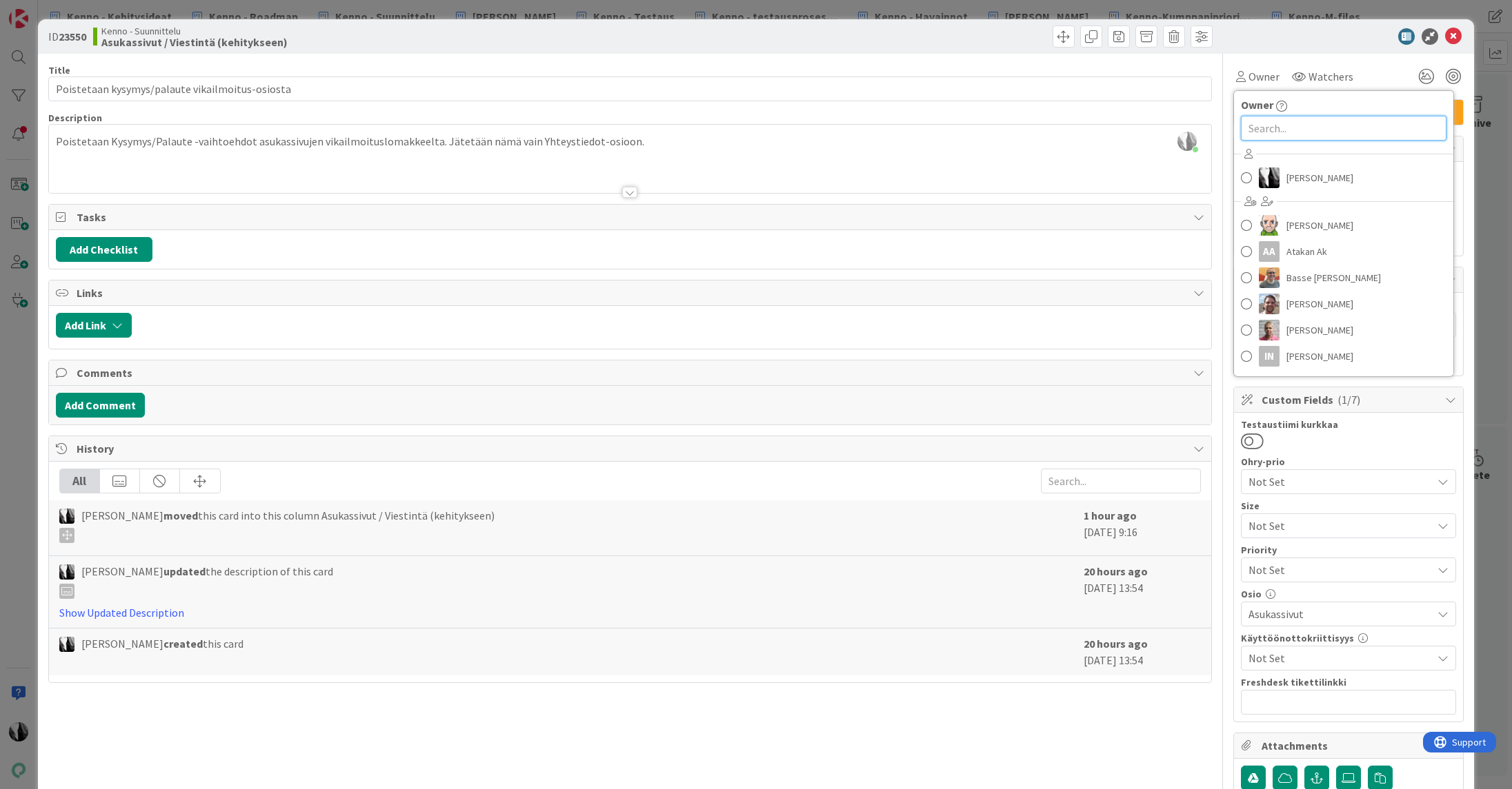
click at [1327, 124] on input "text" at bounding box center [1343, 128] width 205 height 25
type input "saara"
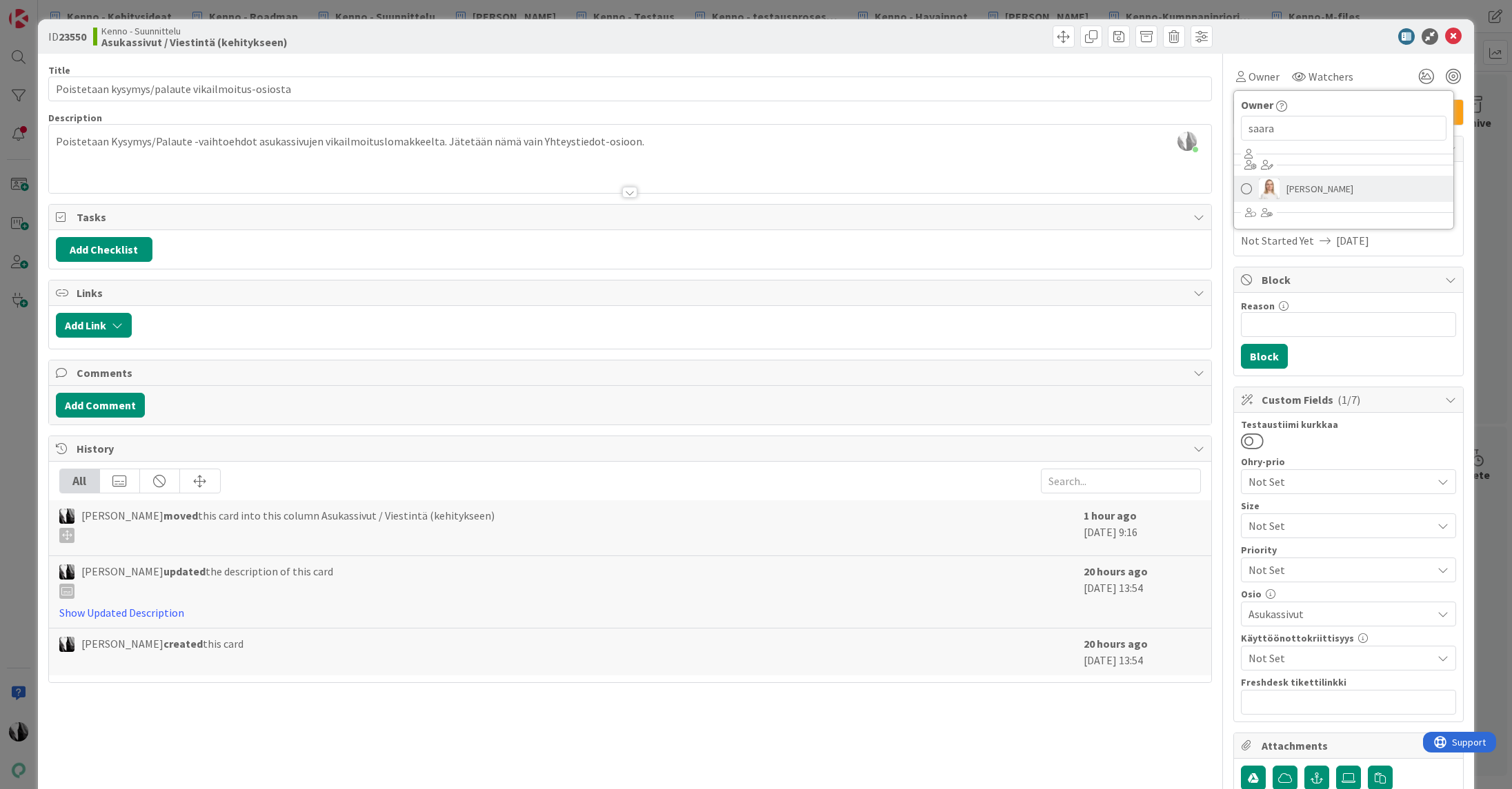
click at [1315, 190] on span "Saara Lehtinen" at bounding box center [1320, 189] width 67 height 21
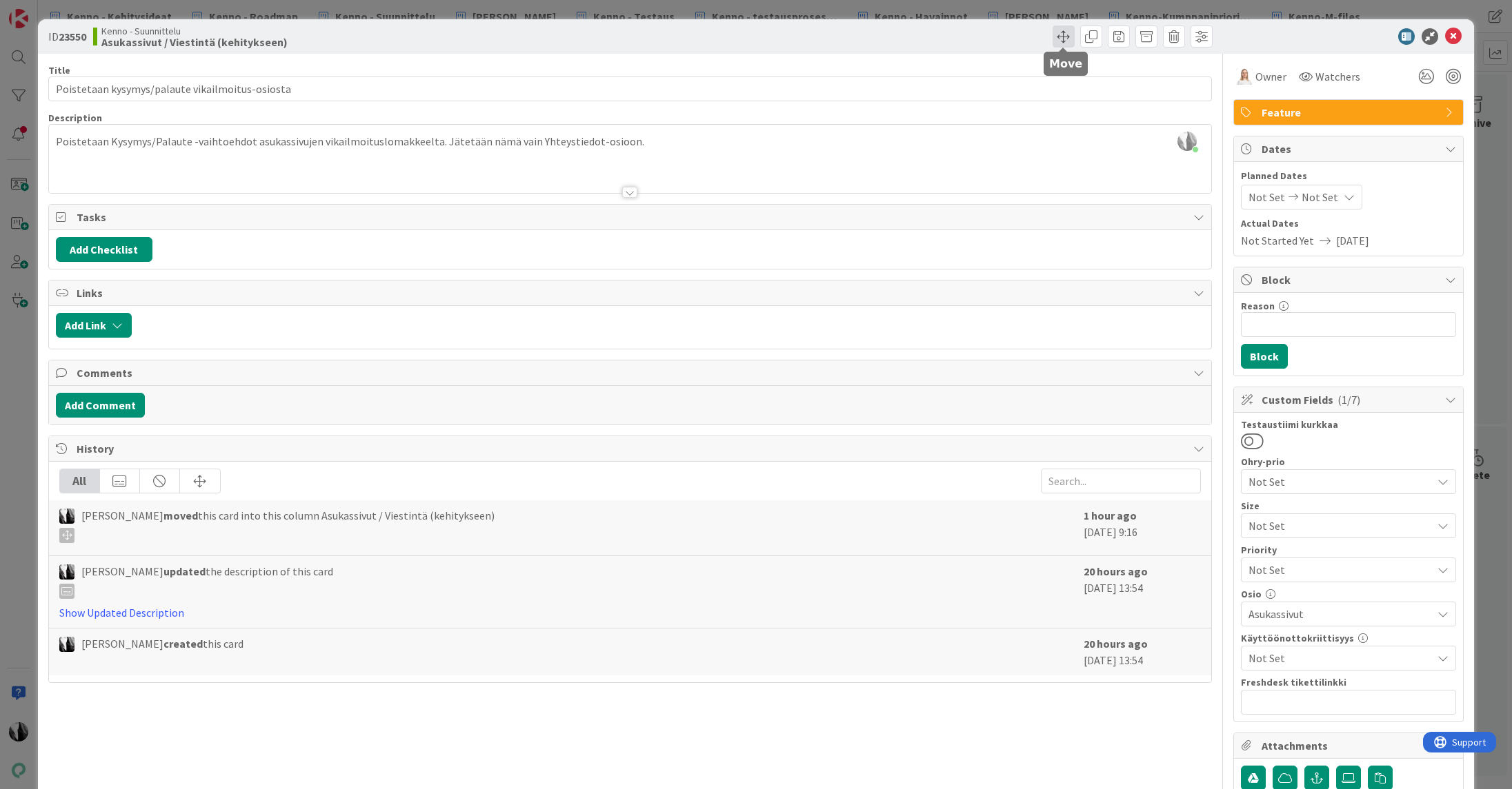
click at [1062, 35] on span at bounding box center [1063, 37] width 22 height 22
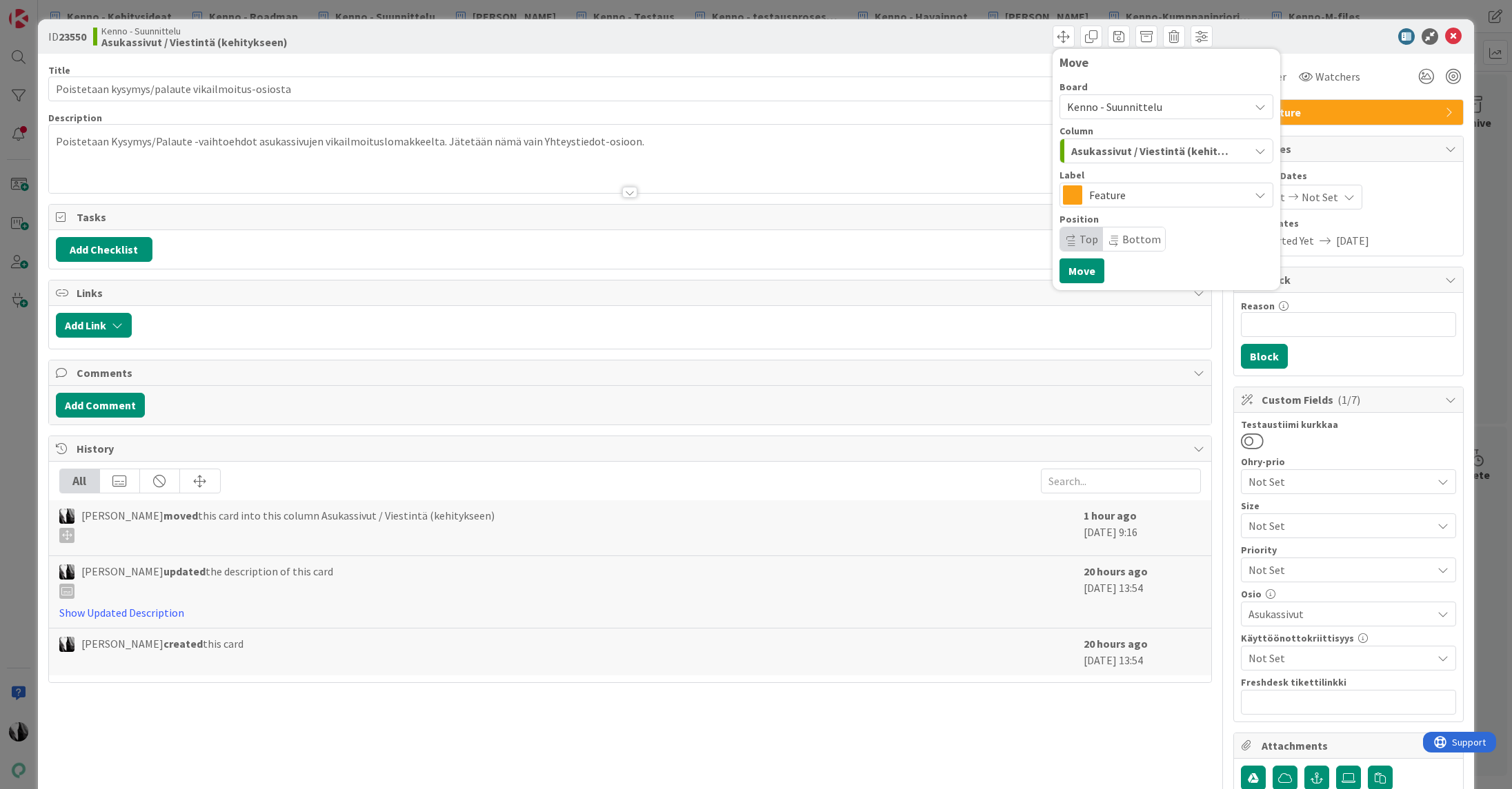
click at [1131, 102] on span "Kenno - Suunnittelu" at bounding box center [1115, 106] width 95 height 14
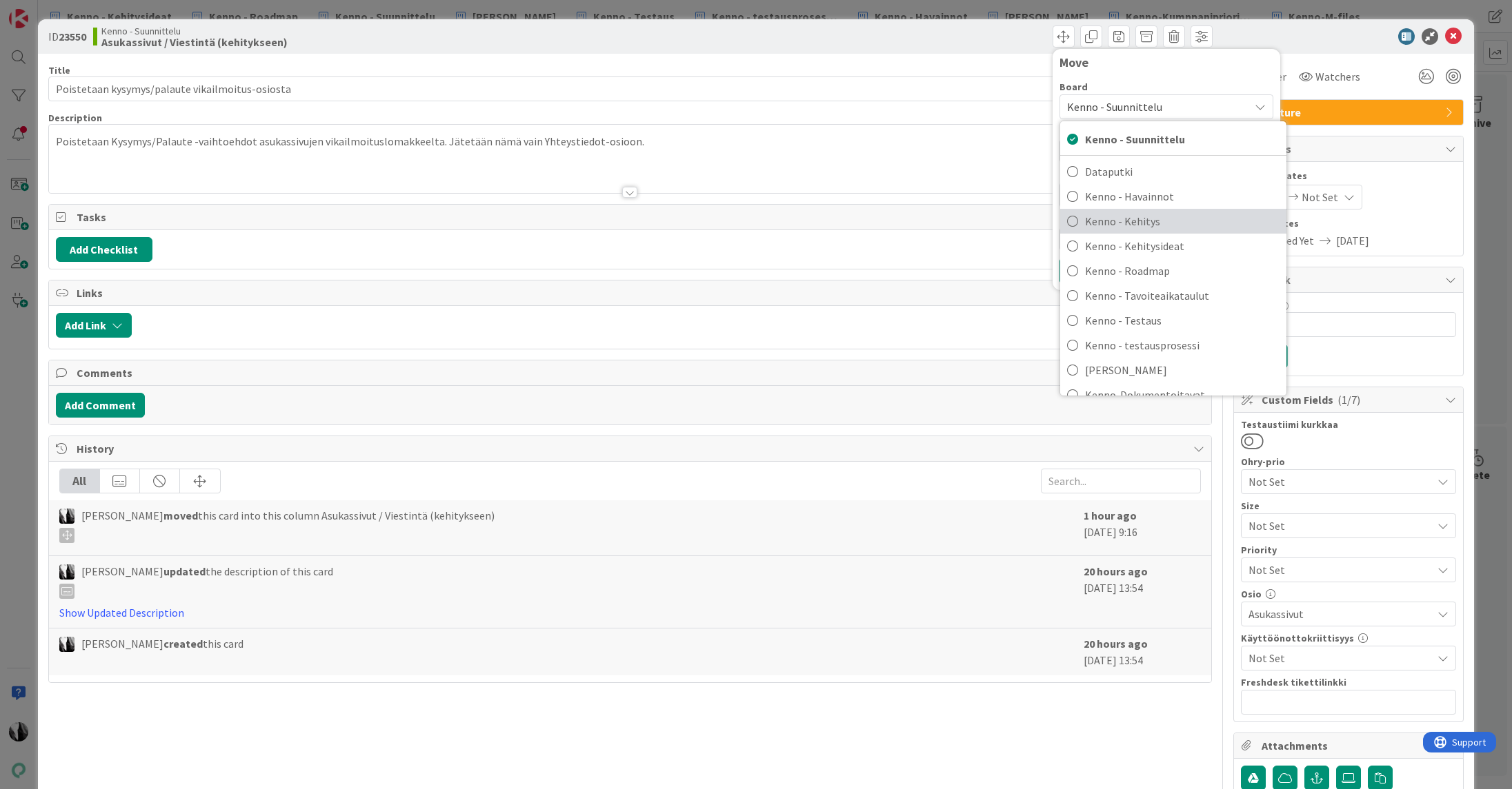
click at [1126, 225] on span "Kenno - Kehitys" at bounding box center [1182, 221] width 194 height 21
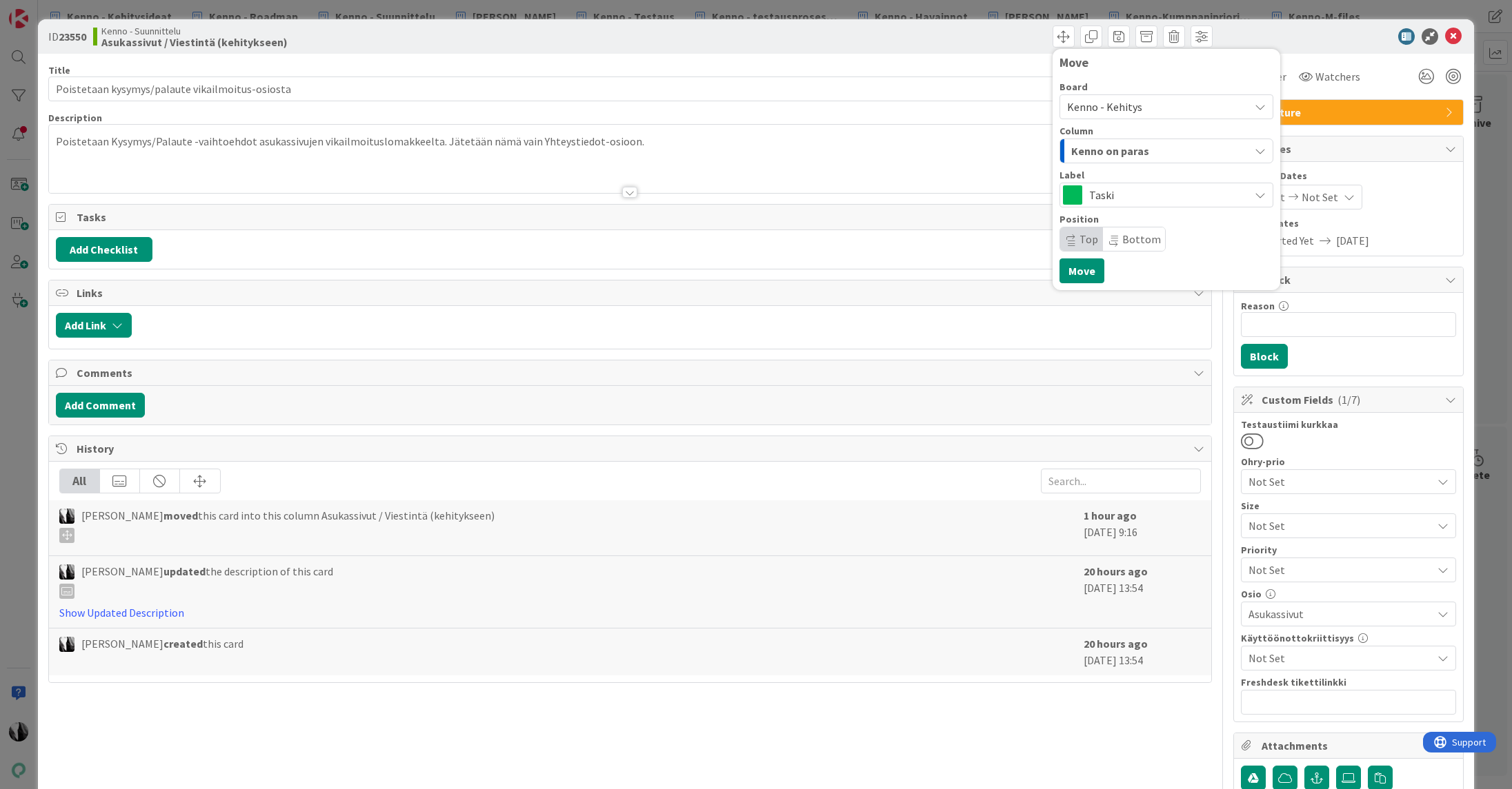
click at [1149, 148] on div "Kenno on paras" at bounding box center [1158, 151] width 181 height 22
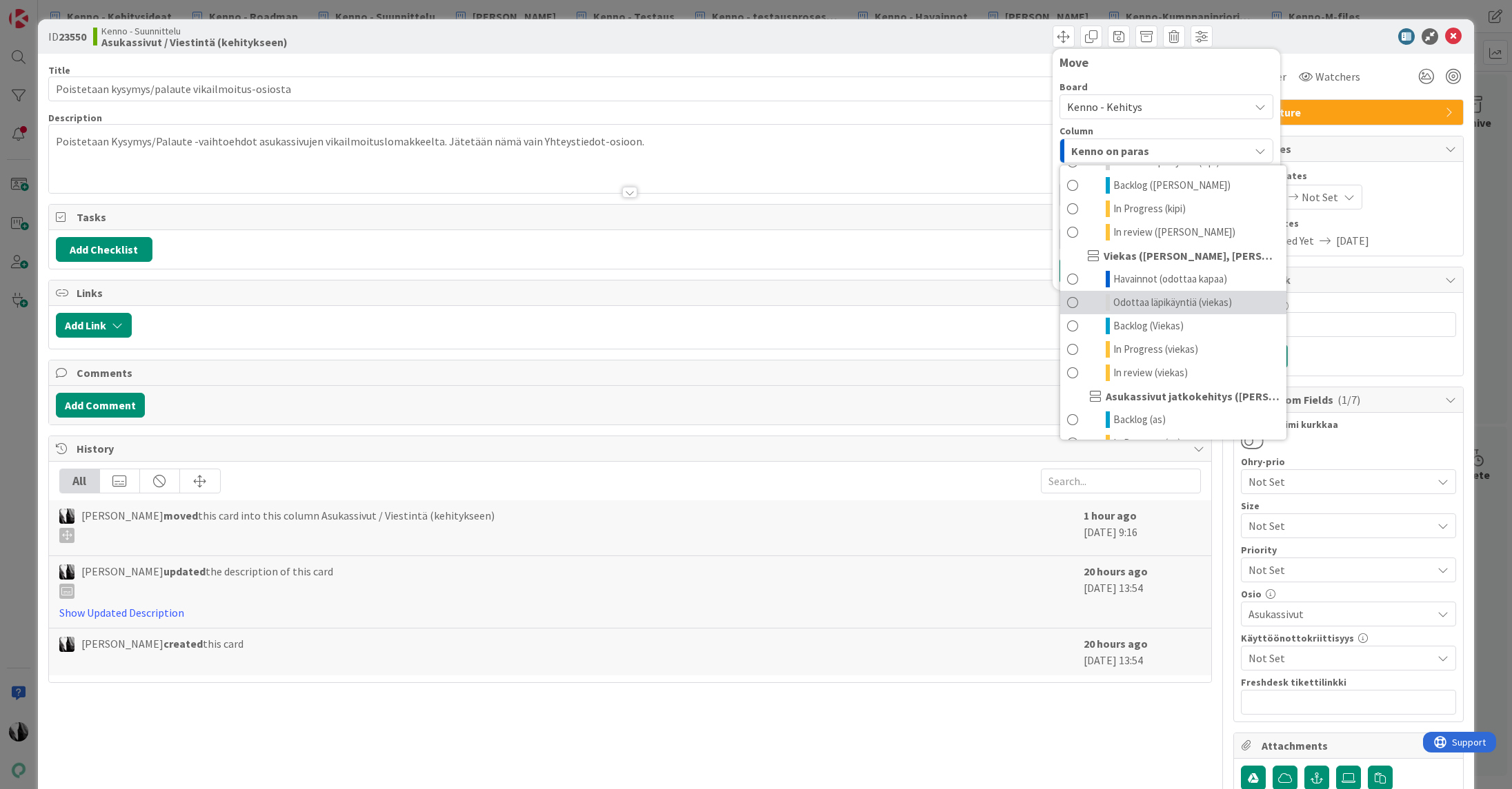
scroll to position [715, 0]
click at [1152, 313] on span "Backlog (Viekas)" at bounding box center [1148, 321] width 71 height 16
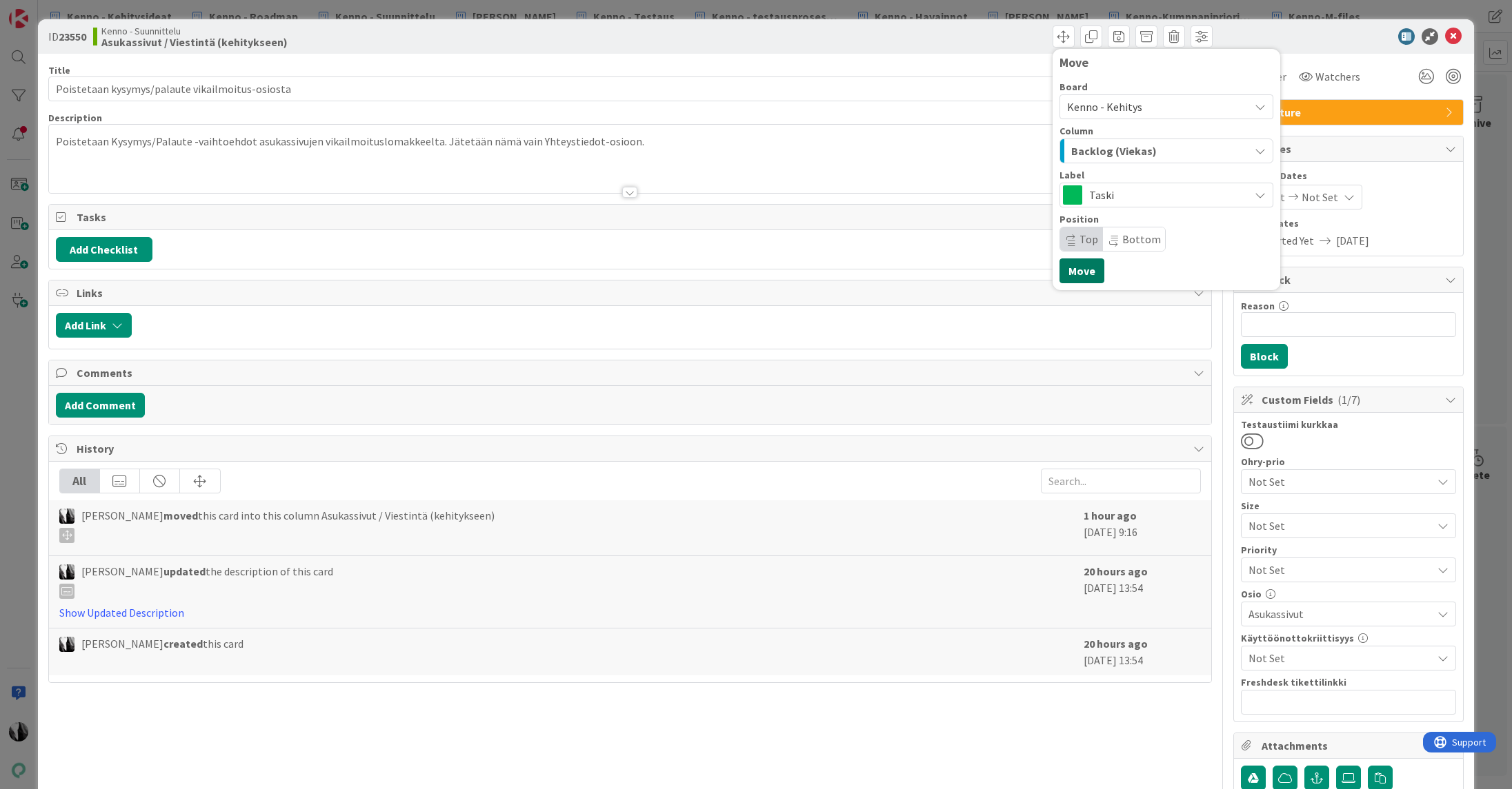
click at [1077, 269] on button "Move" at bounding box center [1082, 270] width 45 height 25
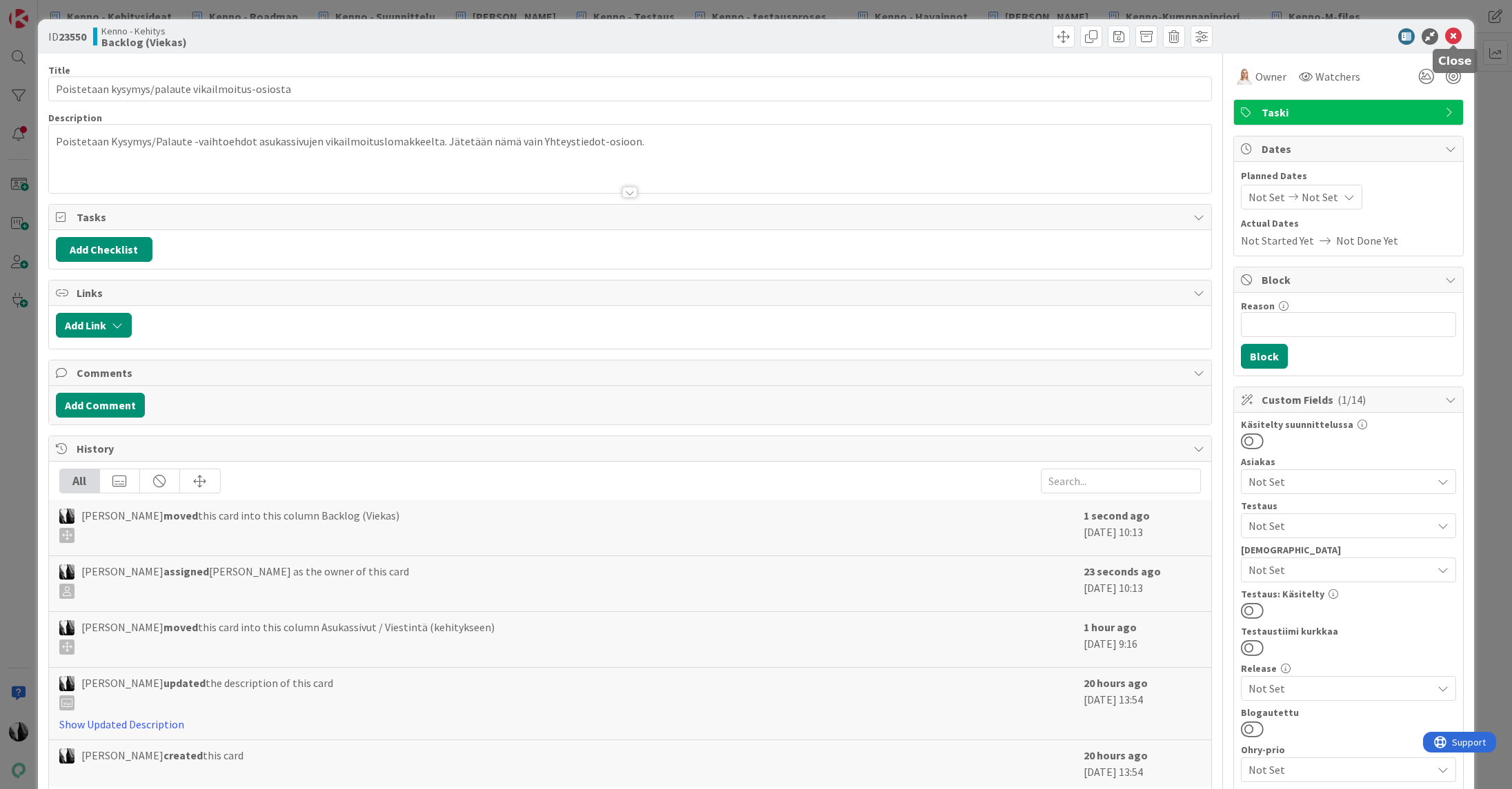
click at [1455, 35] on icon at bounding box center [1453, 37] width 16 height 16
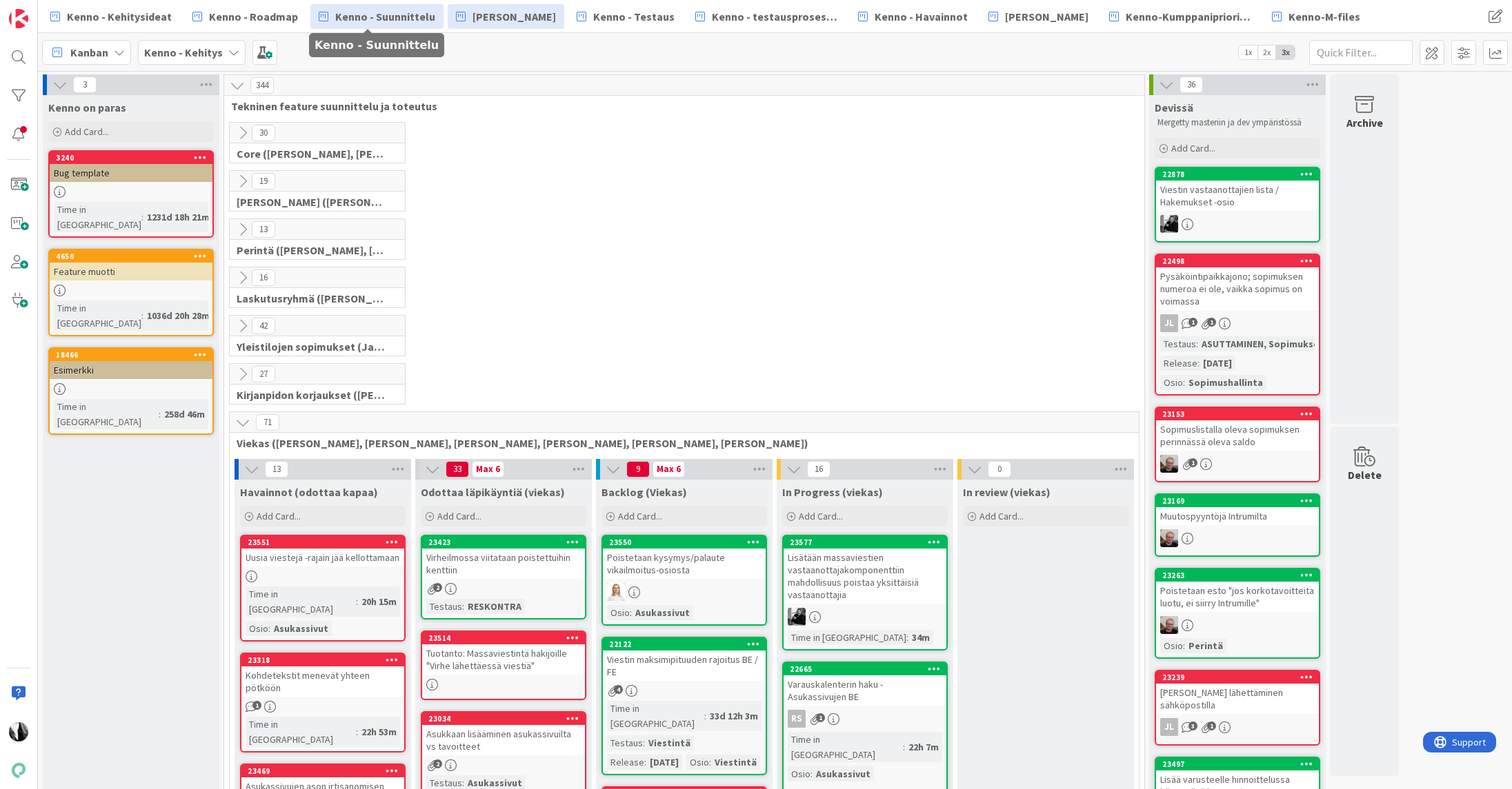
click at [403, 13] on span "Kenno - Suunnittelu" at bounding box center [385, 16] width 100 height 16
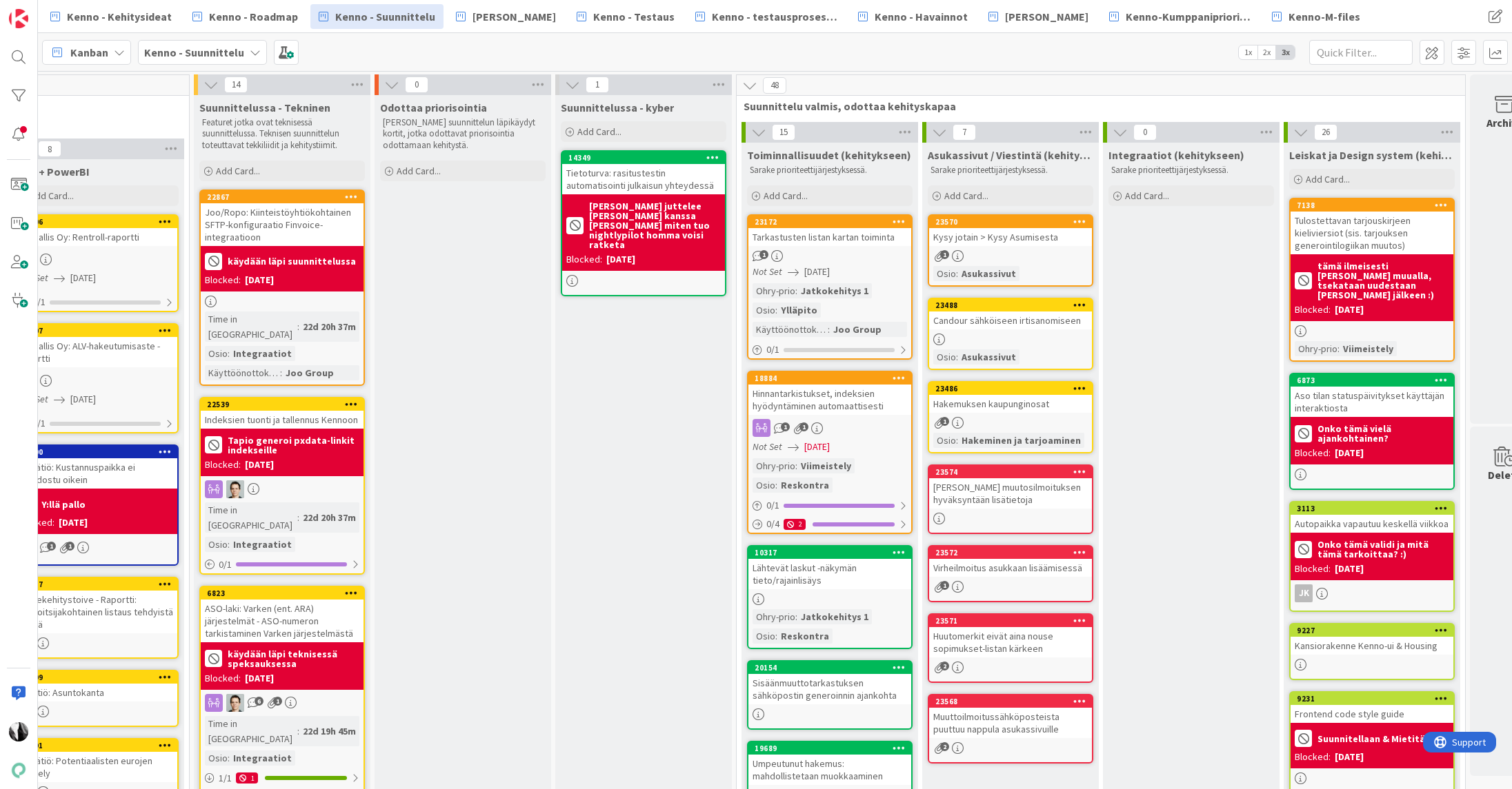
scroll to position [0, 1338]
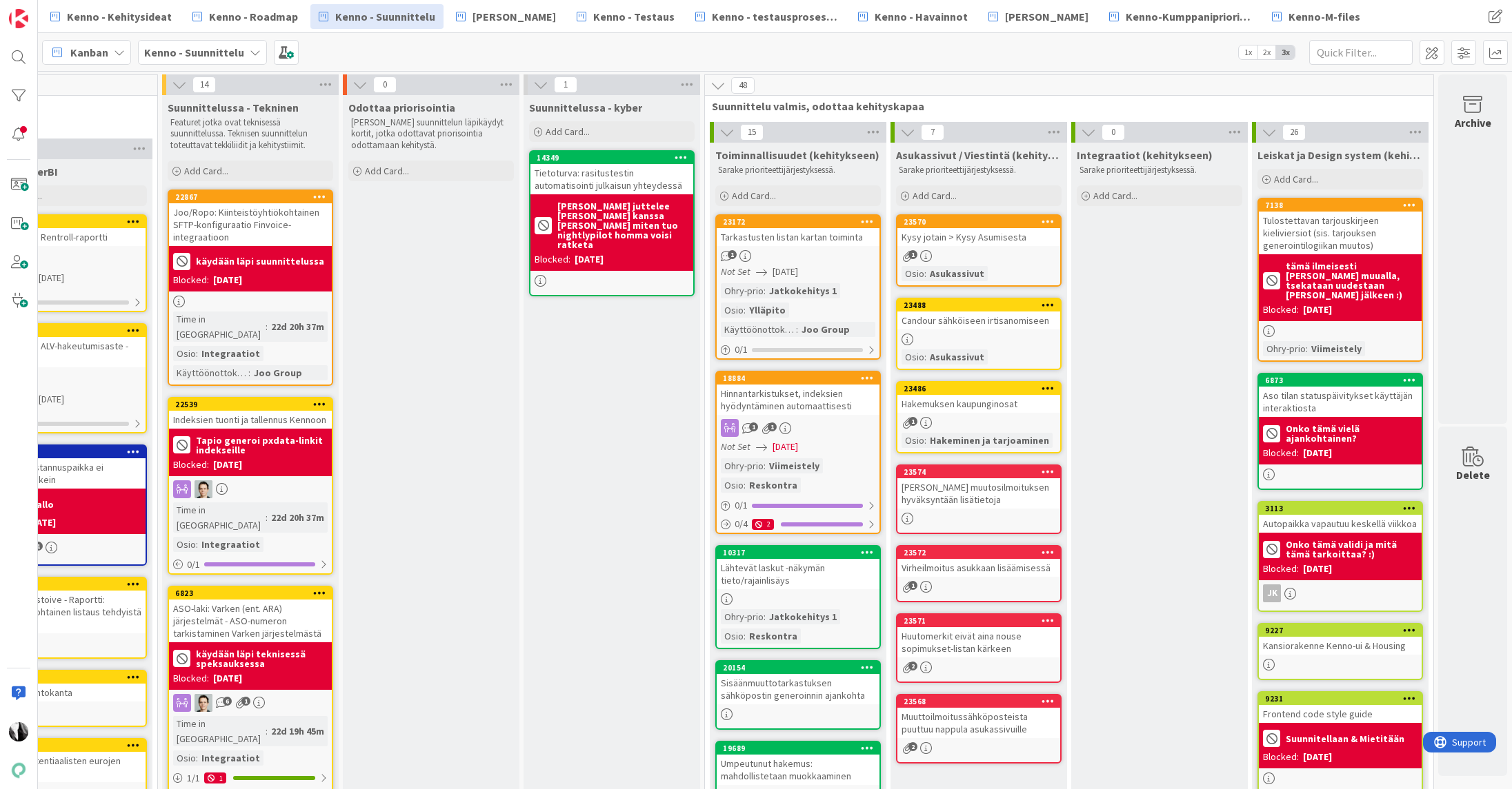
click at [996, 239] on div "Kysy jotain > Kysy Asumisesta" at bounding box center [979, 237] width 163 height 18
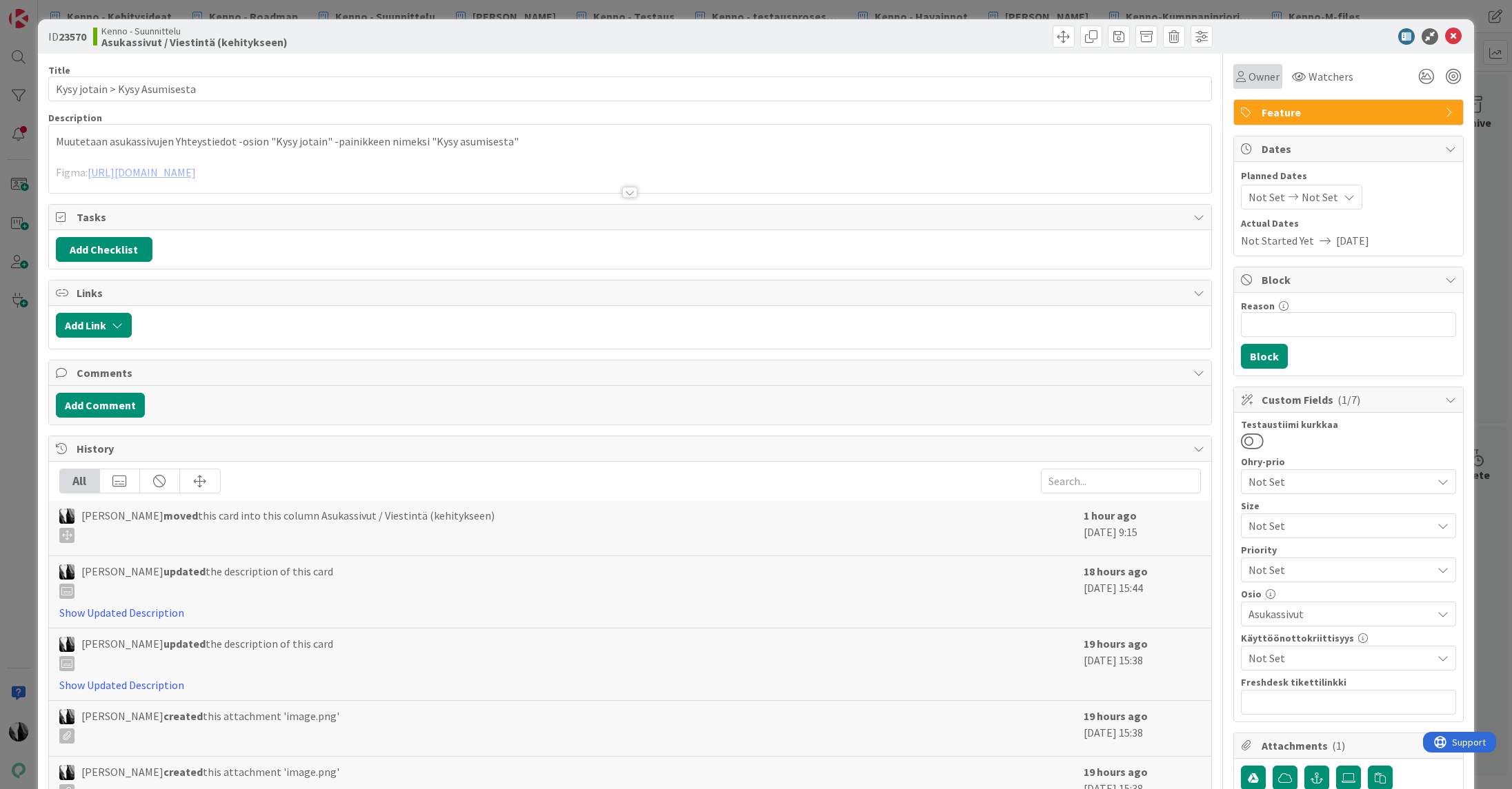
click at [1274, 78] on span "Owner" at bounding box center [1264, 77] width 31 height 16
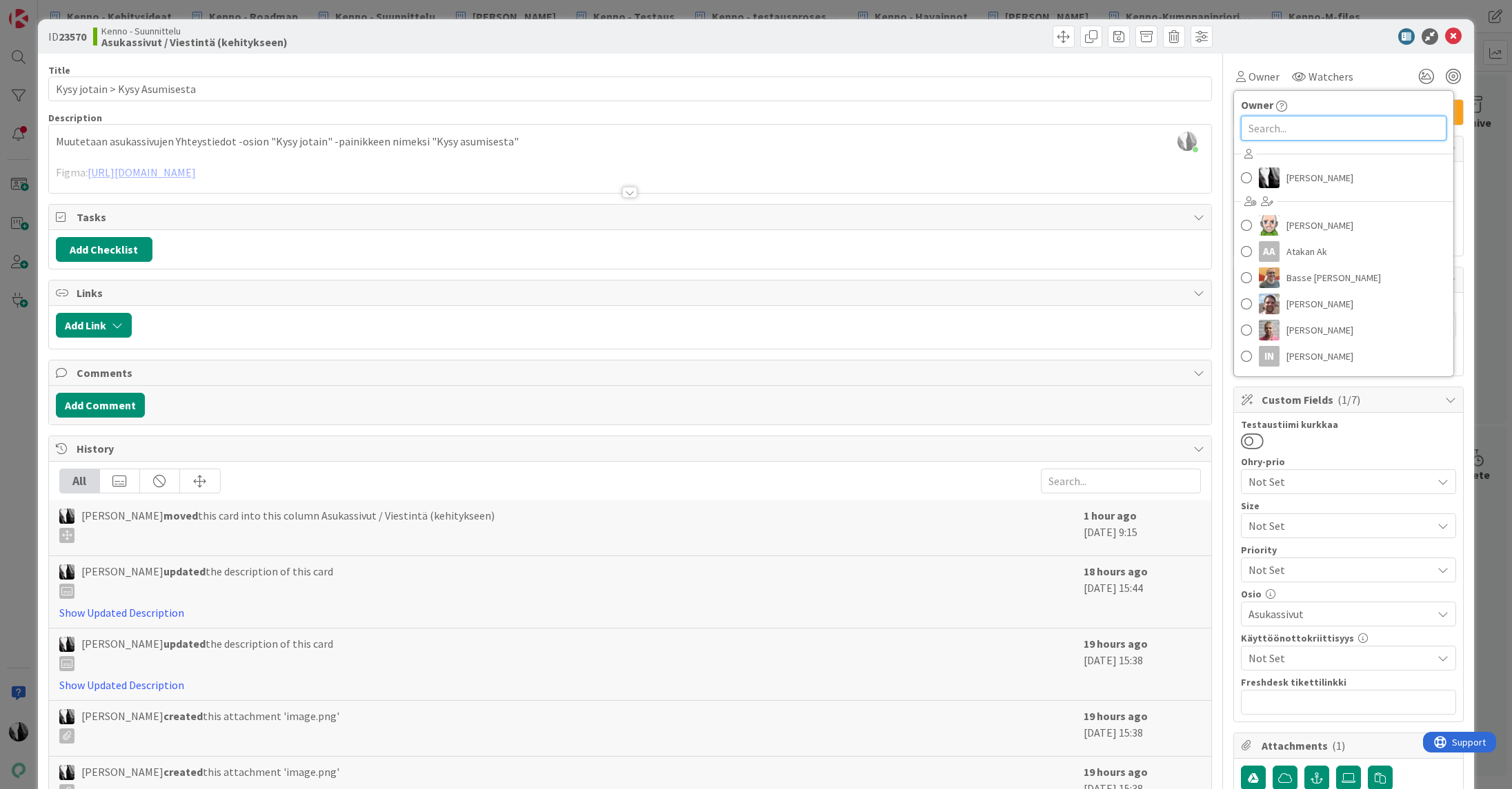
click at [1282, 132] on input "text" at bounding box center [1343, 128] width 205 height 25
type input "saara"
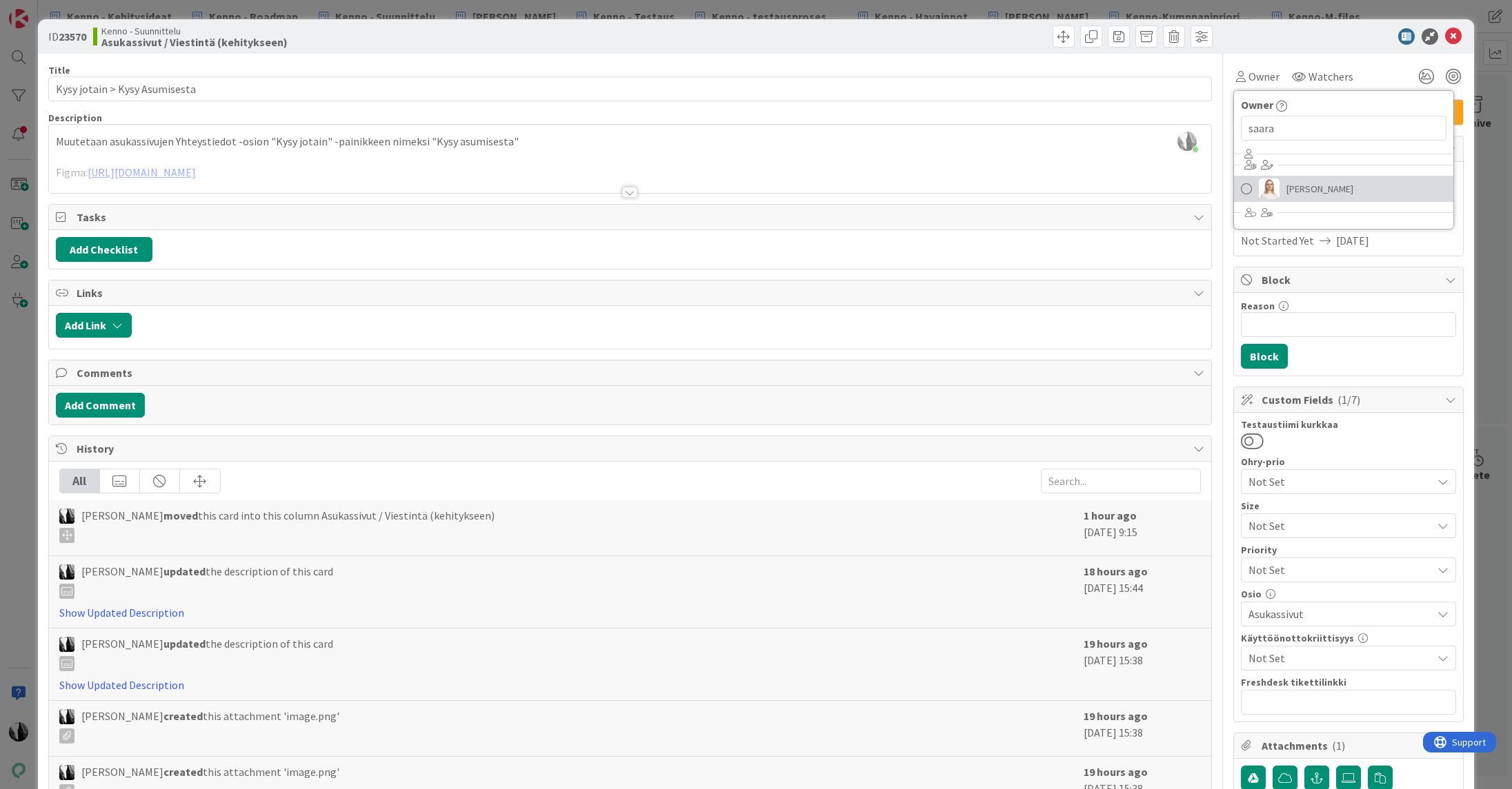
drag, startPoint x: 1304, startPoint y: 183, endPoint x: 1313, endPoint y: 183, distance: 9.0
click at [1304, 183] on span "Saara Lehtinen" at bounding box center [1320, 189] width 67 height 21
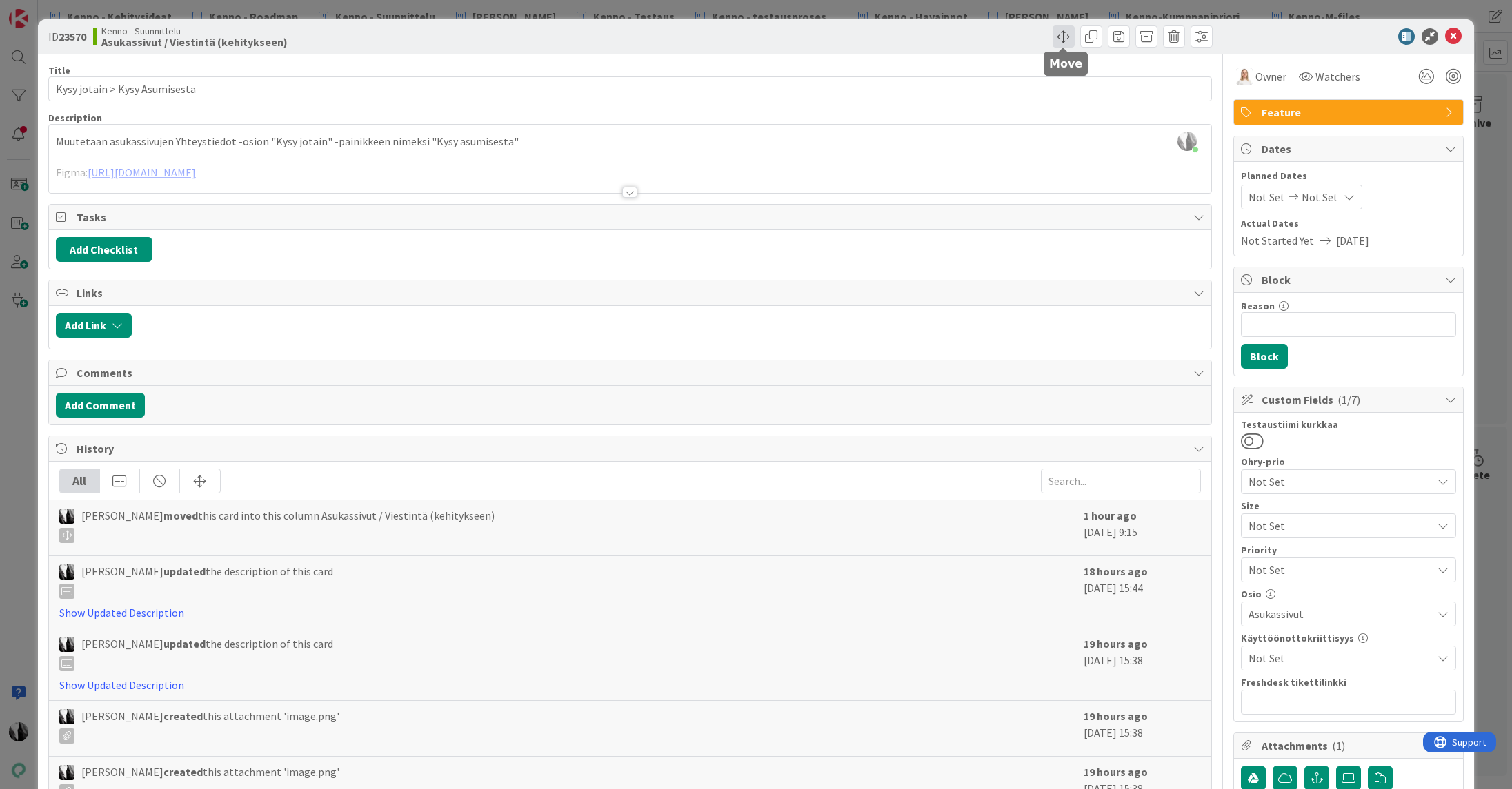
click at [1063, 35] on span at bounding box center [1063, 37] width 22 height 22
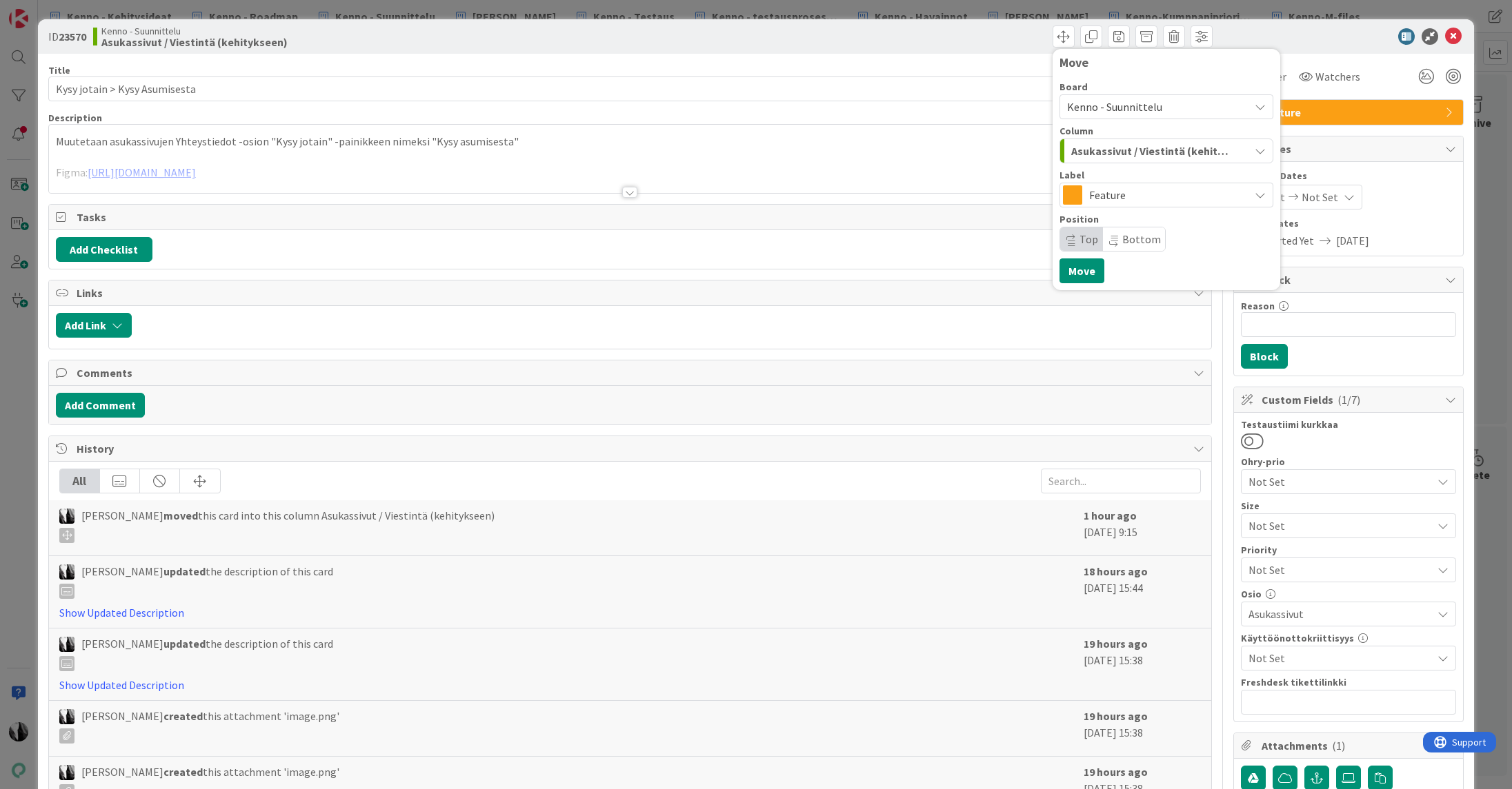
click at [1119, 103] on span "Kenno - Suunnittelu" at bounding box center [1115, 106] width 95 height 14
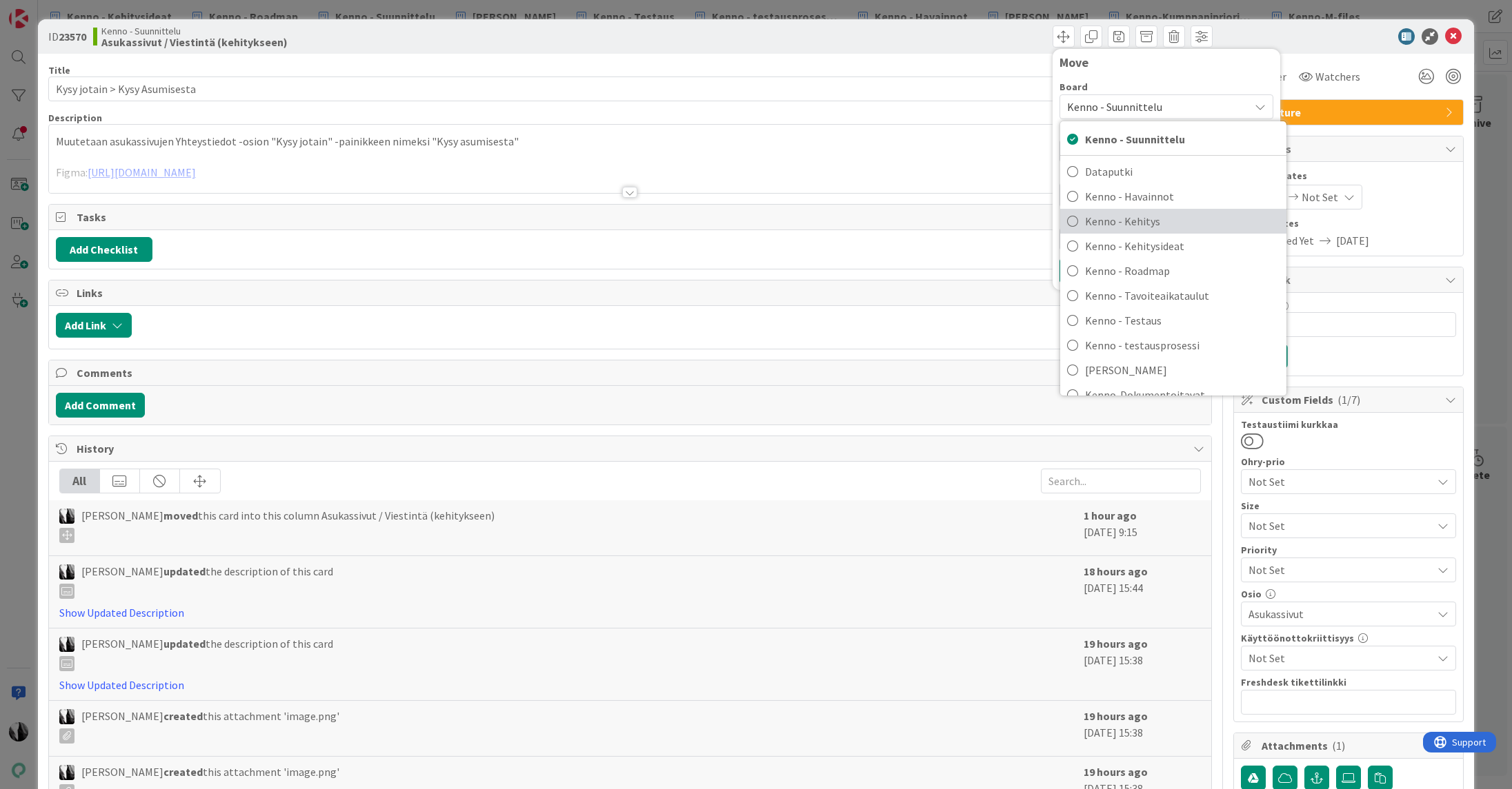
click at [1135, 220] on span "Kenno - Kehitys" at bounding box center [1182, 221] width 194 height 21
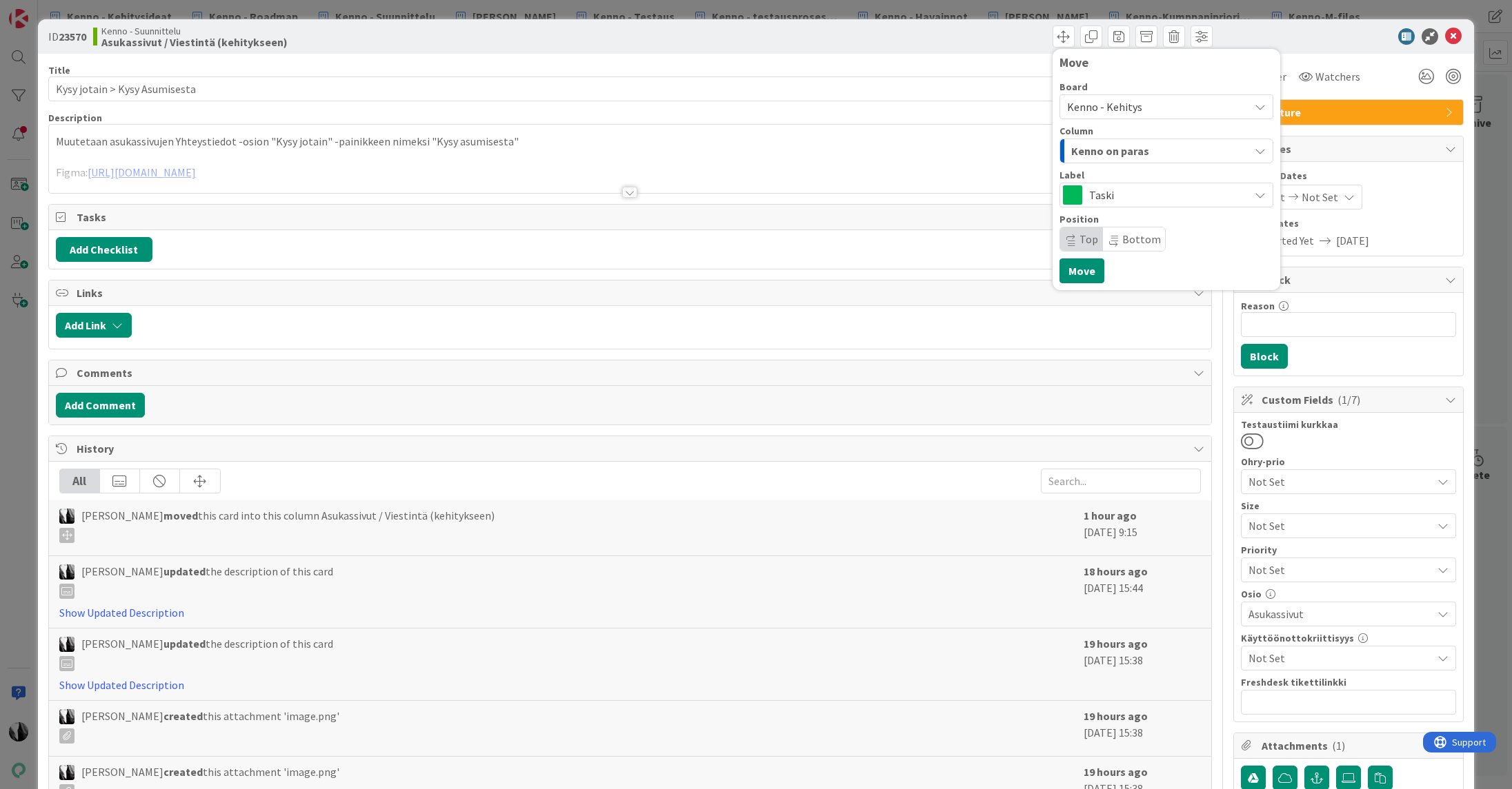
click at [1131, 150] on span "Kenno on paras" at bounding box center [1110, 151] width 78 height 18
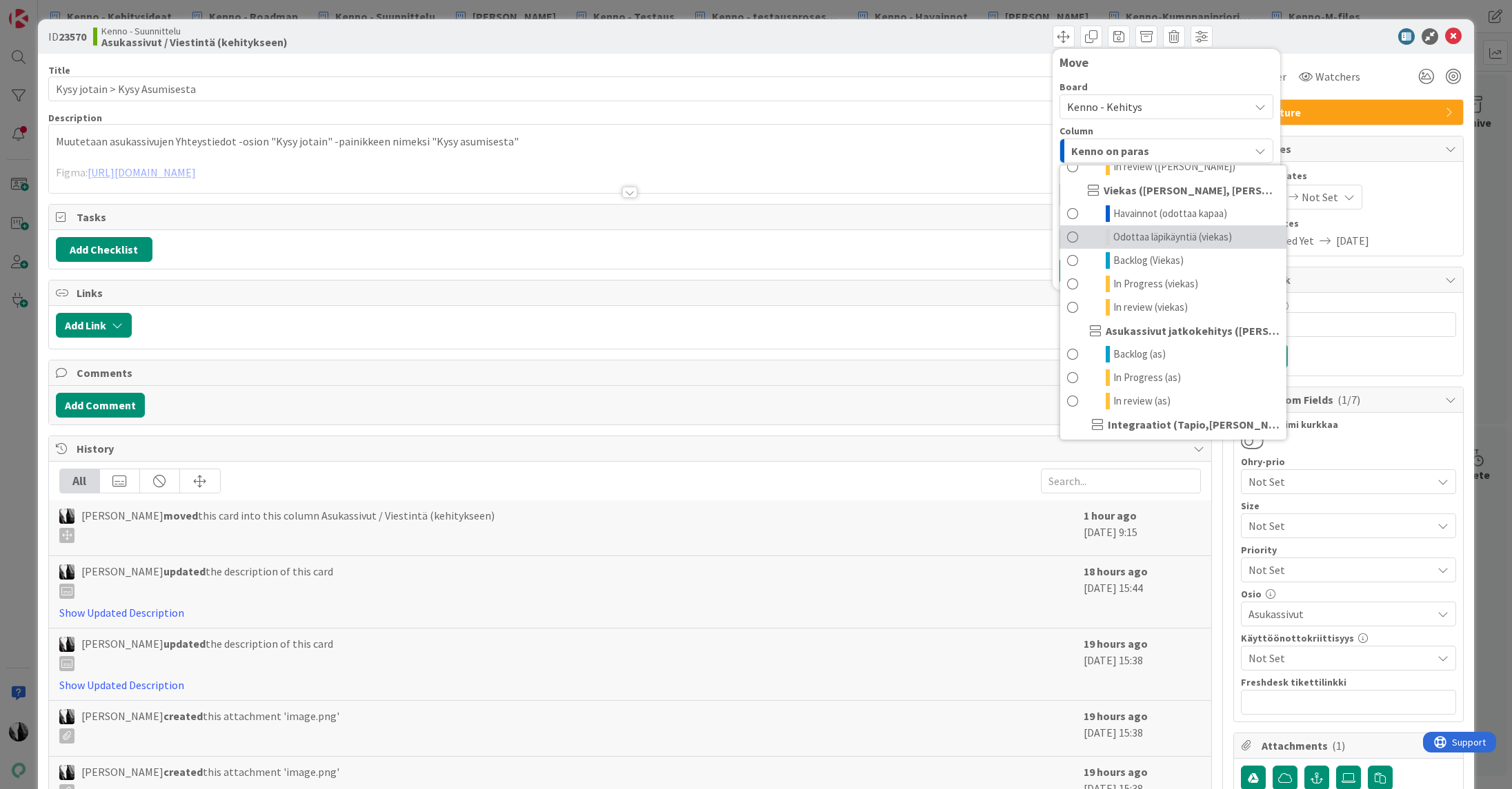
scroll to position [789, 0]
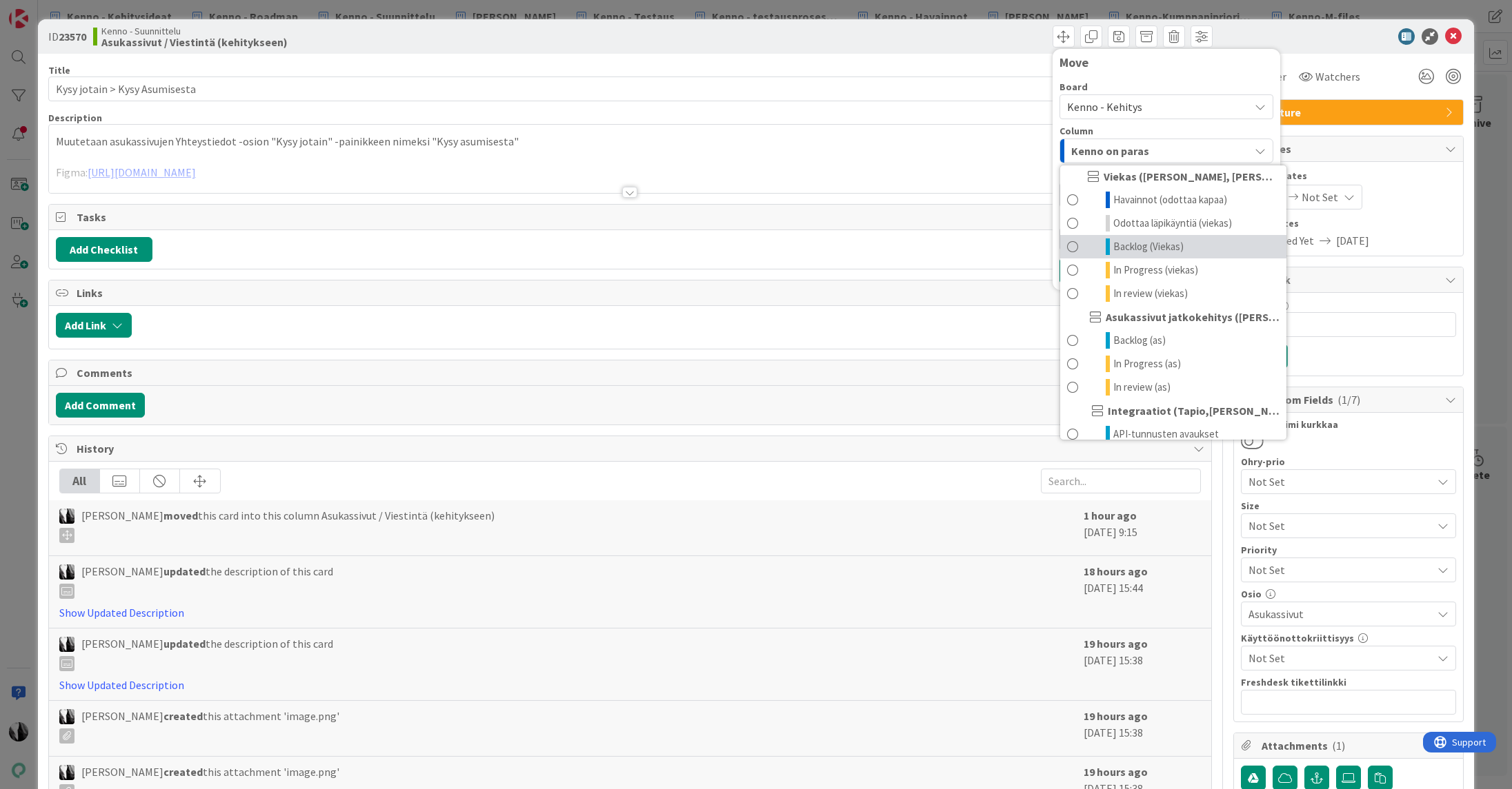
click at [1150, 240] on span "Backlog (Viekas)" at bounding box center [1148, 247] width 71 height 16
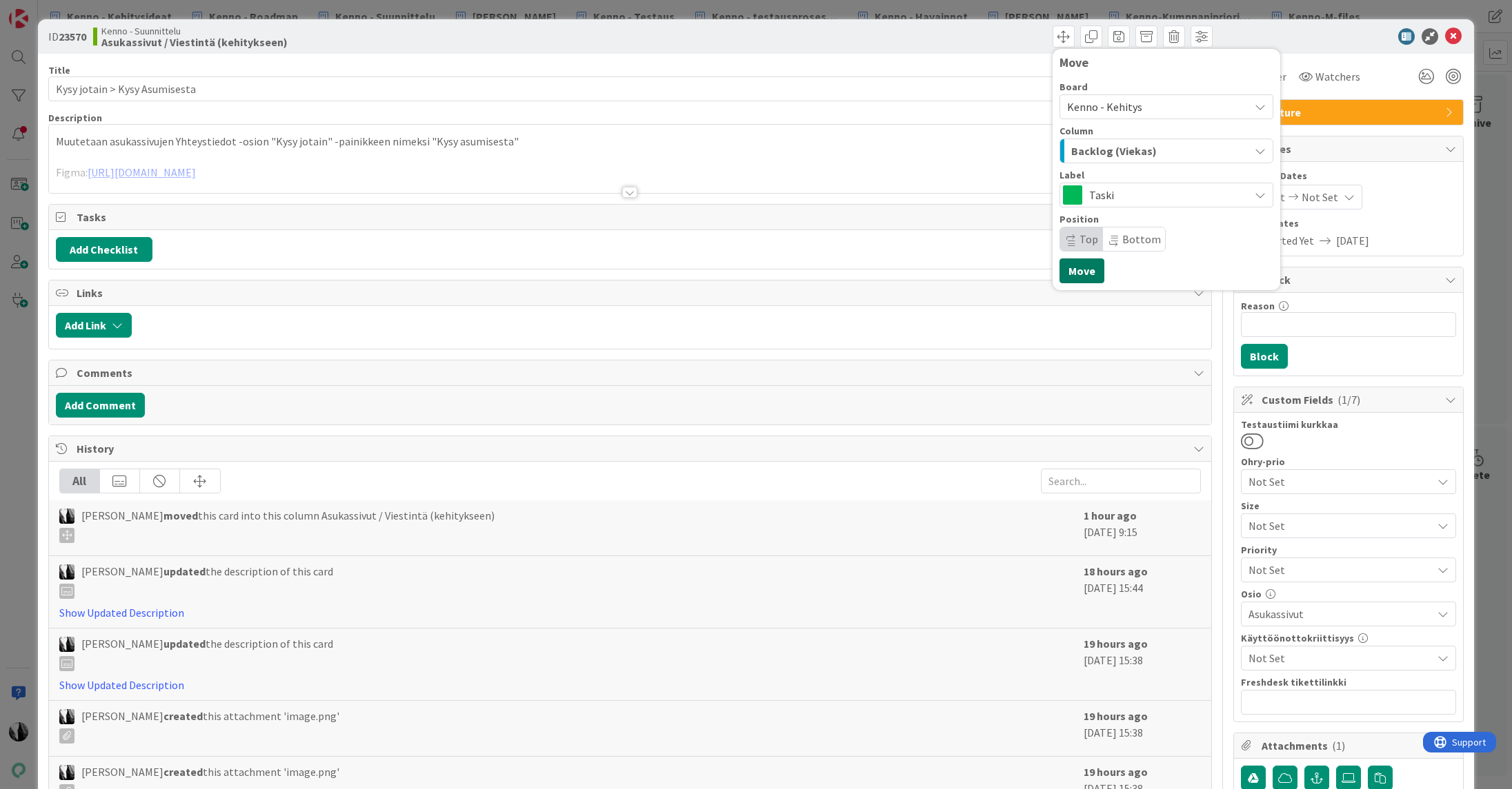
click at [1089, 264] on button "Move" at bounding box center [1082, 270] width 45 height 25
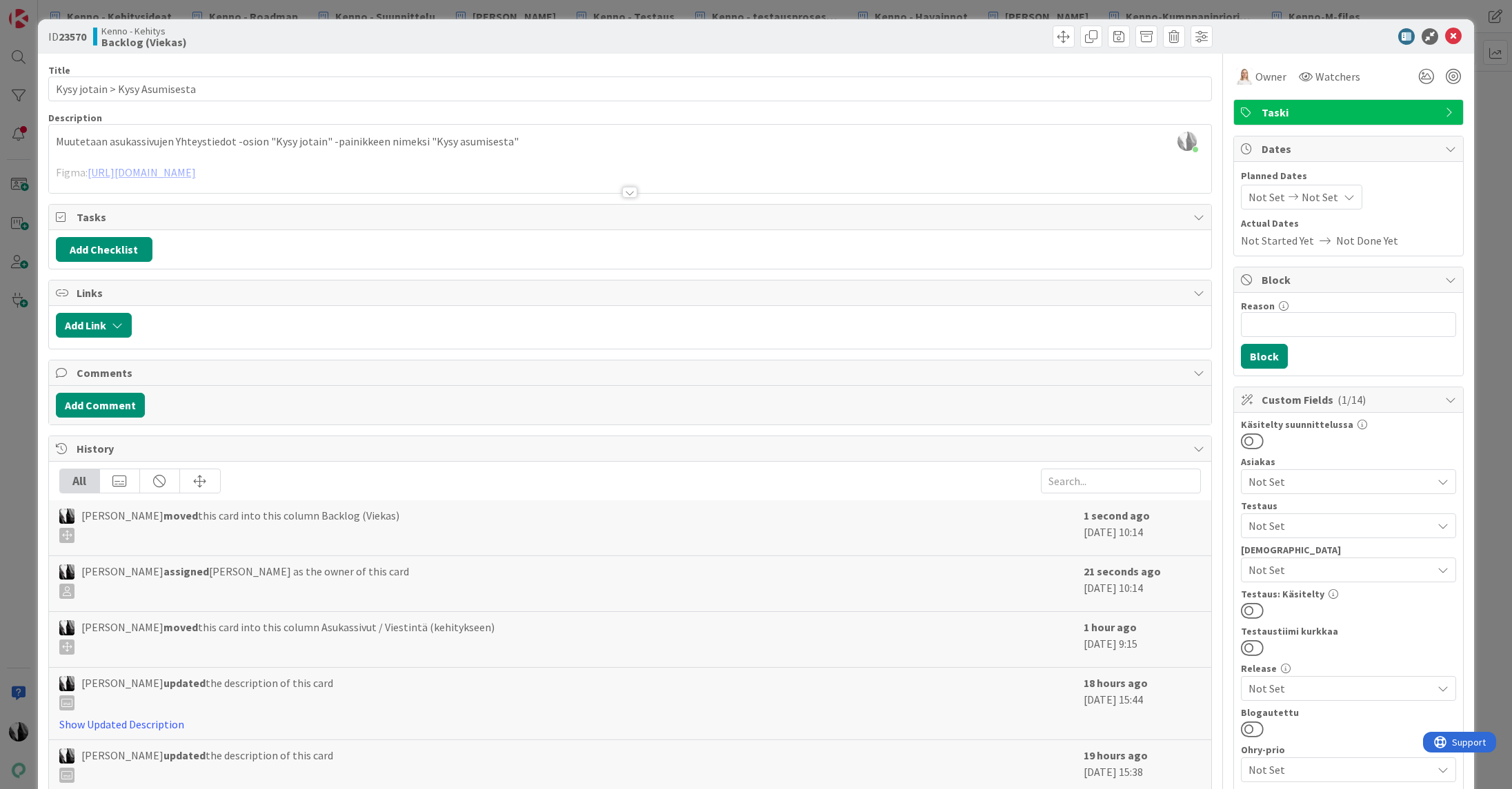
click at [1341, 32] on div at bounding box center [1342, 37] width 245 height 16
click at [1452, 36] on icon at bounding box center [1453, 37] width 16 height 16
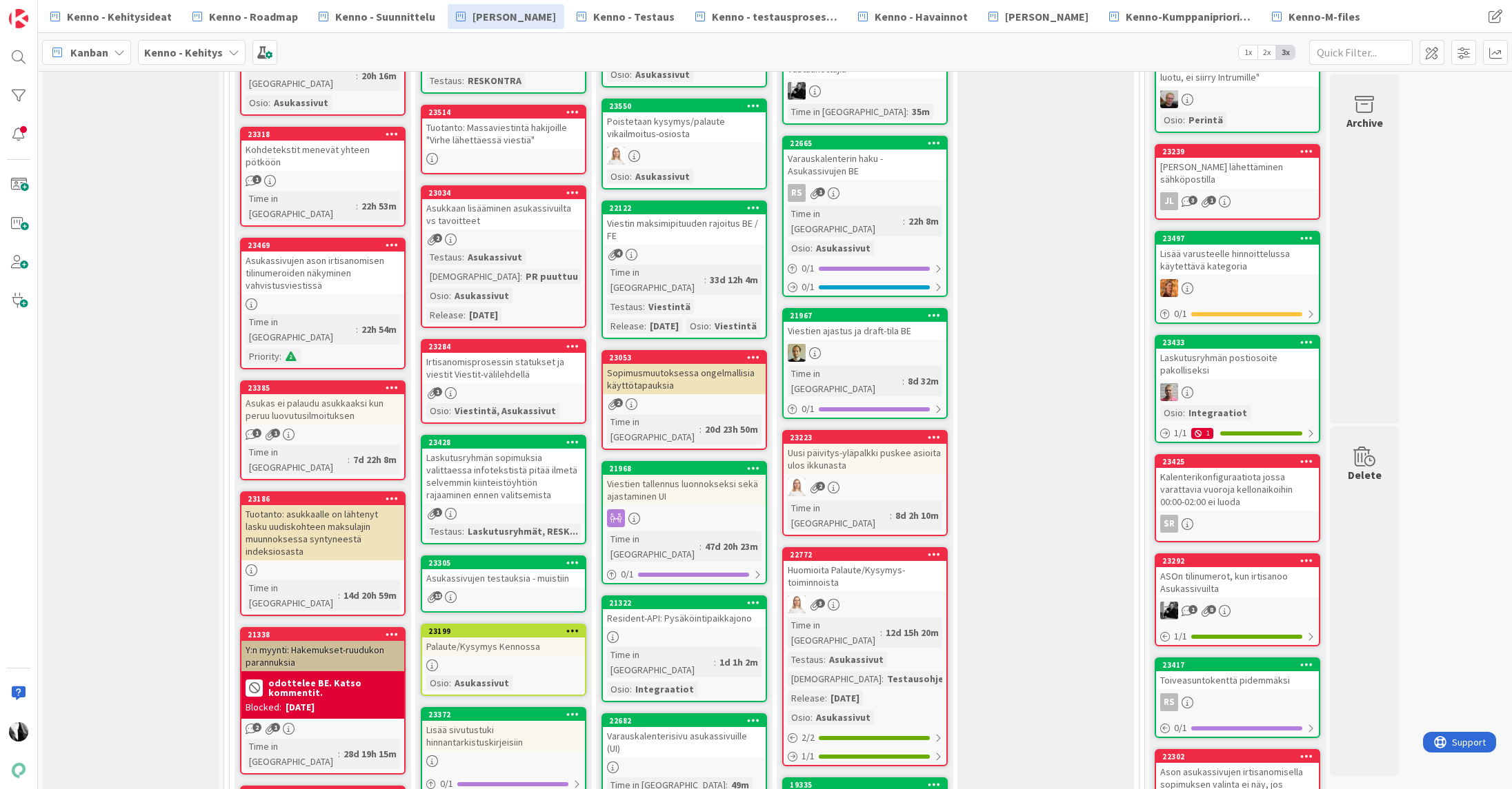
scroll to position [555, 0]
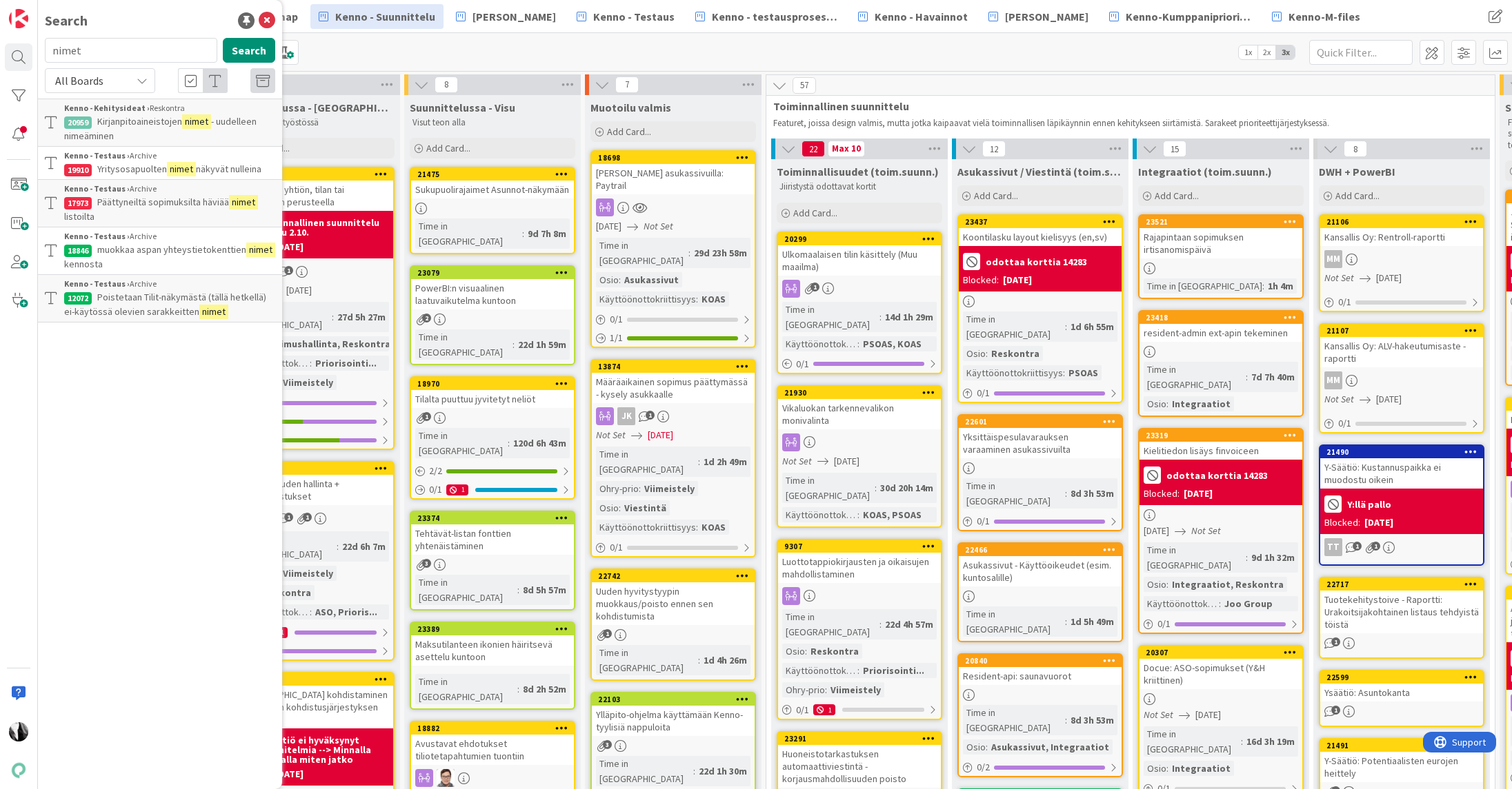
scroll to position [16, 6]
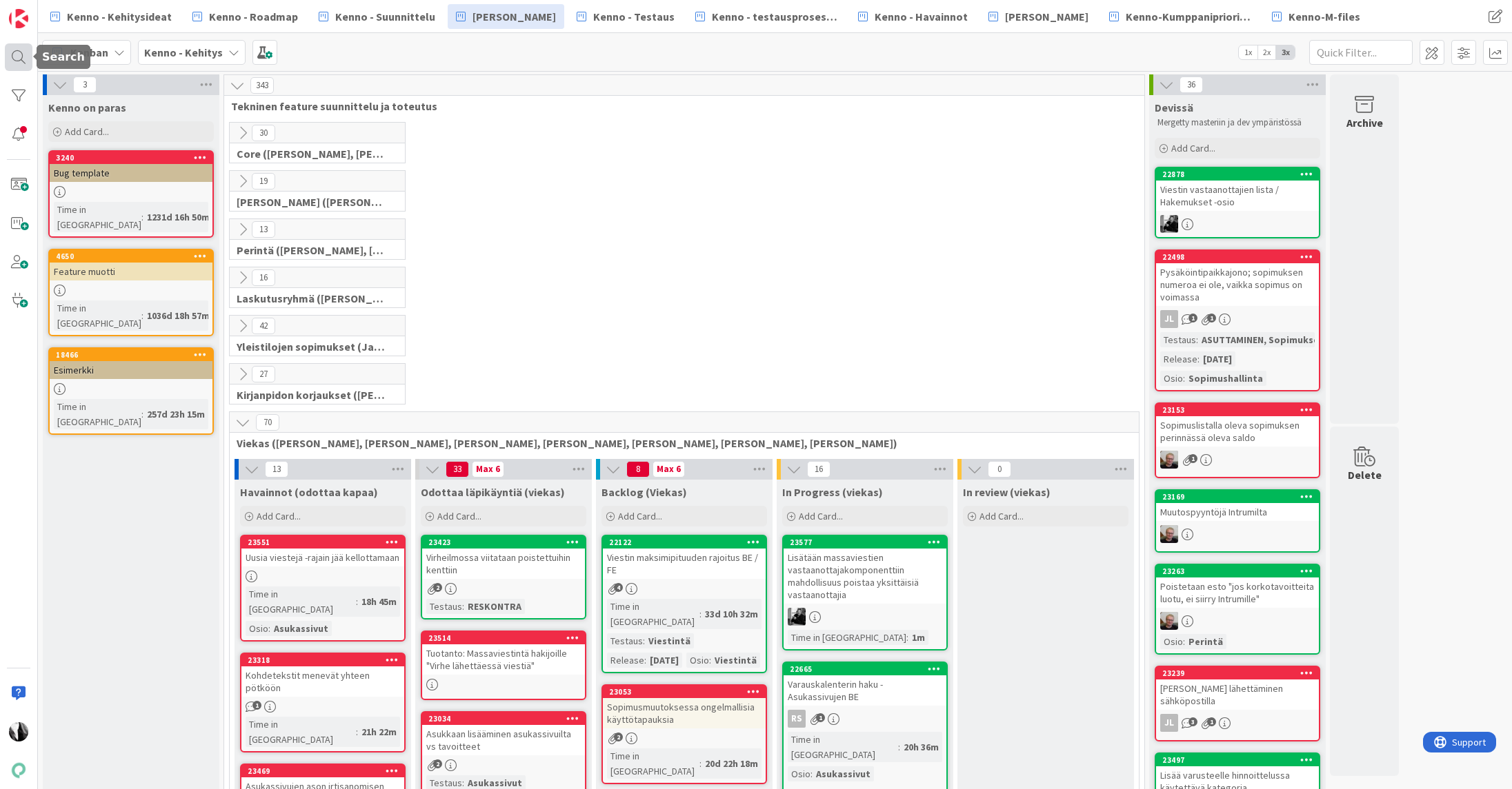
scroll to position [1, 0]
drag, startPoint x: 17, startPoint y: 52, endPoint x: 46, endPoint y: 54, distance: 29.1
click at [18, 52] on div at bounding box center [18, 57] width 27 height 27
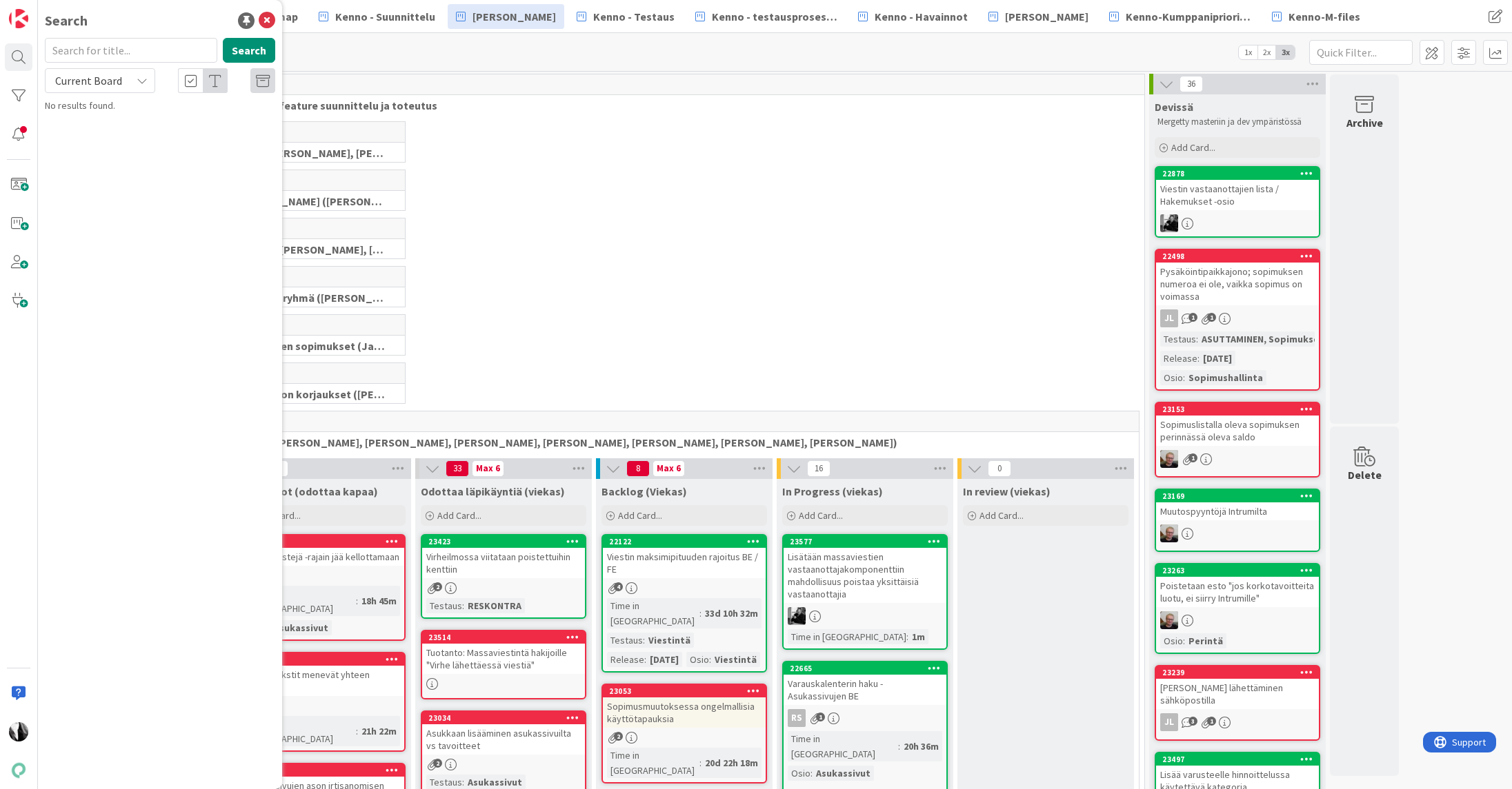
click at [134, 55] on input "text" at bounding box center [131, 49] width 172 height 25
drag, startPoint x: 114, startPoint y: 79, endPoint x: 112, endPoint y: 92, distance: 13.2
click at [114, 80] on span "Current Board" at bounding box center [88, 81] width 67 height 14
click at [104, 131] on span "All Boards" at bounding box center [124, 137] width 144 height 21
drag, startPoint x: 114, startPoint y: 51, endPoint x: 50, endPoint y: 49, distance: 64.0
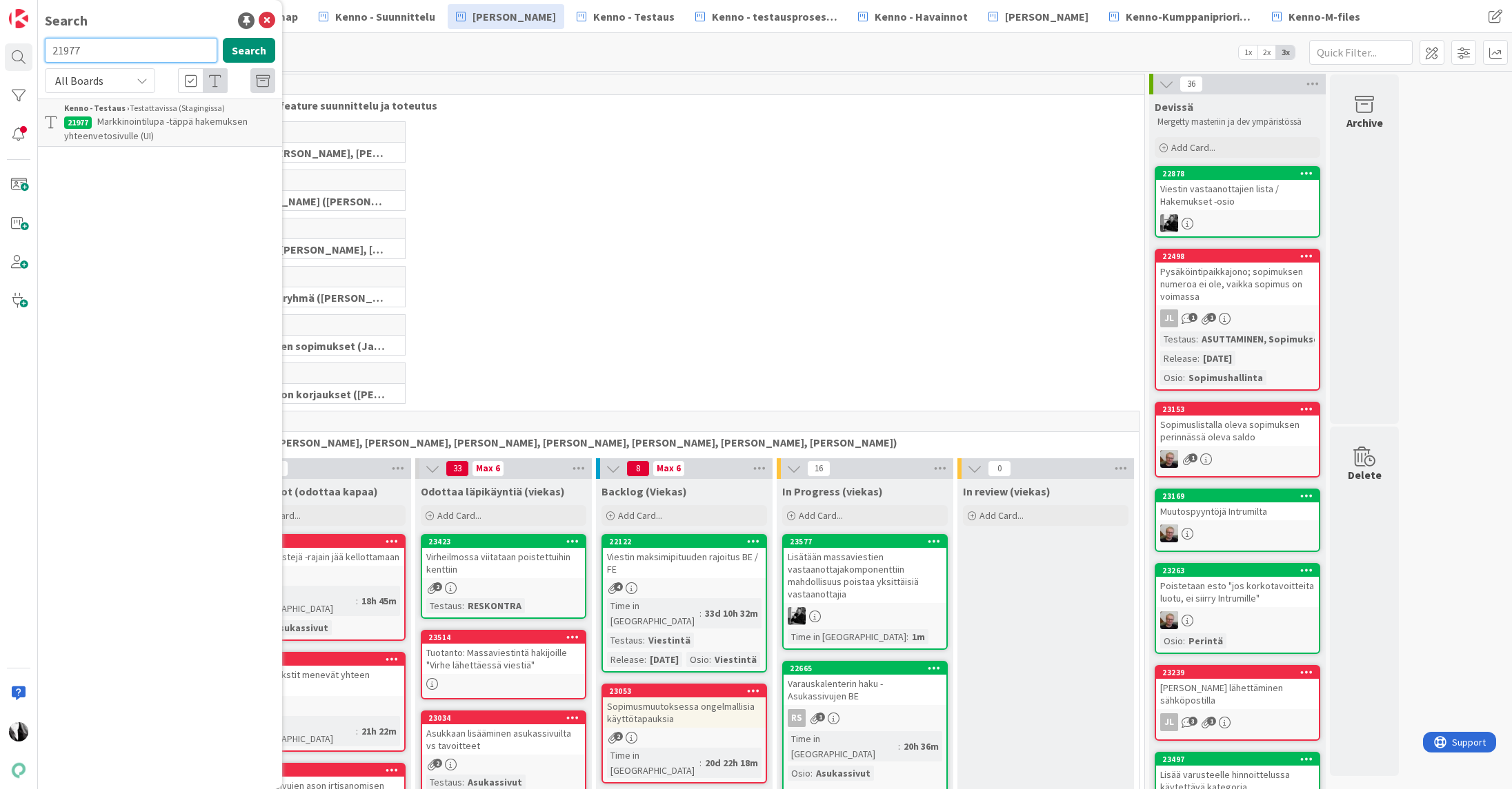
click at [50, 49] on input "21977" at bounding box center [131, 49] width 172 height 25
paste input "2524"
type input "22524"
click at [249, 49] on button "Search" at bounding box center [248, 49] width 52 height 25
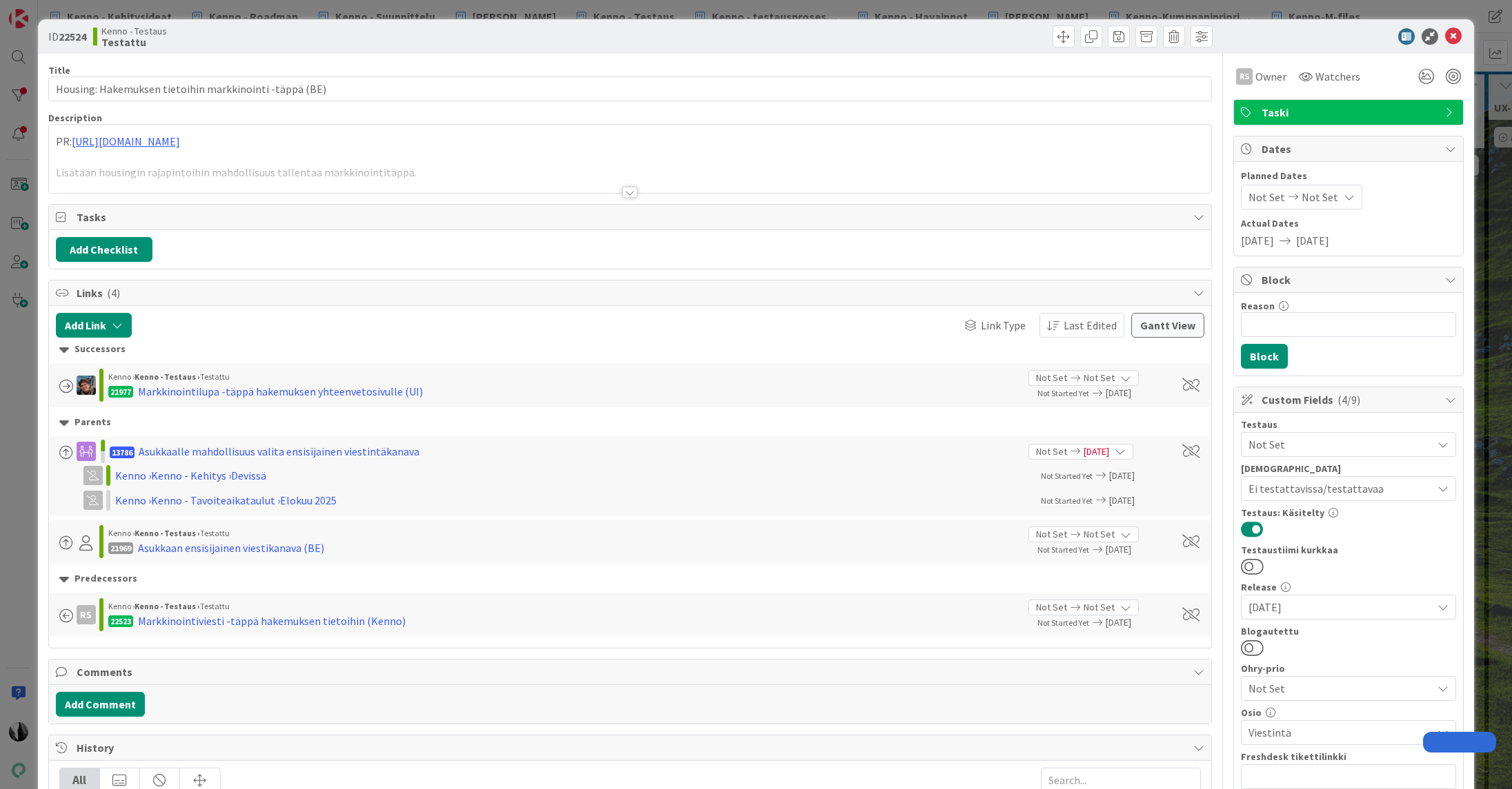
click at [630, 193] on div at bounding box center [629, 192] width 16 height 11
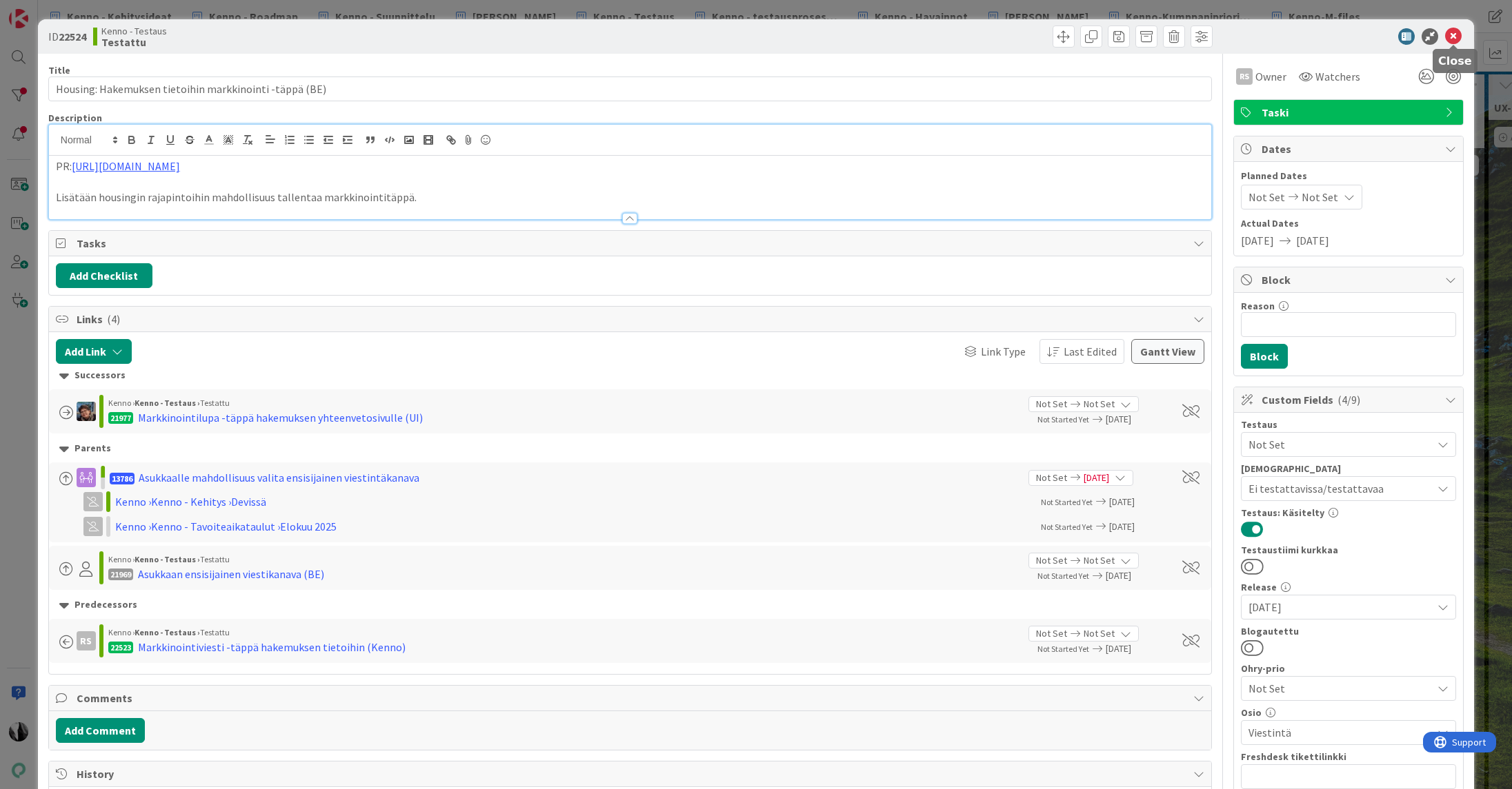
click at [1453, 35] on icon at bounding box center [1453, 37] width 16 height 16
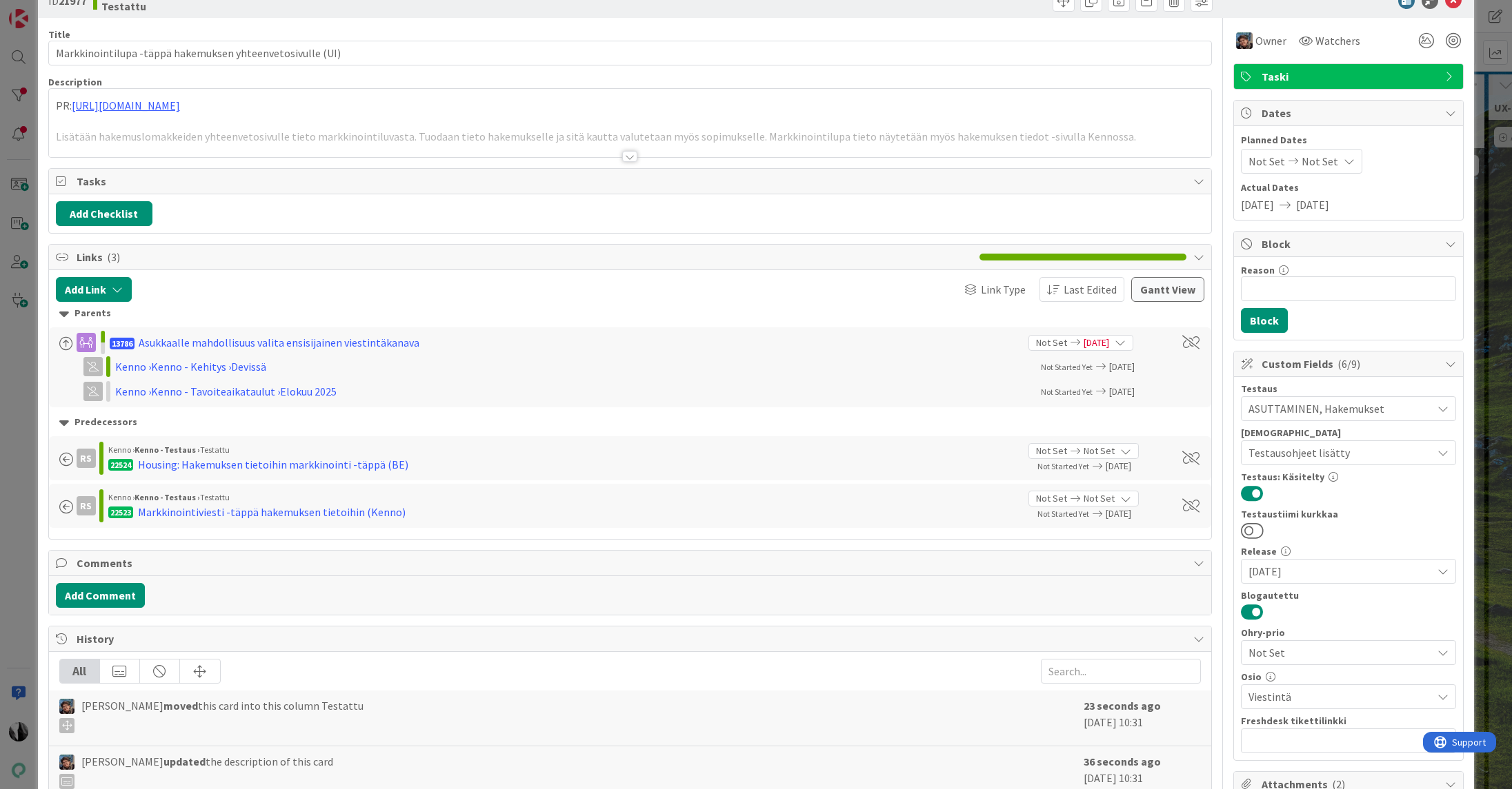
click at [626, 152] on div at bounding box center [629, 157] width 16 height 11
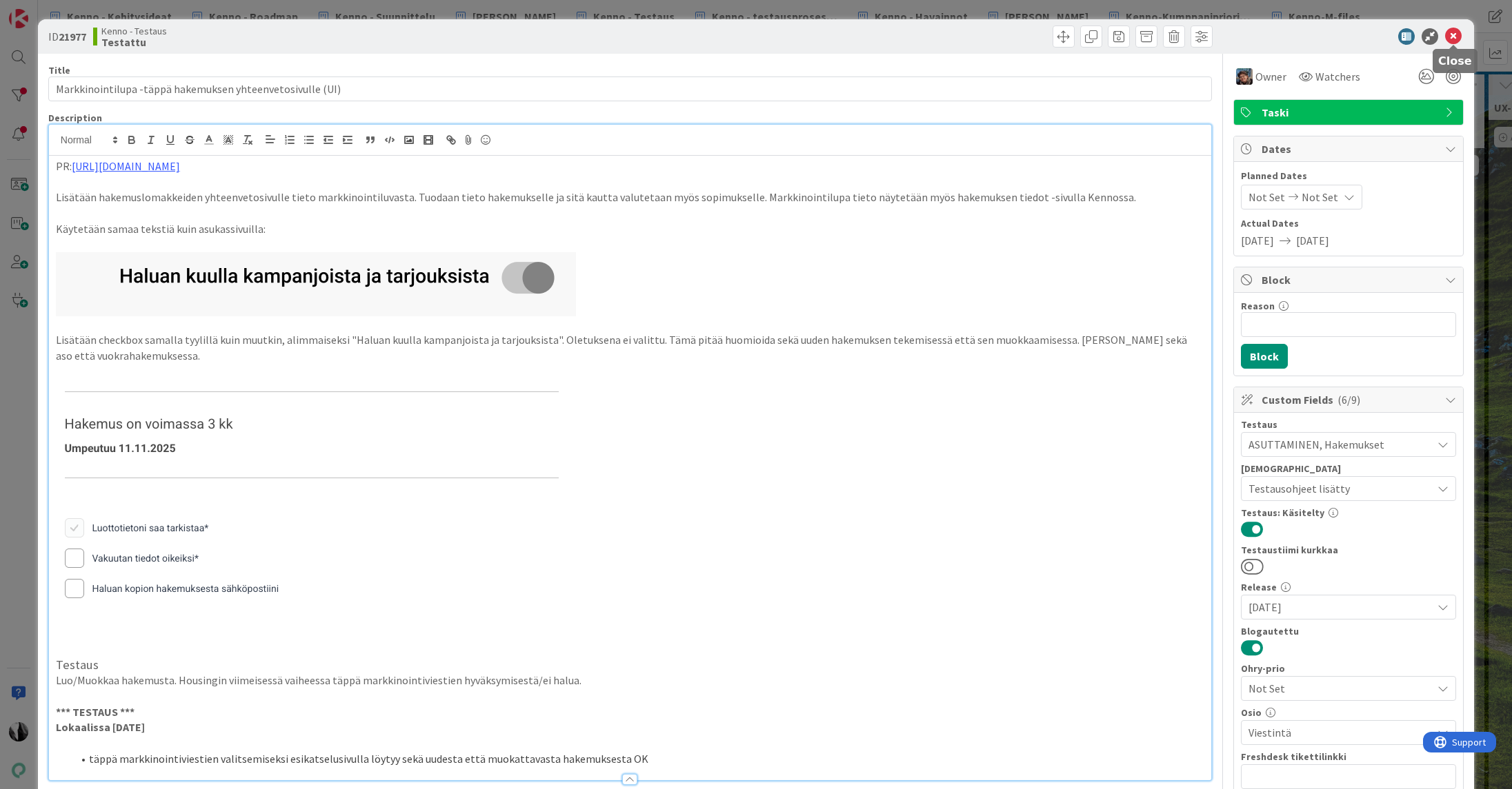
click at [1455, 33] on icon at bounding box center [1453, 37] width 16 height 16
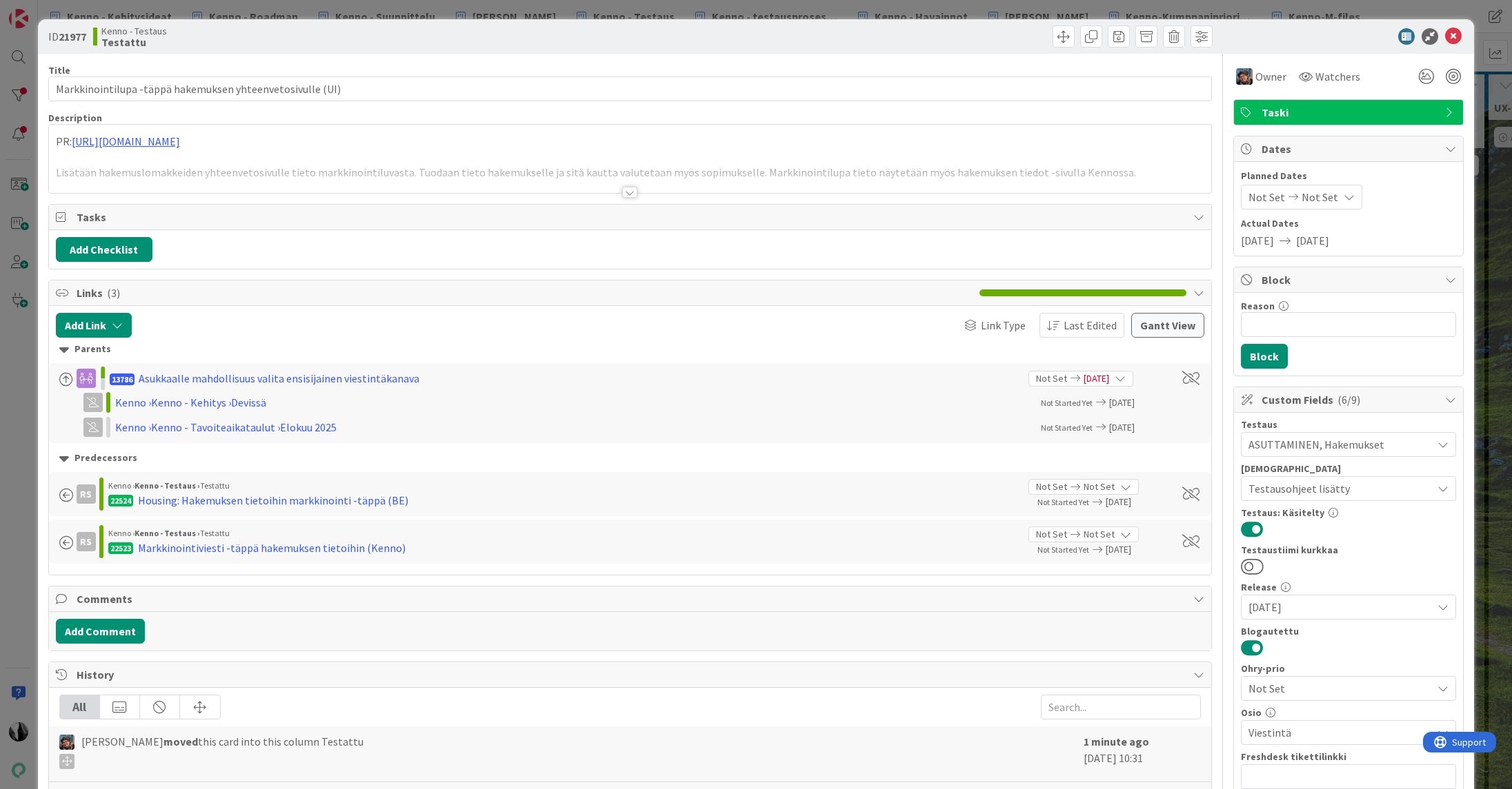
click at [627, 191] on div at bounding box center [629, 192] width 16 height 11
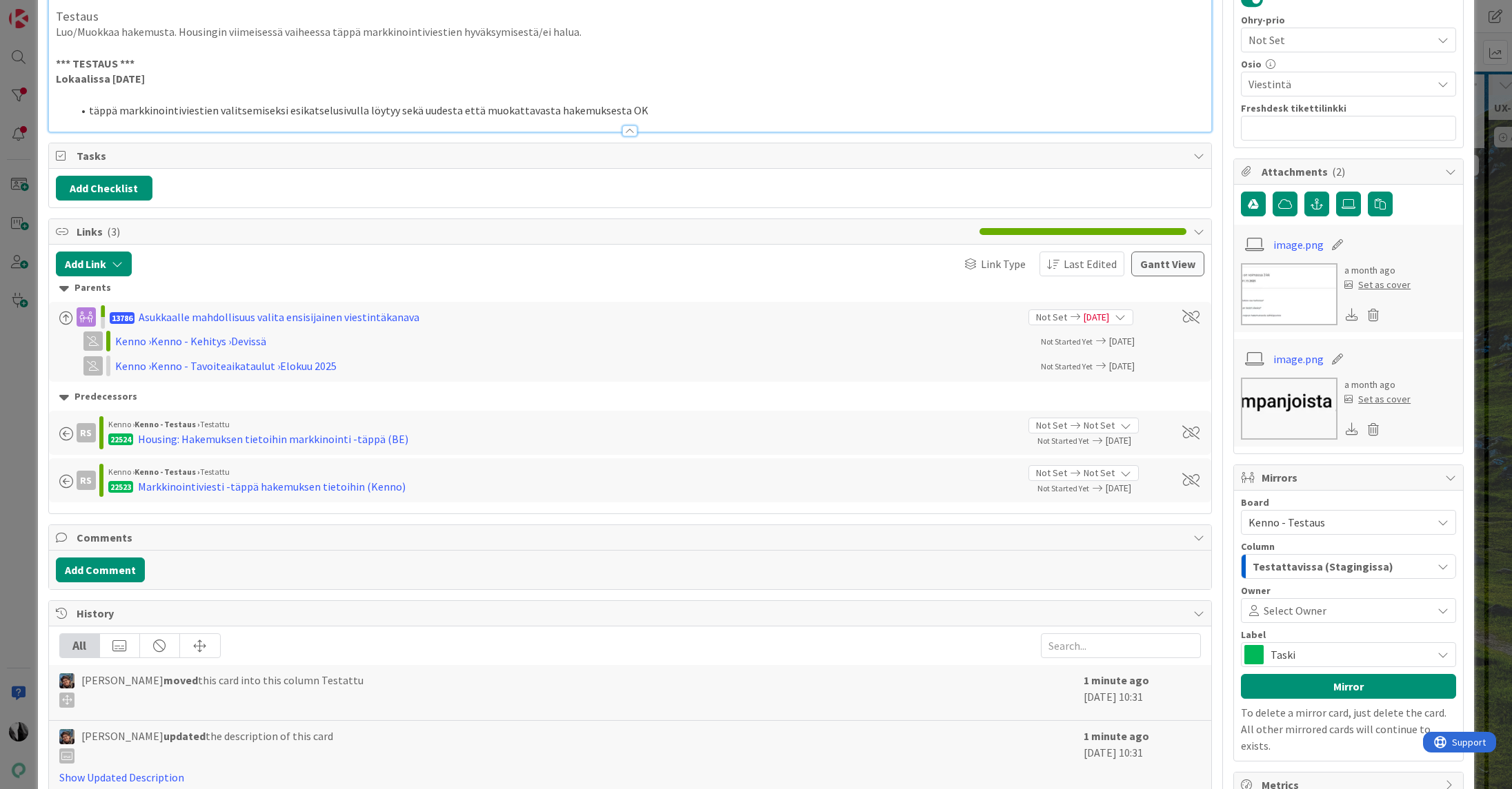
scroll to position [653, 0]
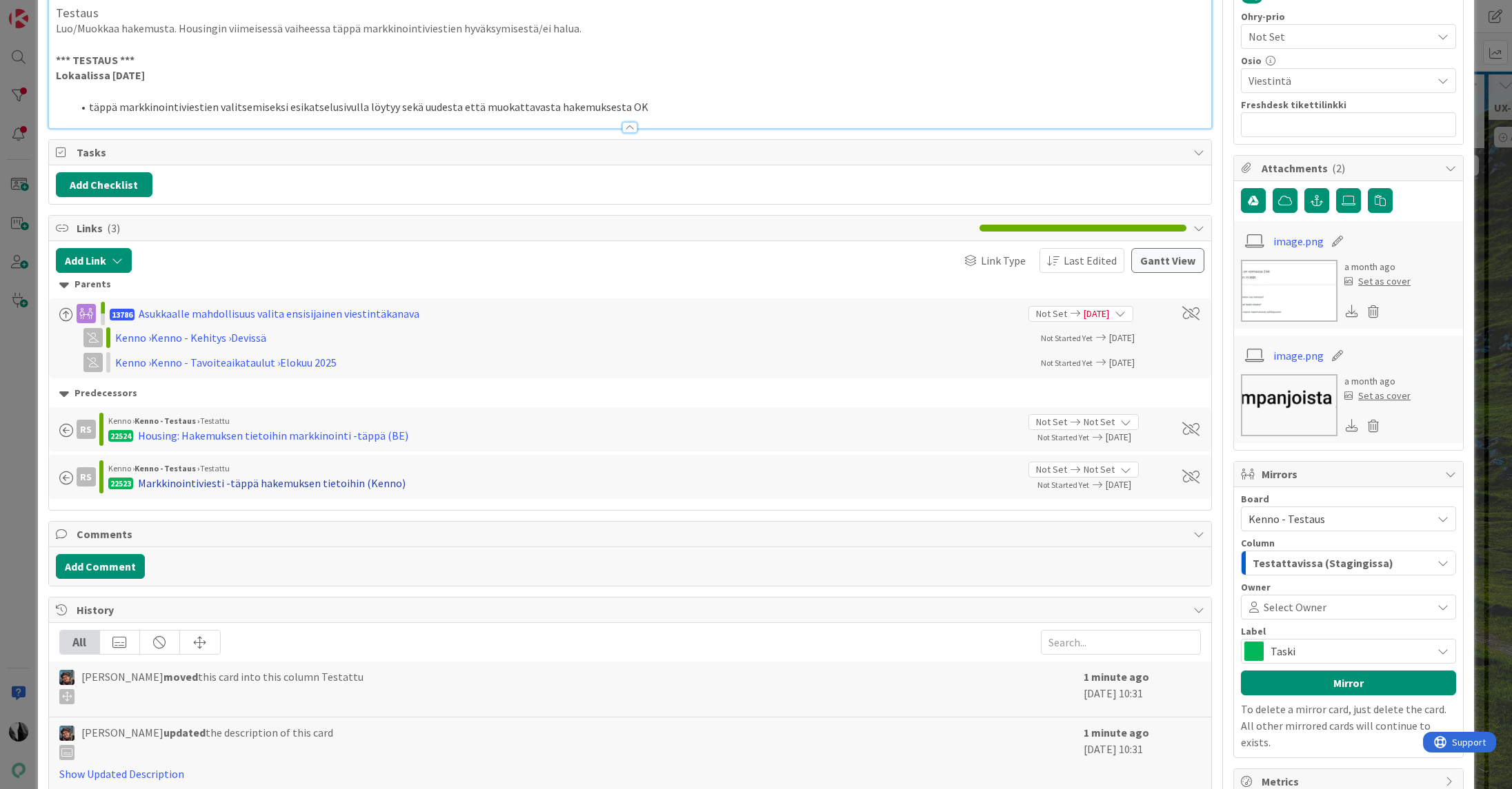
click at [269, 483] on div "Markkinointiviesti -täppä hakemuksen tietoihin (Kenno)" at bounding box center [272, 483] width 267 height 16
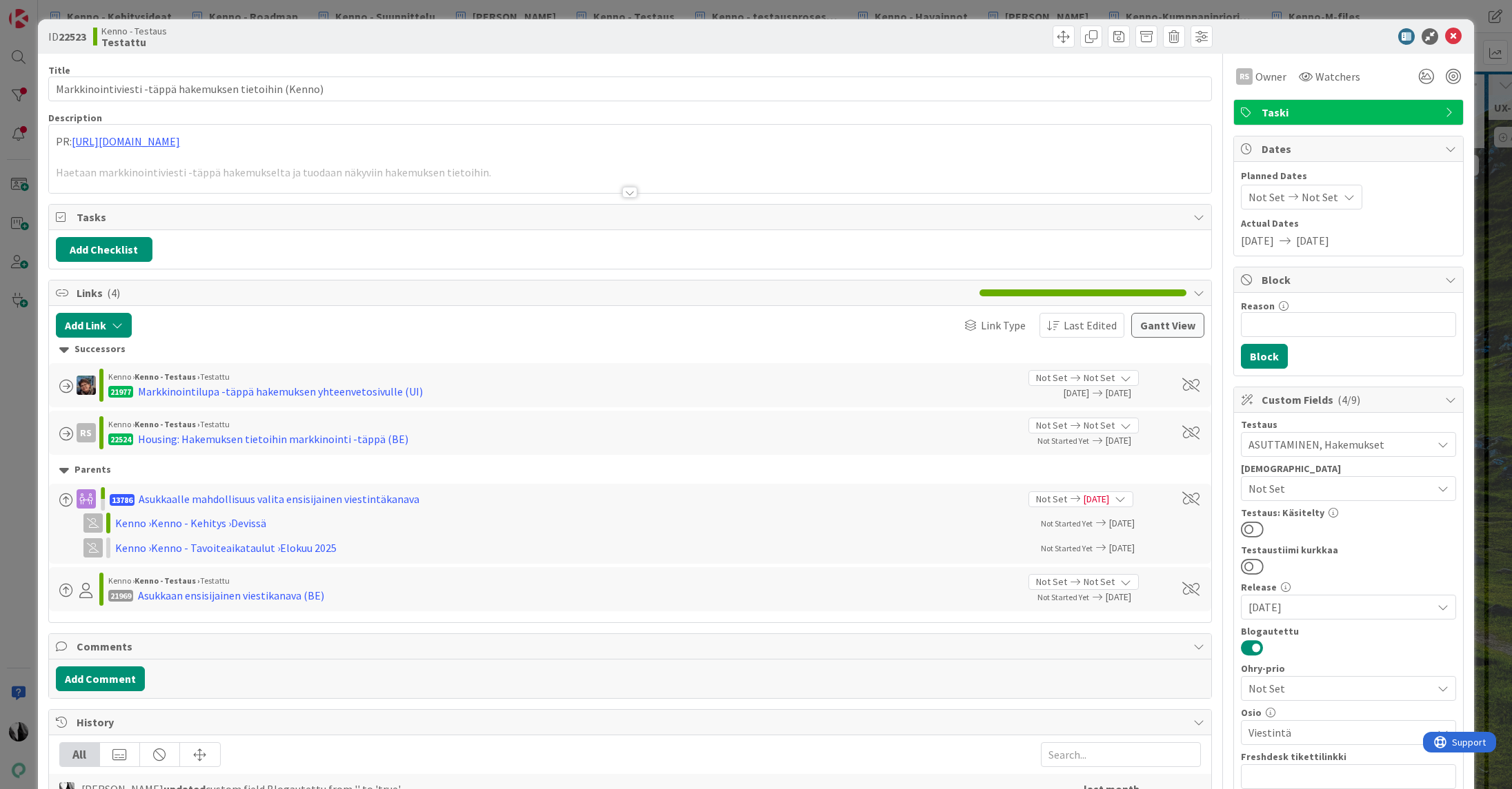
click at [632, 191] on div at bounding box center [629, 192] width 16 height 11
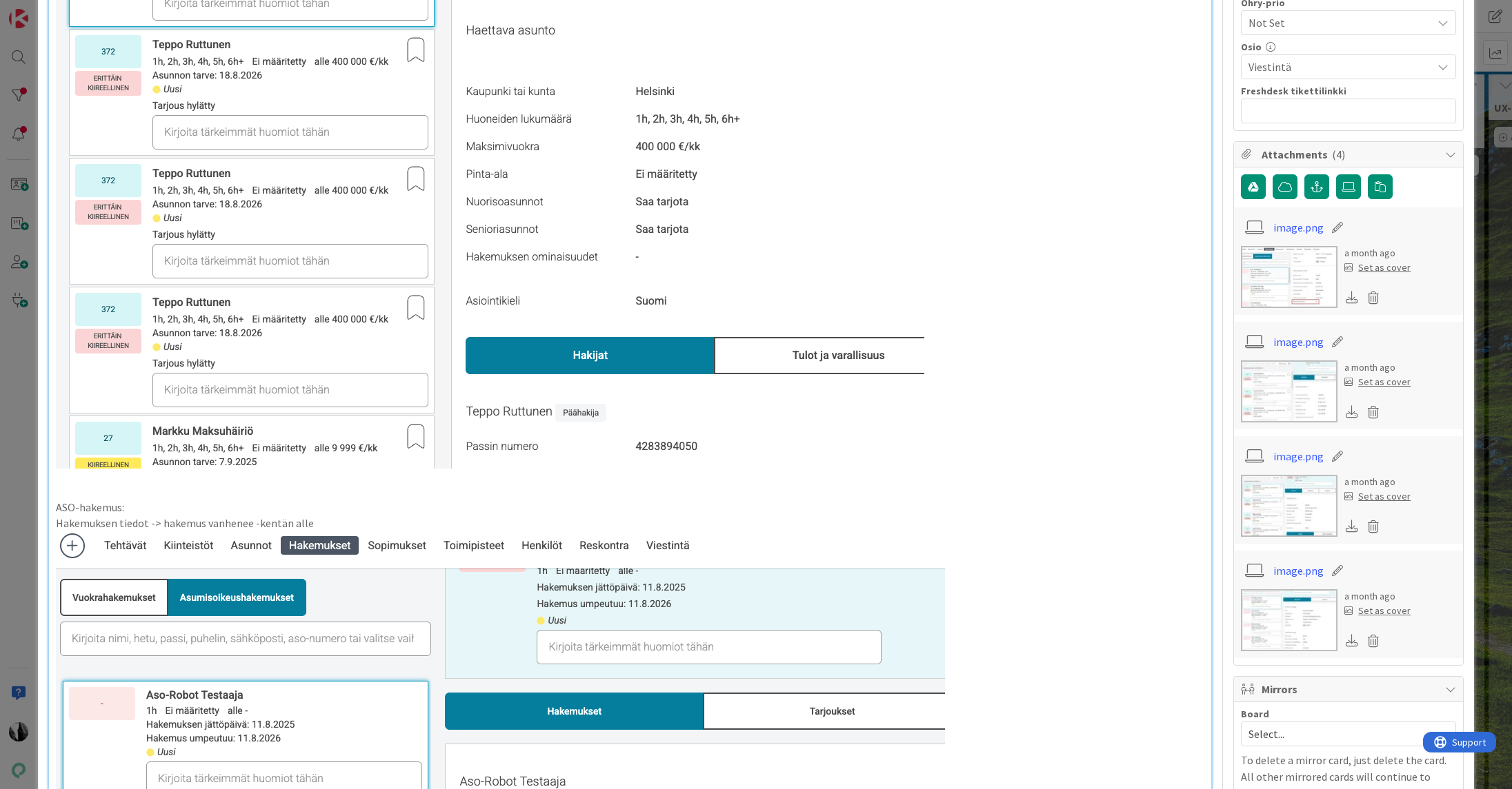
scroll to position [668, 0]
